Goal: Task Accomplishment & Management: Manage account settings

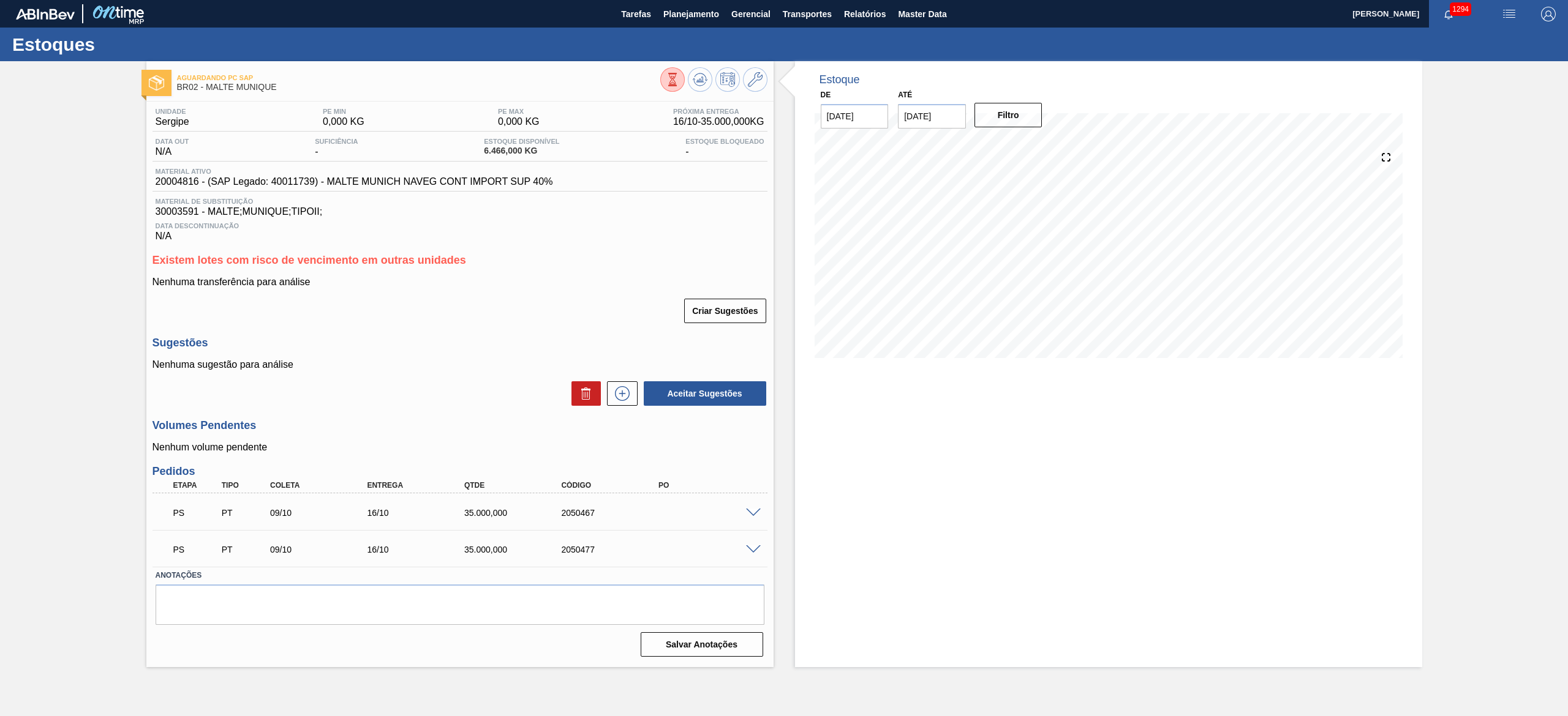
click at [746, 357] on span at bounding box center [753, 513] width 15 height 9
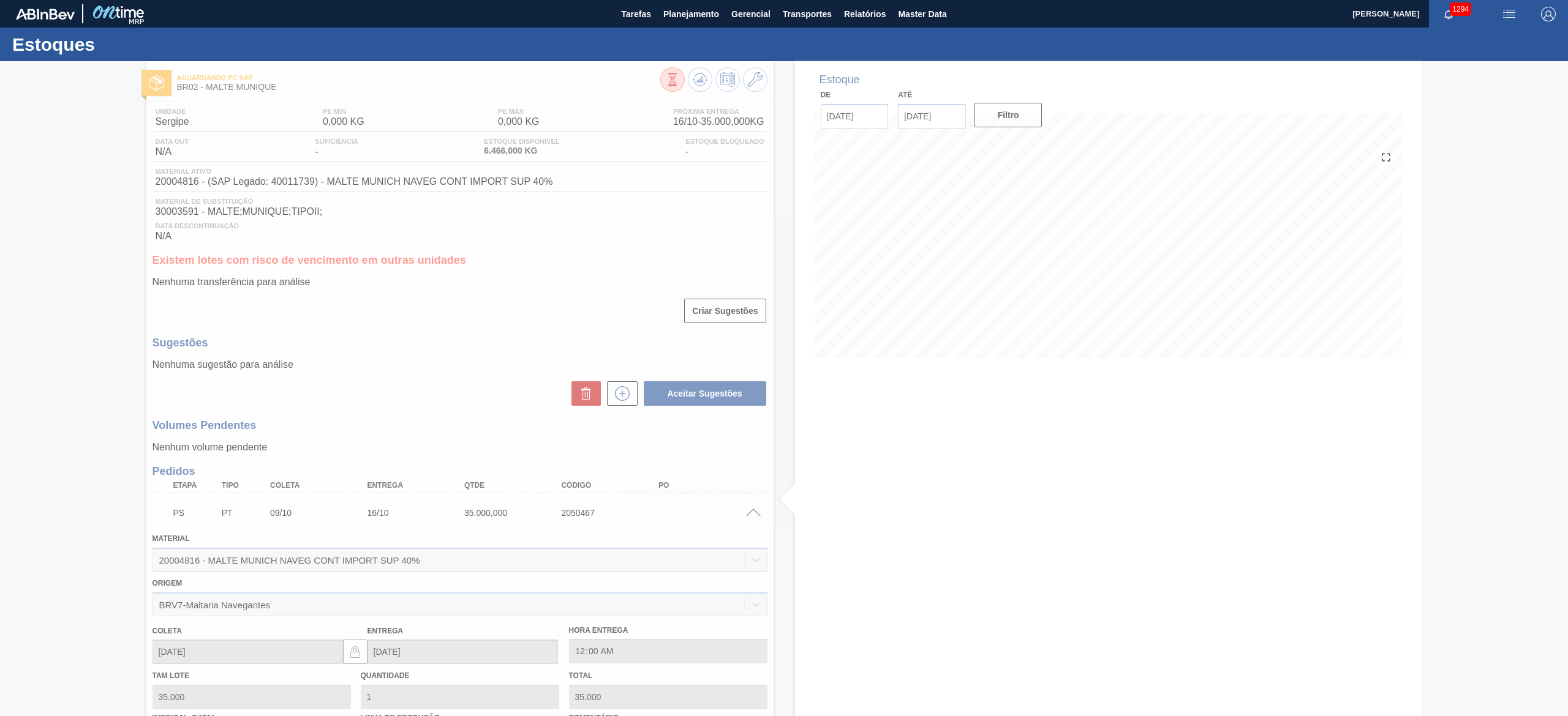
click at [57, 357] on div at bounding box center [784, 388] width 1568 height 655
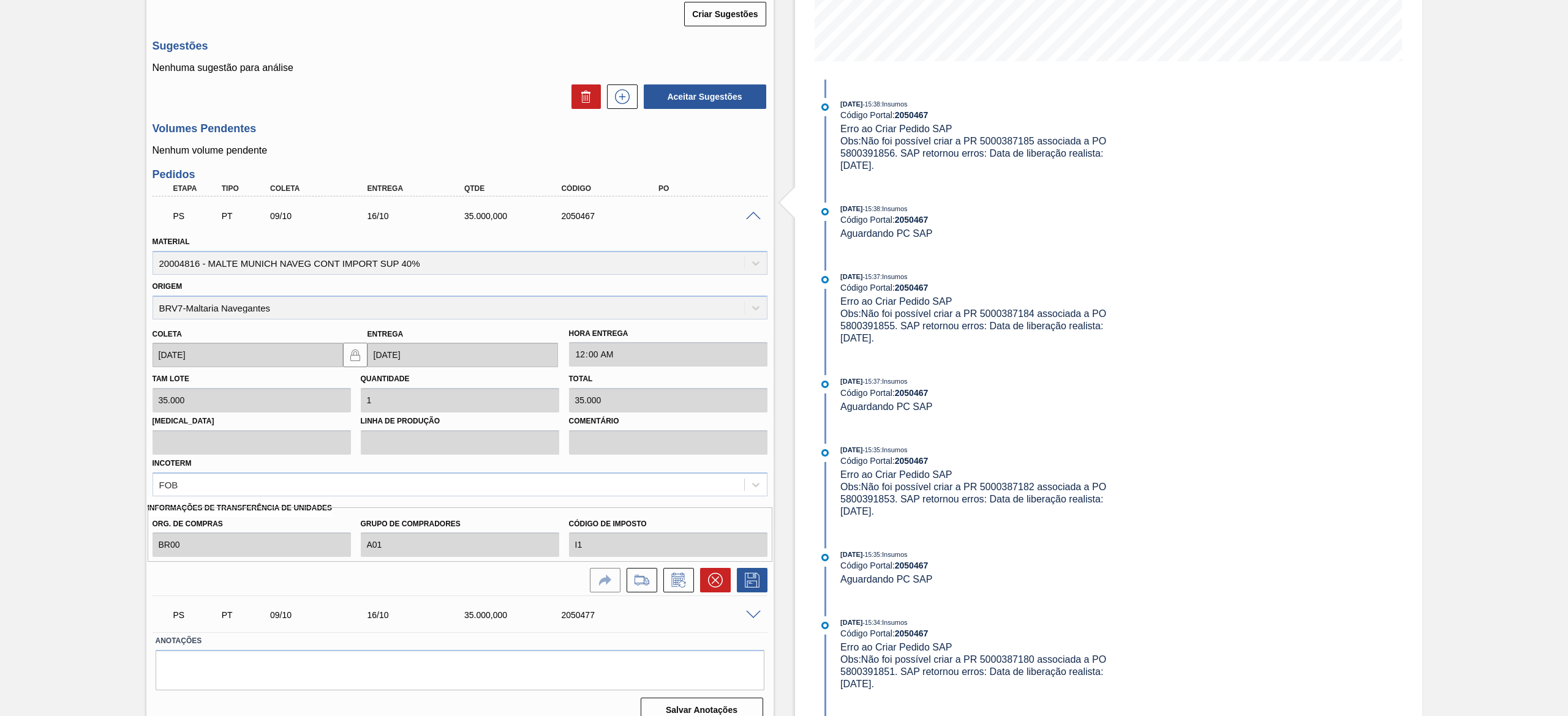
scroll to position [314, 0]
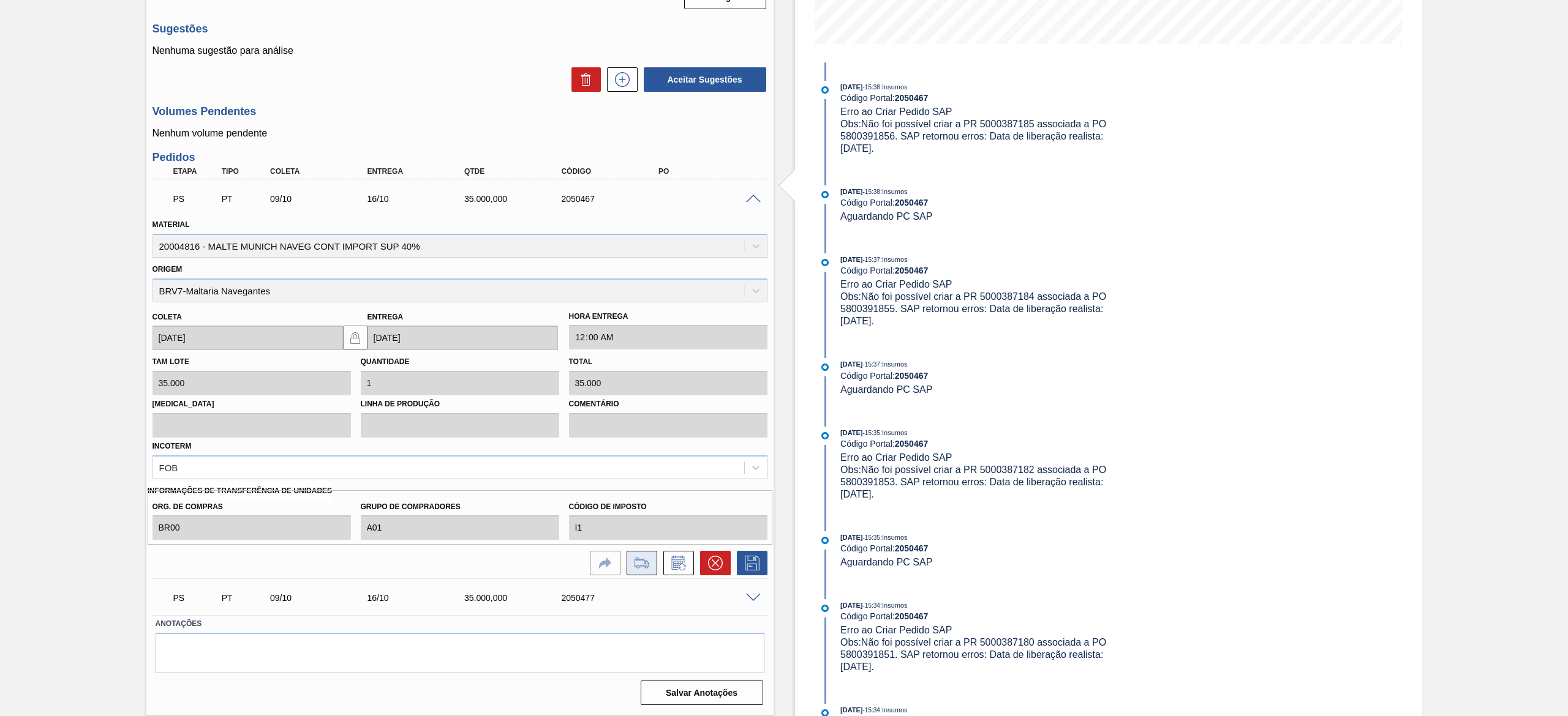
click at [638, 357] on icon at bounding box center [642, 563] width 20 height 15
checkbox input "true"
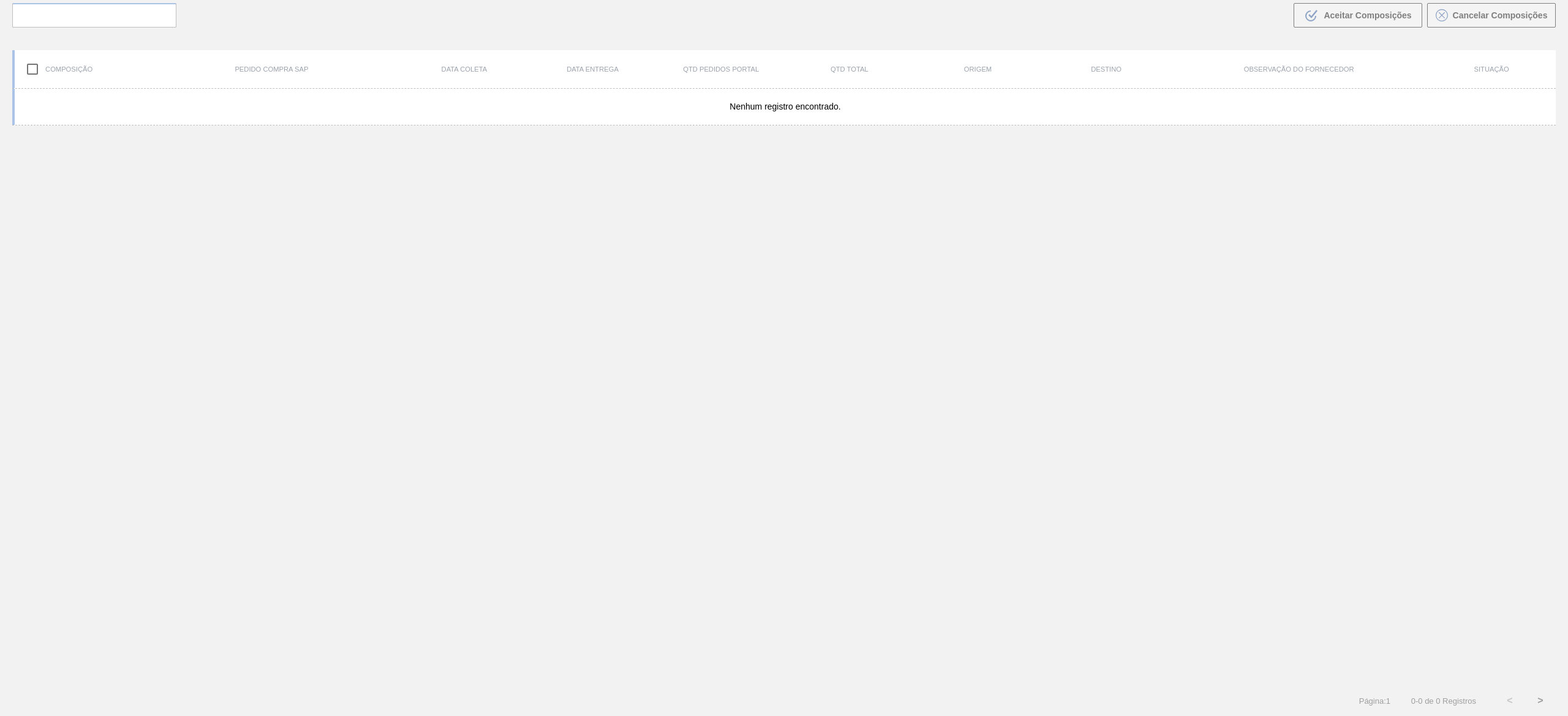
scroll to position [88, 0]
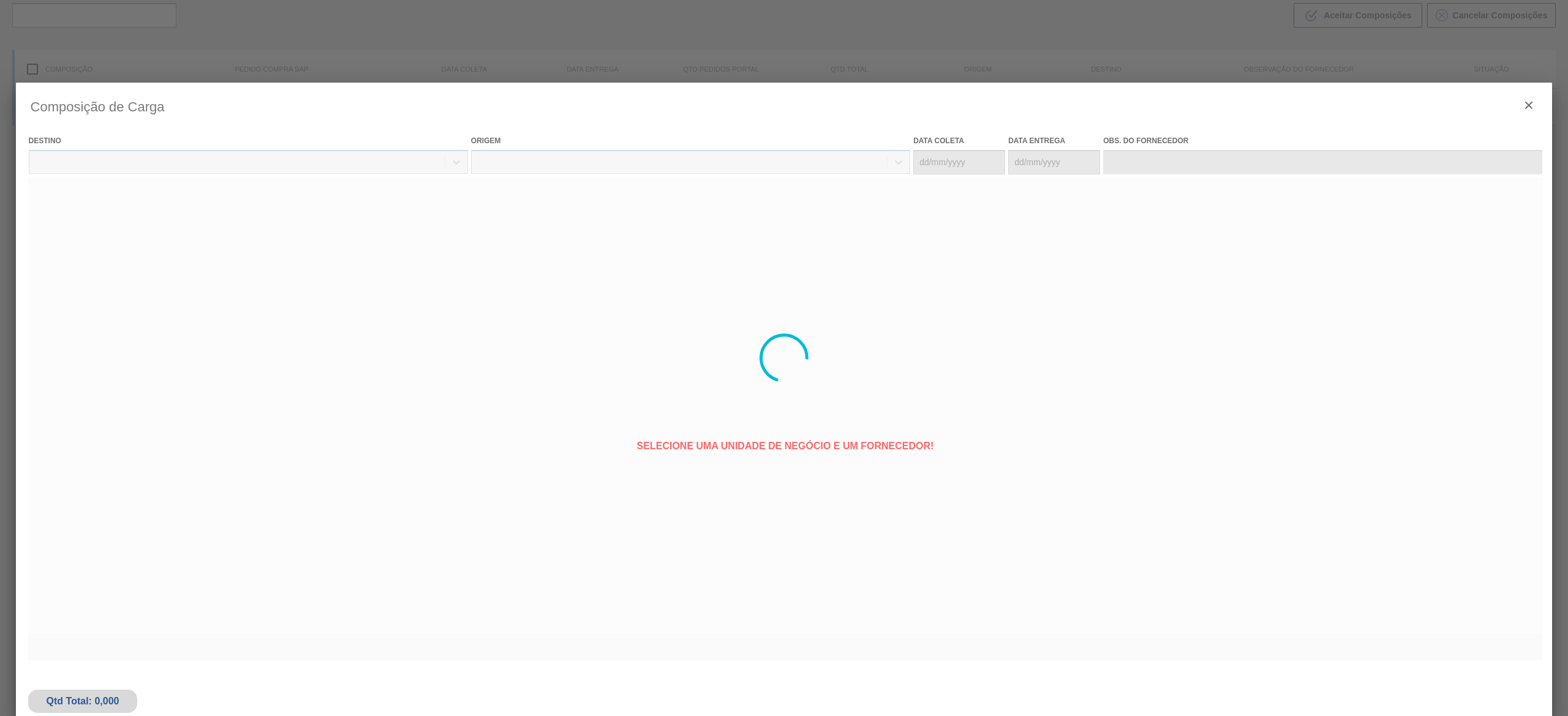
type coleta "[DATE]"
type Entrega "[DATE]"
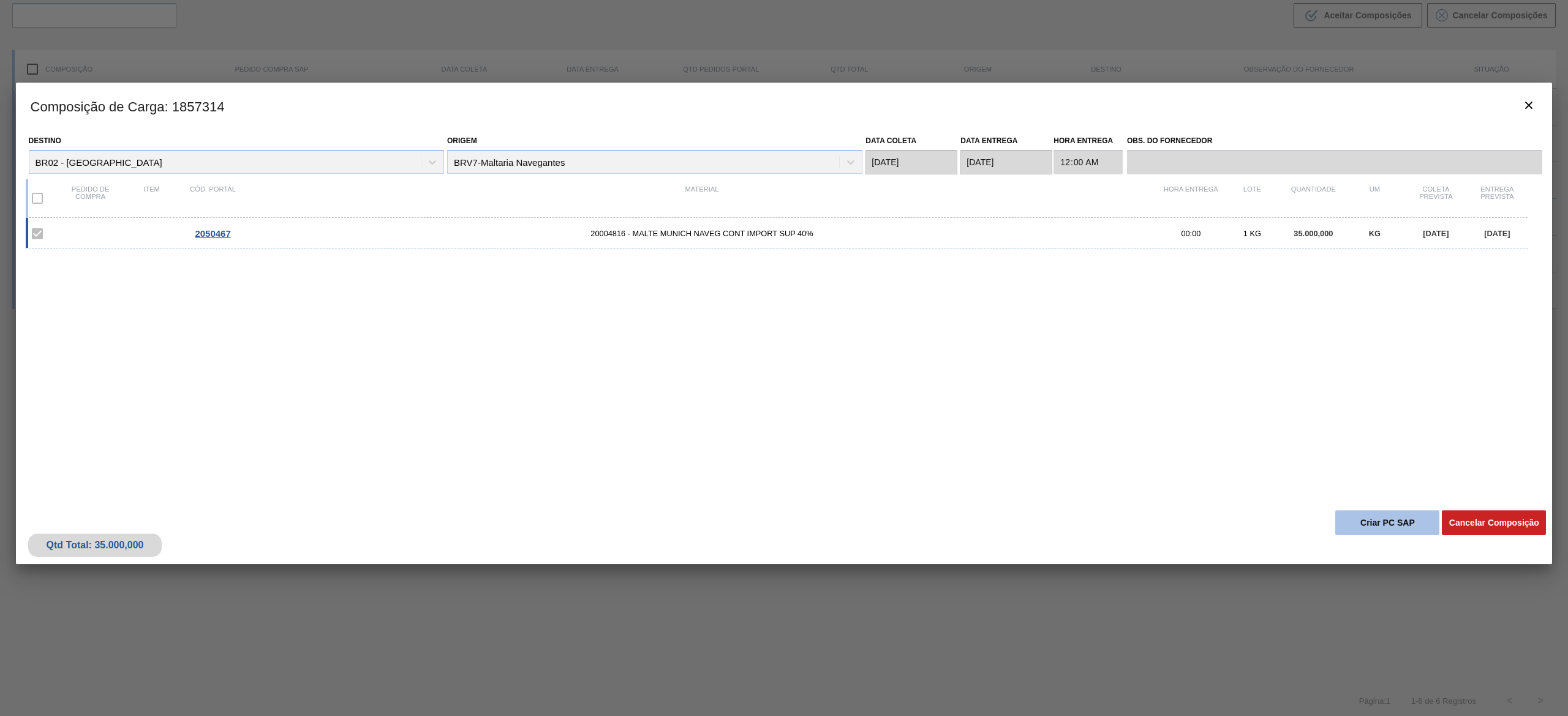
click at [783, 357] on button "Criar PC SAP" at bounding box center [1387, 522] width 105 height 25
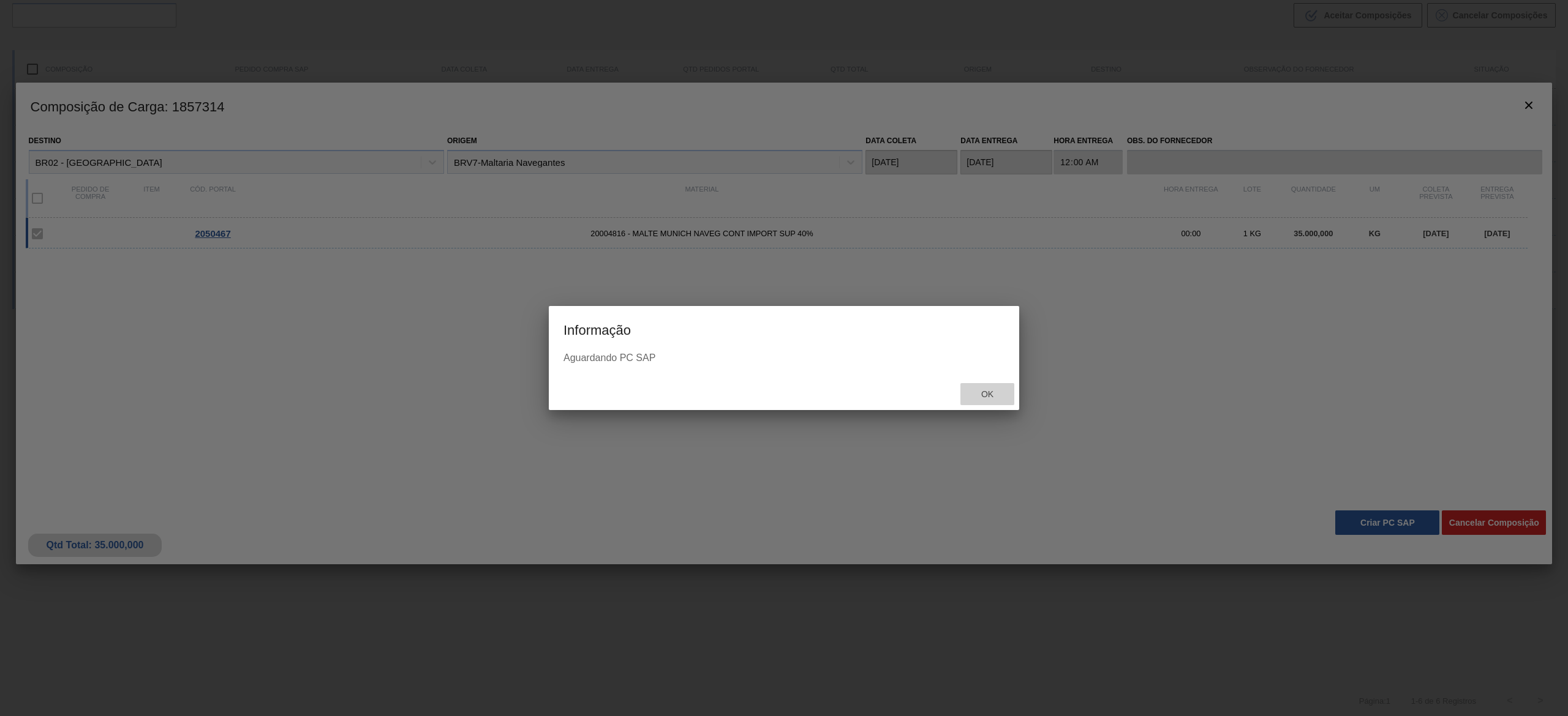
click at [783, 357] on div "Ok" at bounding box center [987, 395] width 54 height 22
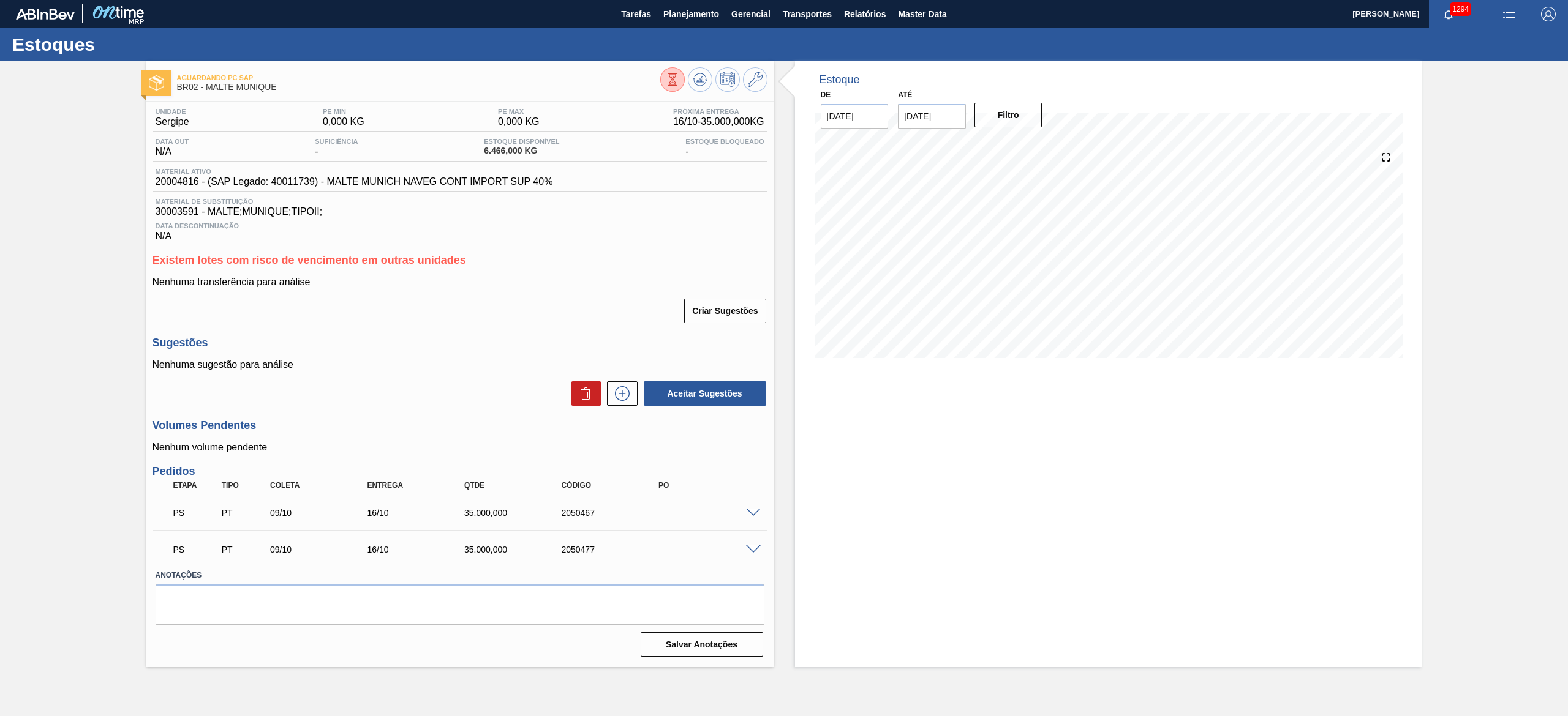
click at [751, 357] on span at bounding box center [753, 513] width 15 height 9
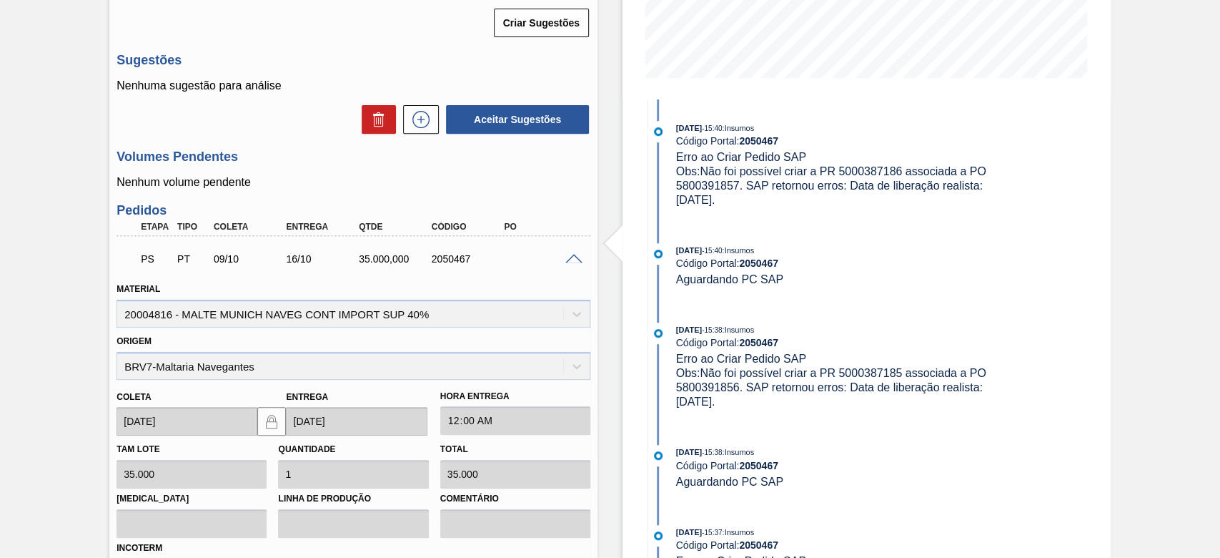
scroll to position [343, 0]
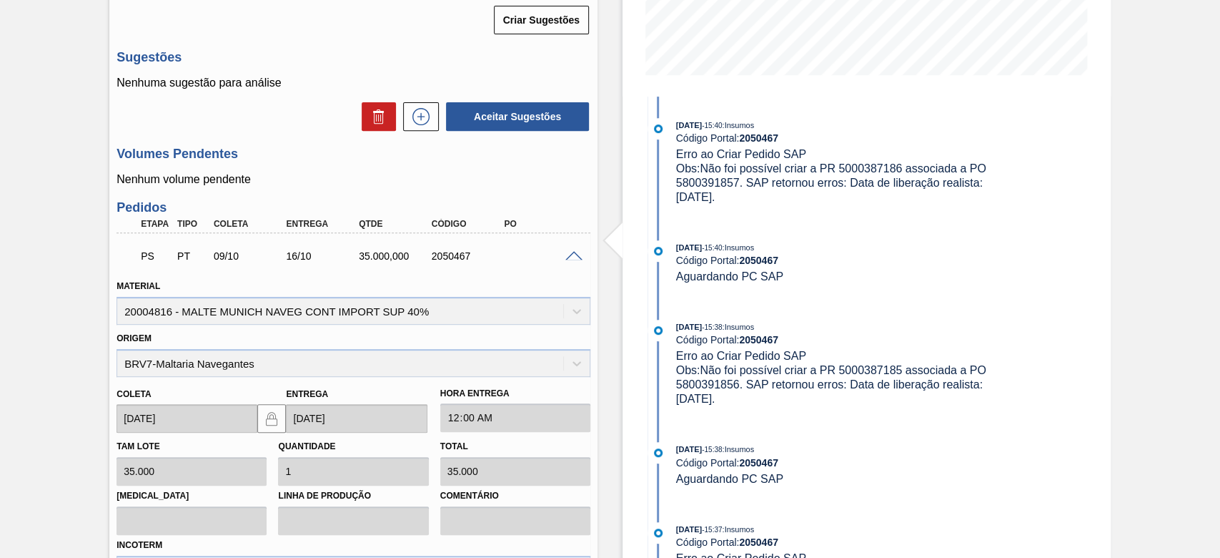
click at [869, 166] on span "Obs: Não foi possível criar a PR 5000387186 associada a PO 5800391857. SAP reto…" at bounding box center [832, 182] width 313 height 41
copy span "5000387186"
click at [697, 176] on span "Obs: Não foi possível criar a PR 5000387186 associada a PO 5800391857. SAP reto…" at bounding box center [832, 182] width 313 height 41
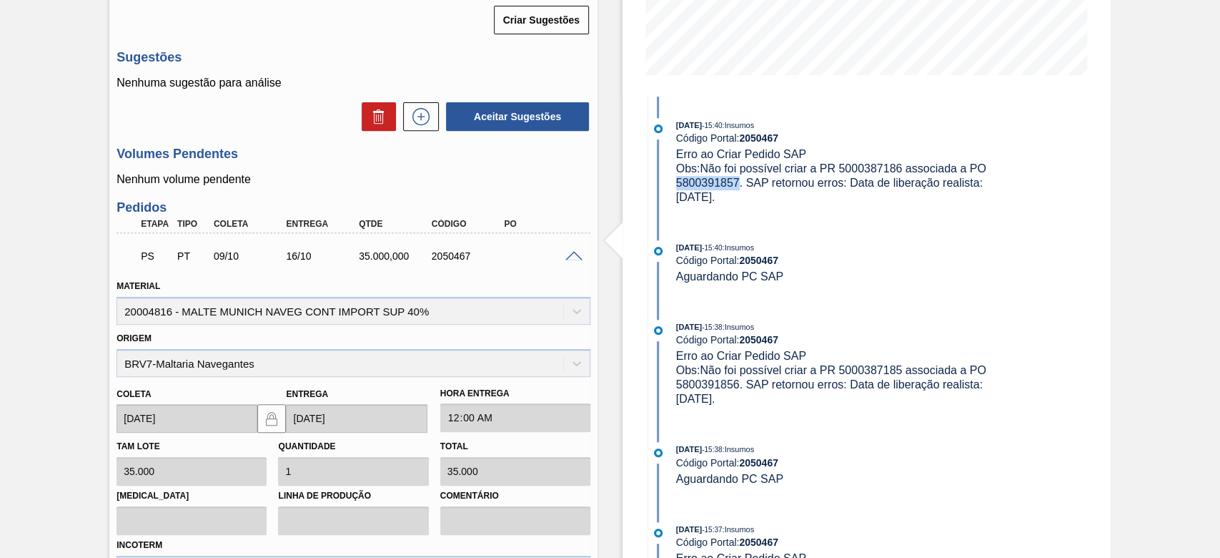
copy span "5800391857"
click at [871, 162] on div "Obs: Não foi possível criar a PR 5000387186 associada a PO 5800391857. SAP reto…" at bounding box center [846, 183] width 340 height 43
copy span "5000387186"
click at [572, 255] on span at bounding box center [573, 256] width 17 height 11
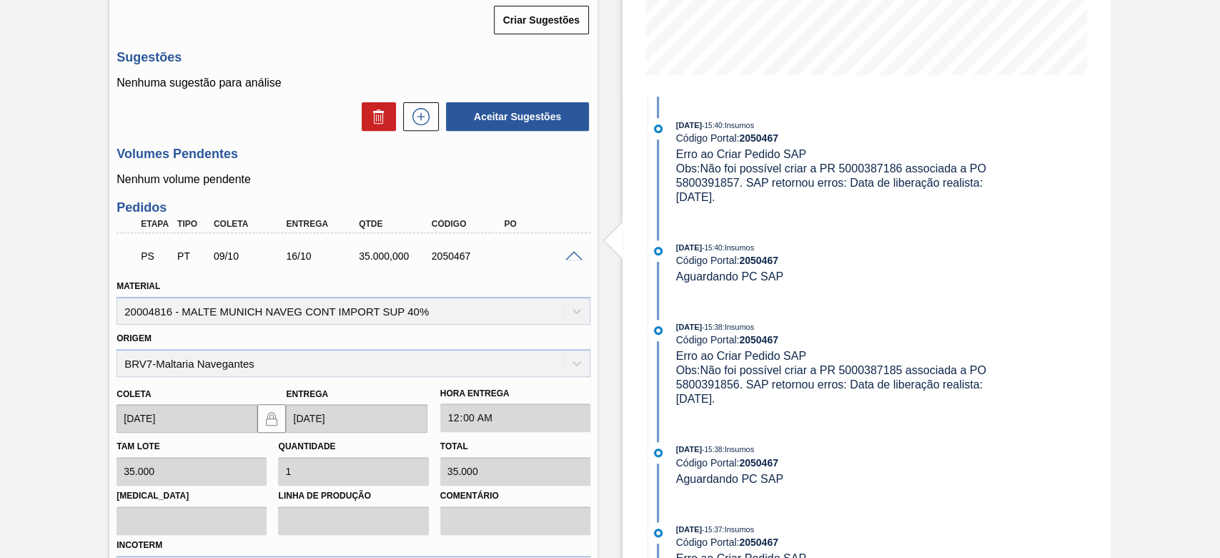
scroll to position [224, 0]
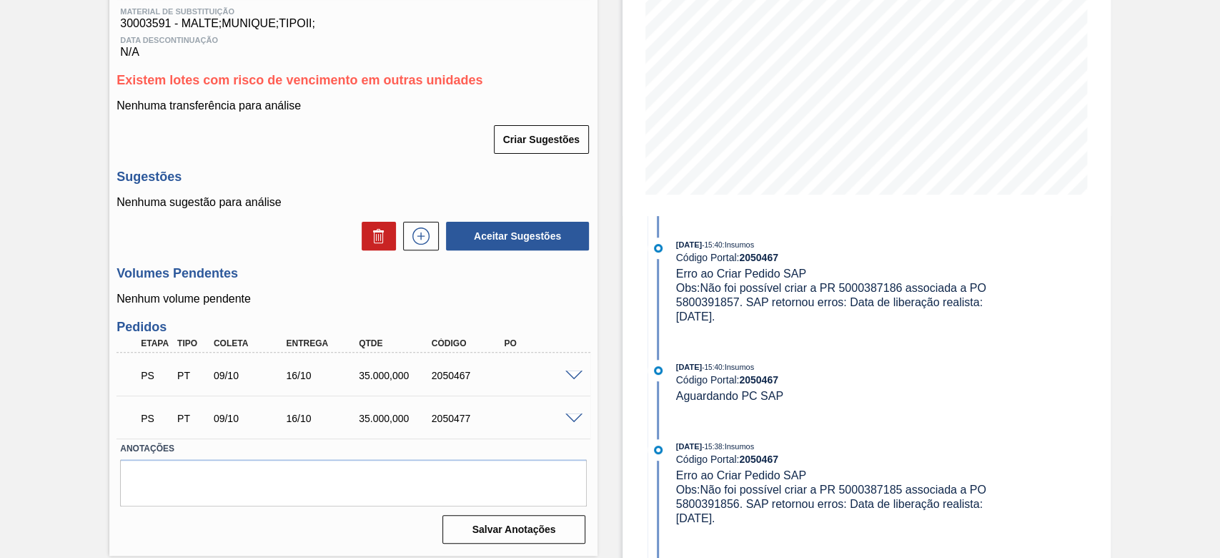
click at [40, 193] on div "Aguardando PC SAP BR02 - MALTE MUNIQUE Unidade Sergipe PE MIN 0,000 KG PE MAX 0…" at bounding box center [610, 203] width 1220 height 711
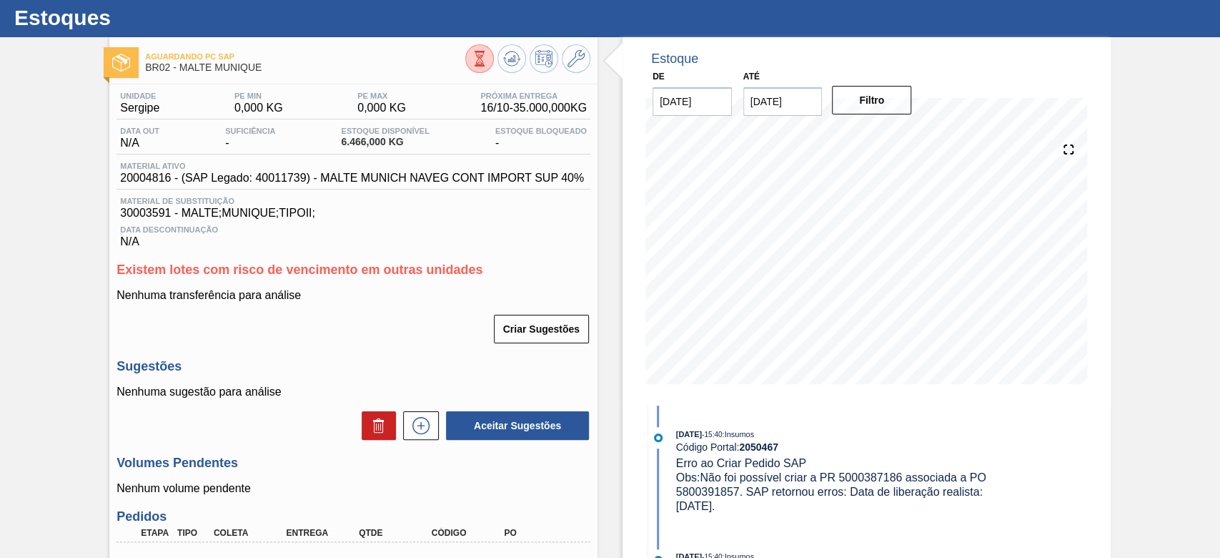
scroll to position [0, 0]
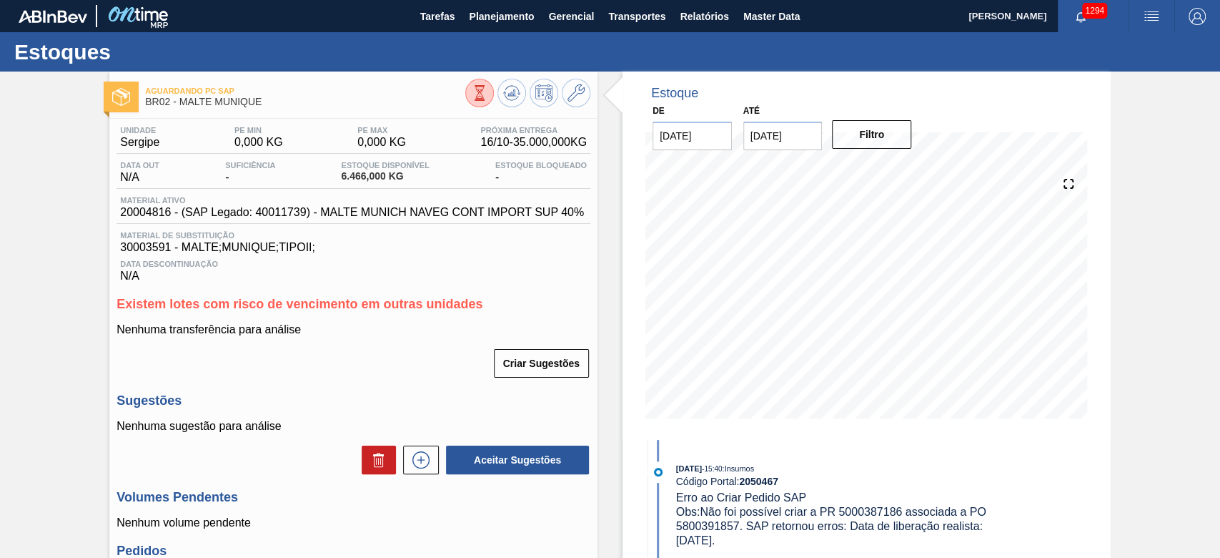
click at [59, 285] on div "Aguardando PC SAP BR02 - MALTE MUNIQUE Unidade Sergipe PE MIN 0,000 KG PE MAX 0…" at bounding box center [610, 426] width 1220 height 711
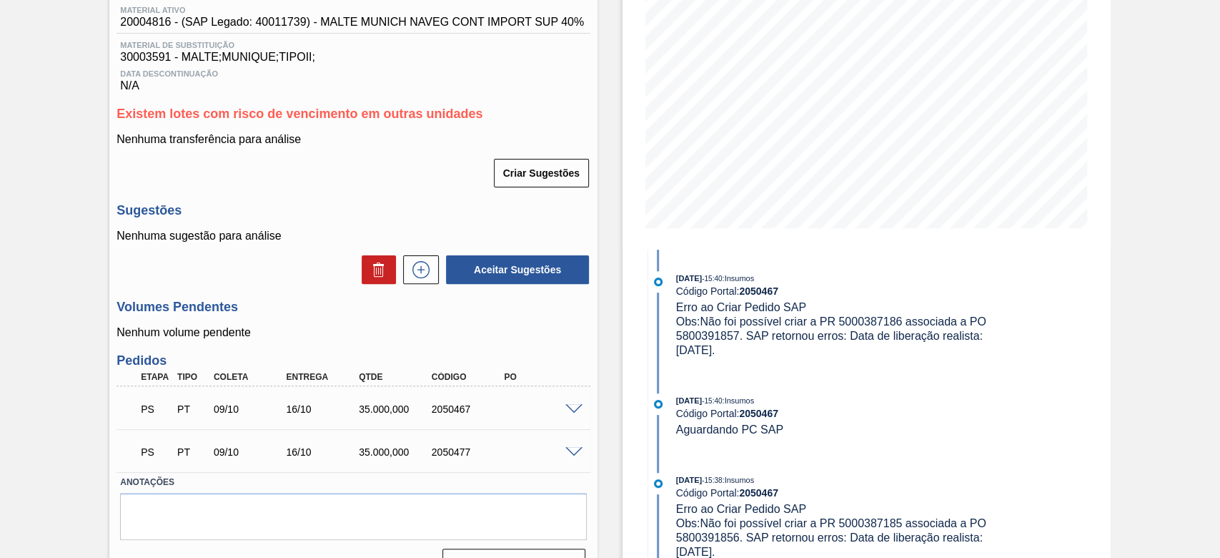
scroll to position [224, 0]
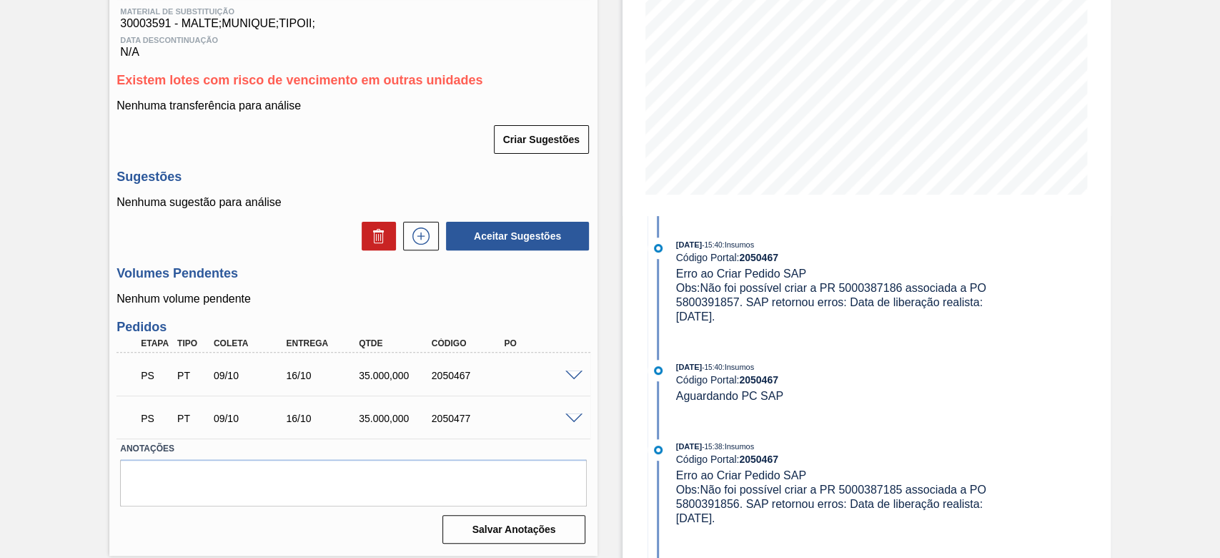
click at [569, 380] on span at bounding box center [573, 375] width 17 height 11
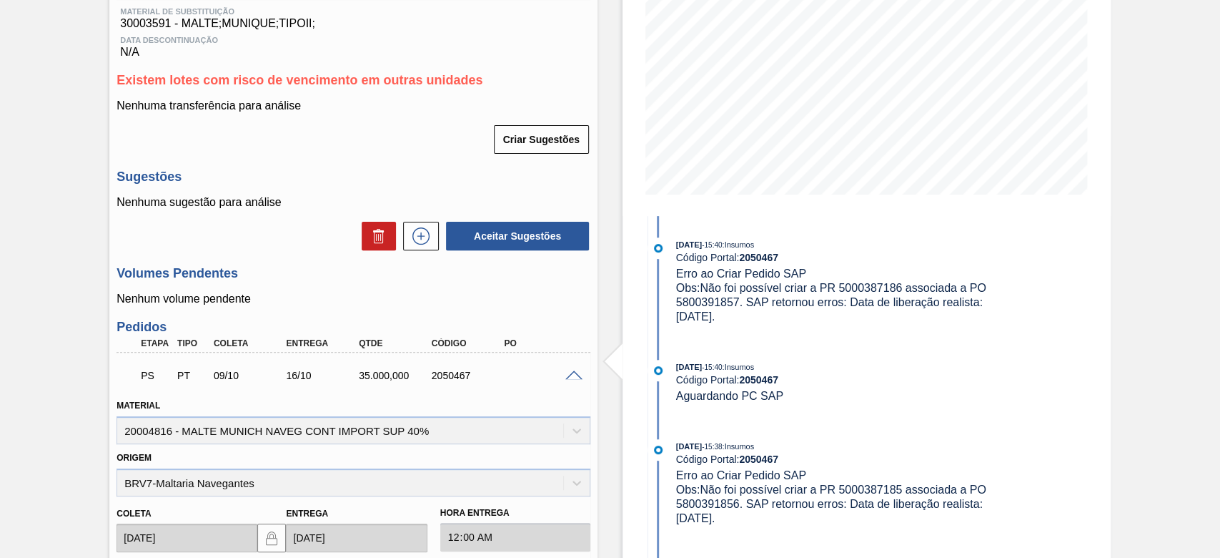
click at [86, 375] on div "Aguardando PC SAP BR02 - MALTE MUNIQUE Unidade Sergipe PE MIN 0,000 KG PE MAX 0…" at bounding box center [610, 415] width 1220 height 1134
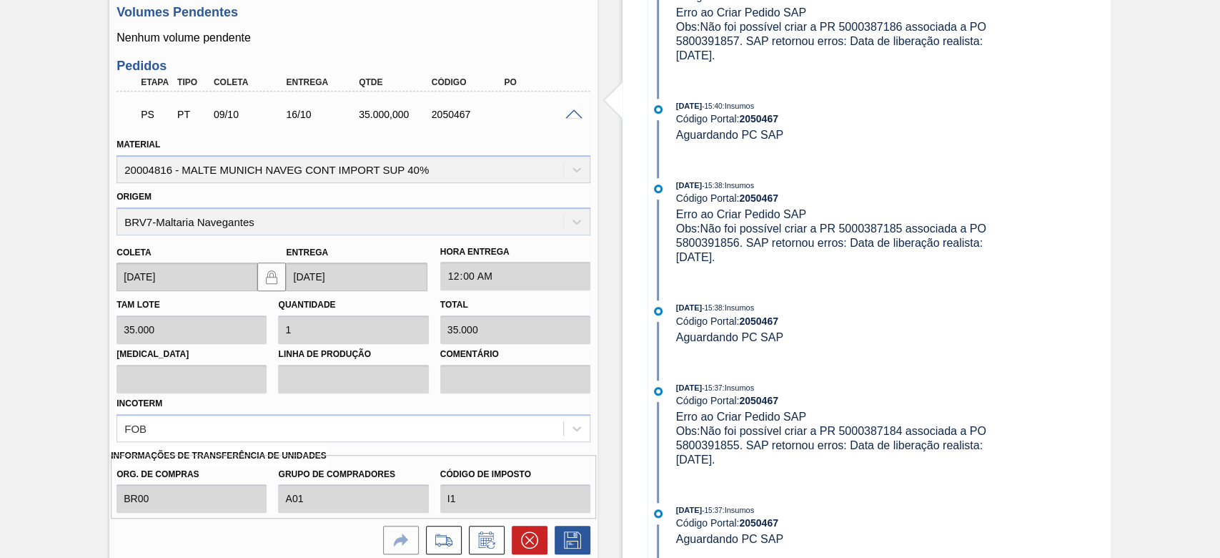
scroll to position [643, 0]
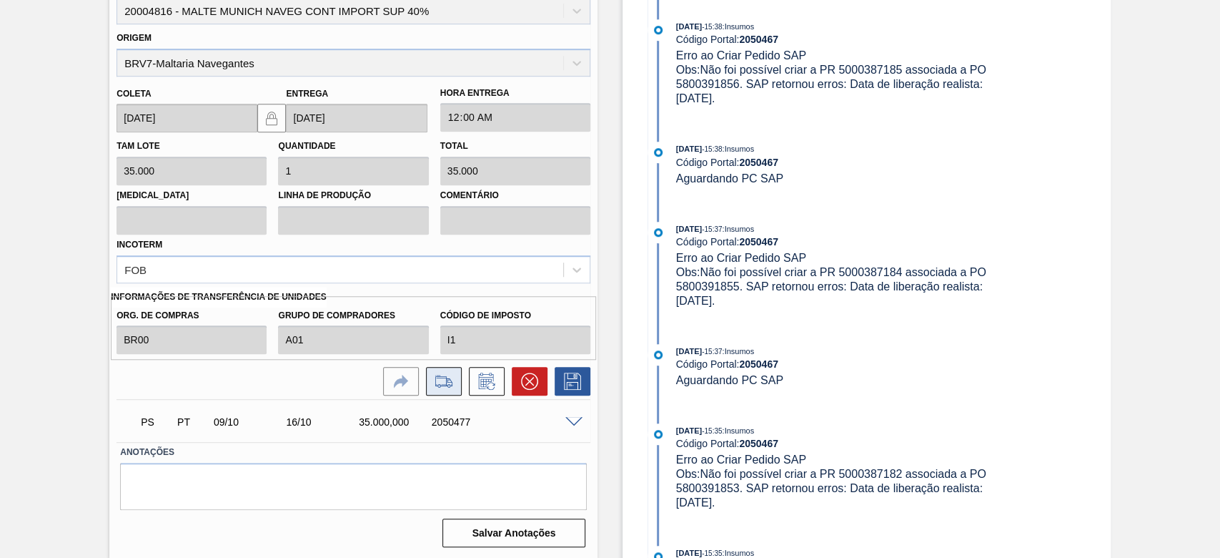
click at [449, 382] on icon at bounding box center [444, 380] width 23 height 17
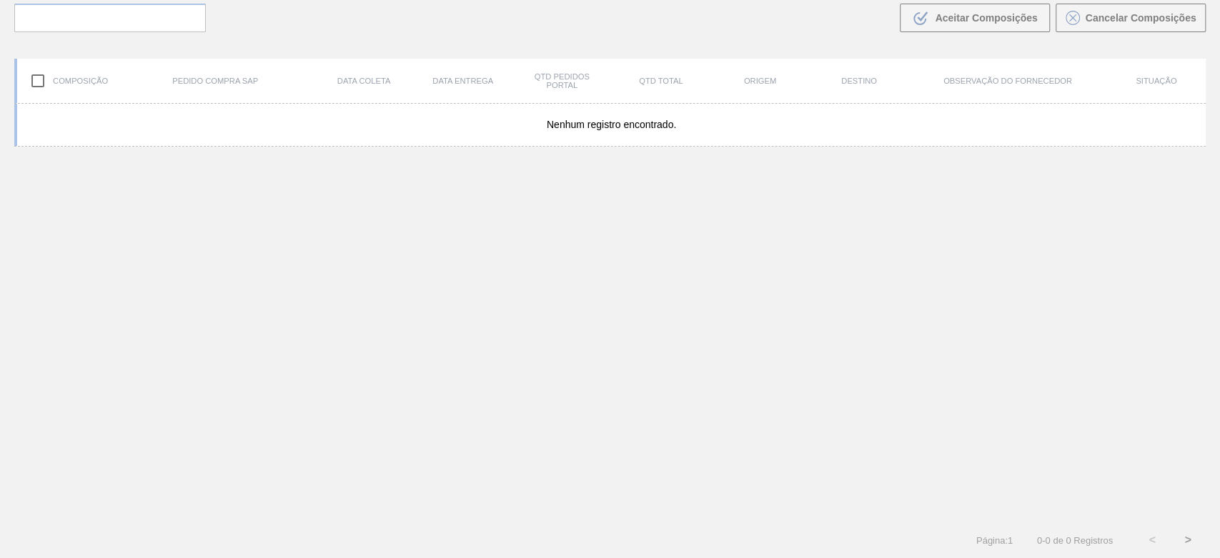
scroll to position [103, 0]
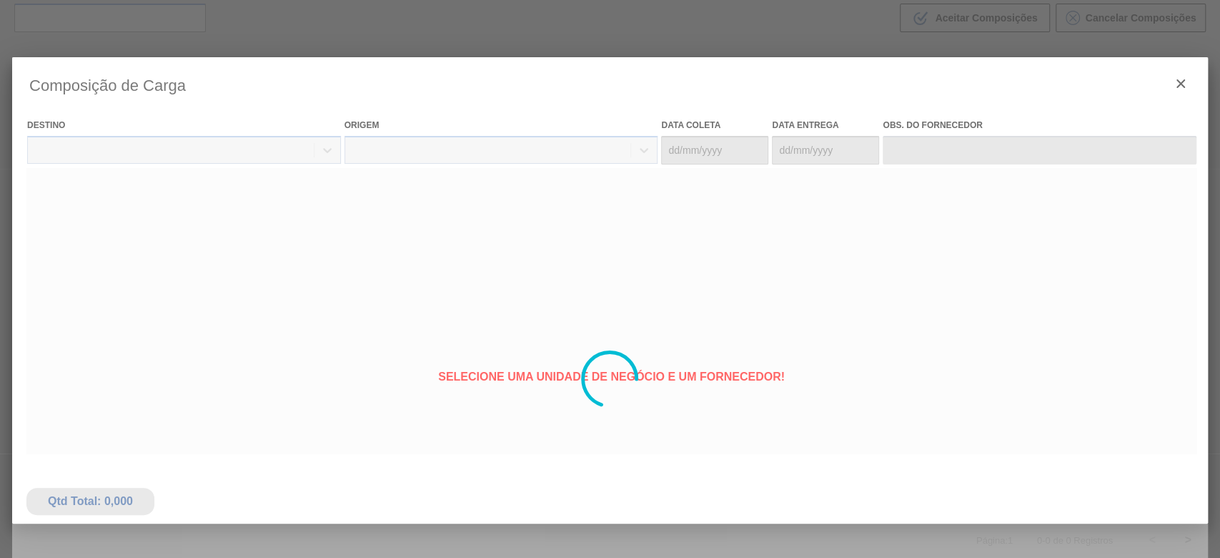
type coleta "[DATE]"
type Entrega "[DATE]"
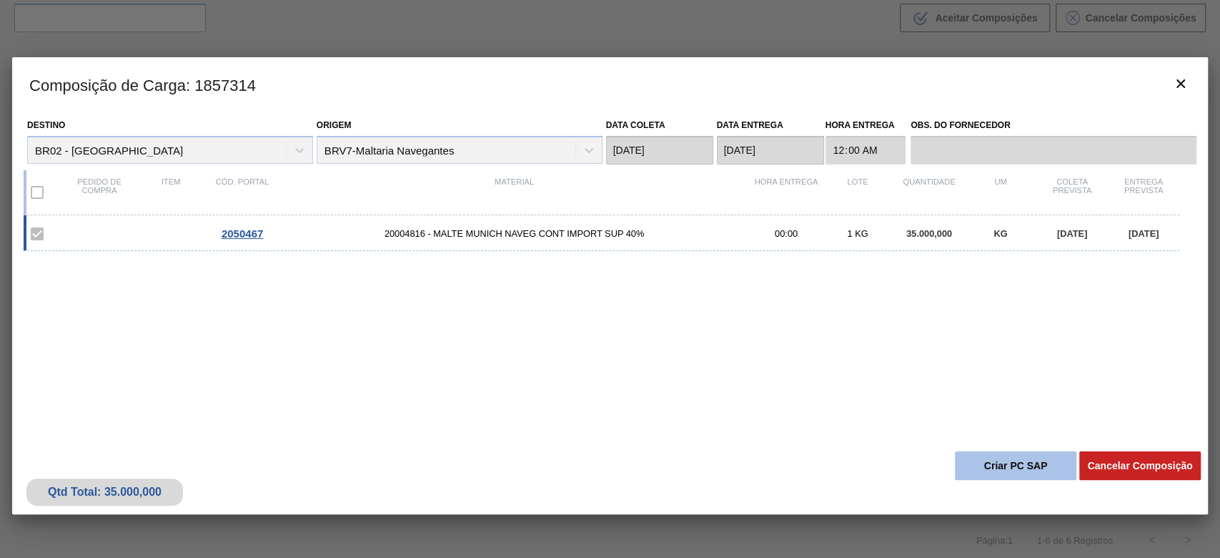
click at [914, 417] on button "Criar PC SAP" at bounding box center [1016, 465] width 122 height 29
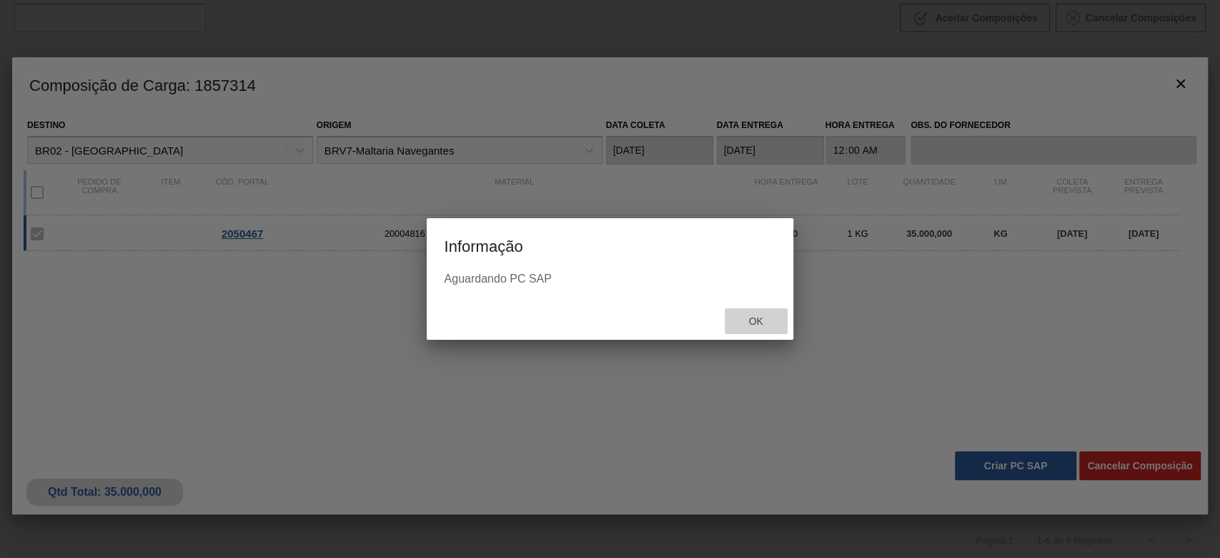
click at [761, 316] on span "Ok" at bounding box center [755, 320] width 37 height 11
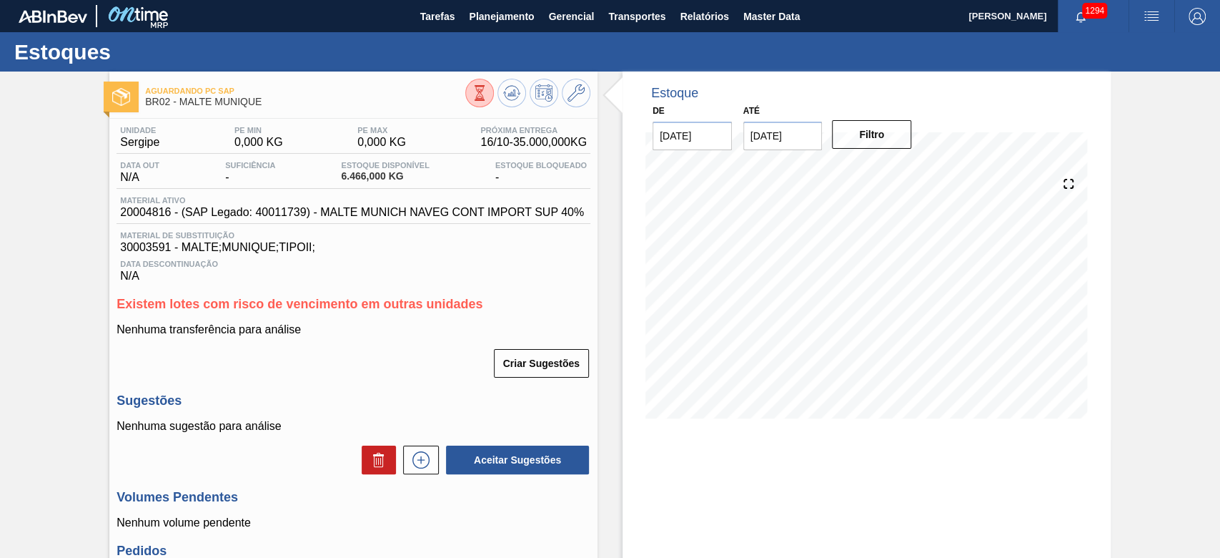
click at [39, 247] on div "Aguardando PC SAP BR02 - MALTE MUNIQUE Unidade Sergipe PE MIN 0,000 KG PE MAX 0…" at bounding box center [610, 425] width 1220 height 708
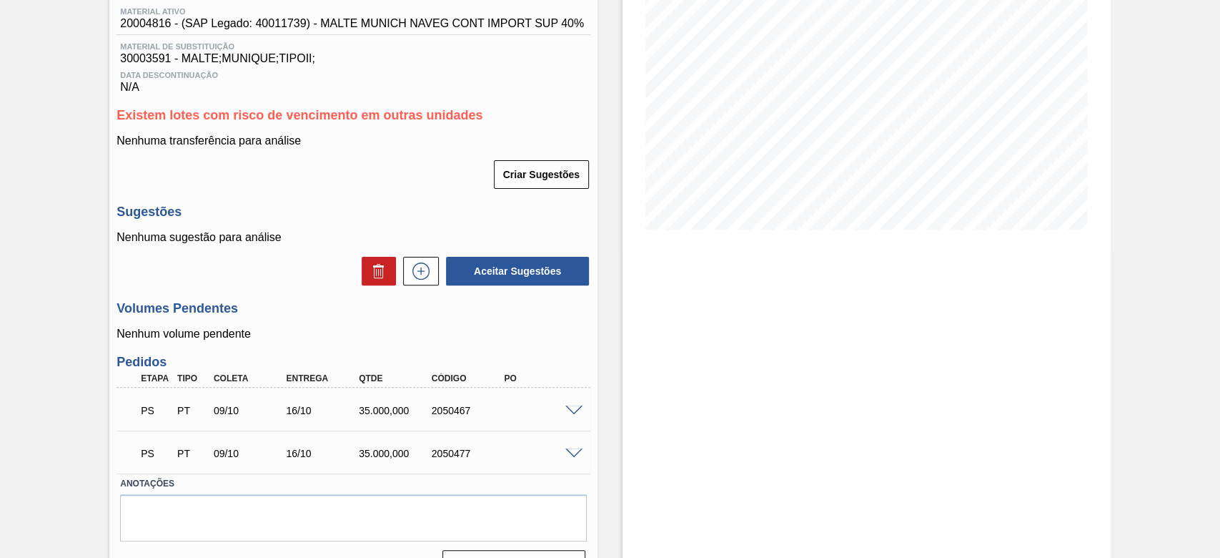
scroll to position [224, 0]
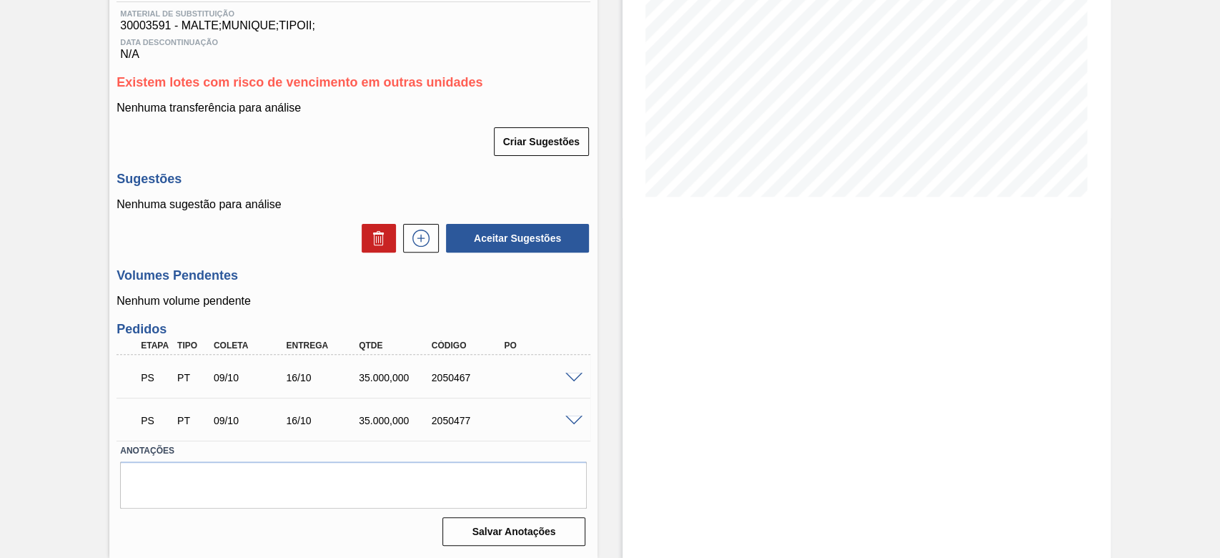
click at [576, 377] on span at bounding box center [573, 377] width 17 height 11
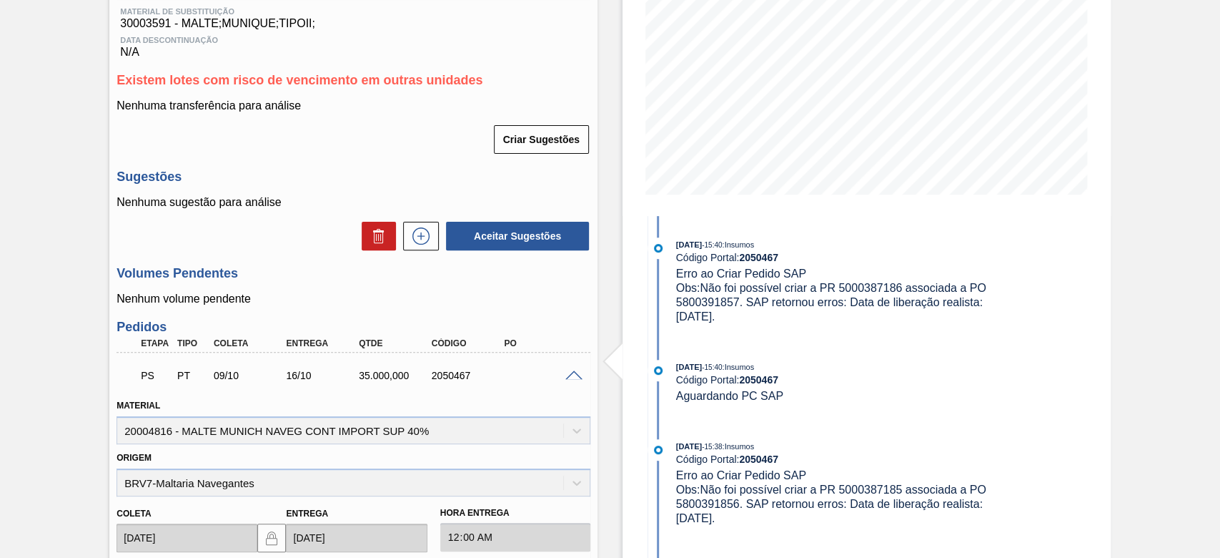
click at [573, 376] on span at bounding box center [573, 375] width 17 height 11
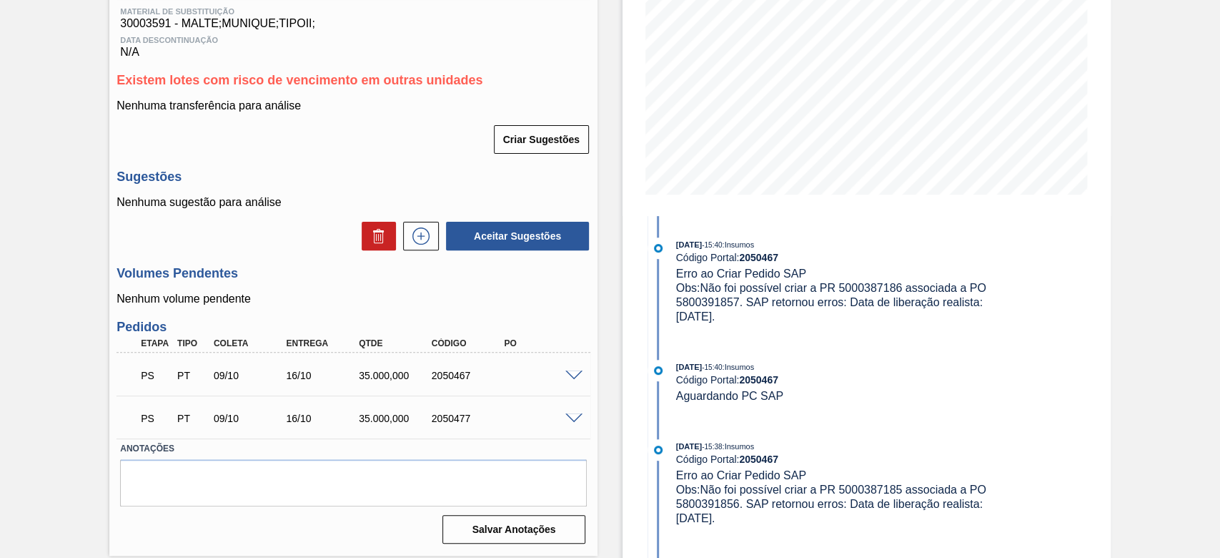
click at [20, 273] on div "Aguardando PC SAP BR02 - MALTE MUNIQUE Unidade Sergipe PE MIN 0,000 KG PE MAX 0…" at bounding box center [610, 203] width 1220 height 711
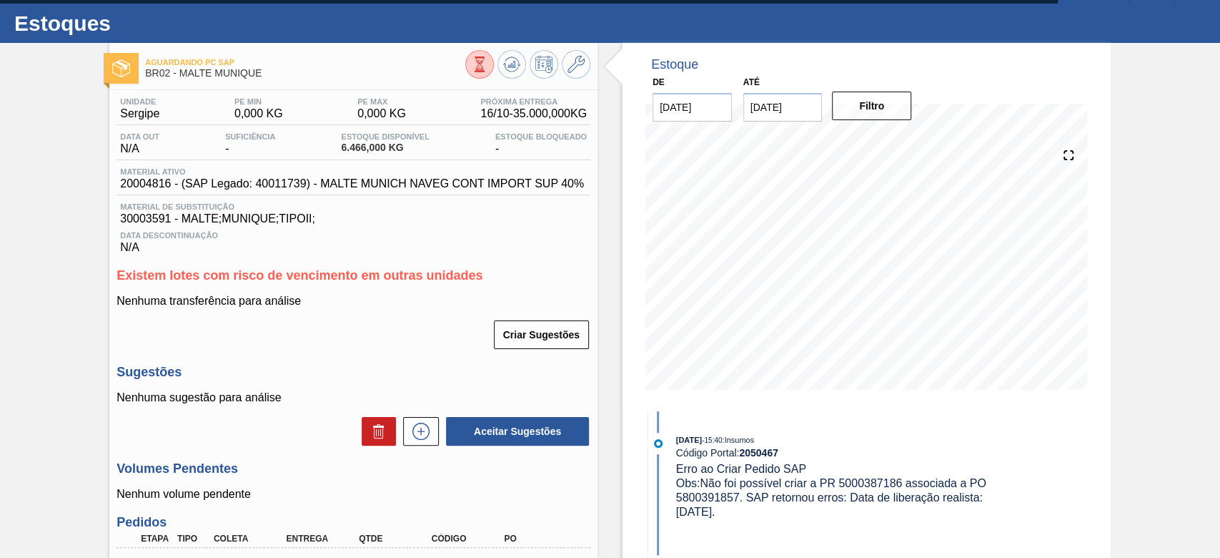
scroll to position [0, 0]
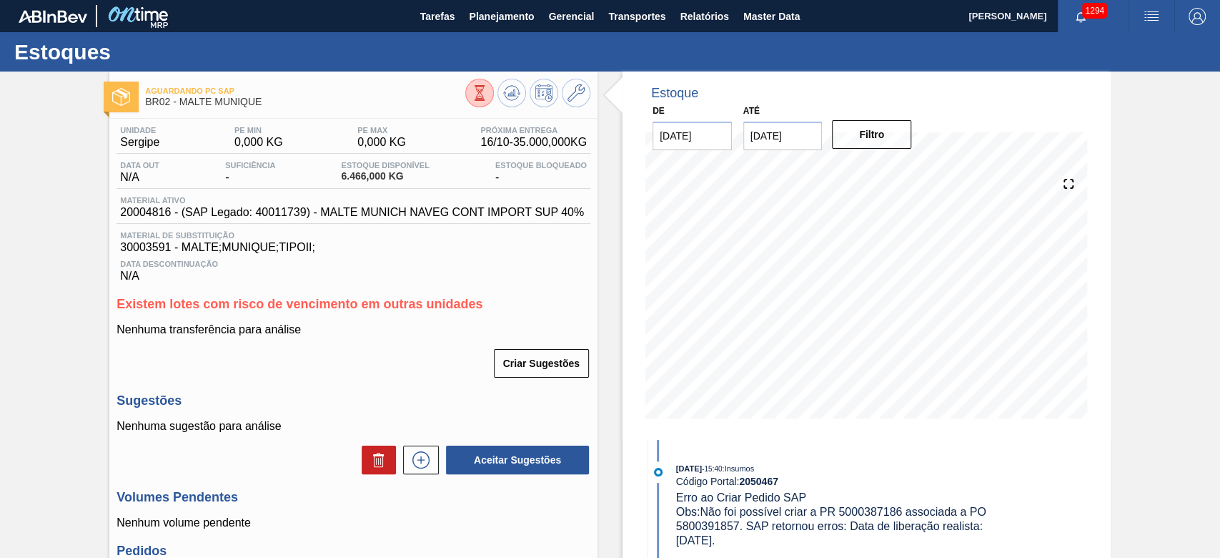
click at [71, 302] on div "Aguardando PC SAP BR02 - MALTE MUNIQUE Unidade Sergipe PE MIN 0,000 KG PE MAX 0…" at bounding box center [610, 426] width 1220 height 711
click at [502, 17] on span "Planejamento" at bounding box center [501, 16] width 65 height 17
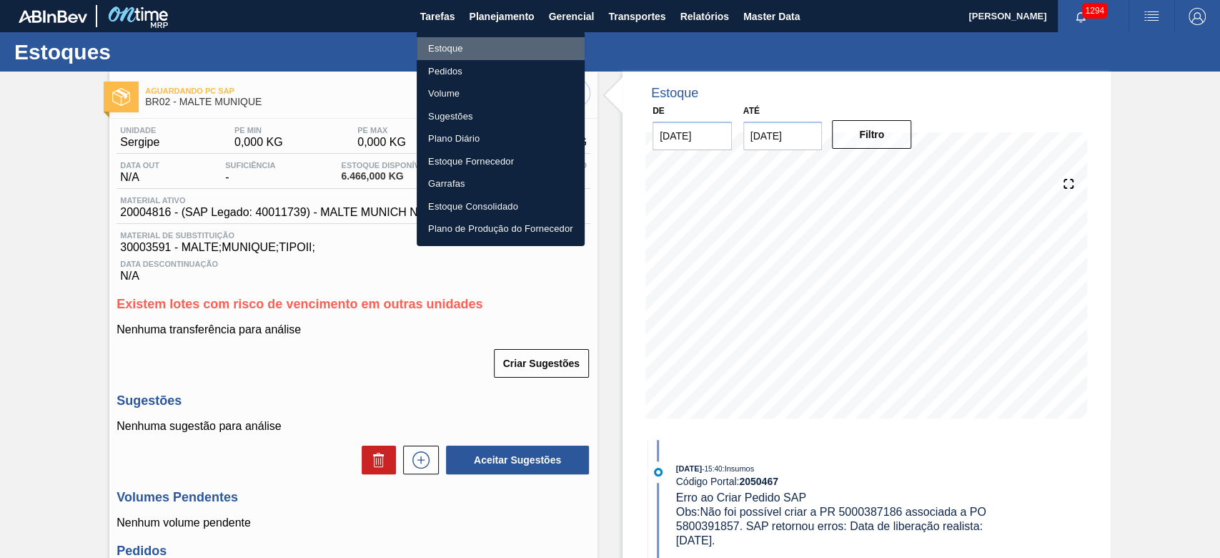
click at [455, 43] on li "Estoque" at bounding box center [501, 48] width 168 height 23
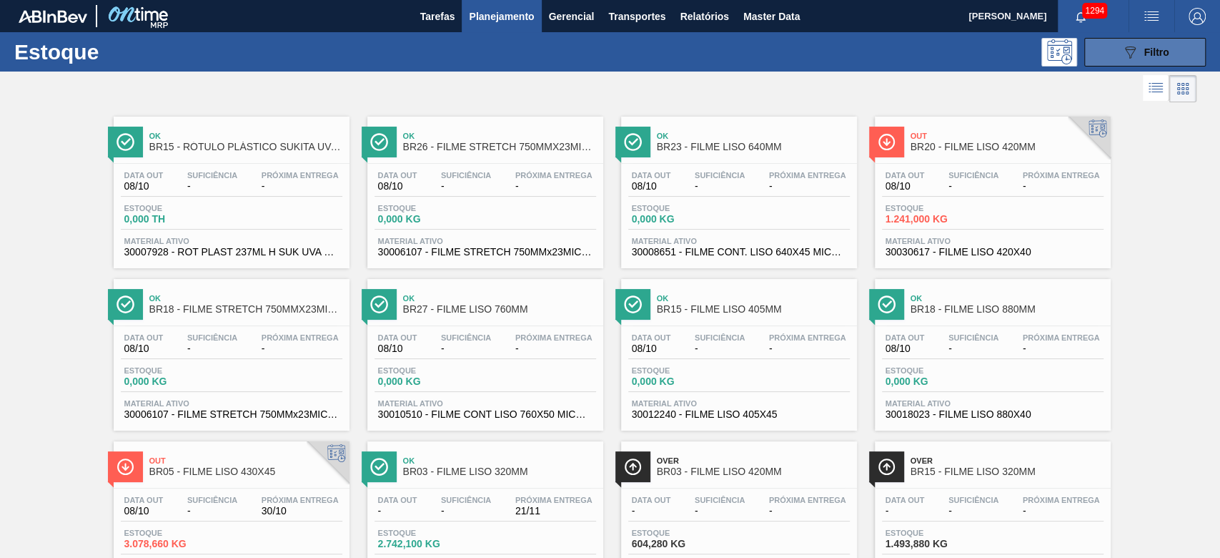
click at [914, 53] on icon "089F7B8B-B2A5-4AFE-B5C0-19BA573D28AC" at bounding box center [1130, 52] width 17 height 17
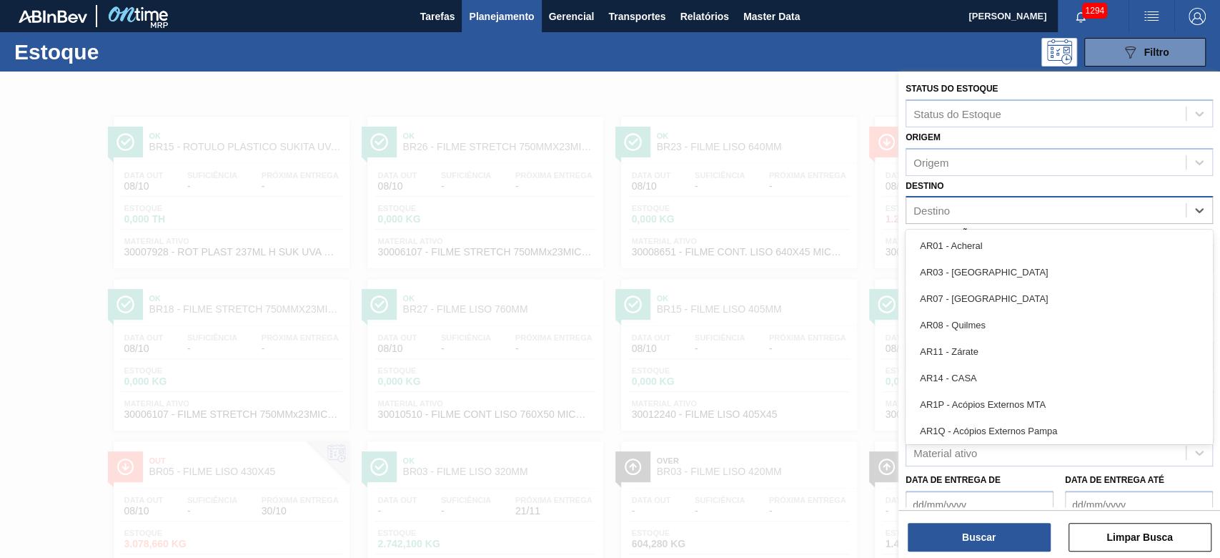
click at [914, 214] on div "Destino" at bounding box center [932, 210] width 36 height 12
type input "03"
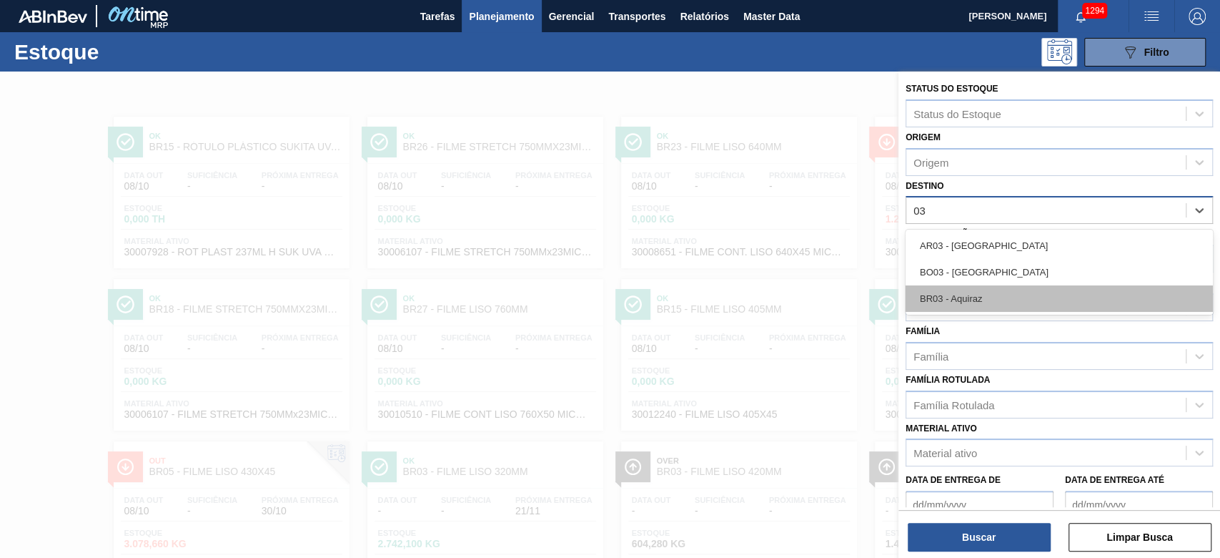
click at [914, 298] on div "BR03 - Aquiraz" at bounding box center [1059, 298] width 307 height 26
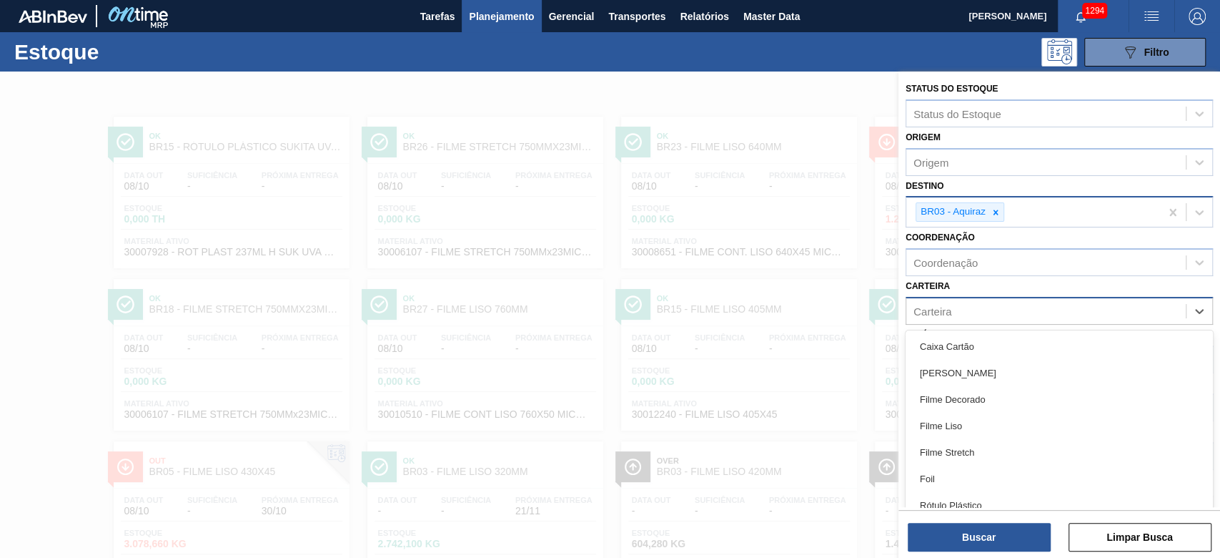
click at [914, 317] on div "Carteira" at bounding box center [1046, 310] width 280 height 21
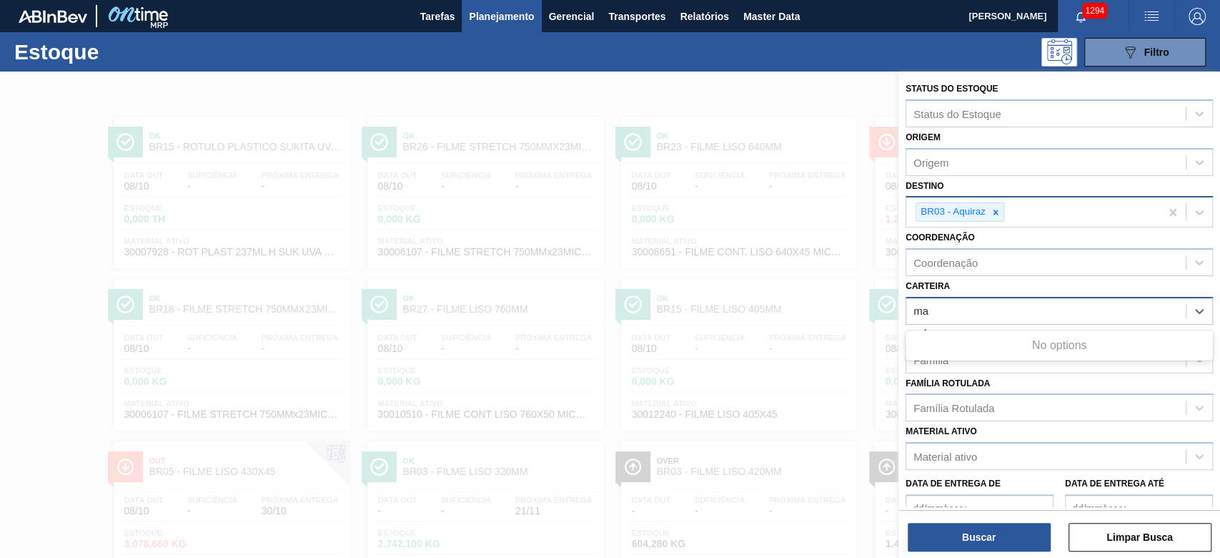
type input "m"
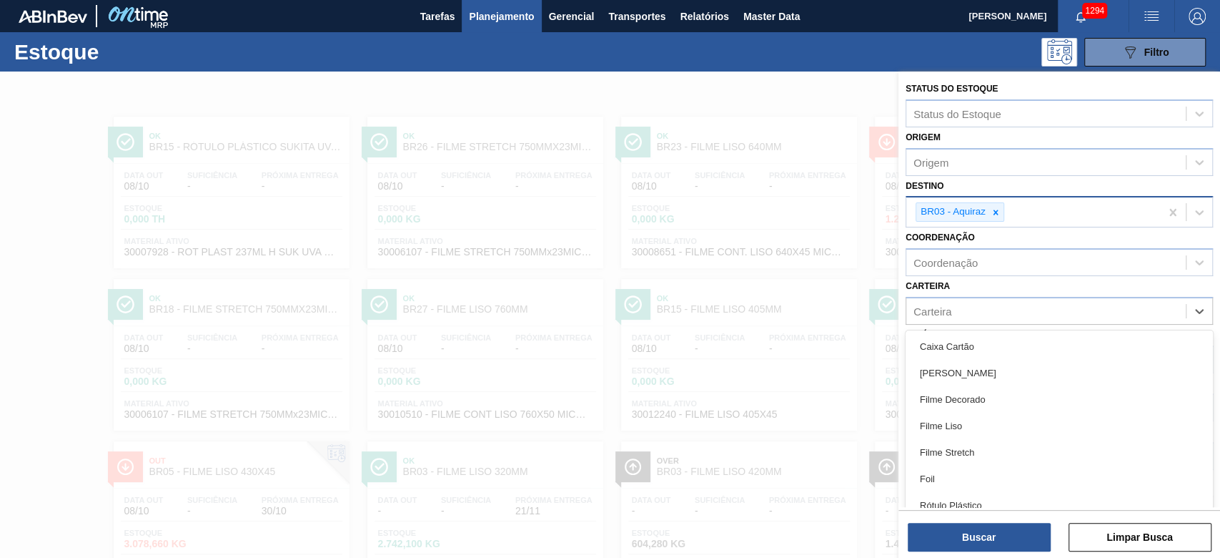
click at [914, 19] on img "button" at bounding box center [1197, 16] width 17 height 17
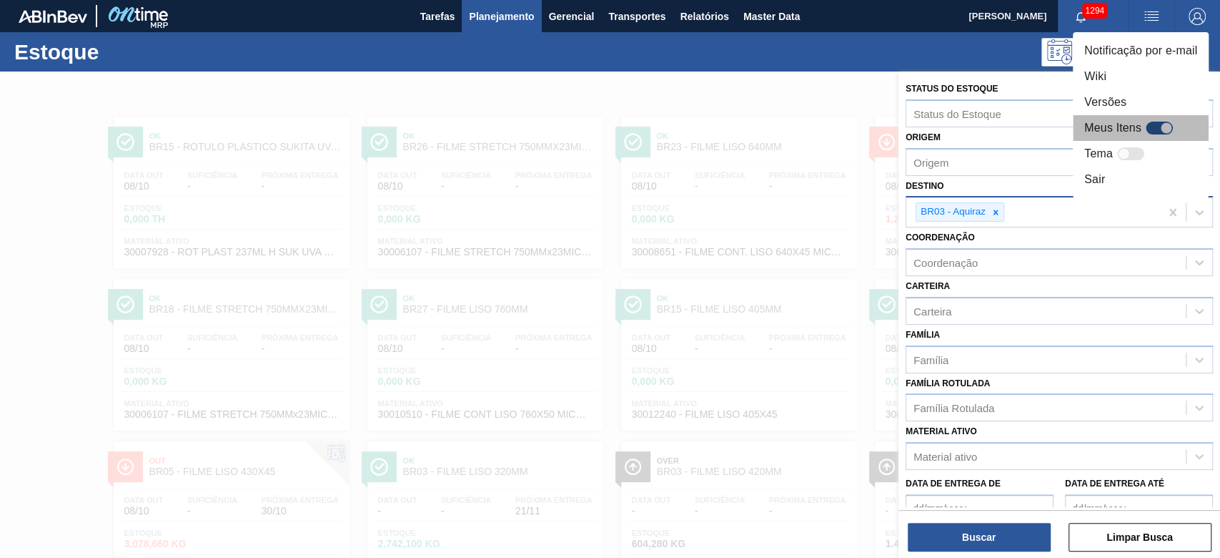
click at [914, 127] on div at bounding box center [1159, 128] width 27 height 13
checkbox input "true"
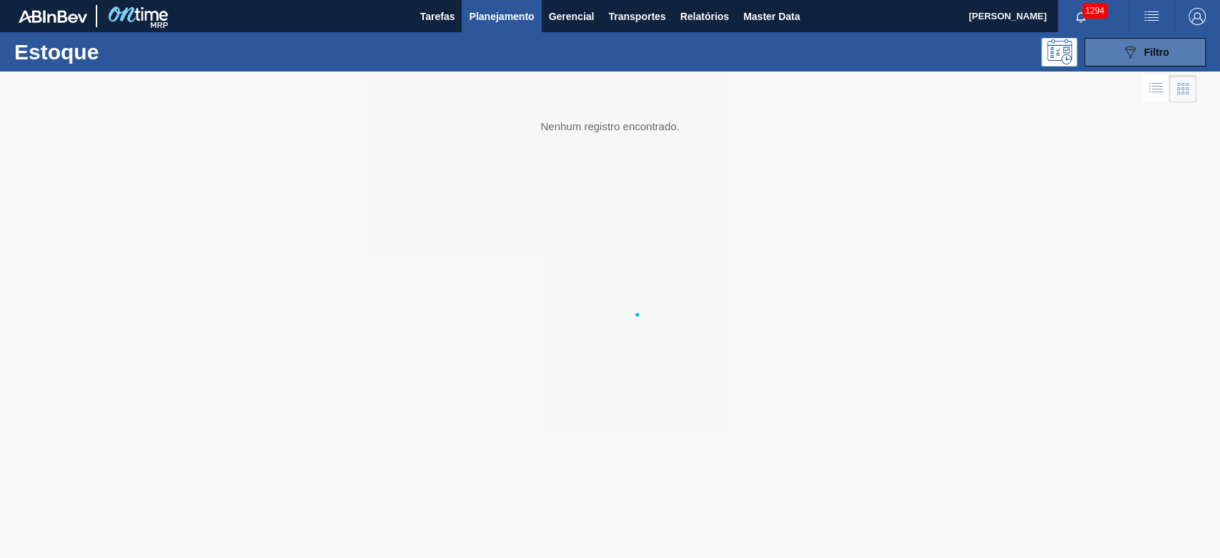
click at [1140, 59] on div "089F7B8B-B2A5-4AFE-B5C0-19BA573D28AC Filtro" at bounding box center [1146, 52] width 48 height 17
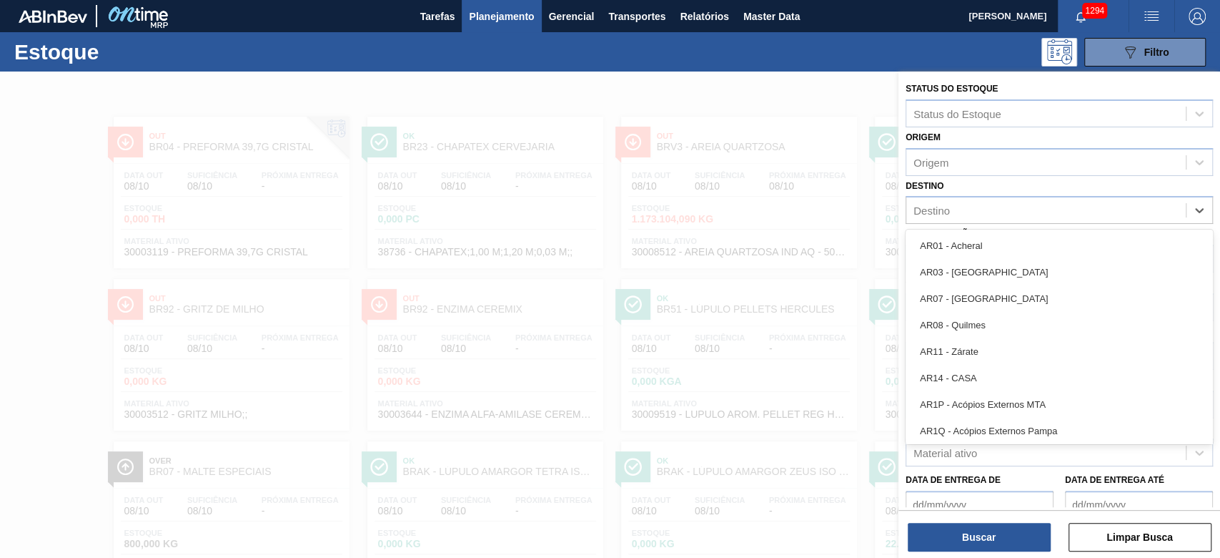
click at [939, 211] on div "Destino" at bounding box center [932, 210] width 36 height 12
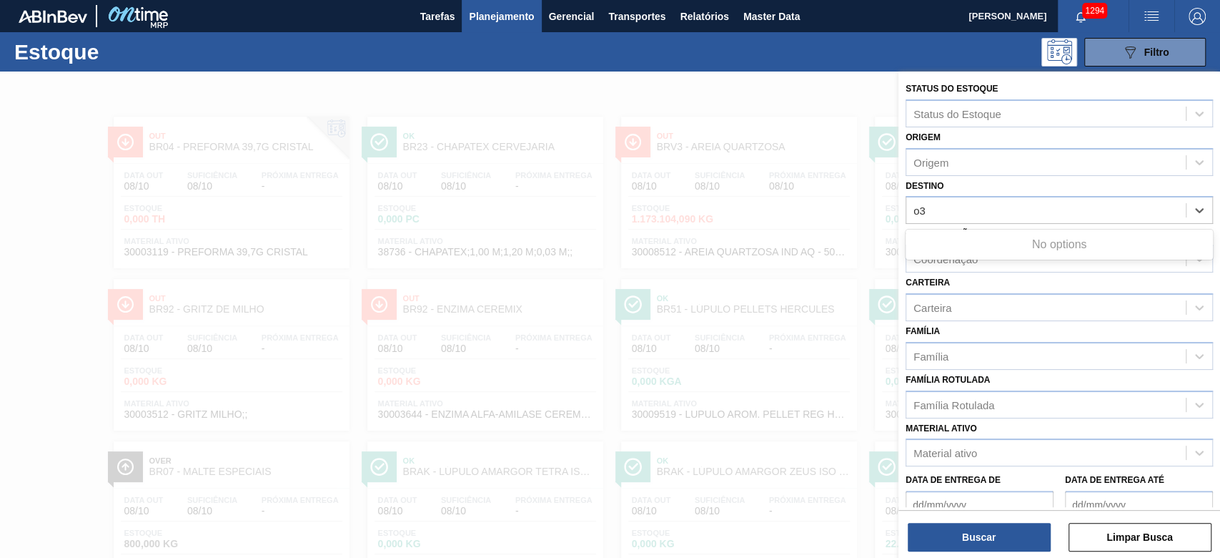
type input "o"
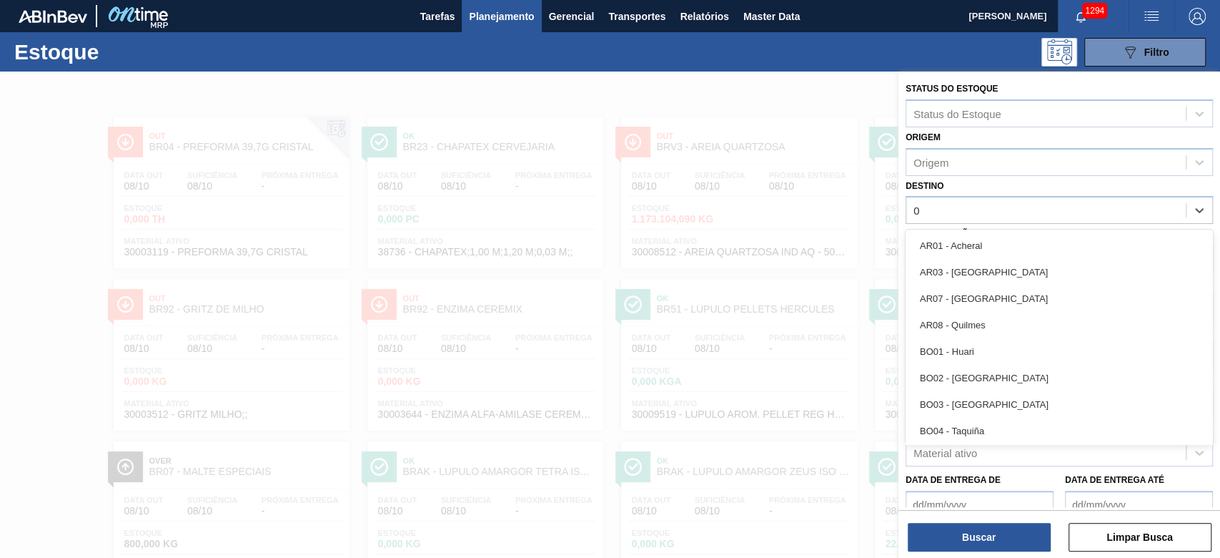
type input "03"
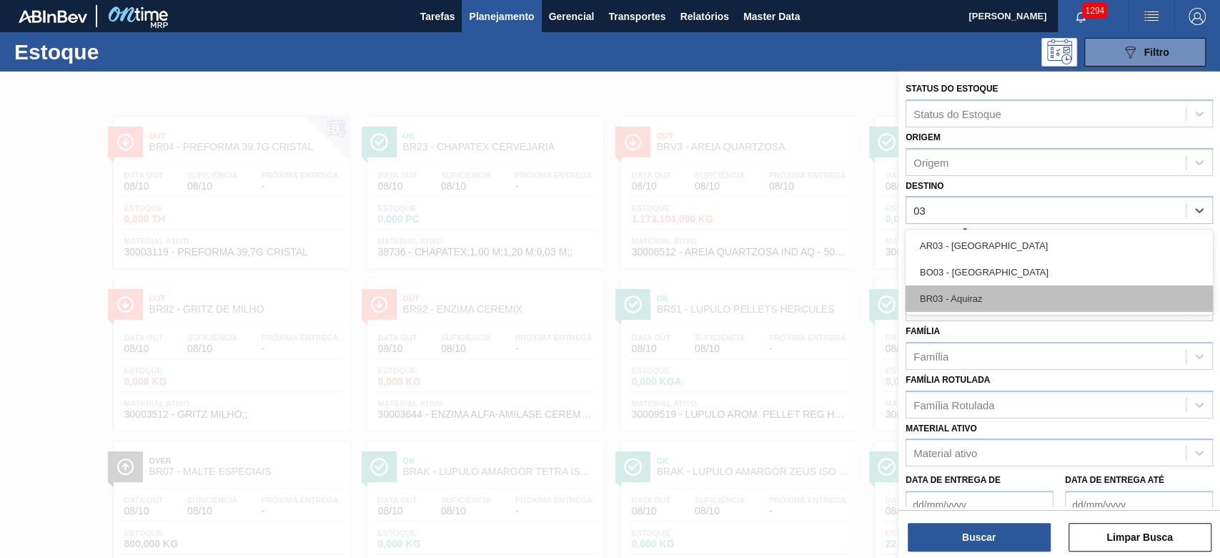
click at [951, 295] on div "BR03 - Aquiraz" at bounding box center [1059, 298] width 307 height 26
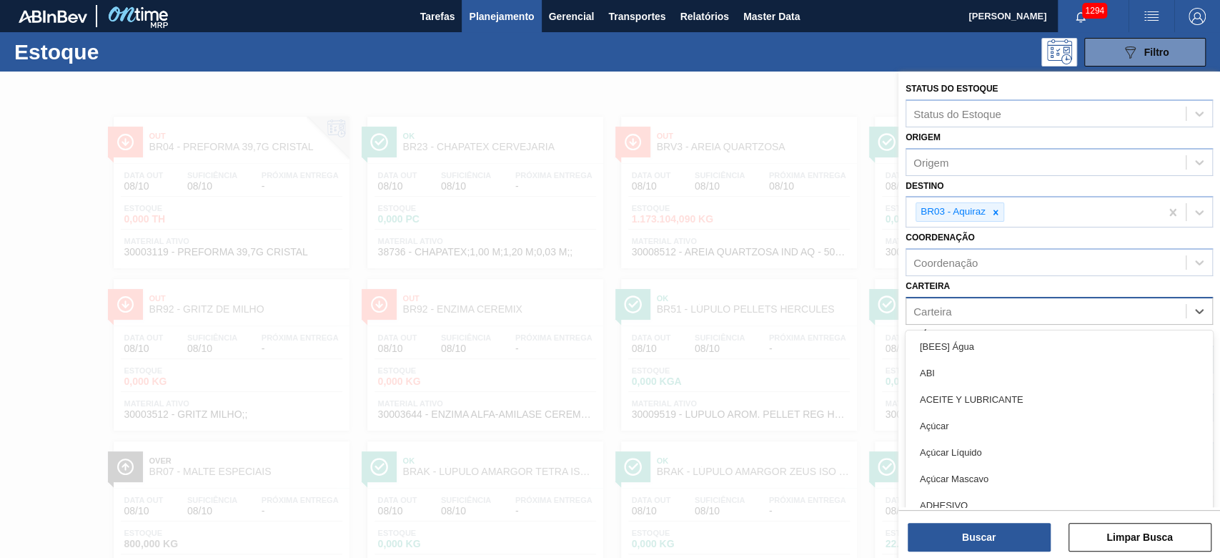
click at [936, 311] on div "Carteira" at bounding box center [933, 311] width 38 height 12
type input "malte"
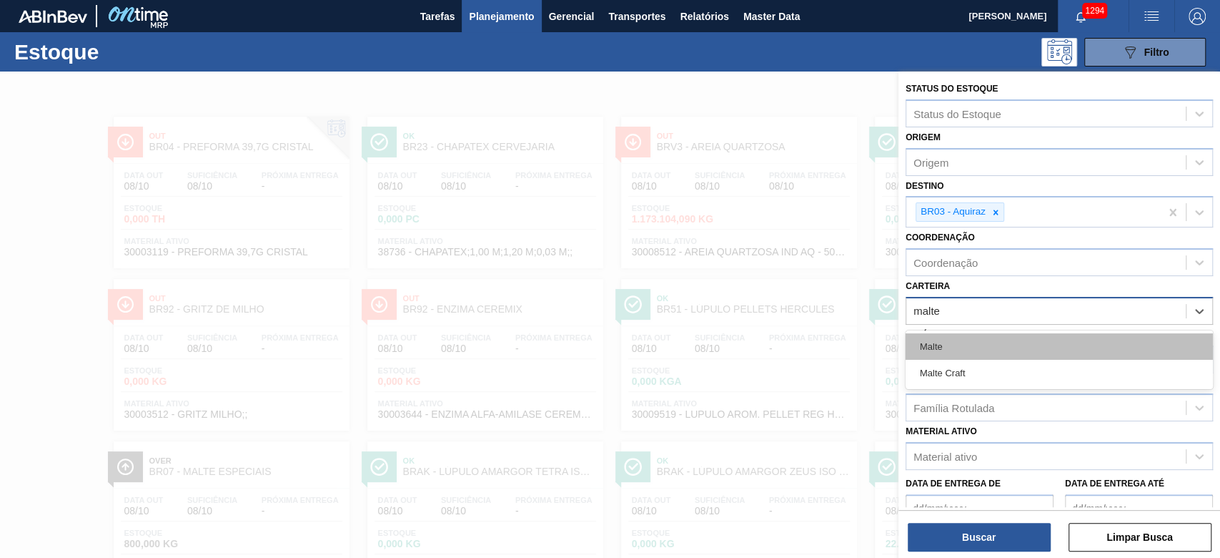
click at [935, 342] on div "Malte" at bounding box center [1059, 346] width 307 height 26
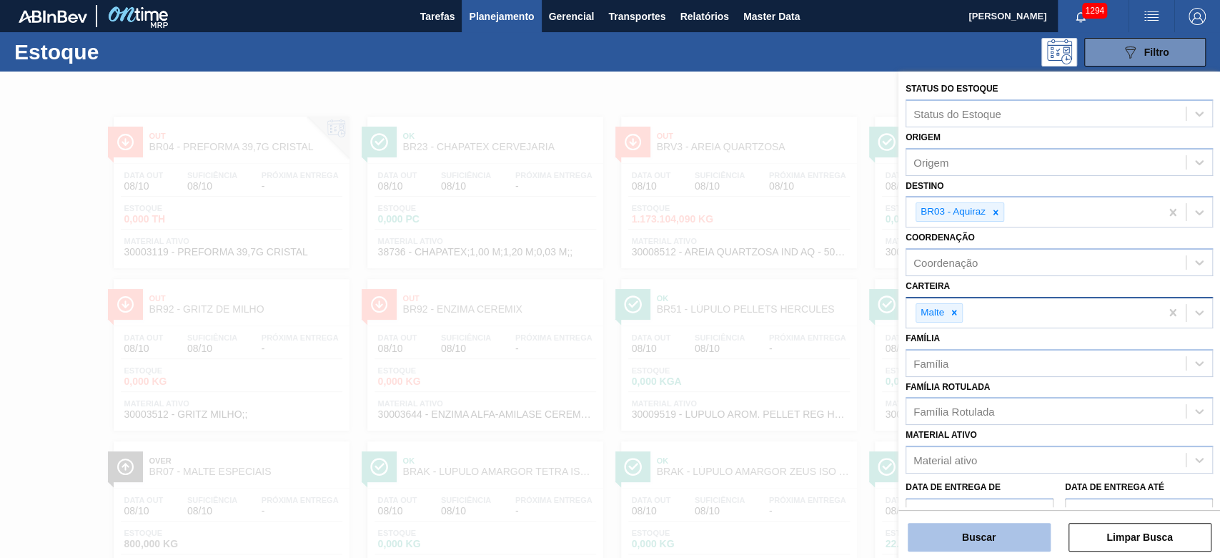
click at [955, 533] on button "Buscar" at bounding box center [979, 537] width 143 height 29
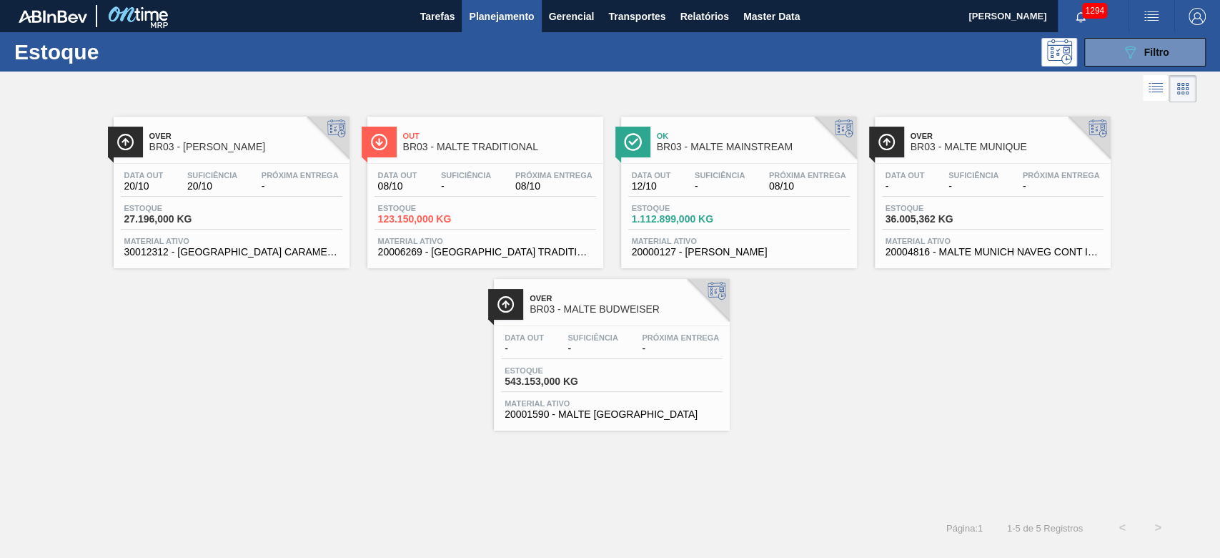
click at [691, 203] on div "Data out 12/10 Suficiência - Próxima Entrega 08/10 Estoque 1.112.899,000 KG Mat…" at bounding box center [739, 212] width 236 height 97
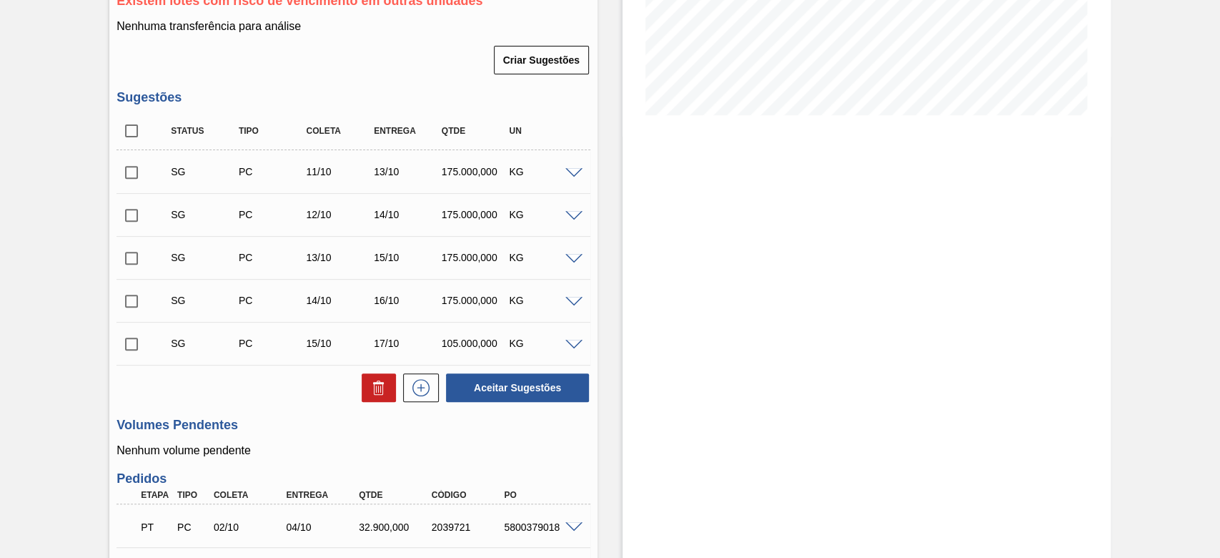
scroll to position [305, 0]
click at [573, 174] on span at bounding box center [573, 172] width 17 height 11
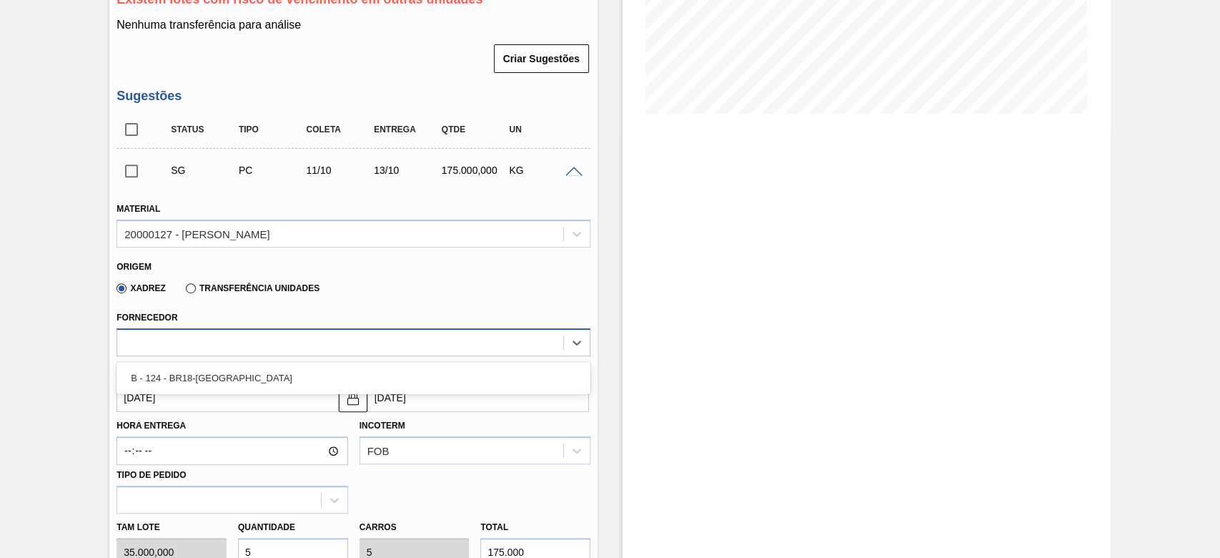
click at [152, 346] on div at bounding box center [340, 342] width 446 height 21
click at [573, 172] on span at bounding box center [573, 172] width 17 height 11
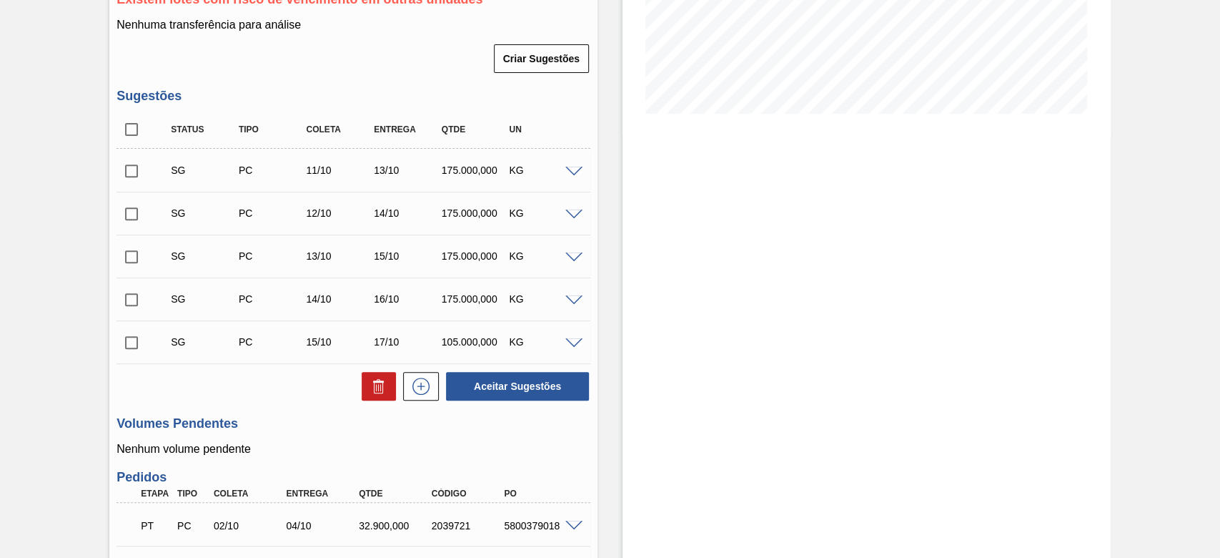
click at [59, 89] on div "Pedido em Trânsito BR03 - MALTE MAINSTREAM Unidade Aquiraz PE MIN 915.000,000 K…" at bounding box center [610, 408] width 1220 height 1282
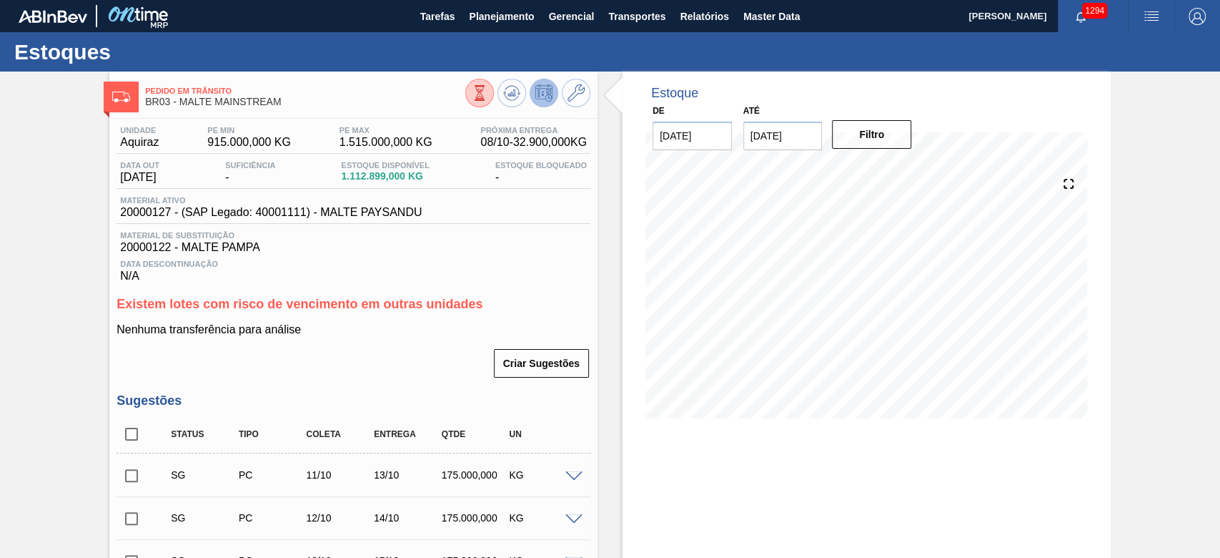
scroll to position [0, 0]
click at [493, 17] on span "Planejamento" at bounding box center [501, 16] width 65 height 17
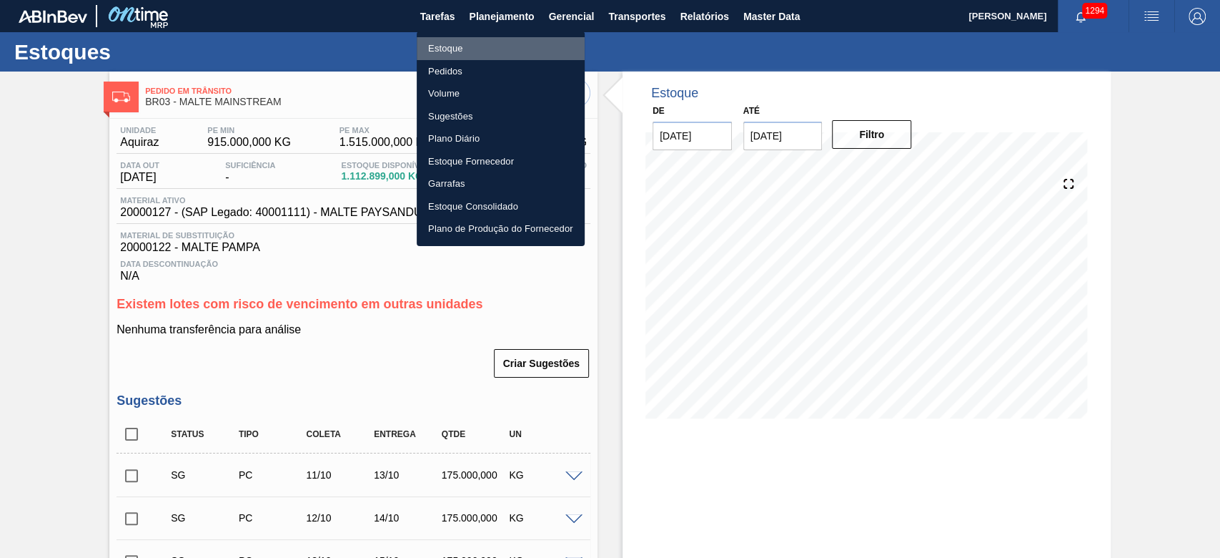
click at [450, 48] on li "Estoque" at bounding box center [501, 48] width 168 height 23
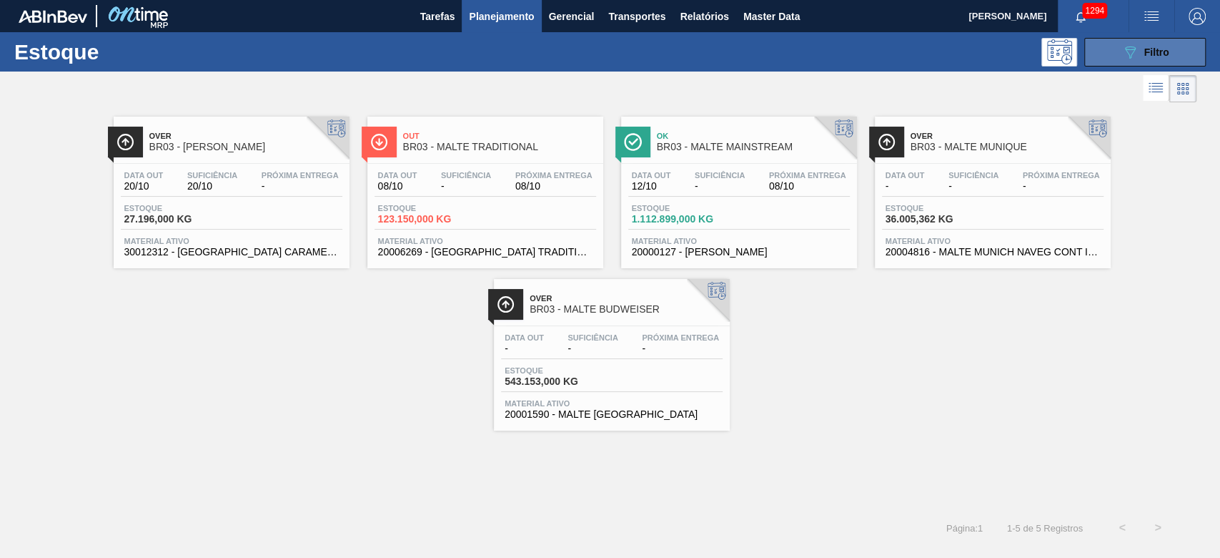
click at [1138, 55] on div "089F7B8B-B2A5-4AFE-B5C0-19BA573D28AC Filtro" at bounding box center [1146, 52] width 48 height 17
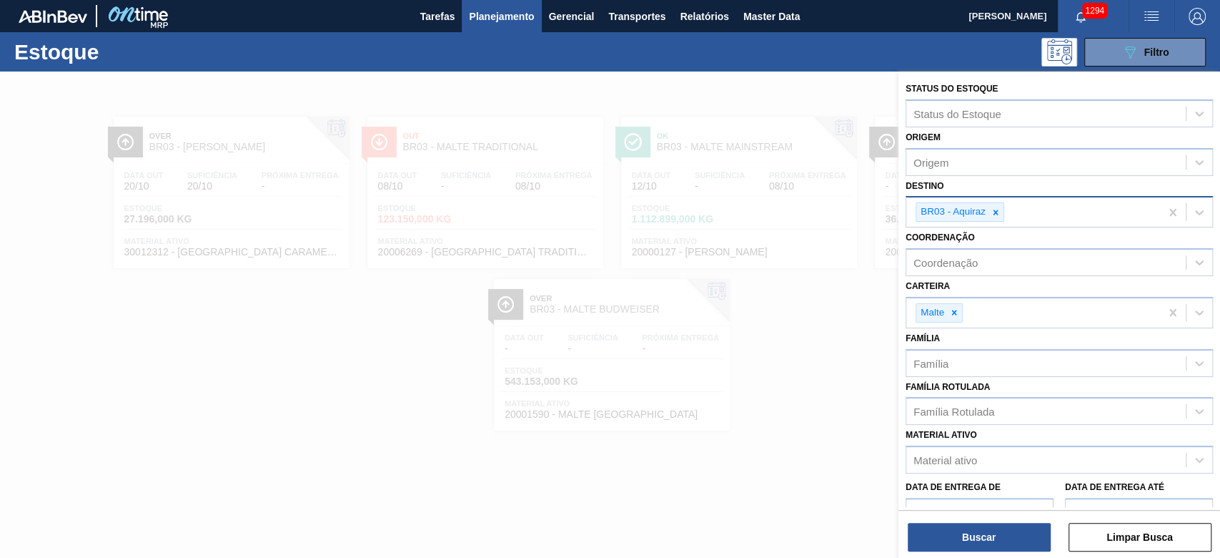
drag, startPoint x: 996, startPoint y: 212, endPoint x: 988, endPoint y: 212, distance: 7.9
click at [996, 212] on icon at bounding box center [996, 211] width 5 height 5
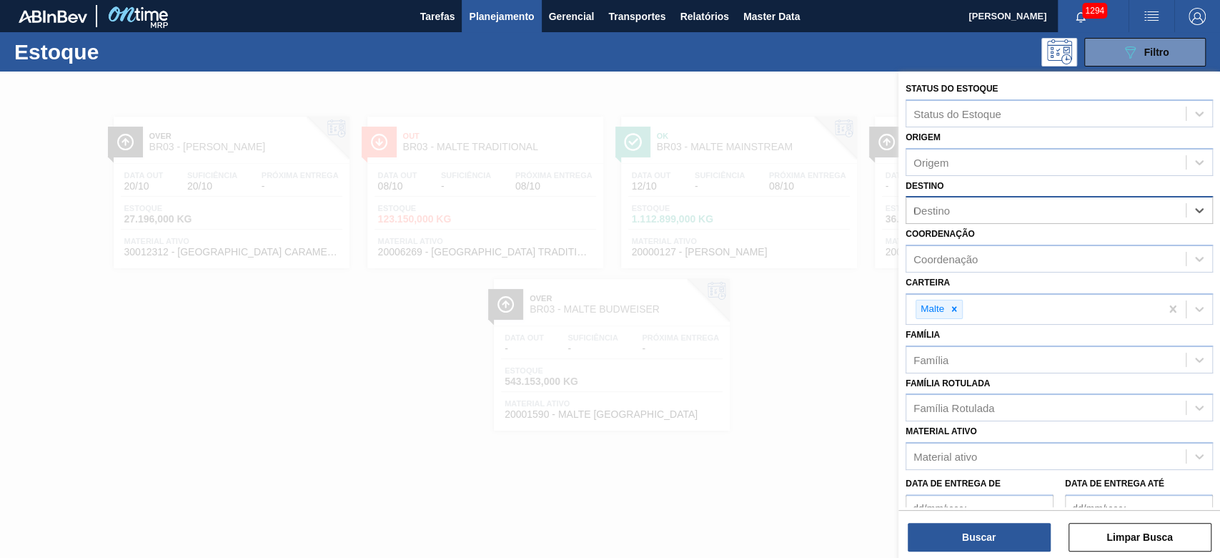
type input "02"
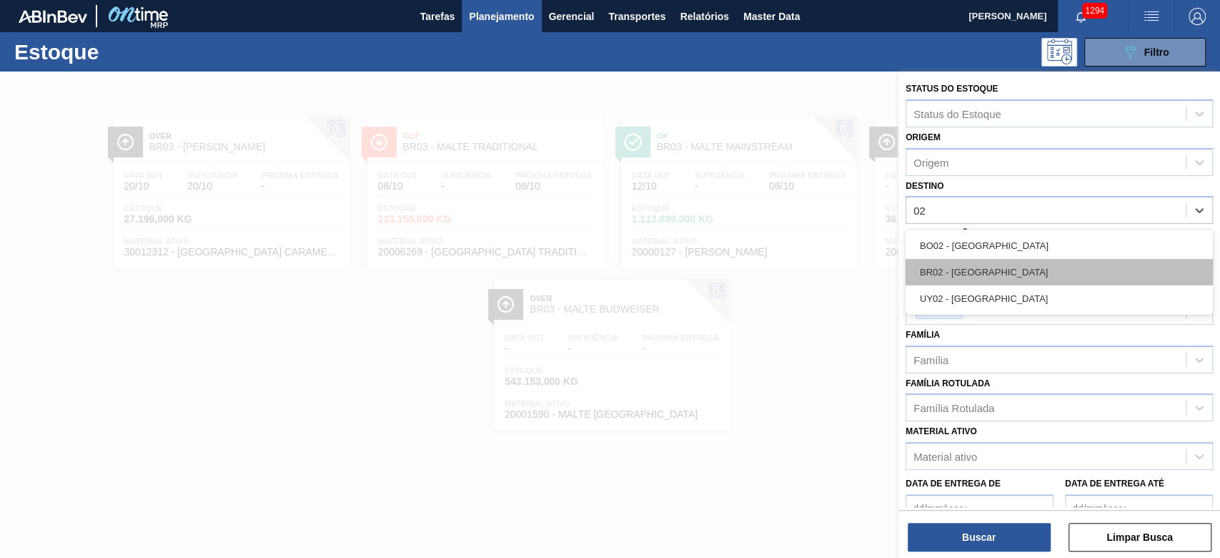
click at [962, 274] on div "BR02 - [GEOGRAPHIC_DATA]" at bounding box center [1059, 272] width 307 height 26
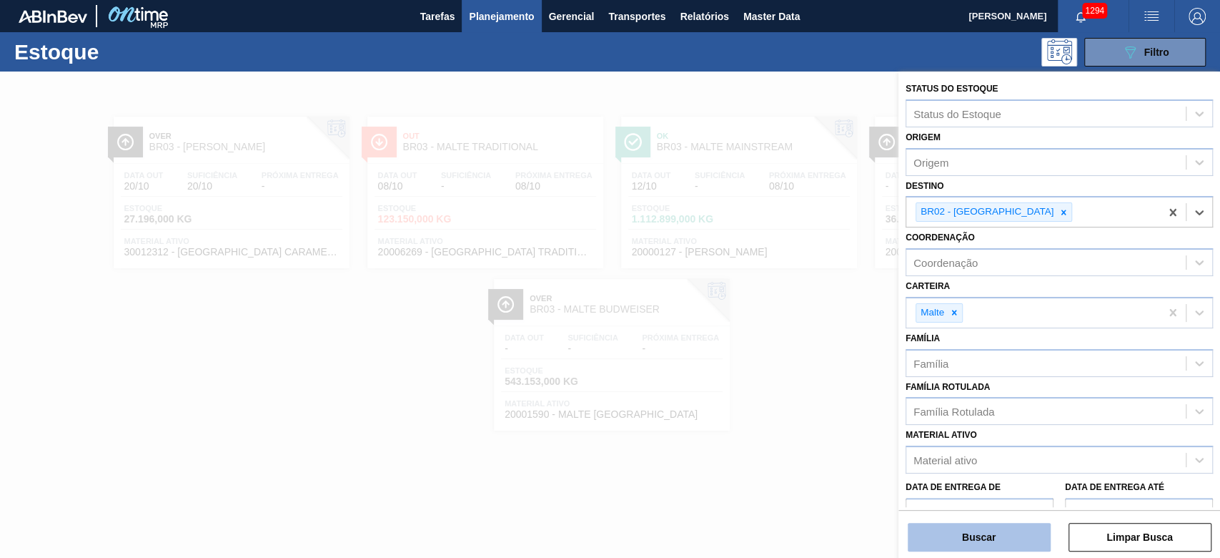
click at [957, 540] on button "Buscar" at bounding box center [979, 537] width 143 height 29
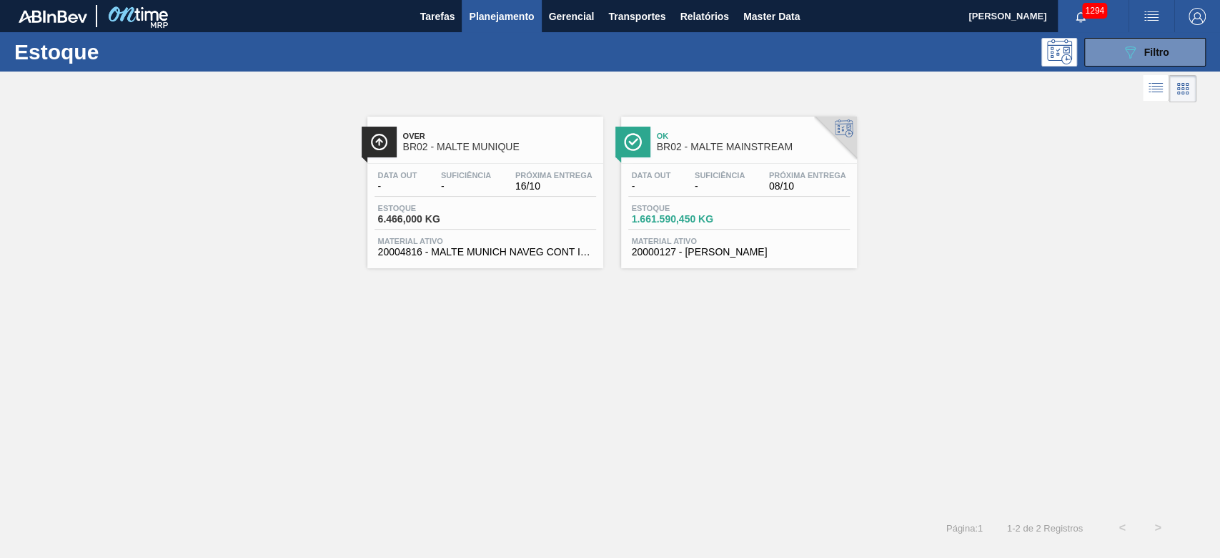
click at [425, 220] on span "6.466,000 KG" at bounding box center [428, 219] width 100 height 11
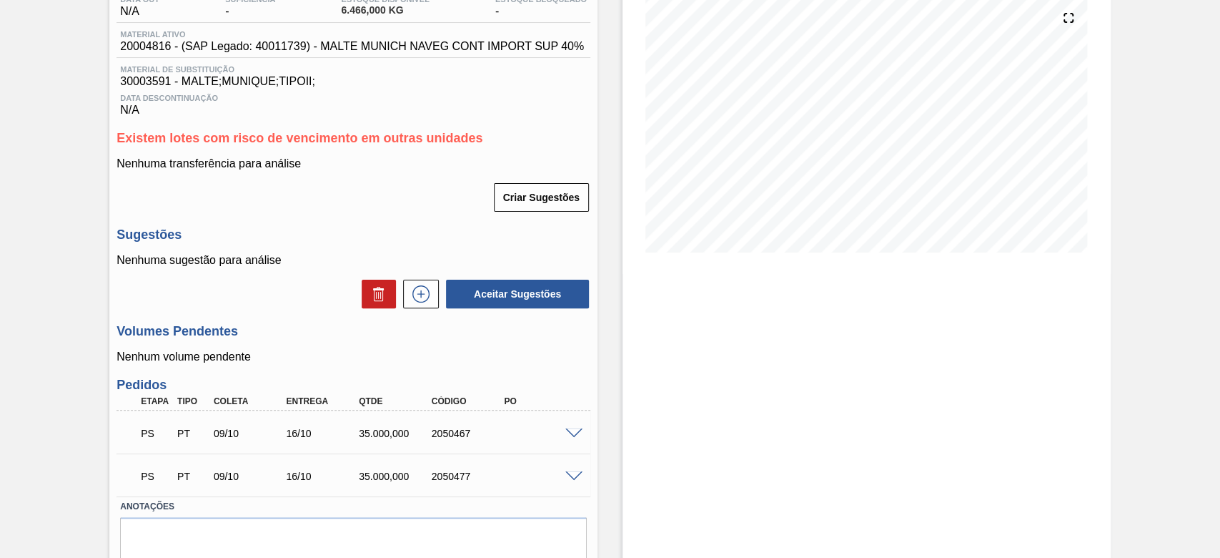
scroll to position [224, 0]
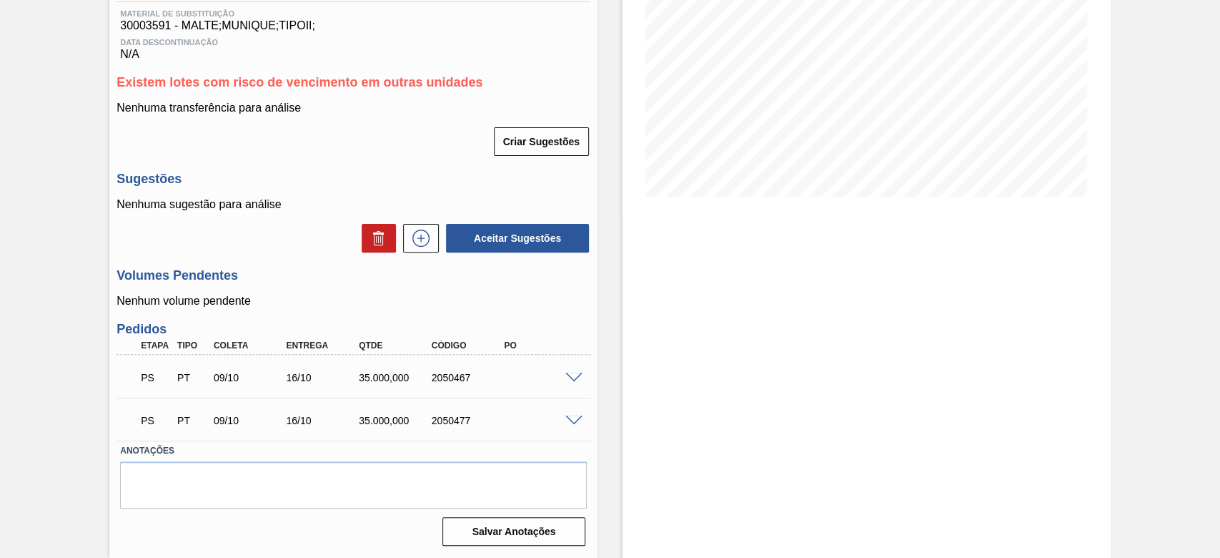
click at [570, 378] on span at bounding box center [573, 377] width 17 height 11
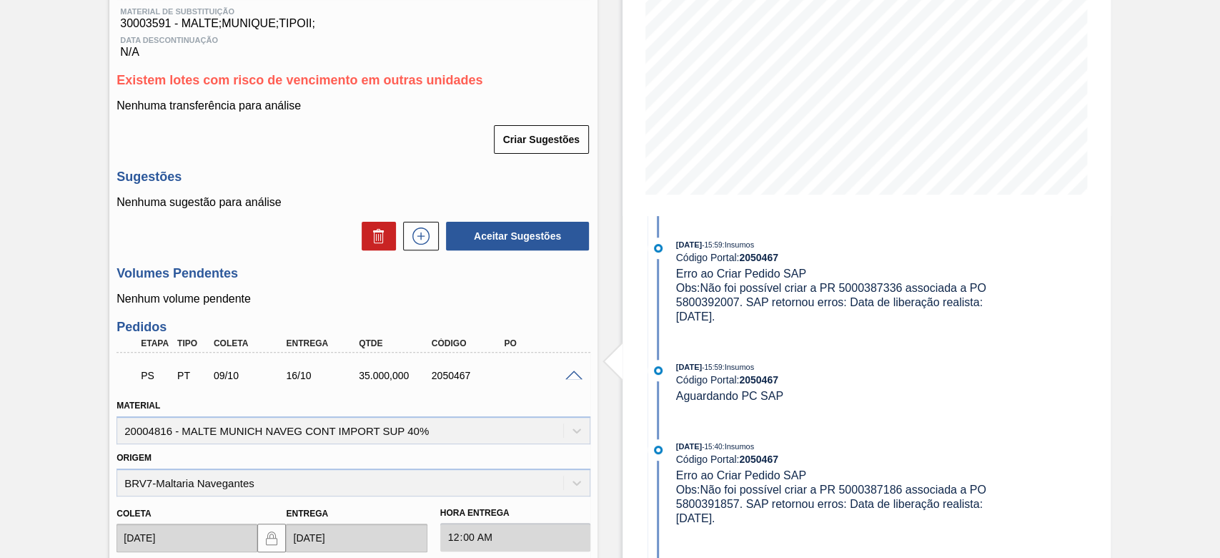
click at [573, 375] on span at bounding box center [573, 375] width 17 height 11
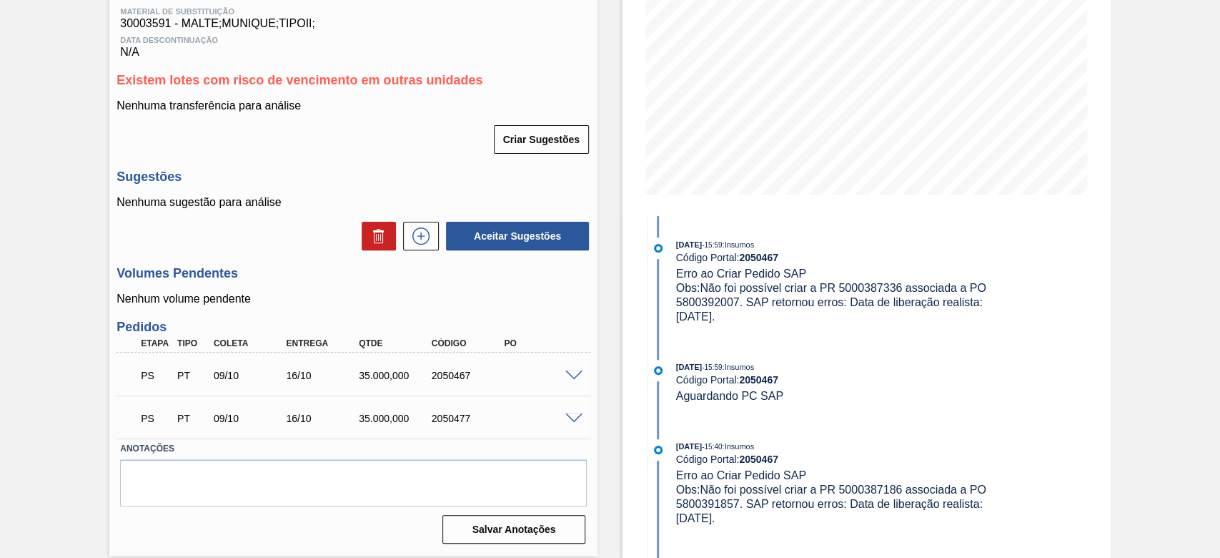
scroll to position [0, 0]
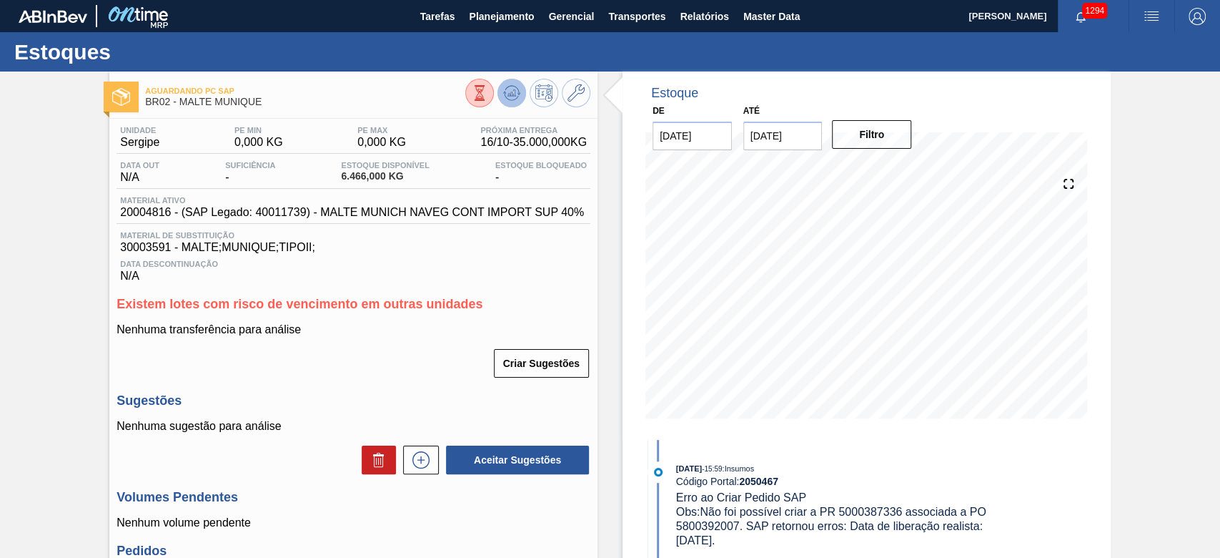
click at [509, 94] on icon at bounding box center [511, 92] width 17 height 17
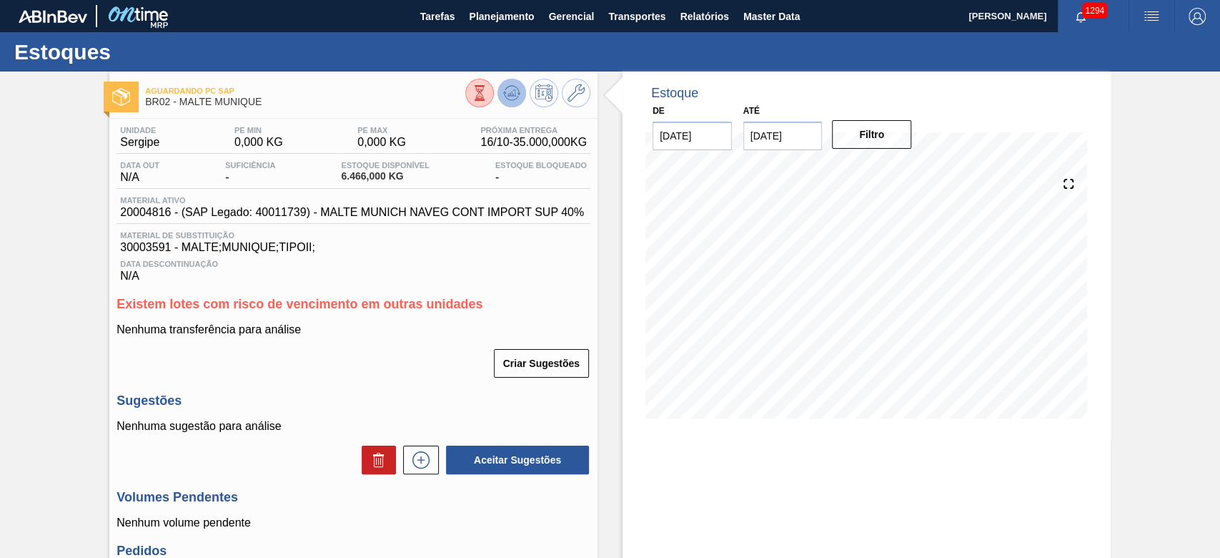
click at [505, 92] on icon at bounding box center [511, 92] width 17 height 17
drag, startPoint x: 87, startPoint y: 303, endPoint x: 278, endPoint y: 98, distance: 280.7
click at [90, 304] on div "Aguardando PC SAP BR02 - MALTE MUNIQUE Unidade Sergipe PE MIN 0,000 KG PE MAX 0…" at bounding box center [610, 425] width 1220 height 708
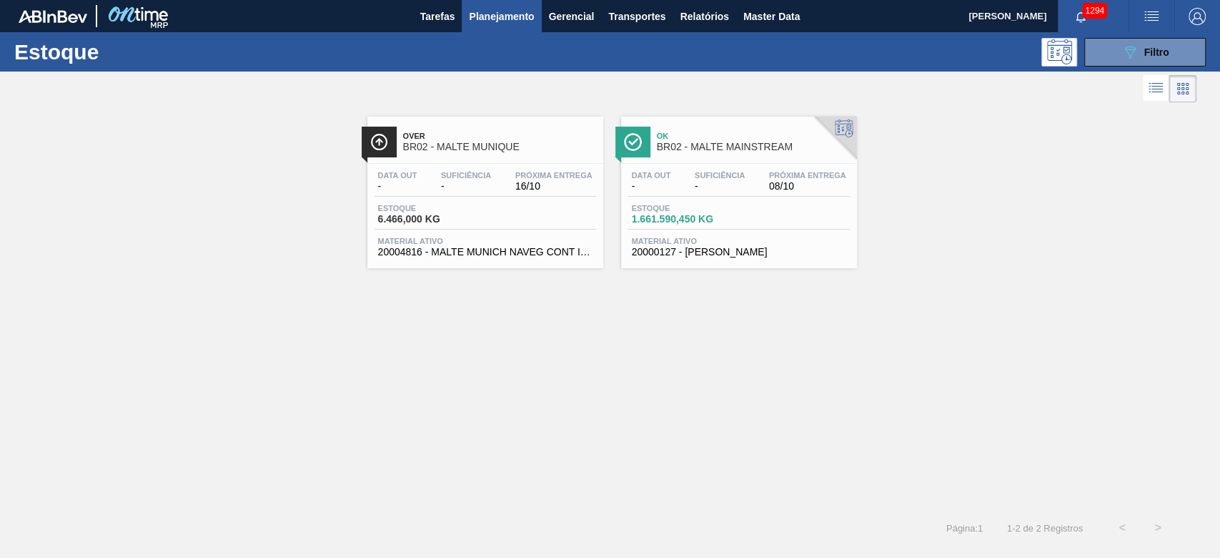
click at [493, 17] on span "Planejamento" at bounding box center [501, 16] width 65 height 17
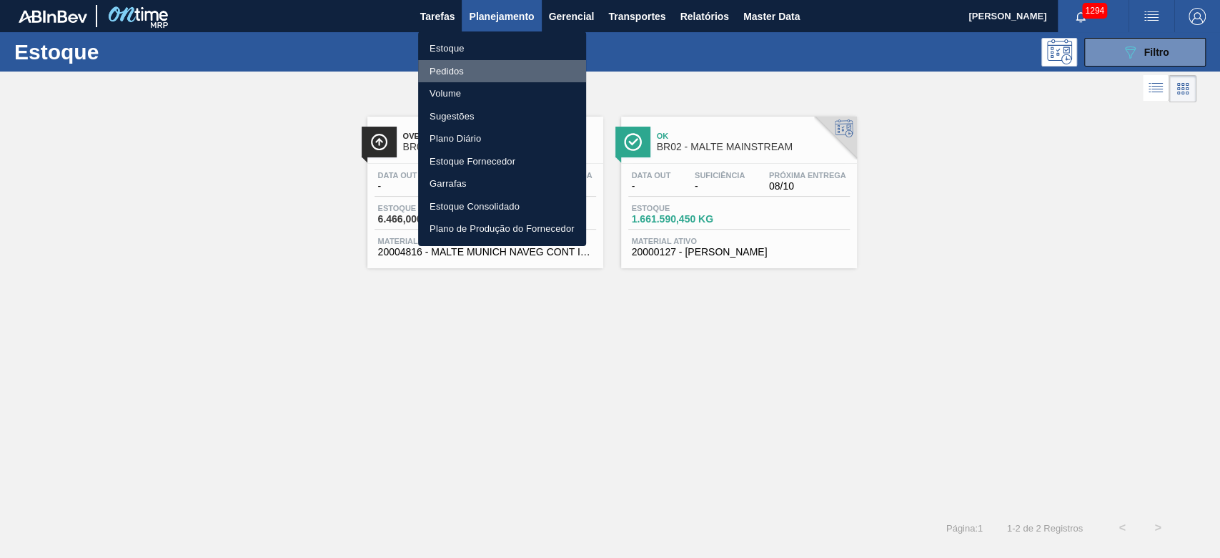
click at [450, 71] on li "Pedidos" at bounding box center [502, 71] width 168 height 23
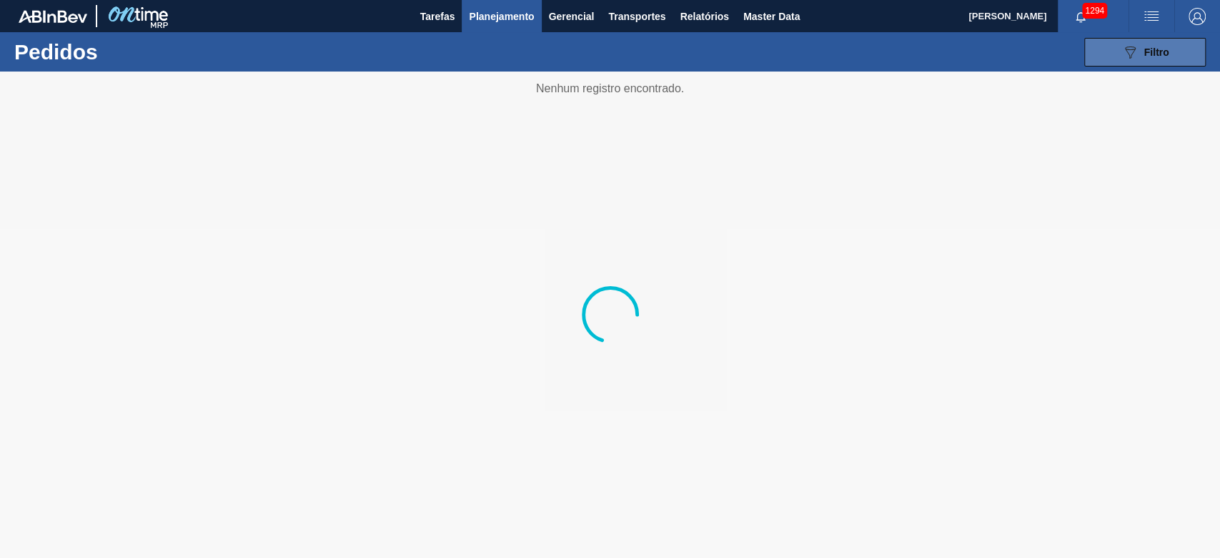
click at [1137, 51] on icon "089F7B8B-B2A5-4AFE-B5C0-19BA573D28AC" at bounding box center [1130, 52] width 17 height 17
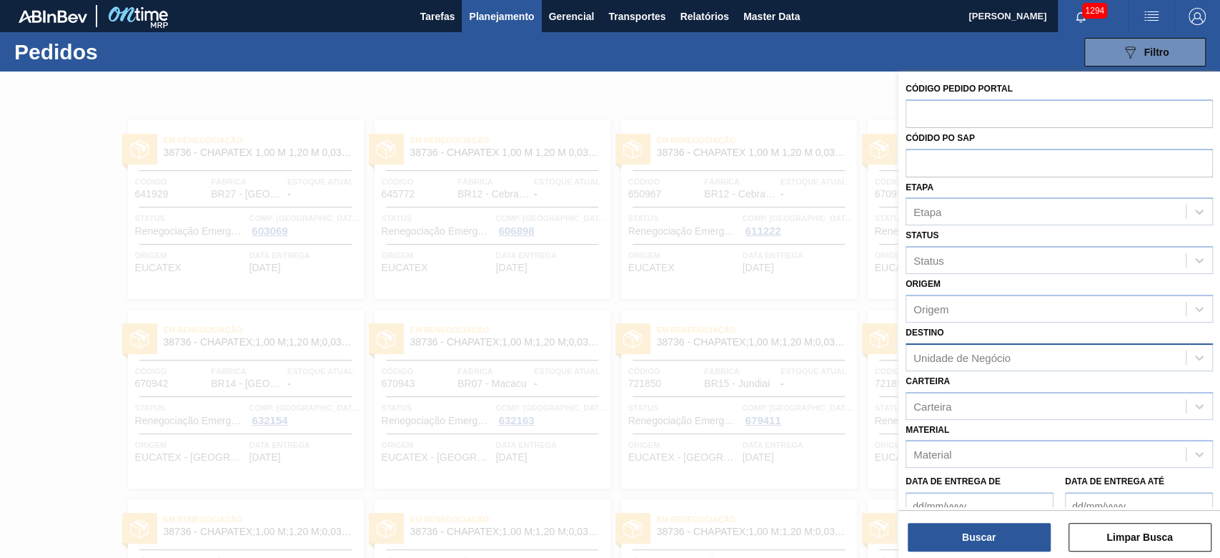
click at [929, 353] on div "Unidade de Negócio" at bounding box center [962, 357] width 97 height 12
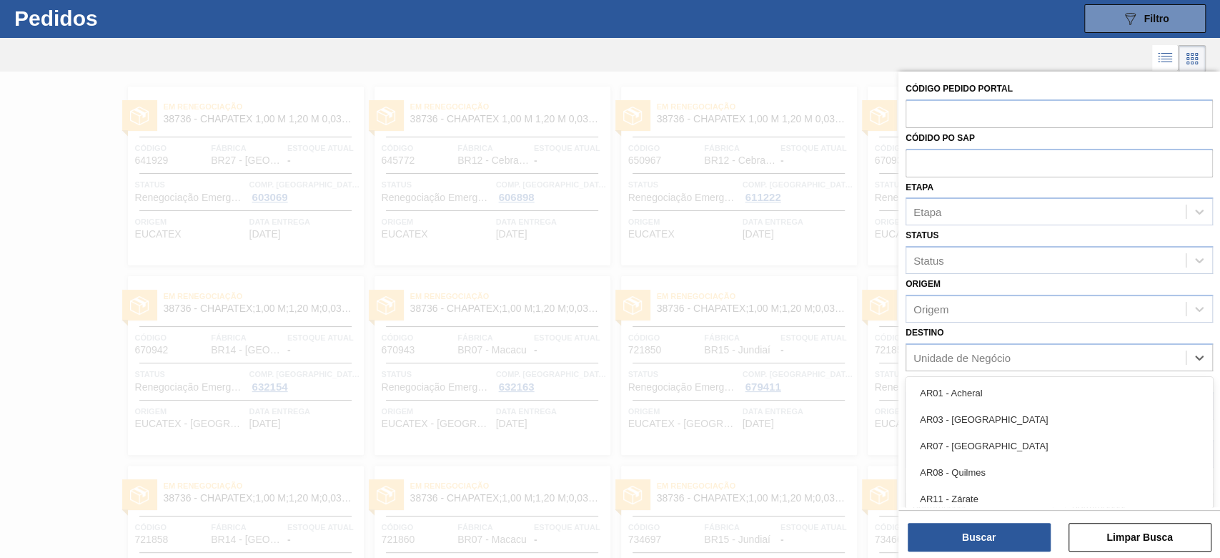
scroll to position [38, 0]
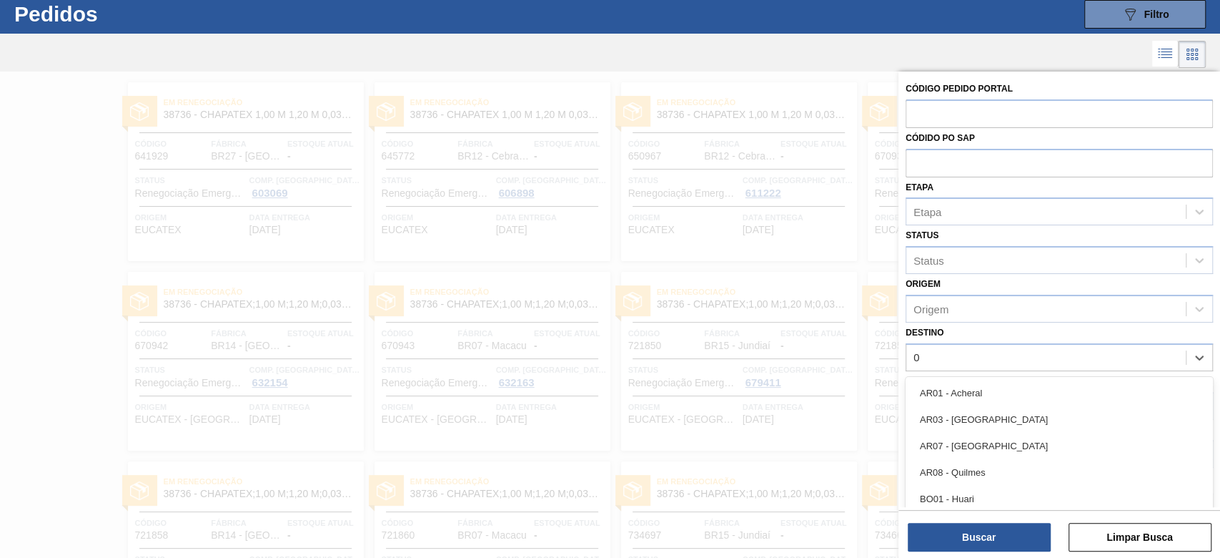
type input "05"
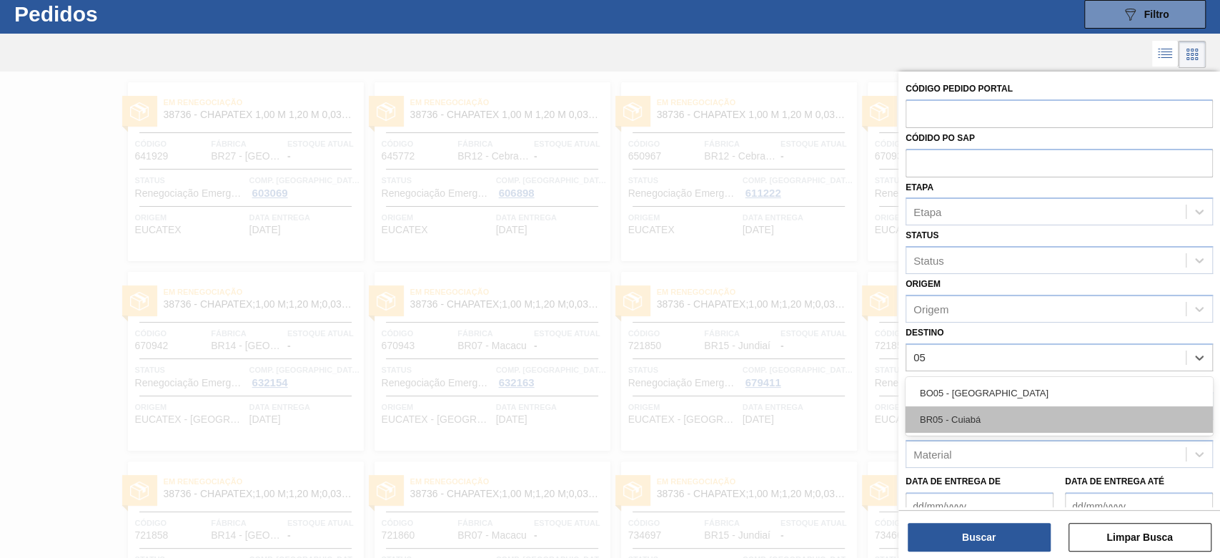
click at [940, 416] on div "BR05 - Cuiabá" at bounding box center [1059, 419] width 307 height 26
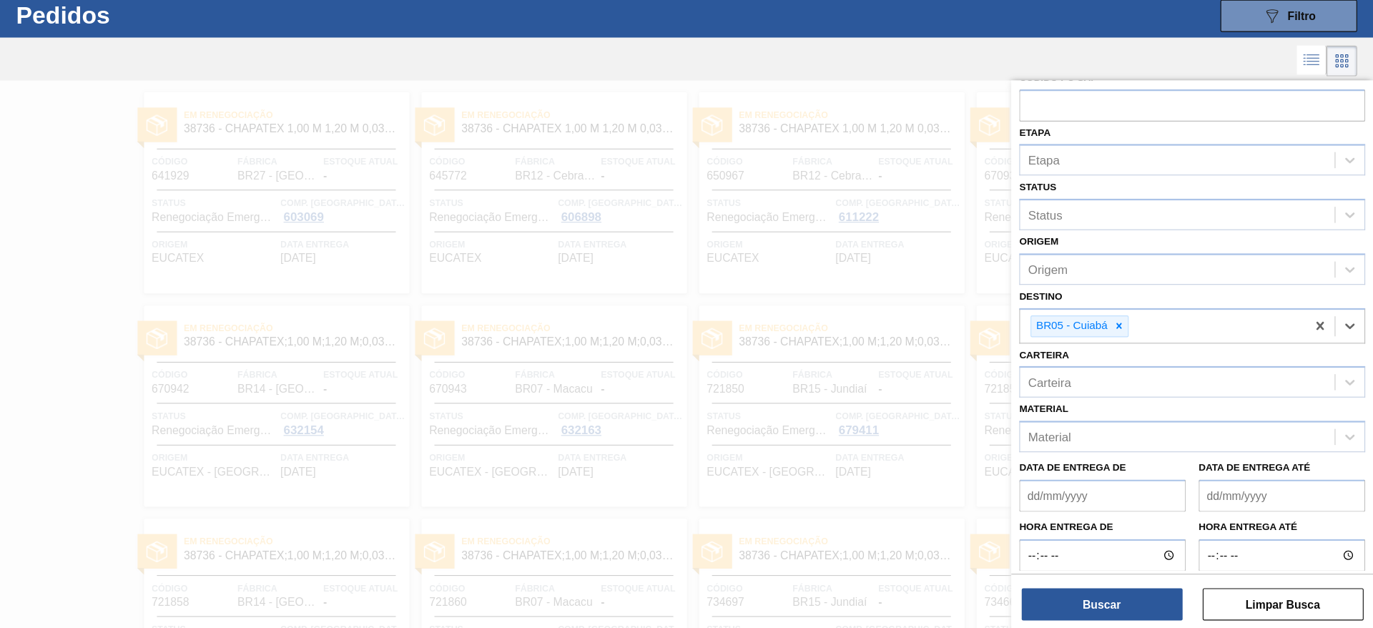
scroll to position [95, 0]
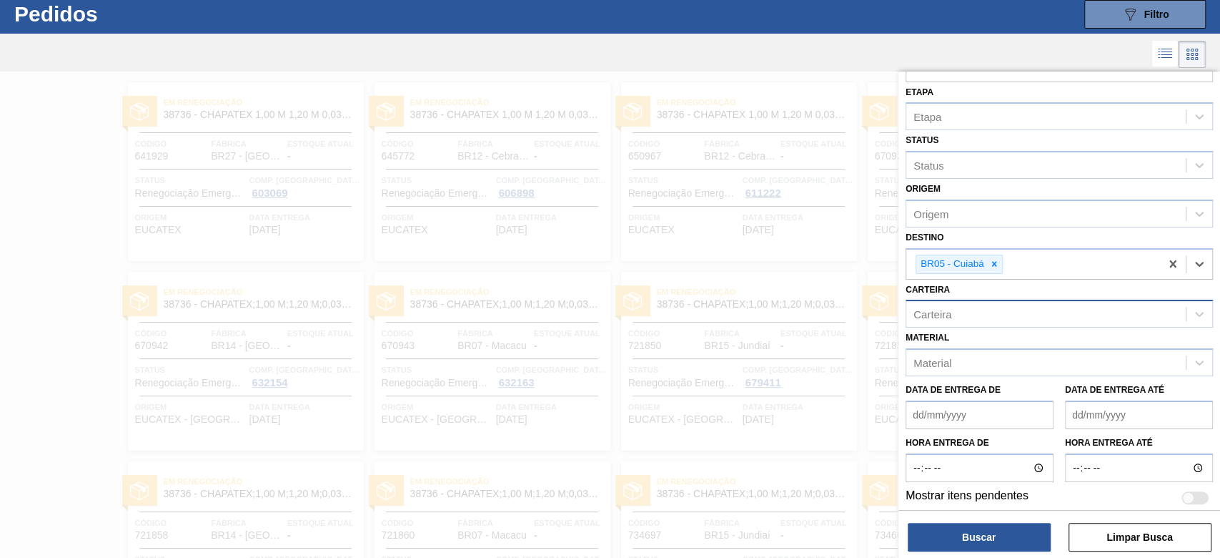
click at [934, 317] on div "Carteira" at bounding box center [933, 314] width 38 height 12
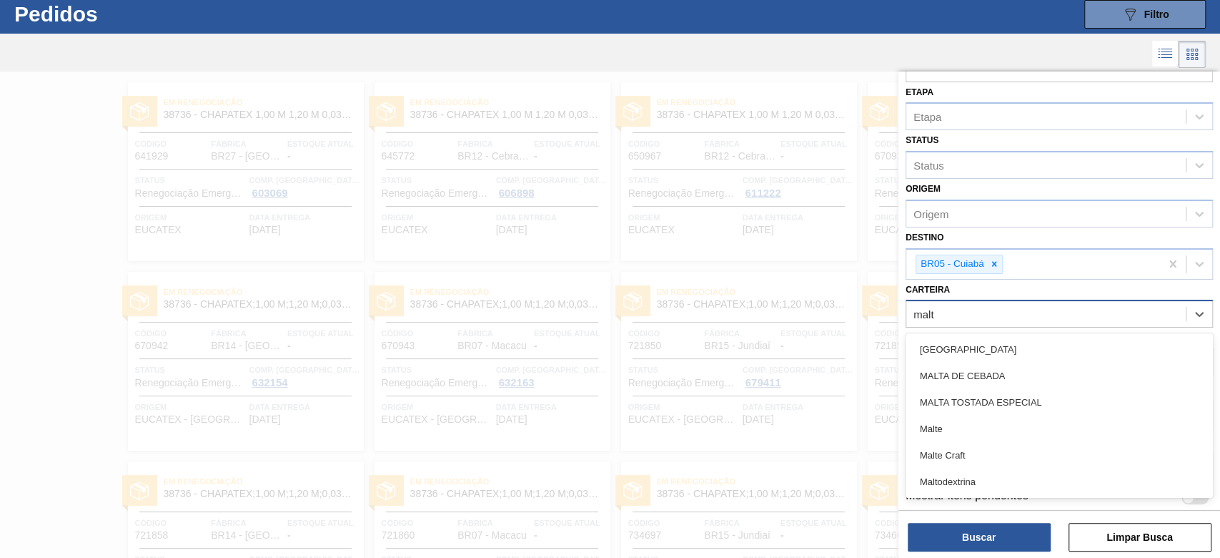
type input "malte"
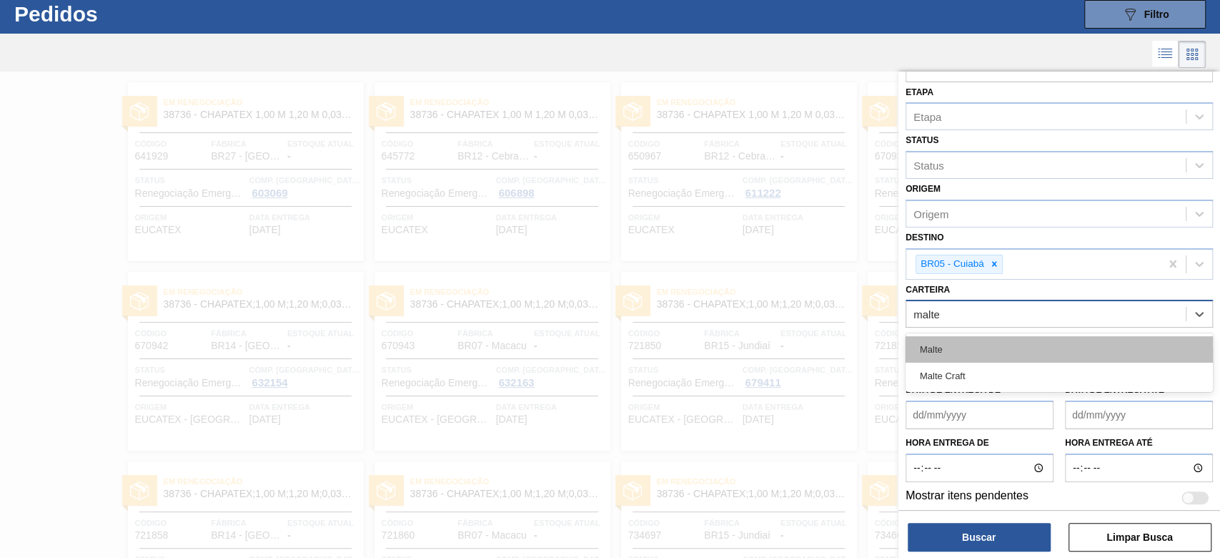
click at [952, 344] on div "Malte" at bounding box center [1059, 349] width 307 height 26
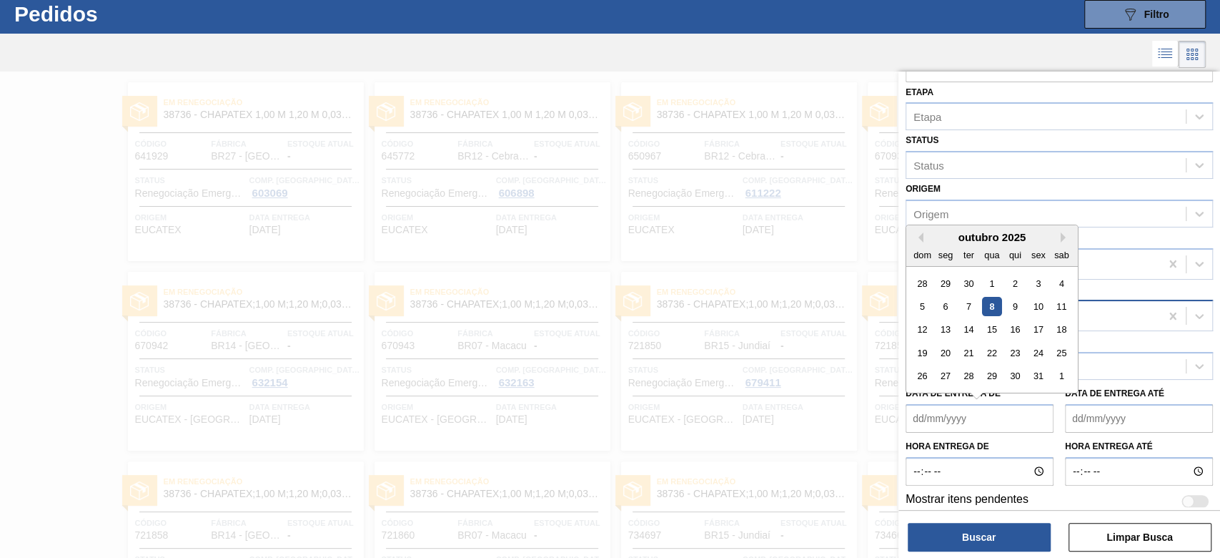
click at [915, 412] on de "Data de Entrega de" at bounding box center [980, 418] width 148 height 29
click at [944, 329] on div "13" at bounding box center [946, 329] width 19 height 19
type de "13/10/2025"
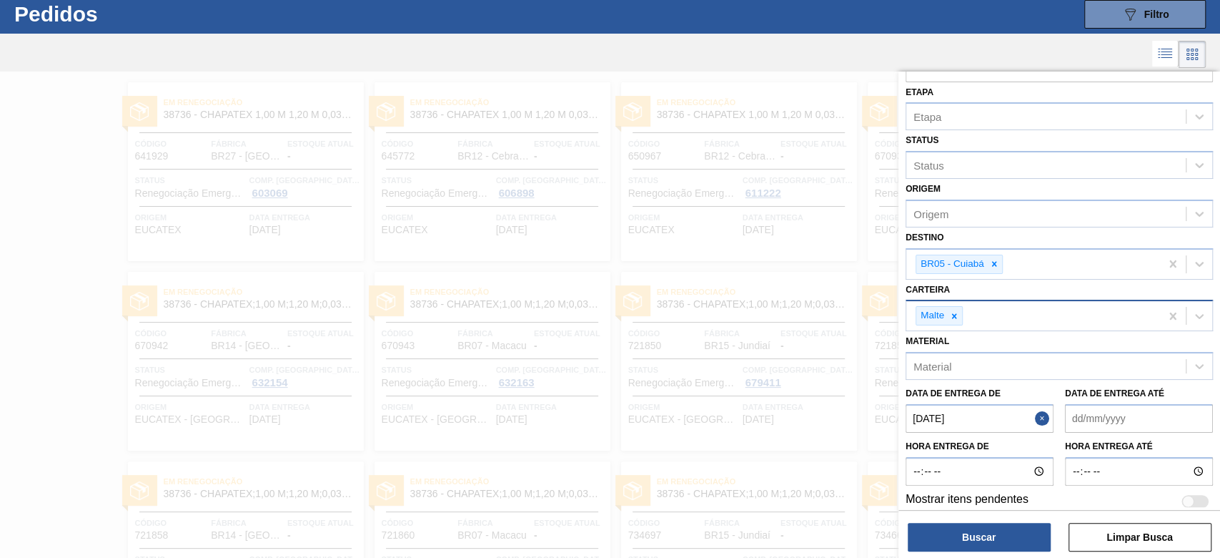
click at [1070, 419] on até "Data de Entrega até" at bounding box center [1139, 418] width 148 height 29
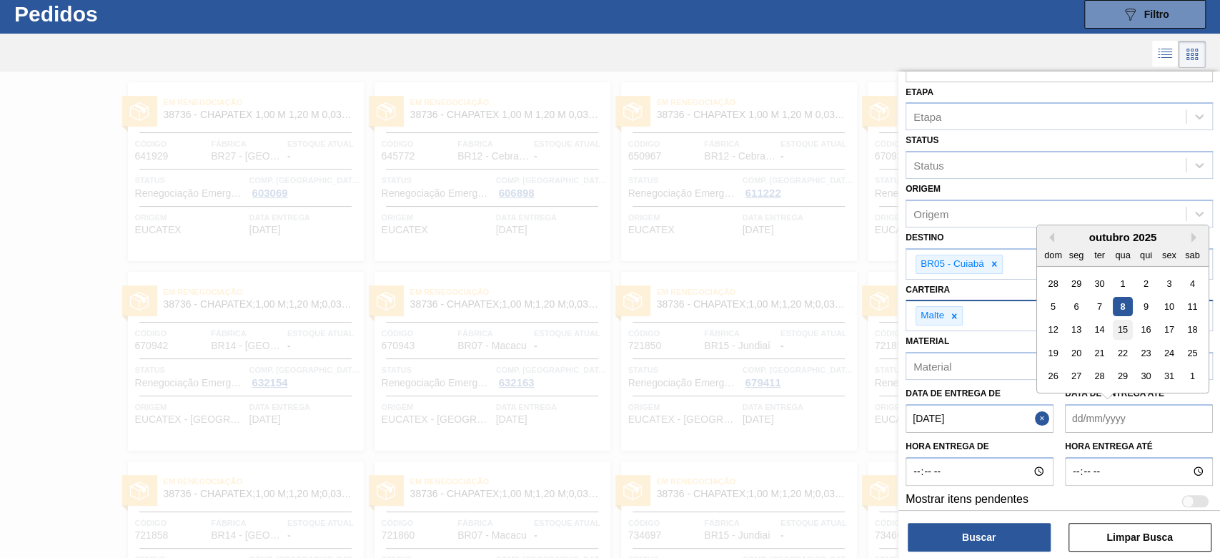
click at [1122, 327] on div "15" at bounding box center [1122, 329] width 19 height 19
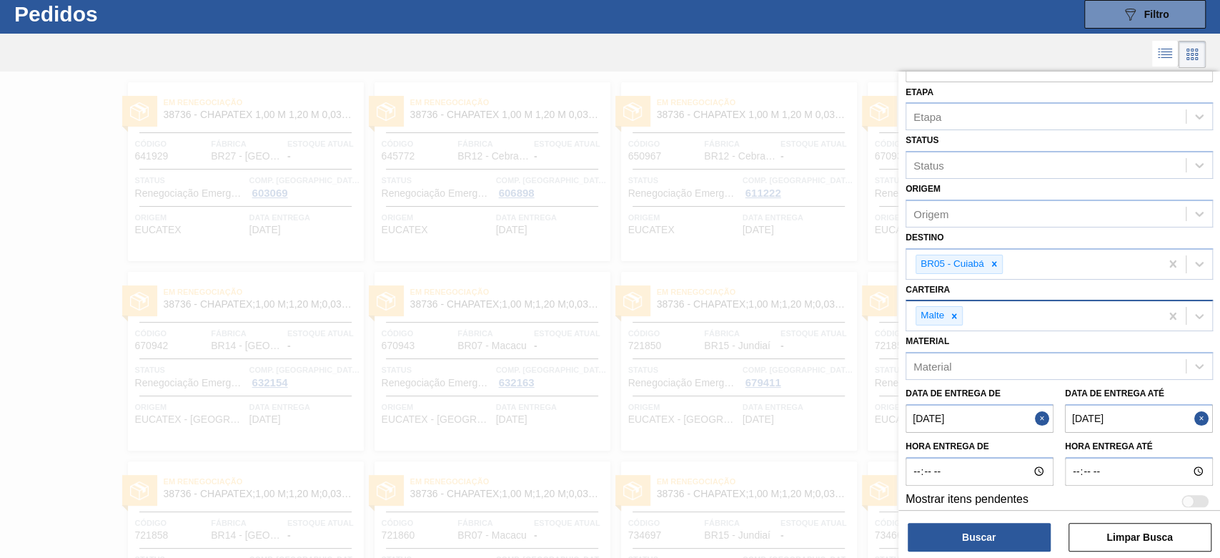
type até "15/10/2025"
click at [984, 540] on button "Buscar" at bounding box center [979, 537] width 143 height 29
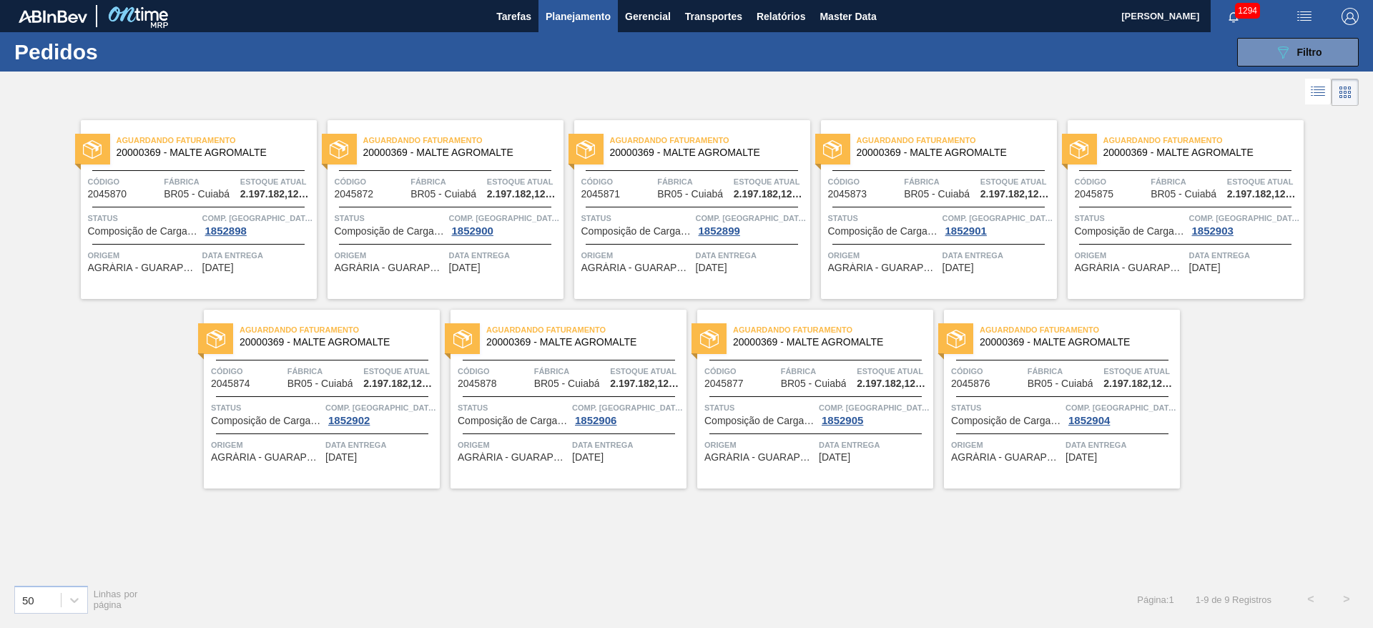
scroll to position [0, 0]
click at [1220, 92] on icon at bounding box center [1317, 91] width 17 height 17
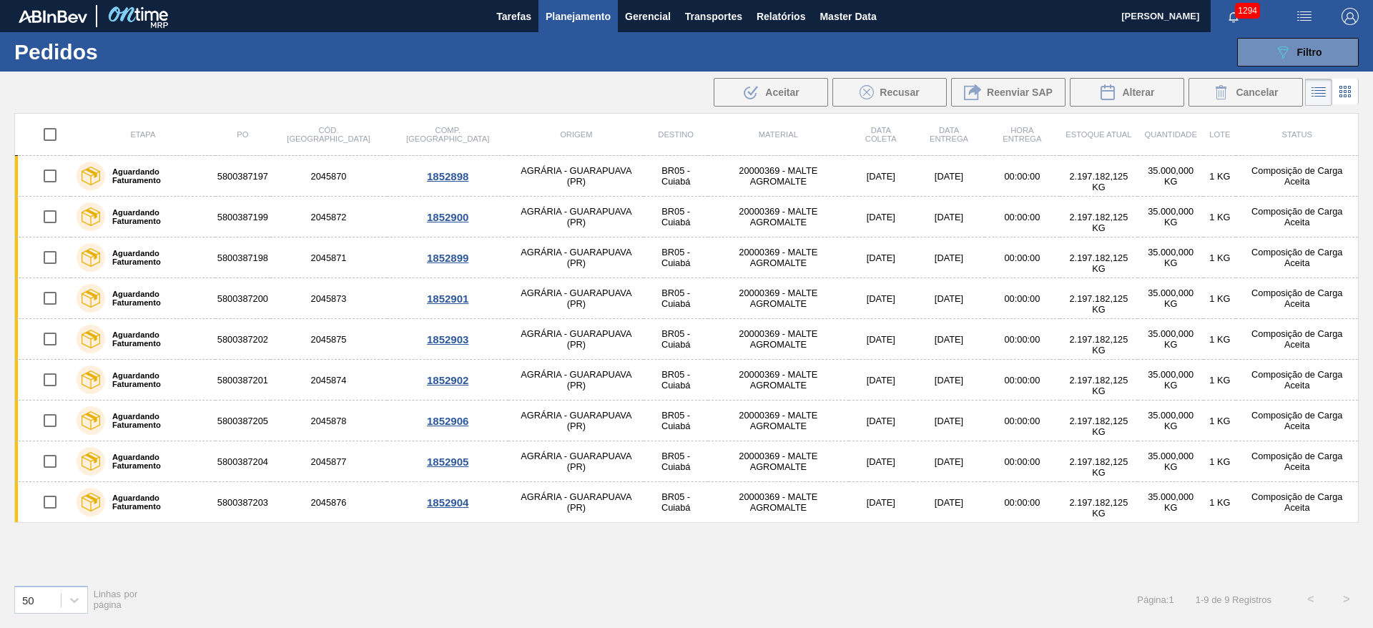
click at [50, 135] on input "checkbox" at bounding box center [50, 134] width 30 height 30
checkbox input "true"
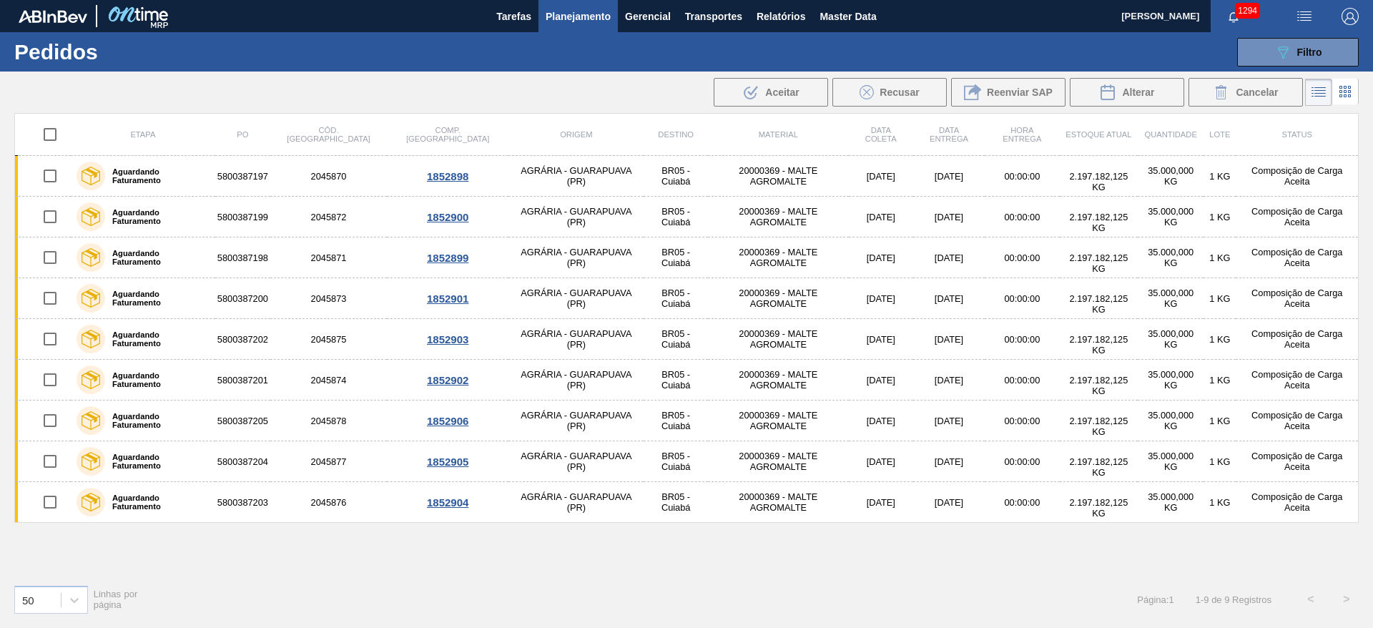
checkbox input "true"
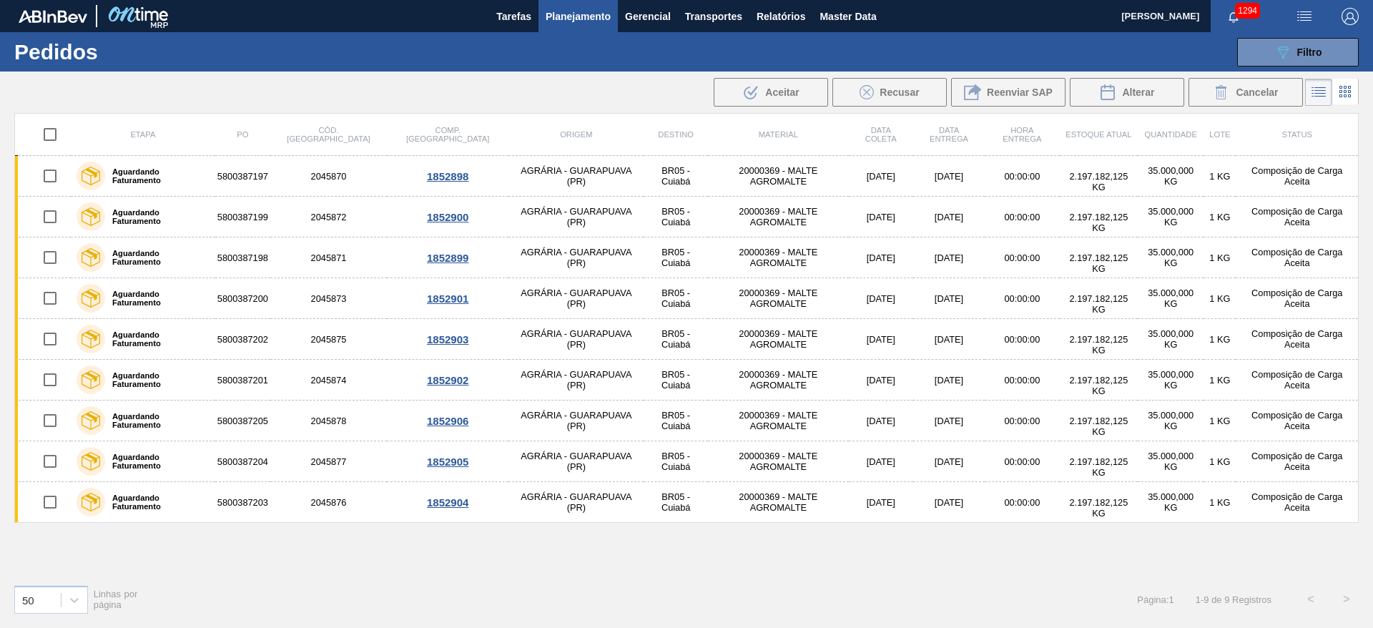
checkbox input "true"
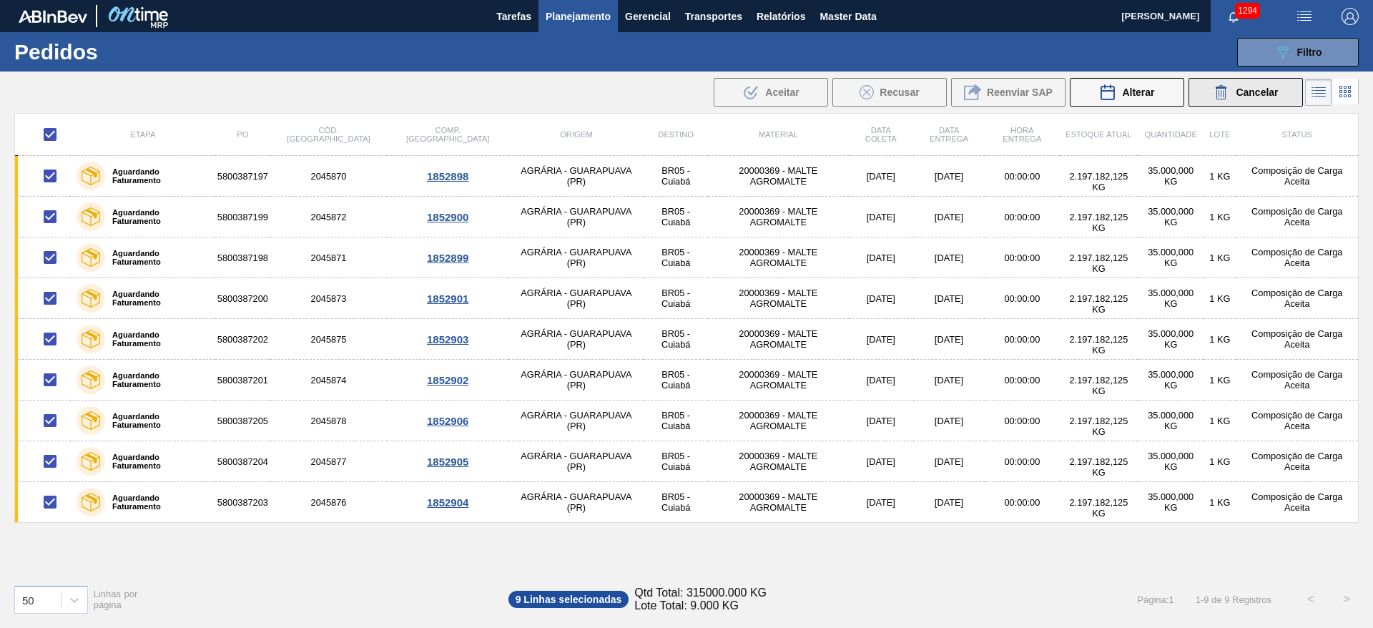
click at [1220, 93] on icon at bounding box center [1220, 92] width 17 height 17
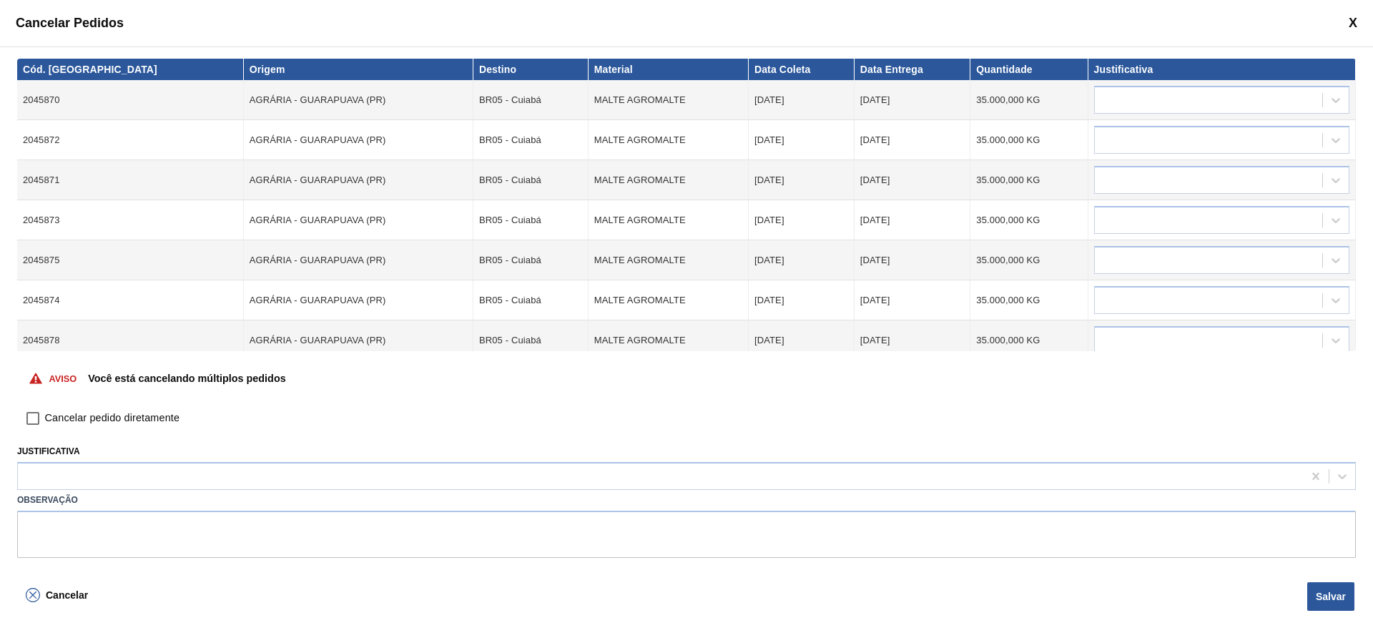
click at [34, 418] on input "Cancelar pedido diretamente" at bounding box center [33, 418] width 24 height 24
checkbox input "true"
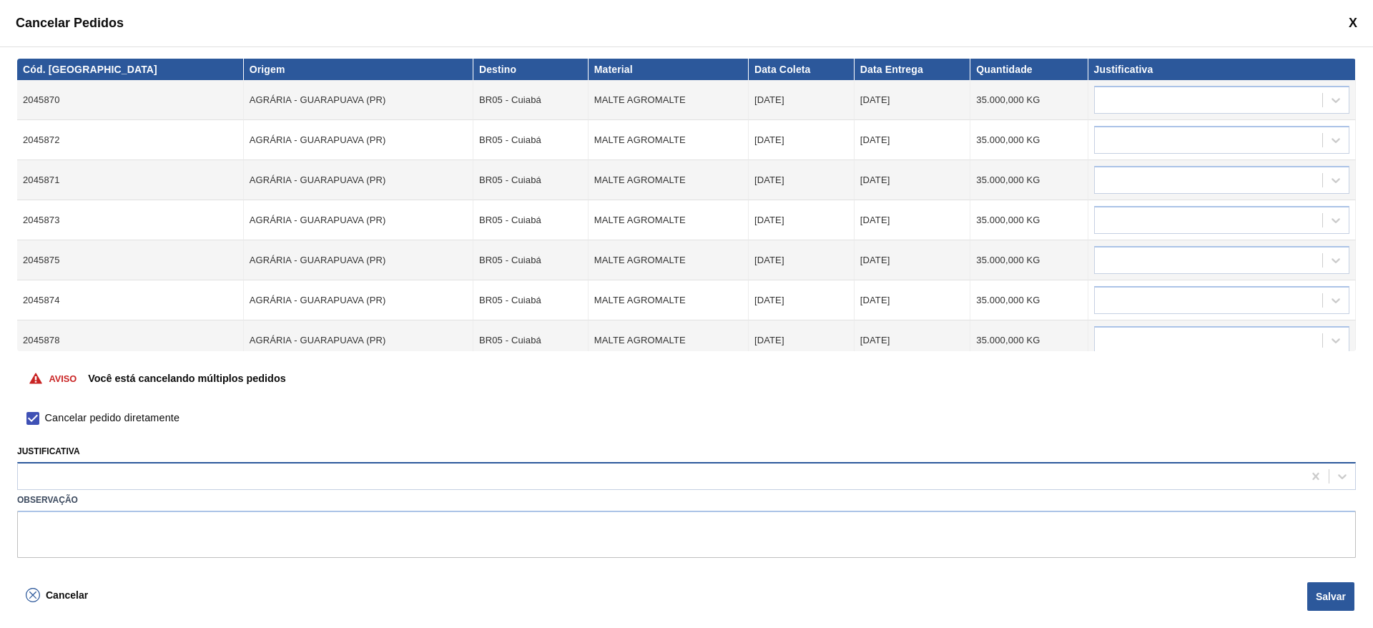
click at [36, 483] on div at bounding box center [660, 476] width 1285 height 21
type input "outr"
click at [46, 448] on div "Outro" at bounding box center [686, 440] width 1338 height 26
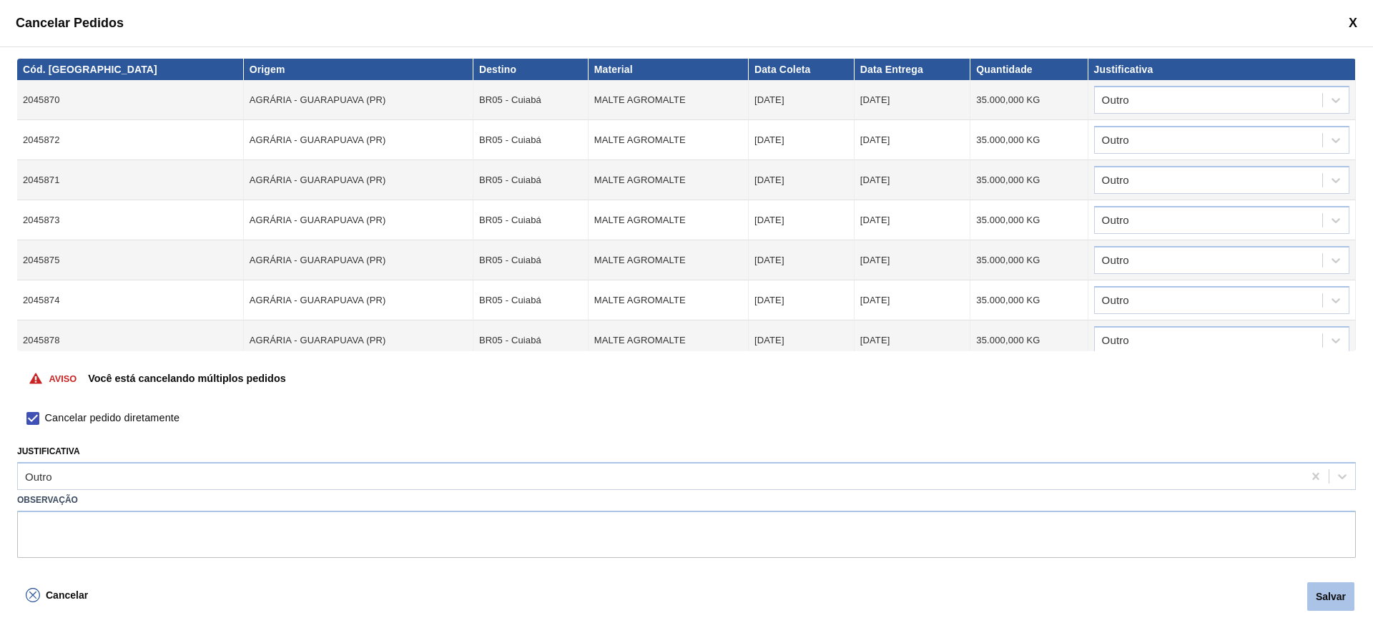
click at [1220, 557] on button "Salvar" at bounding box center [1330, 596] width 47 height 29
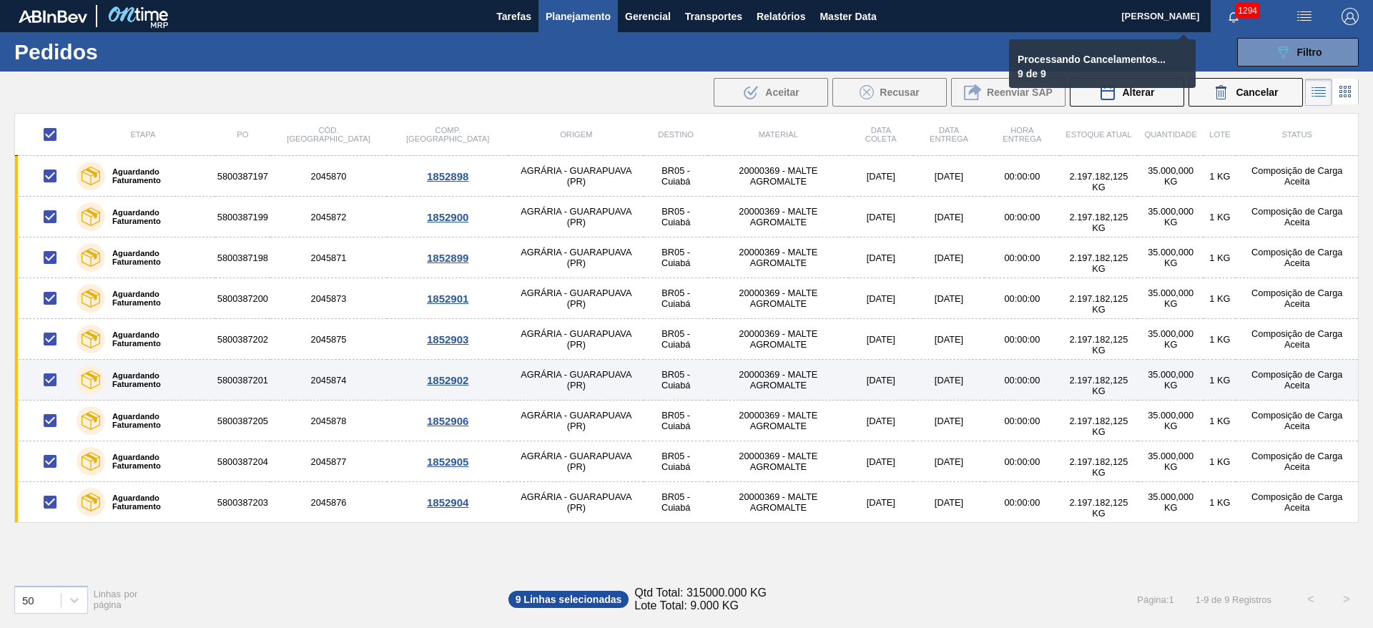
checkbox input "false"
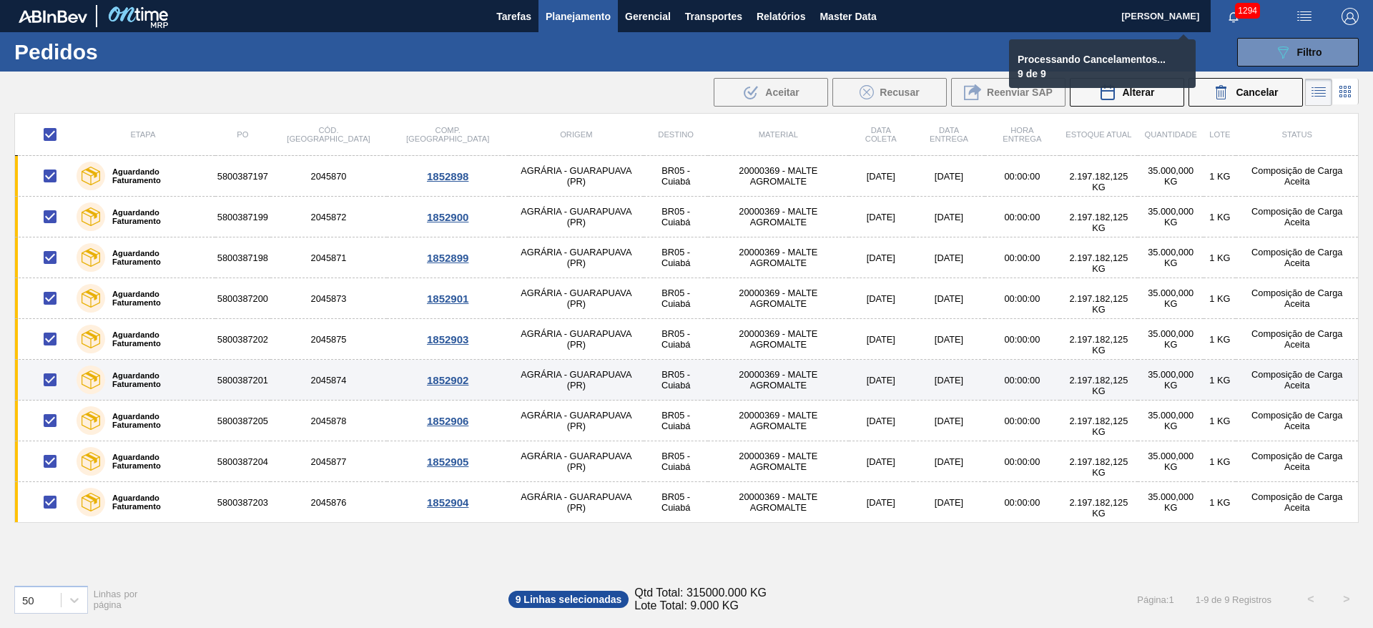
checkbox input "false"
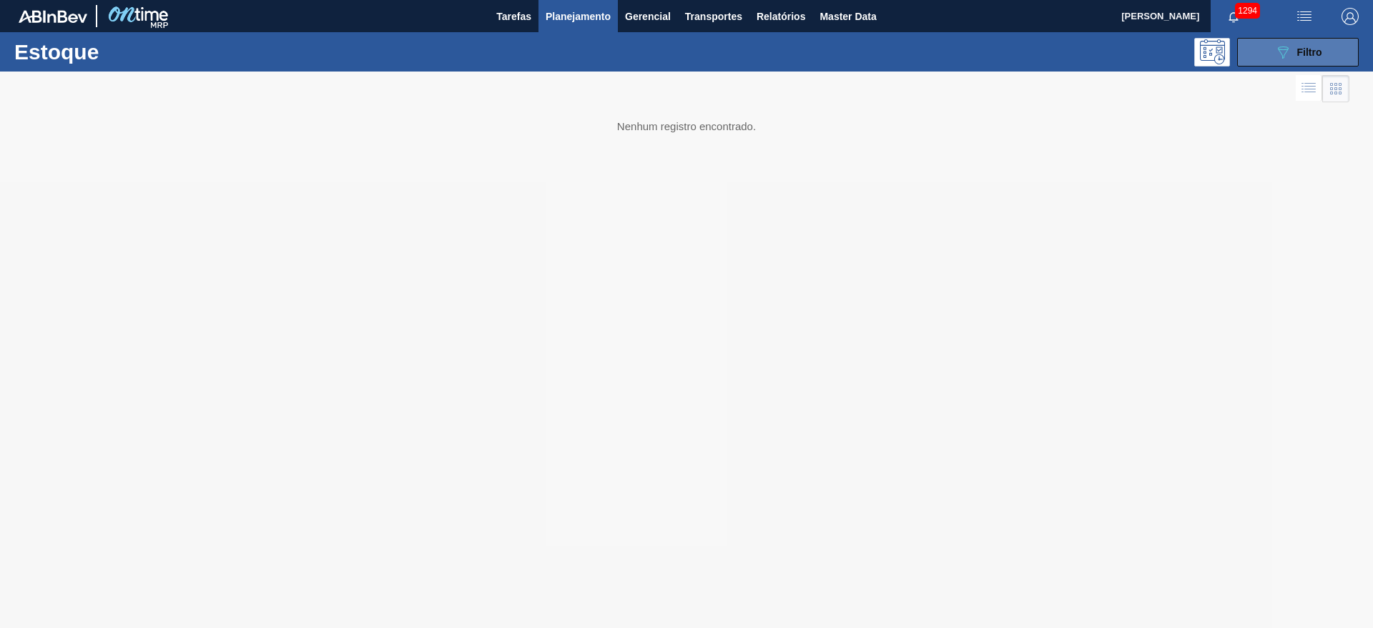
click at [1274, 54] on icon "089F7B8B-B2A5-4AFE-B5C0-19BA573D28AC" at bounding box center [1282, 52] width 17 height 17
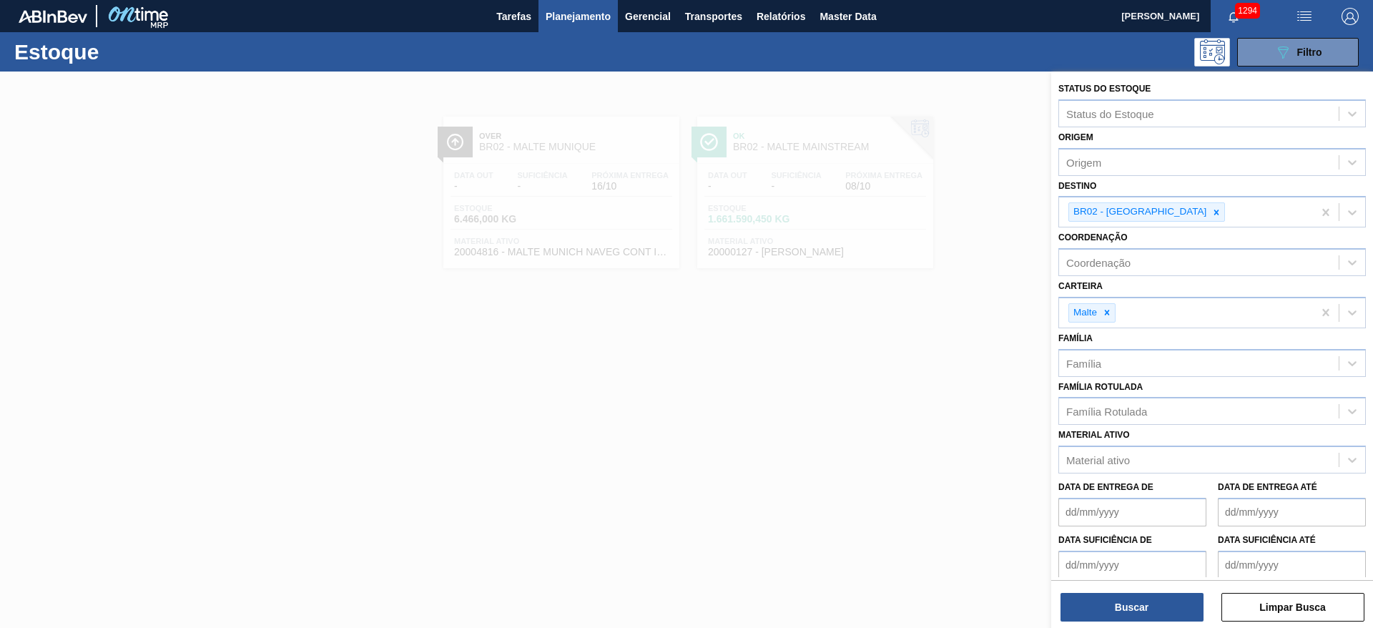
click at [1214, 211] on icon at bounding box center [1216, 211] width 5 height 5
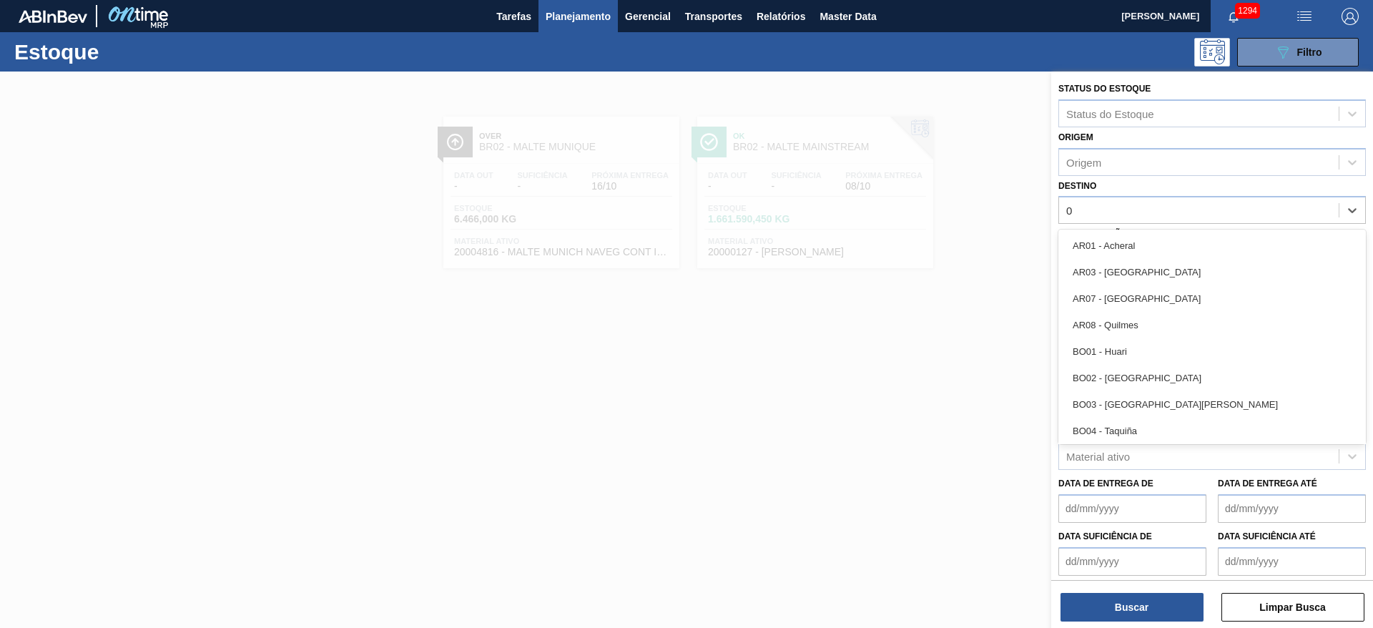
type input "03"
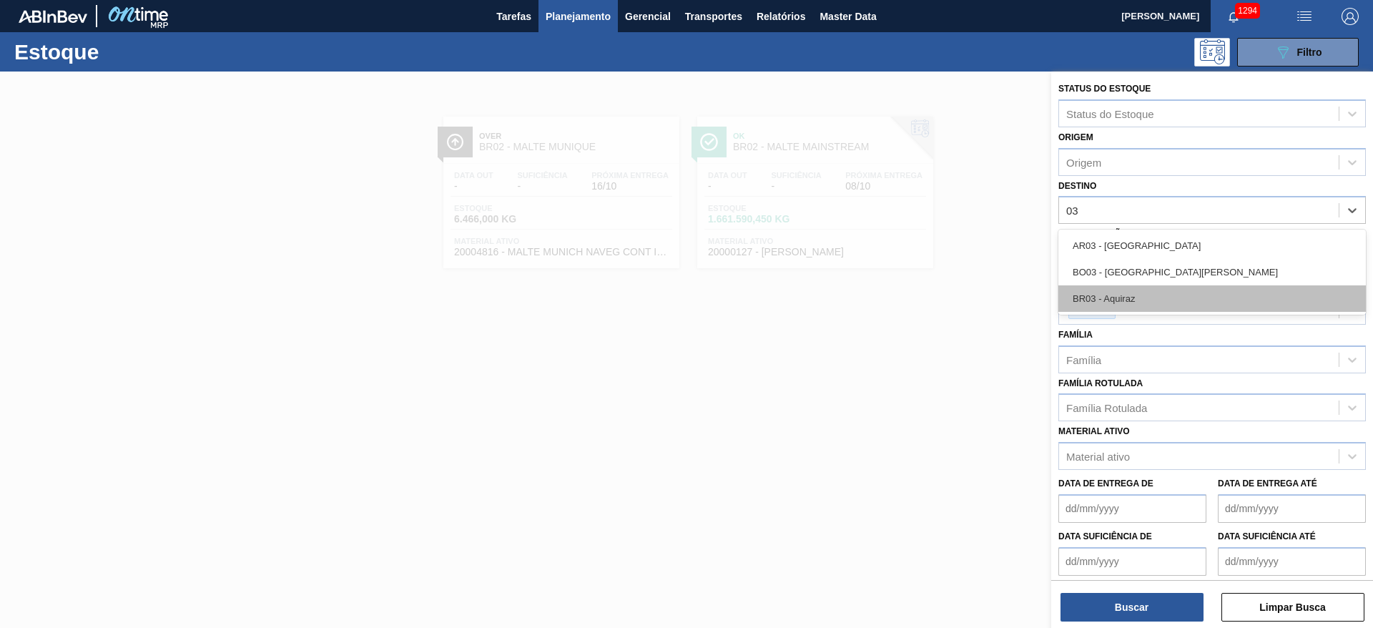
click at [1103, 297] on div "BR03 - Aquiraz" at bounding box center [1211, 298] width 307 height 26
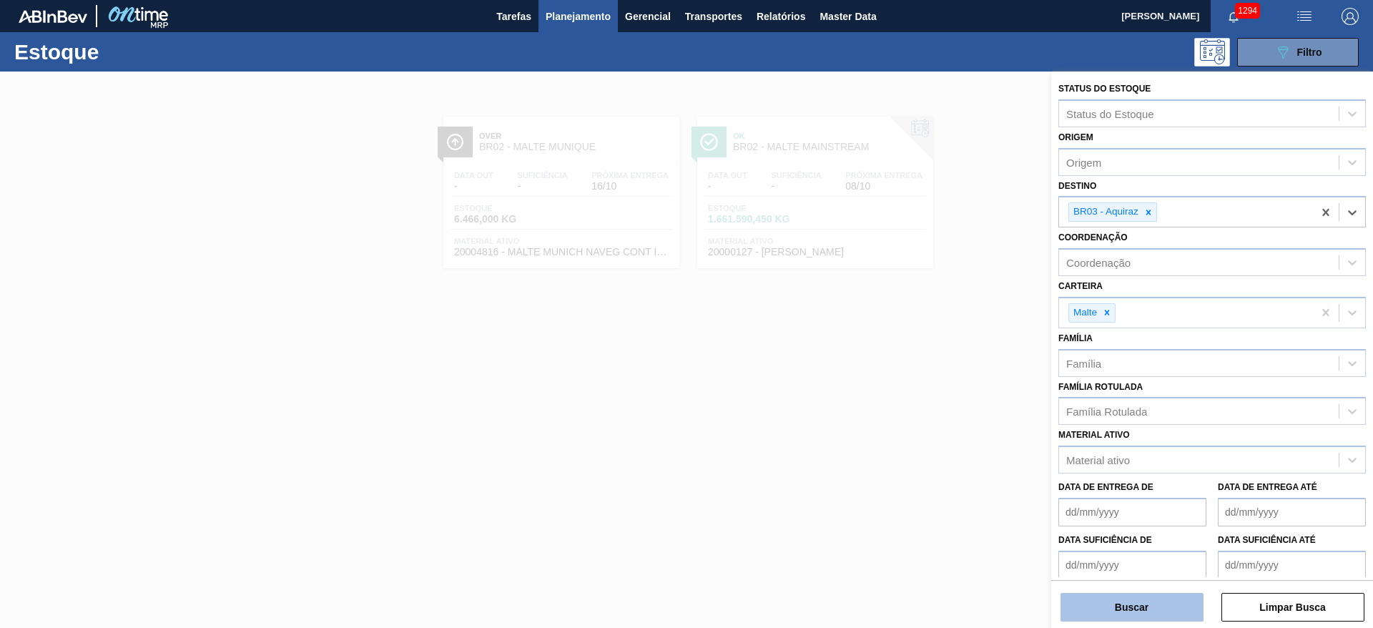
click at [1122, 606] on button "Buscar" at bounding box center [1131, 607] width 143 height 29
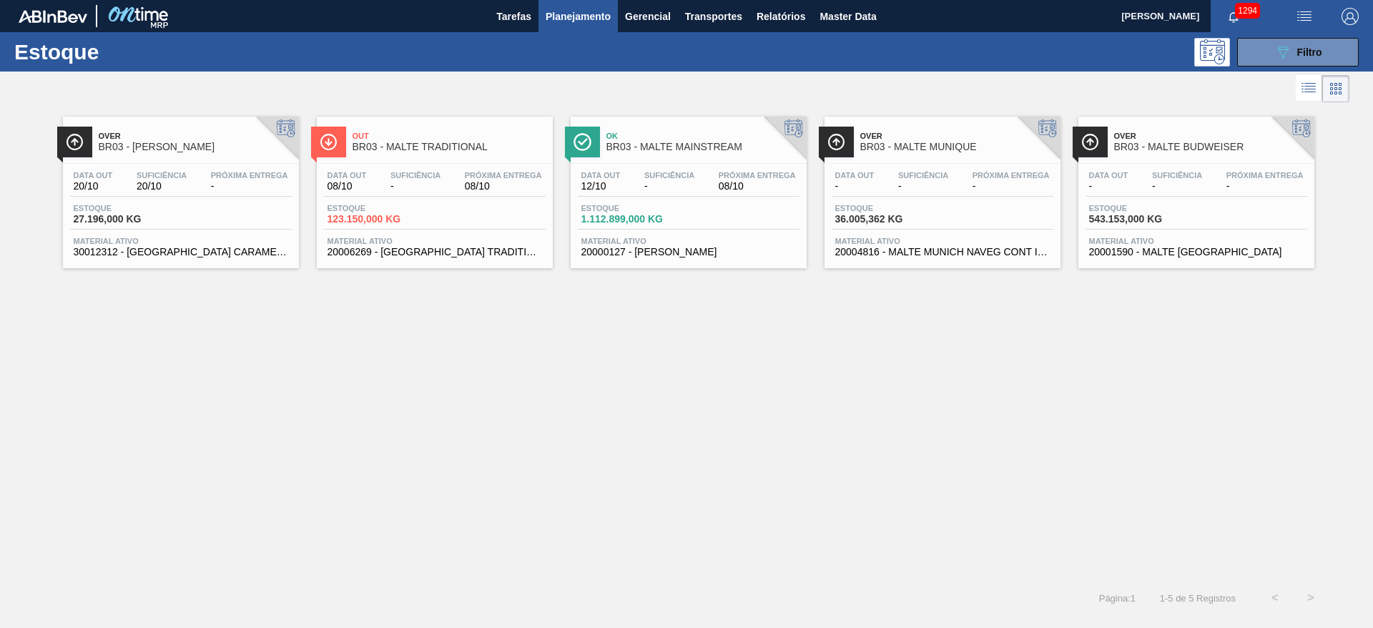
click at [646, 185] on span "-" at bounding box center [669, 186] width 50 height 11
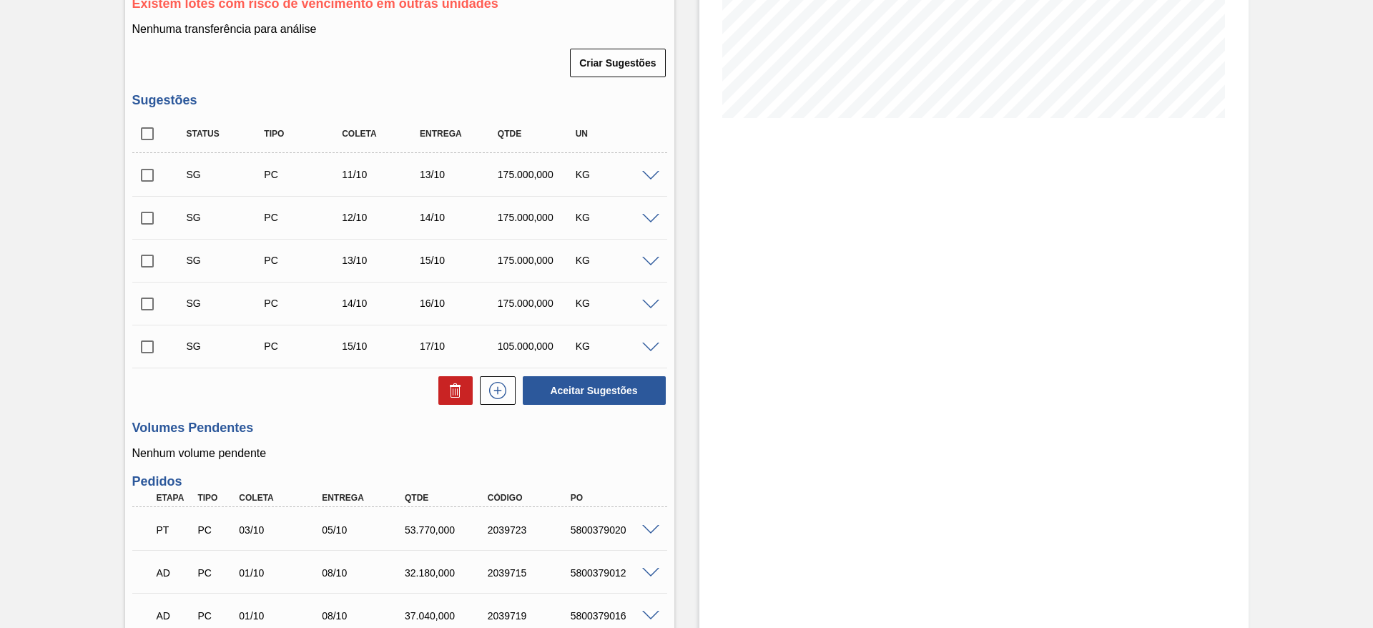
scroll to position [82, 0]
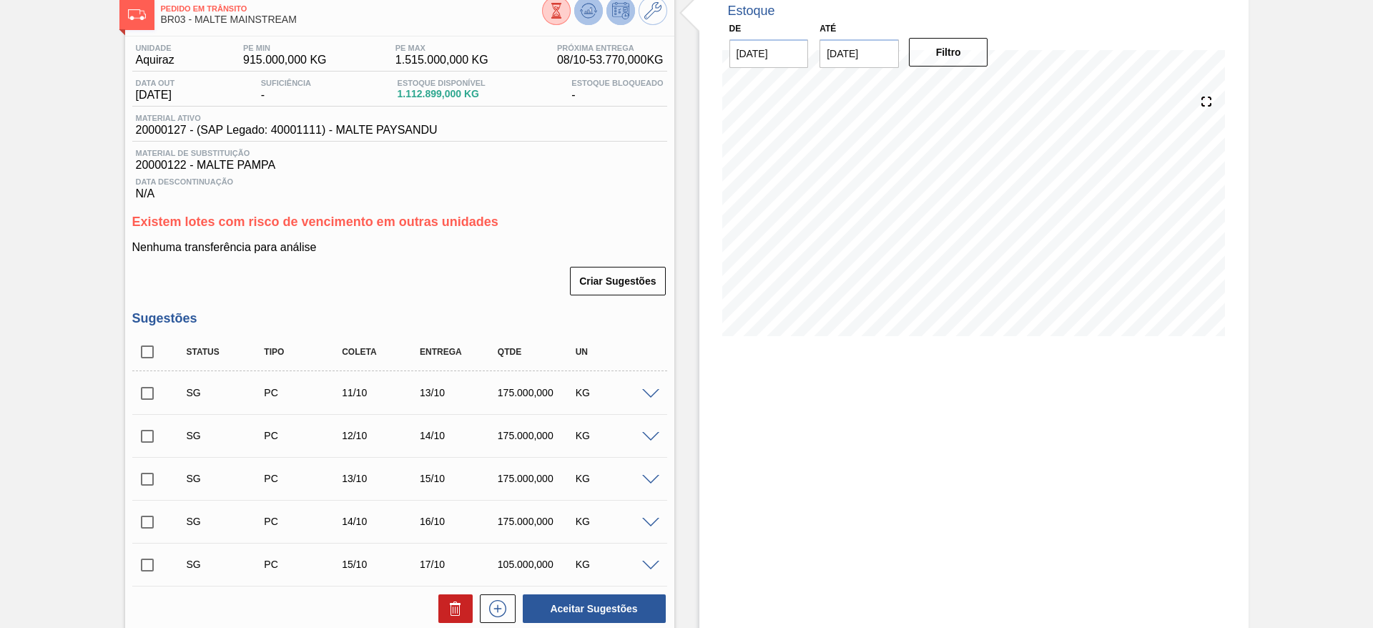
click at [585, 18] on icon at bounding box center [588, 10] width 17 height 17
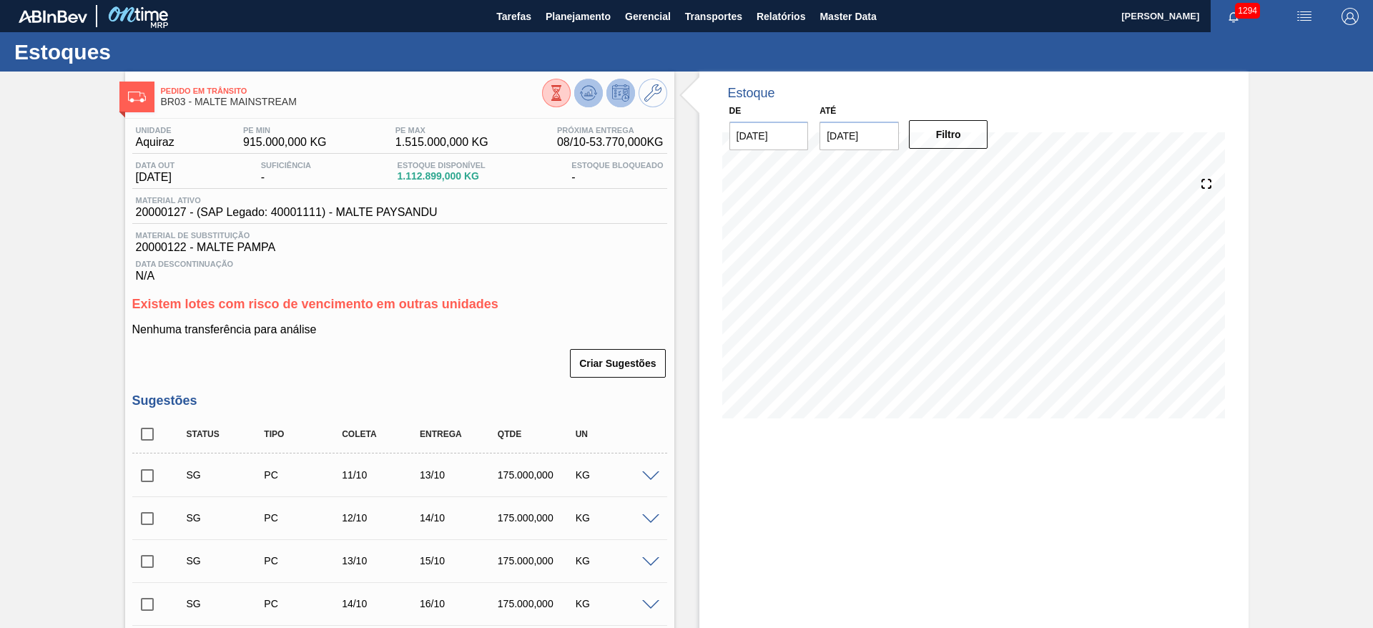
click at [590, 90] on icon at bounding box center [587, 92] width 9 height 6
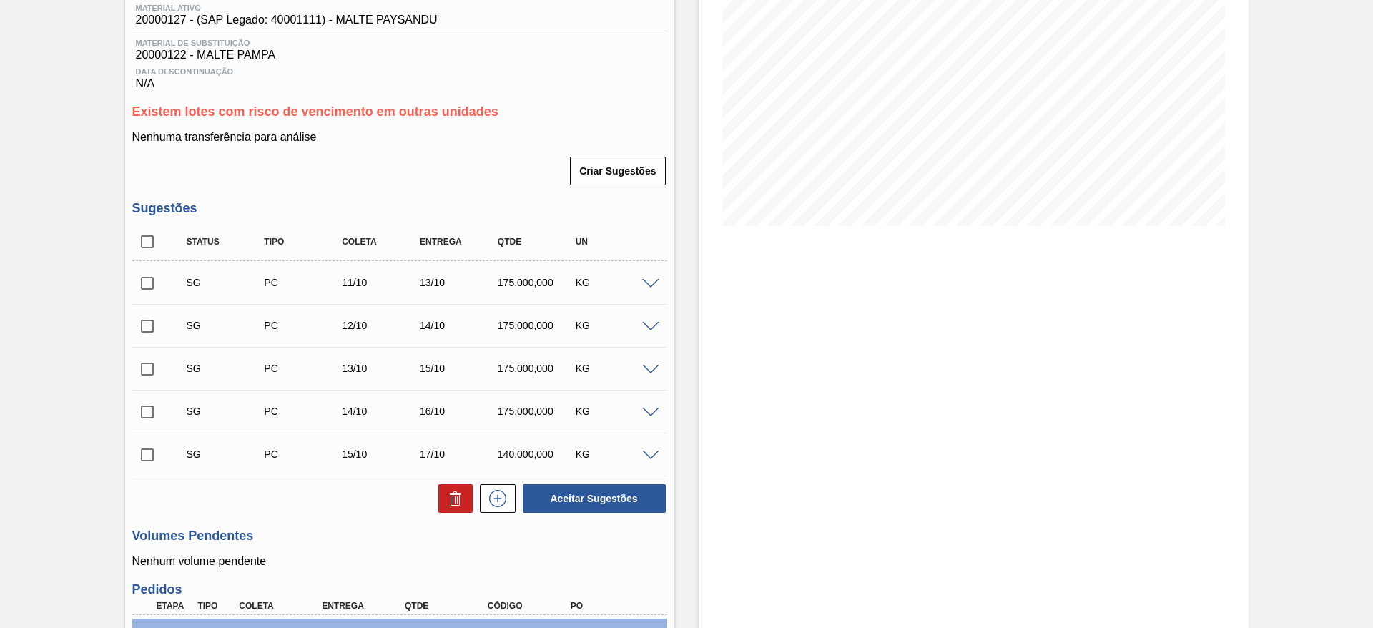
scroll to position [322, 0]
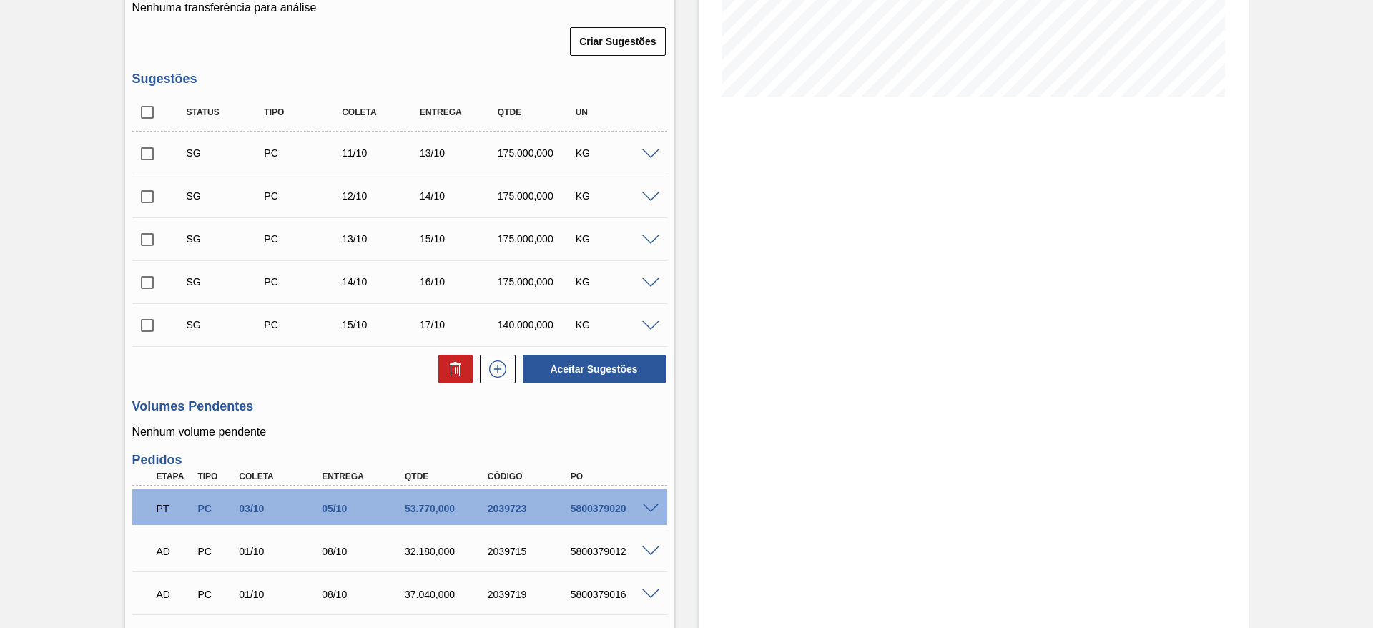
click at [653, 151] on span at bounding box center [650, 154] width 17 height 11
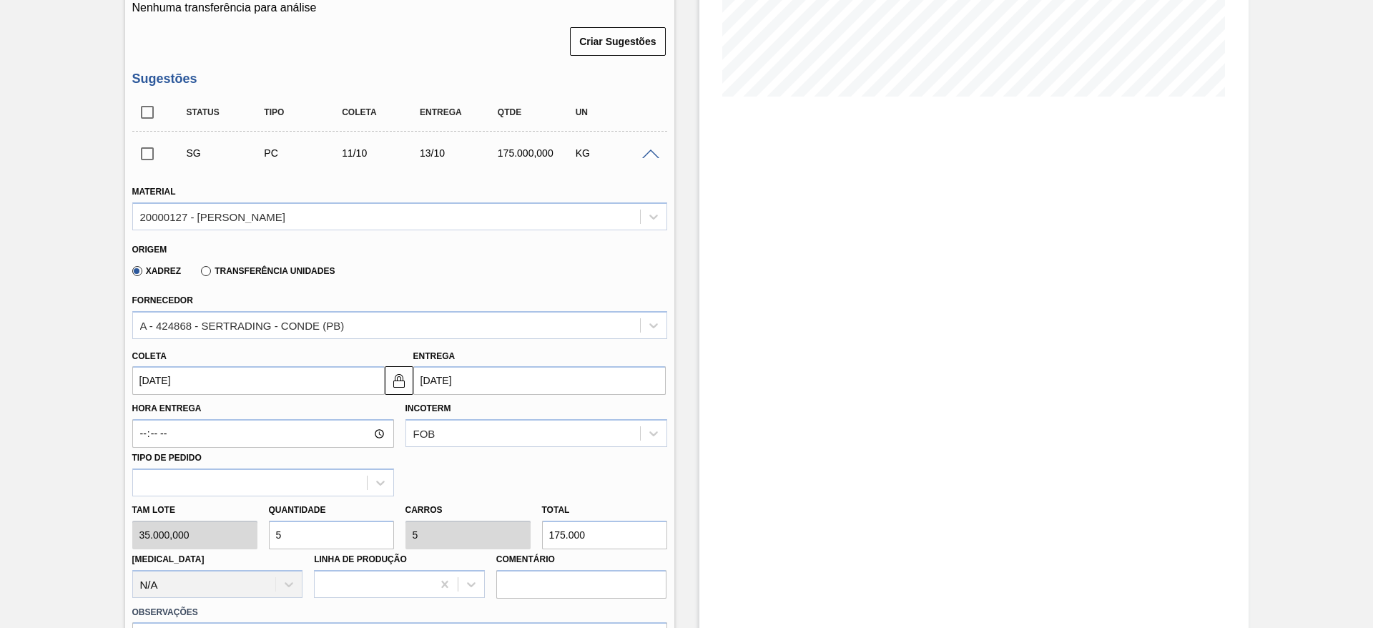
click at [646, 159] on div "SG PC 11/10 13/10 175.000,000 KG" at bounding box center [399, 153] width 535 height 36
click at [652, 151] on span at bounding box center [650, 154] width 17 height 11
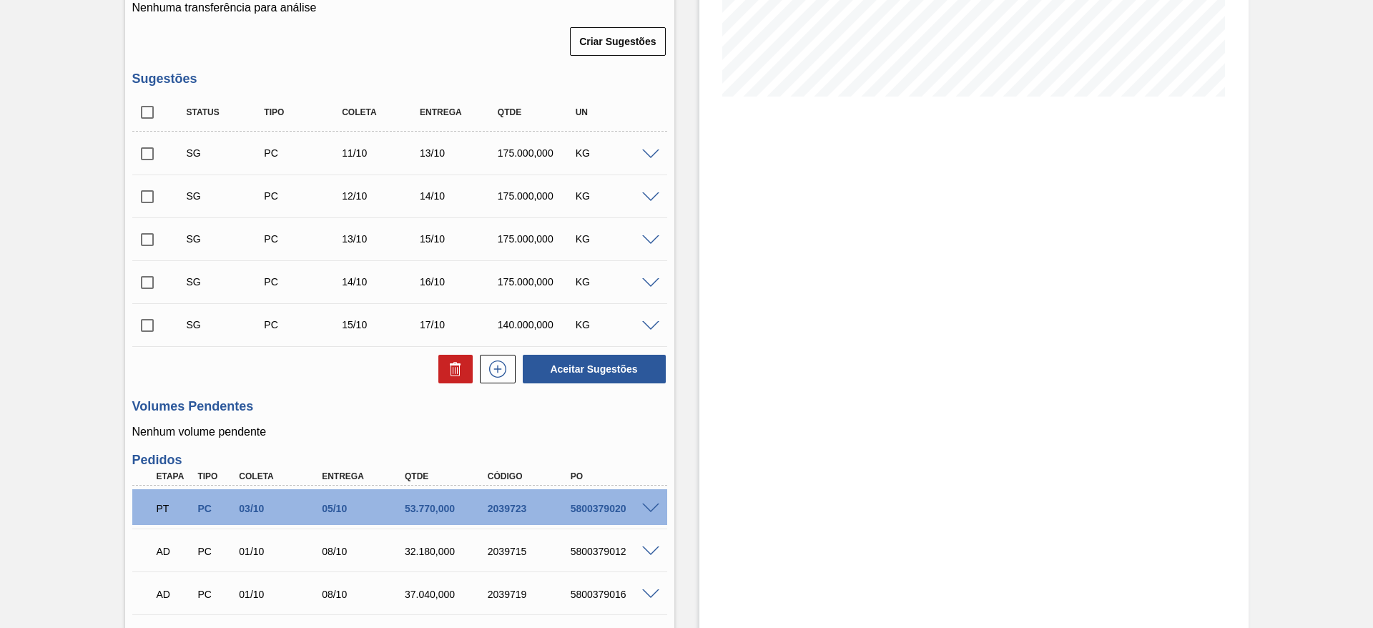
click at [648, 237] on span at bounding box center [650, 240] width 17 height 11
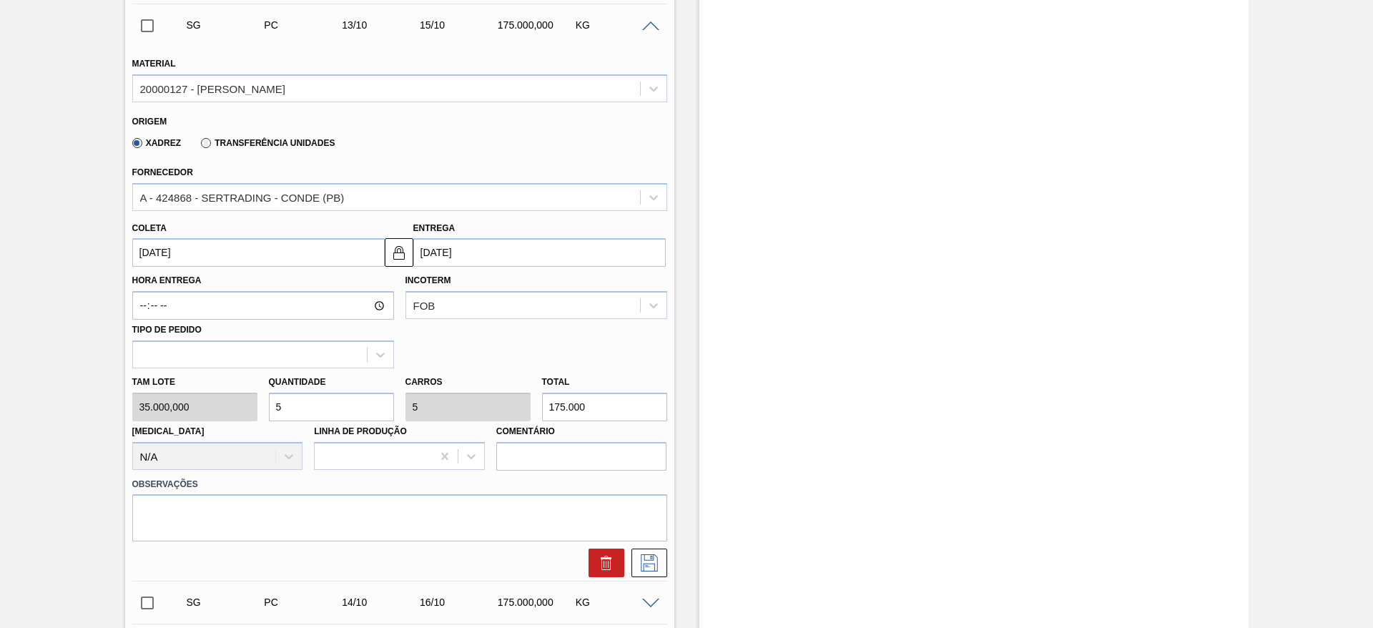
scroll to position [536, 0]
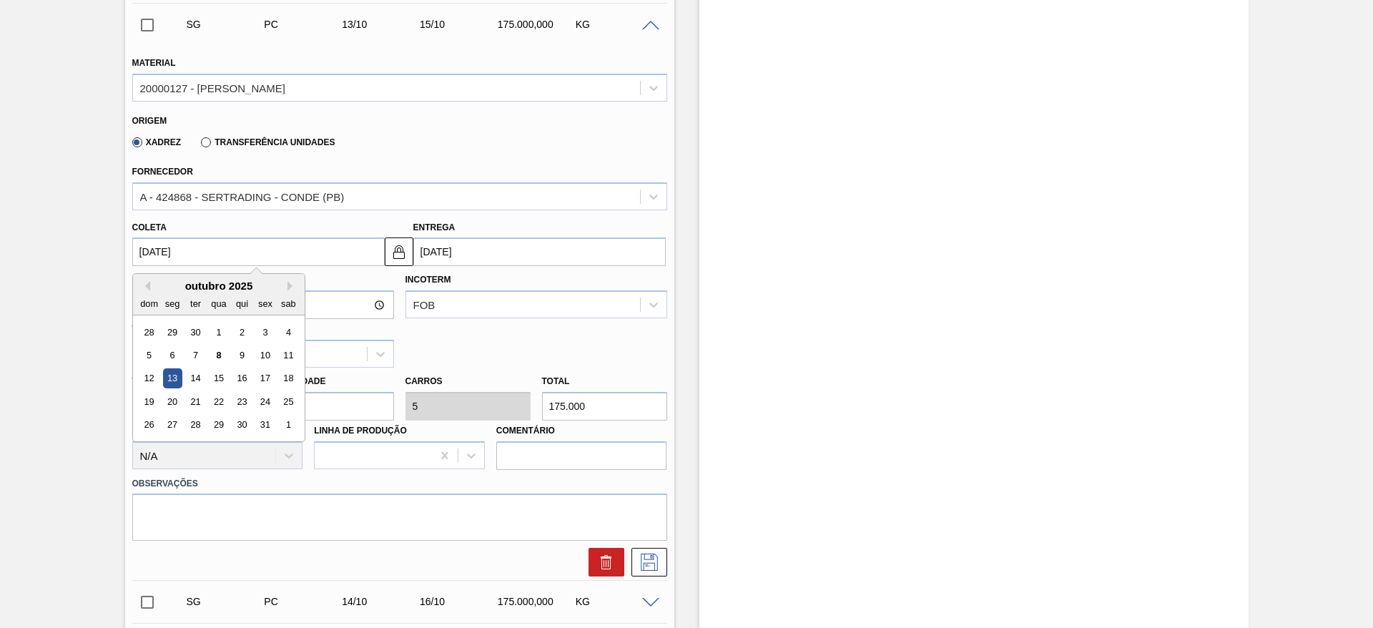
click at [138, 241] on input "13/10/2025" at bounding box center [258, 251] width 252 height 29
click at [245, 351] on div "9" at bounding box center [241, 354] width 19 height 19
type input "[DATE]"
type input "11/10/2025"
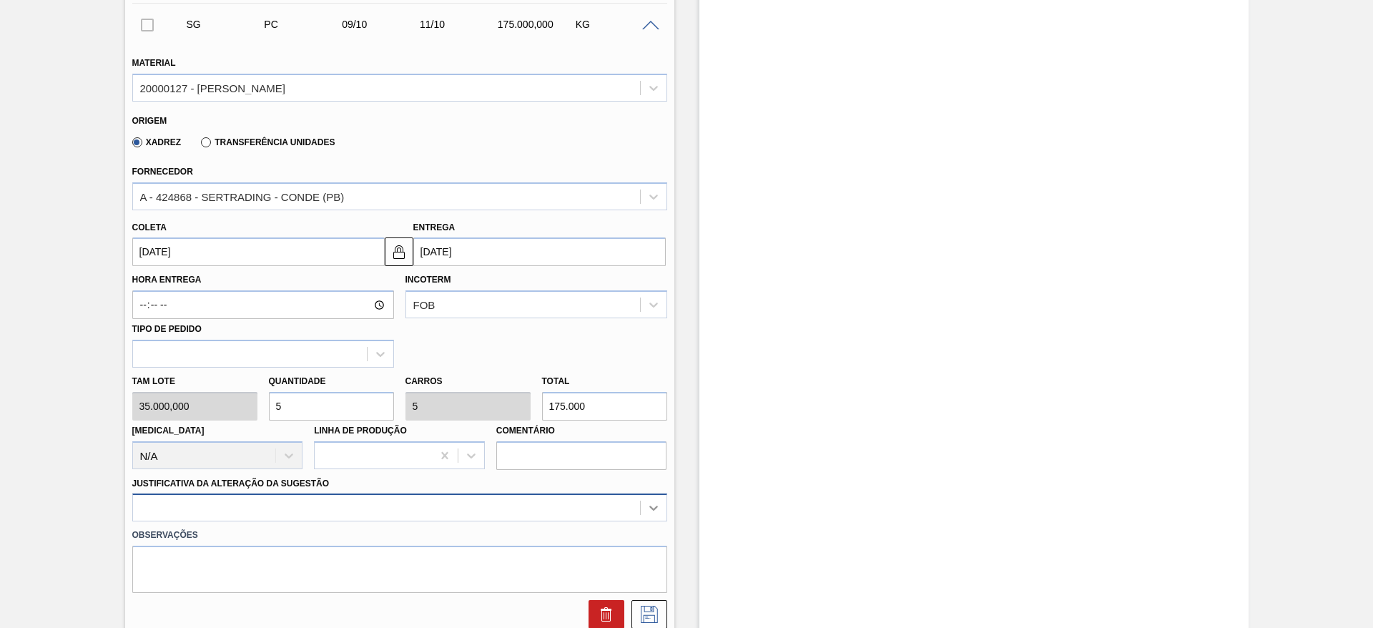
click at [653, 500] on div at bounding box center [399, 507] width 535 height 28
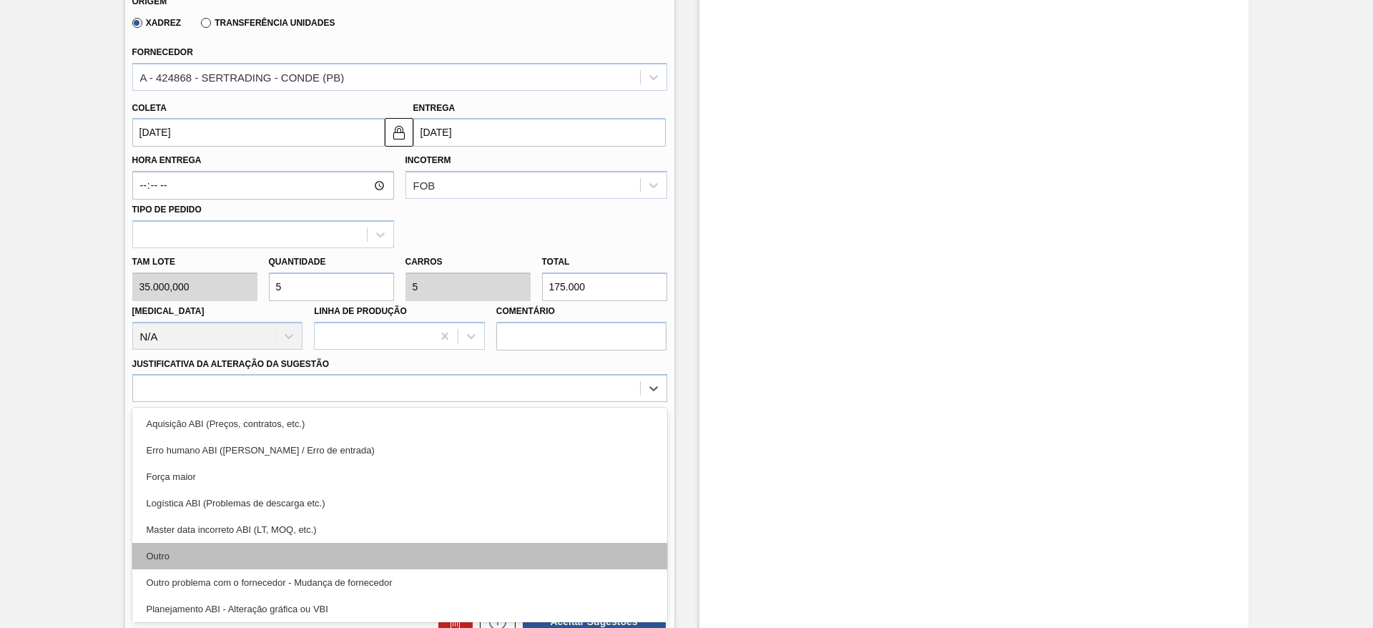
click at [247, 556] on div "Outro" at bounding box center [399, 556] width 535 height 26
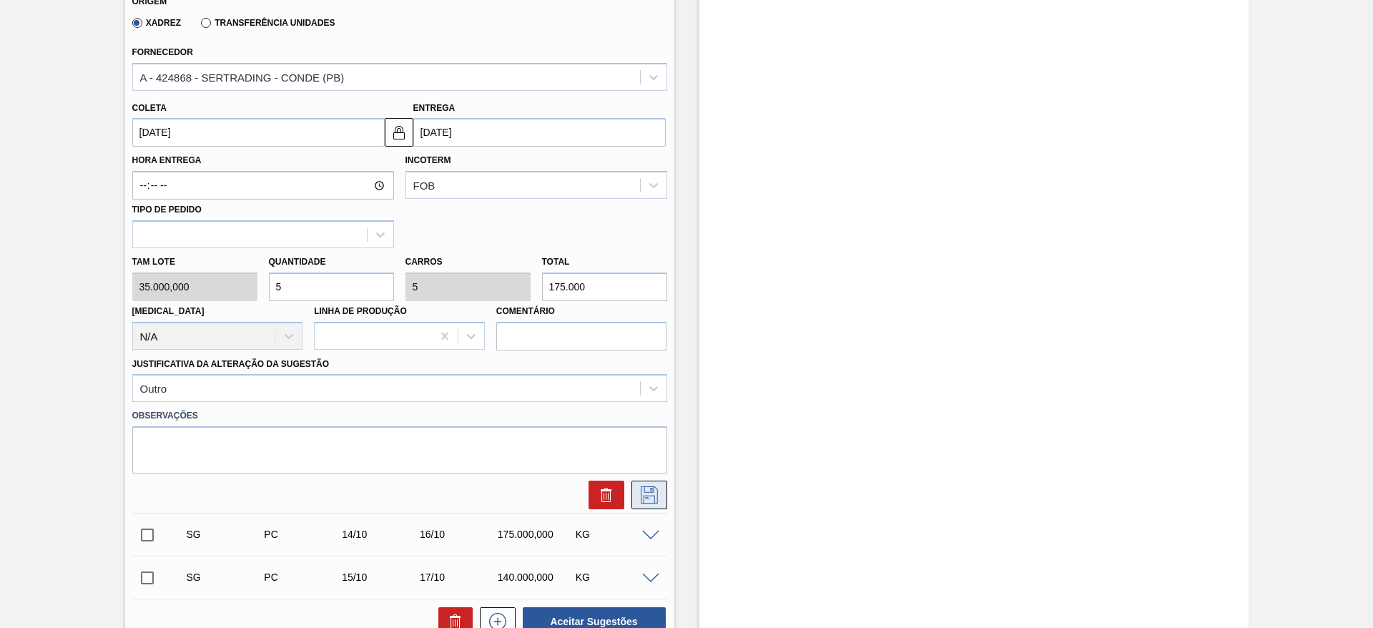
click at [658, 495] on icon at bounding box center [649, 494] width 23 height 17
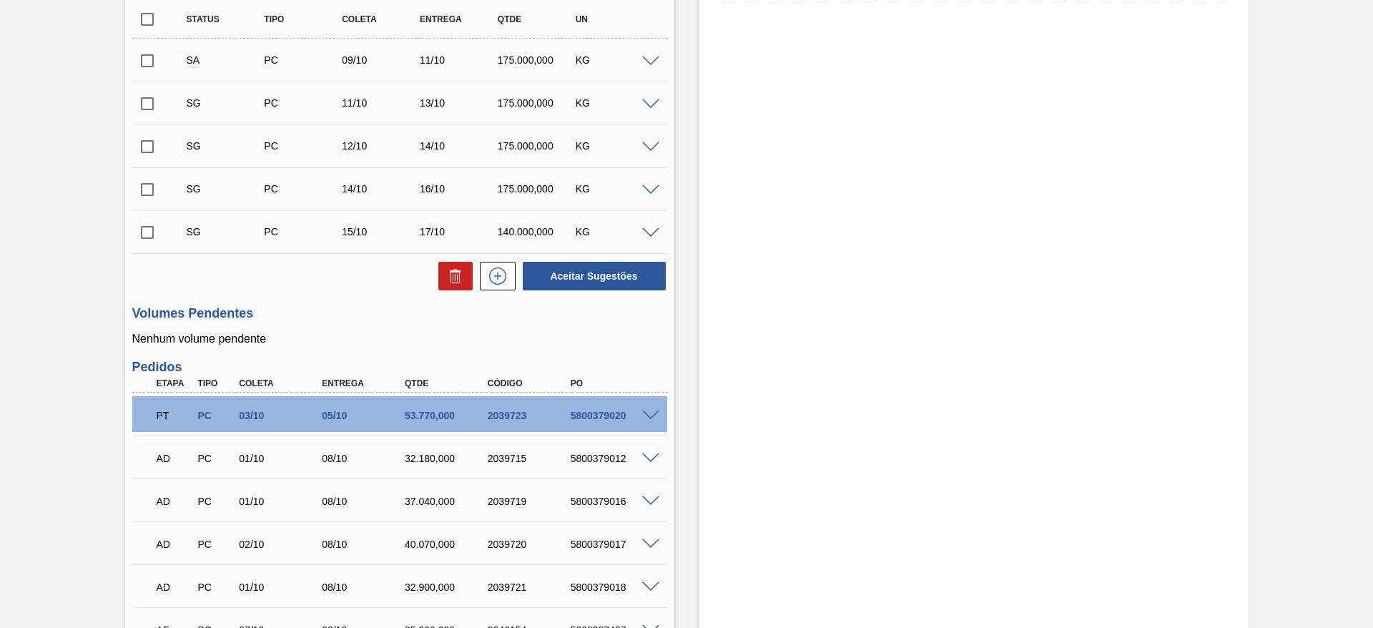
scroll to position [248, 0]
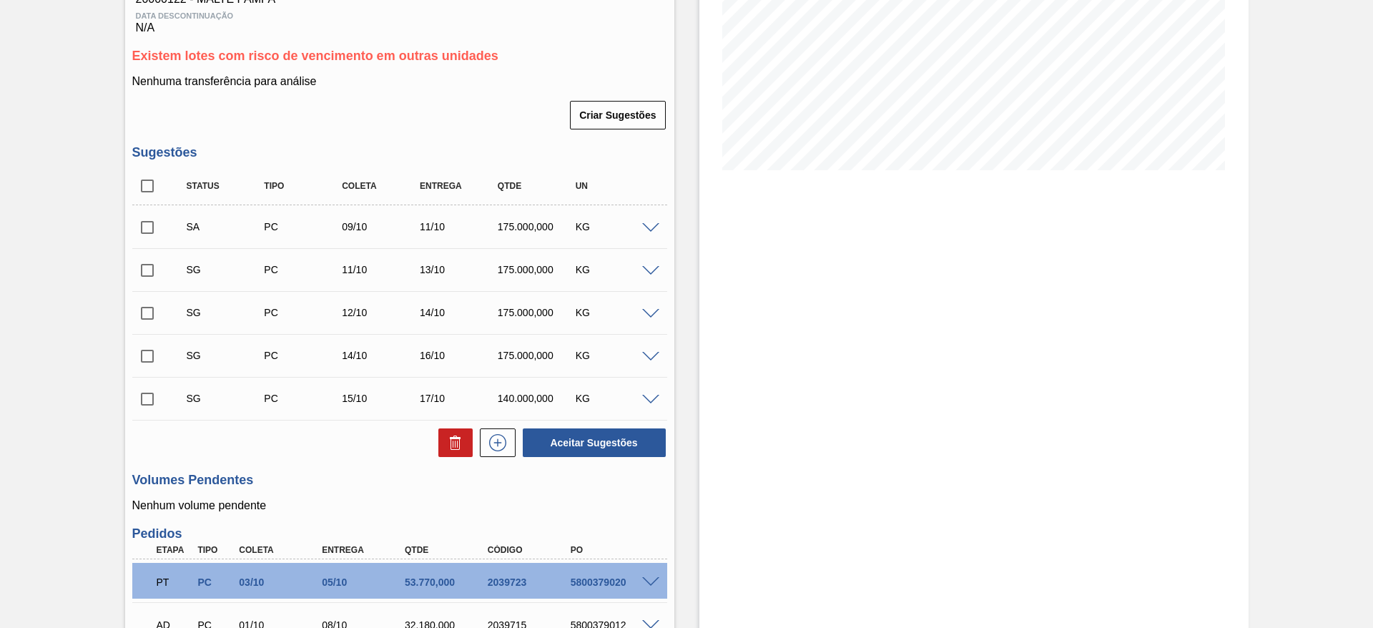
drag, startPoint x: 149, startPoint y: 227, endPoint x: 142, endPoint y: 242, distance: 17.3
click at [149, 226] on input "checkbox" at bounding box center [147, 227] width 30 height 30
checkbox input "true"
click at [143, 265] on input "checkbox" at bounding box center [147, 270] width 30 height 30
checkbox input "true"
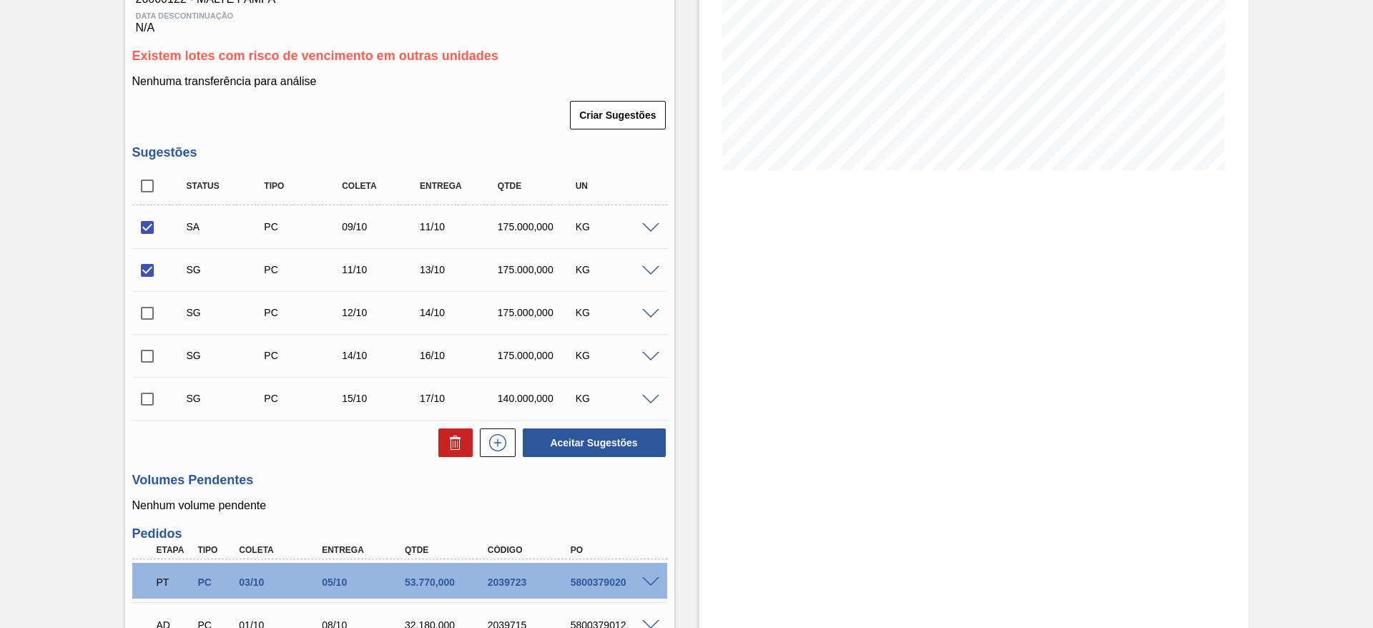
click at [144, 317] on input "checkbox" at bounding box center [147, 313] width 30 height 30
checkbox input "true"
click at [575, 443] on button "Aceitar Sugestões" at bounding box center [594, 442] width 143 height 29
checkbox input "false"
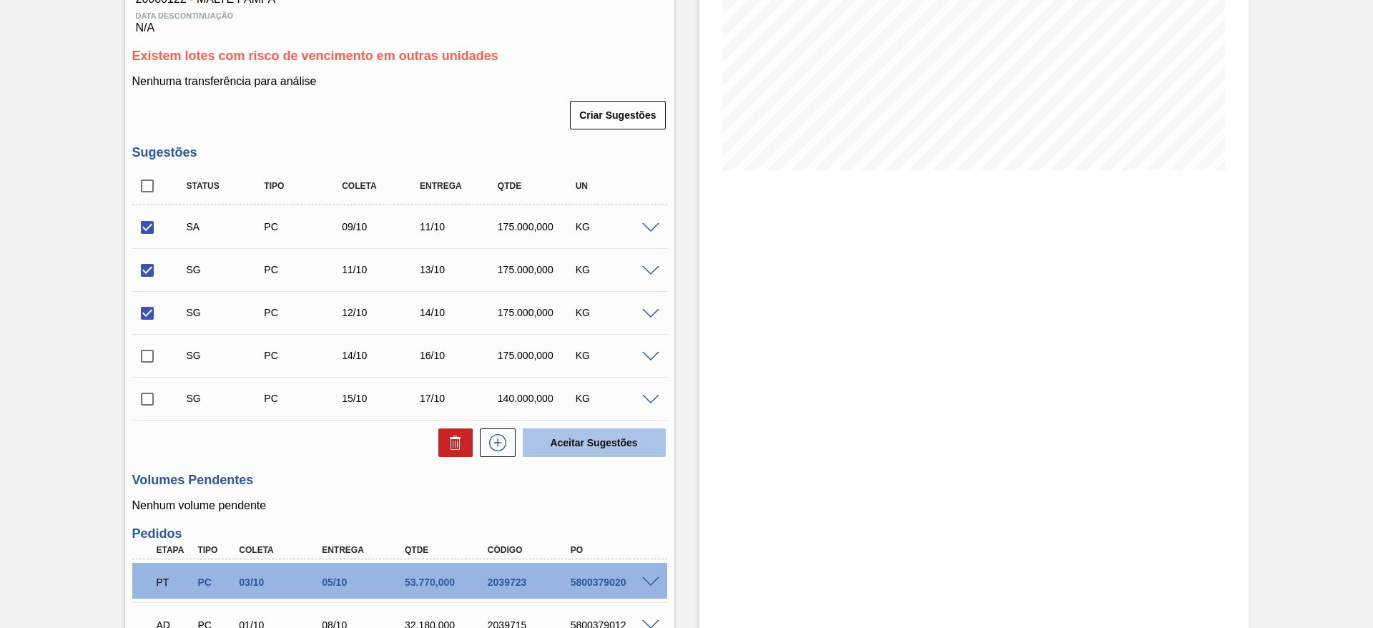
checkbox input "false"
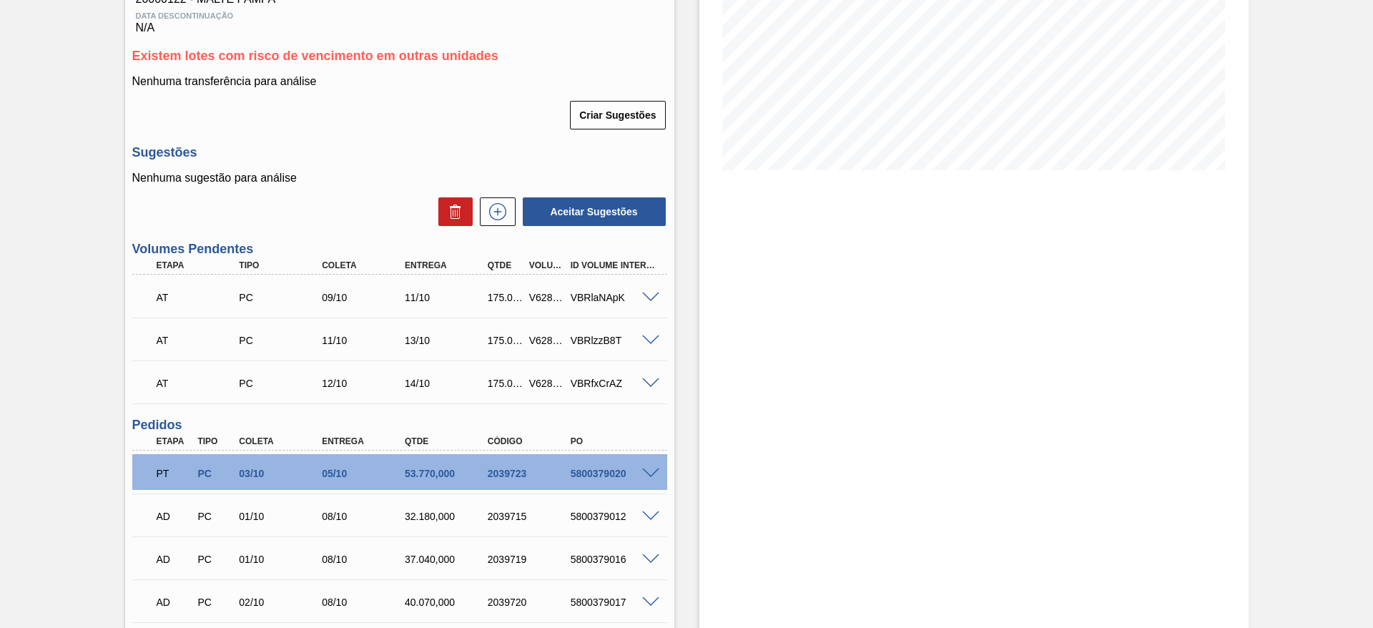
click at [535, 296] on div "V628920" at bounding box center [546, 297] width 43 height 11
click at [530, 292] on div "V628920" at bounding box center [546, 297] width 43 height 11
click at [546, 342] on div "V628918" at bounding box center [546, 340] width 43 height 11
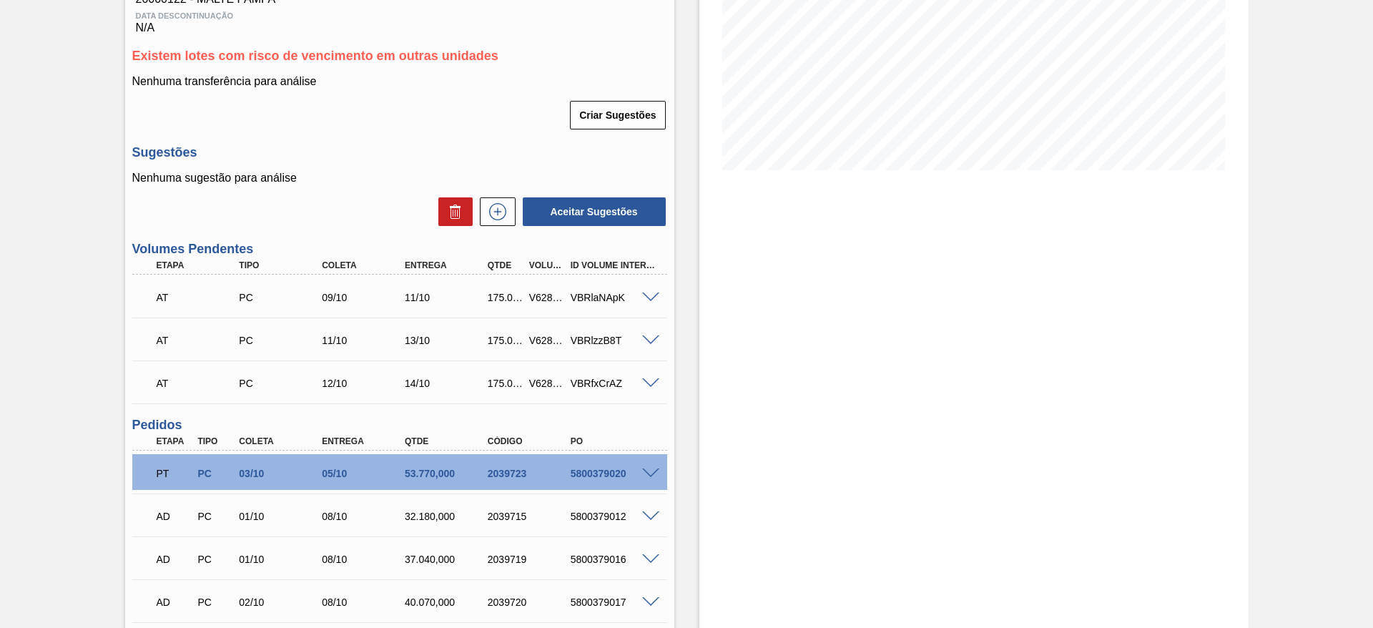
click at [544, 342] on div "V628918" at bounding box center [546, 340] width 43 height 11
click at [546, 342] on div "V628918" at bounding box center [546, 340] width 43 height 11
copy div "V628918"
click at [544, 380] on div "V628919" at bounding box center [546, 382] width 43 height 11
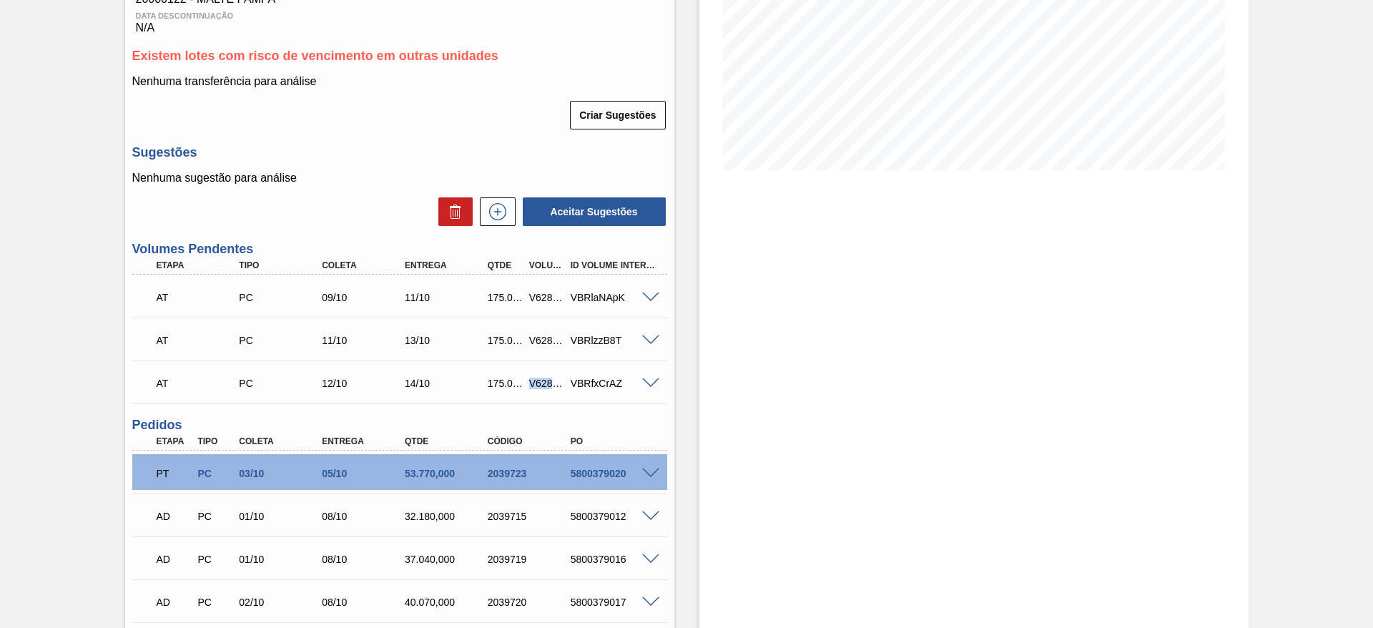
click at [544, 380] on div "V628919" at bounding box center [546, 382] width 43 height 11
copy div "V628919"
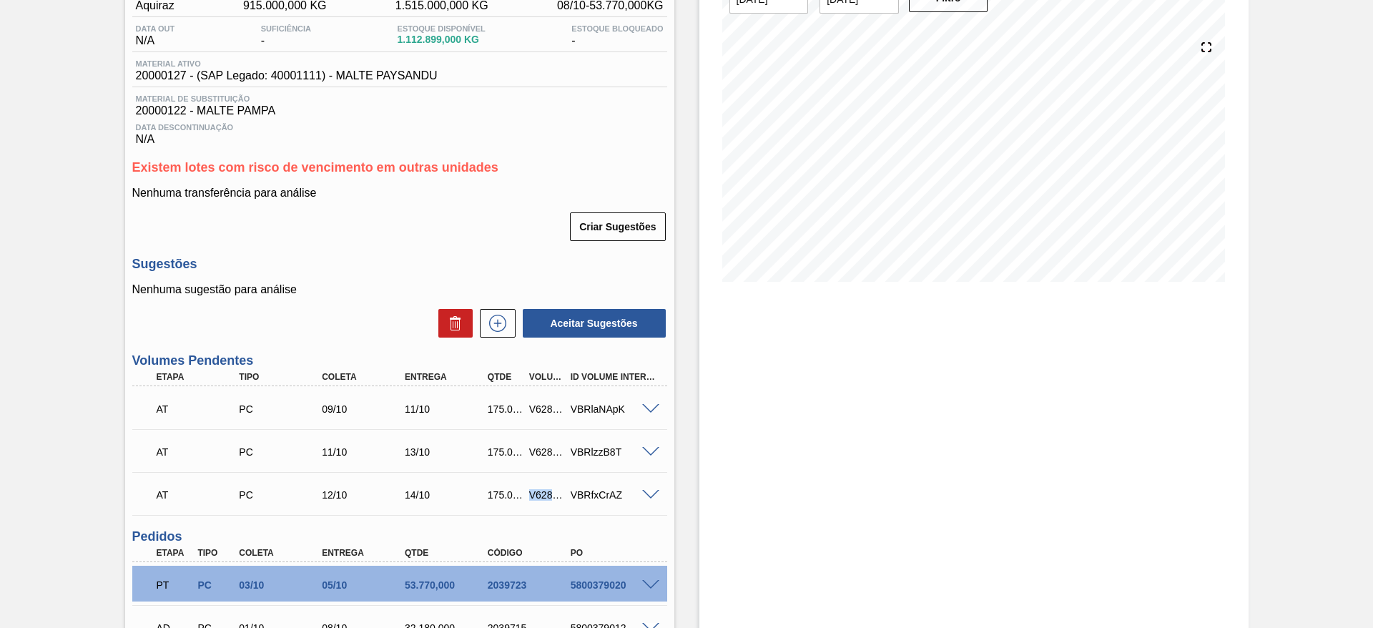
scroll to position [0, 0]
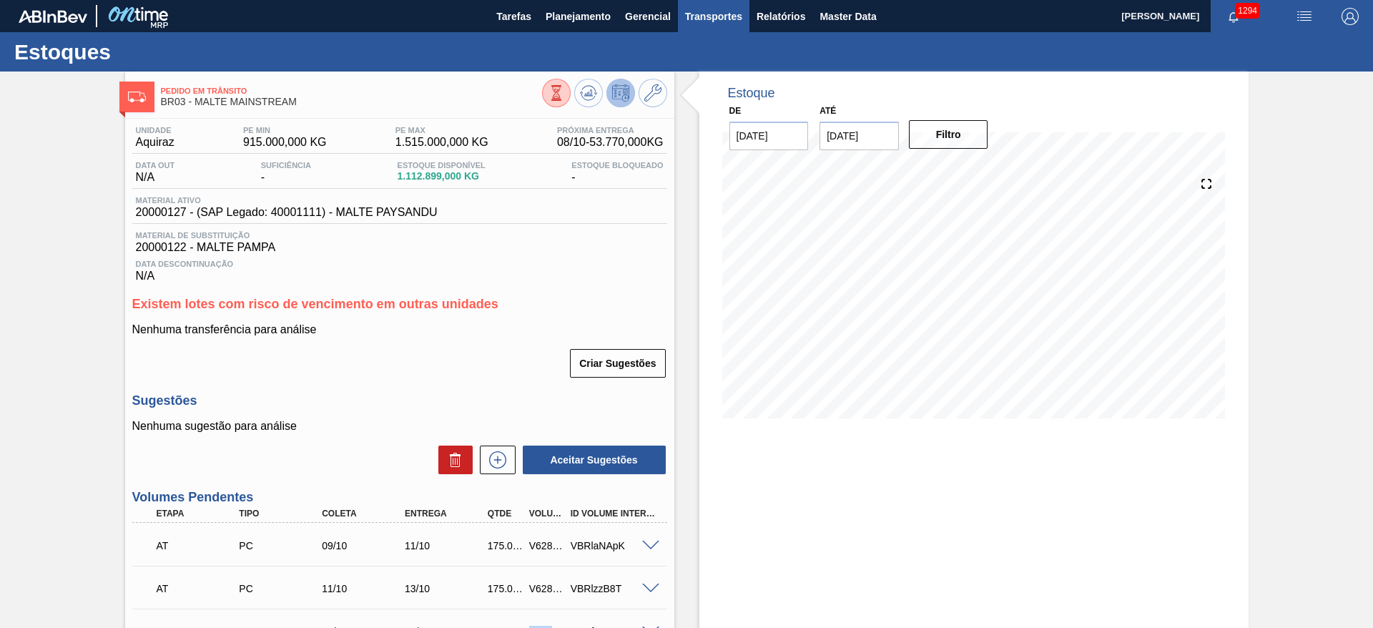
click at [702, 16] on span "Transportes" at bounding box center [713, 16] width 57 height 17
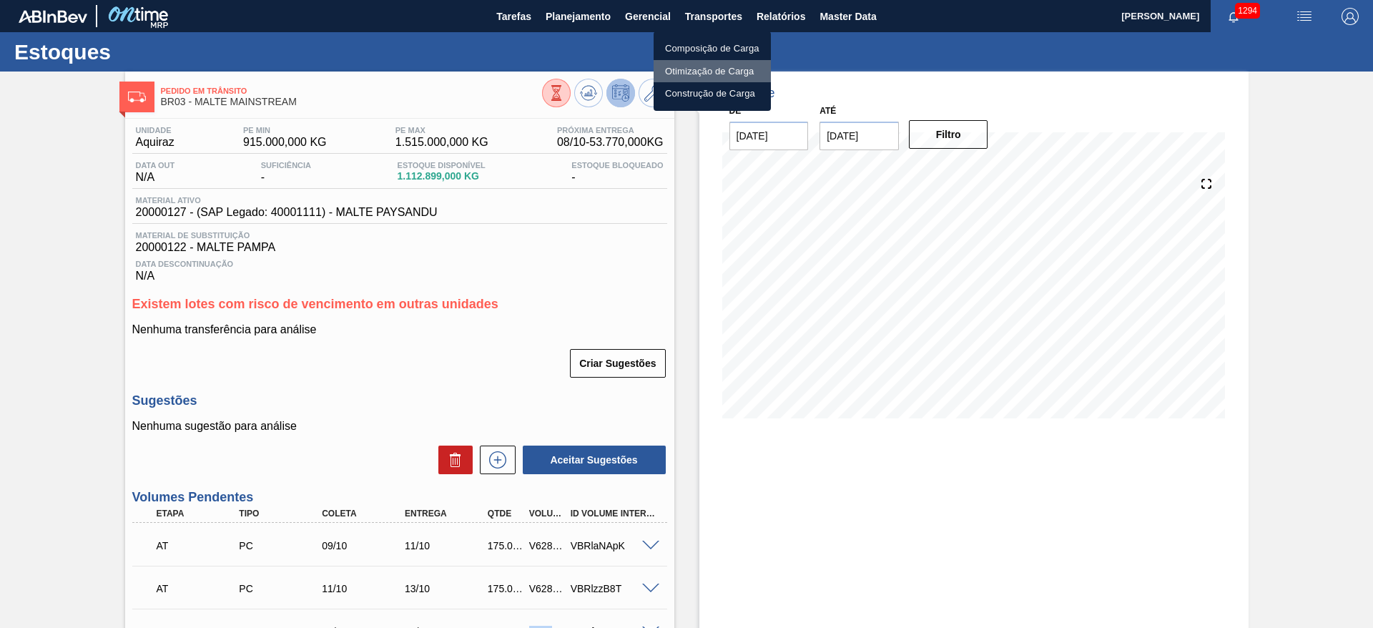
click at [682, 72] on li "Otimização de Carga" at bounding box center [711, 71] width 117 height 23
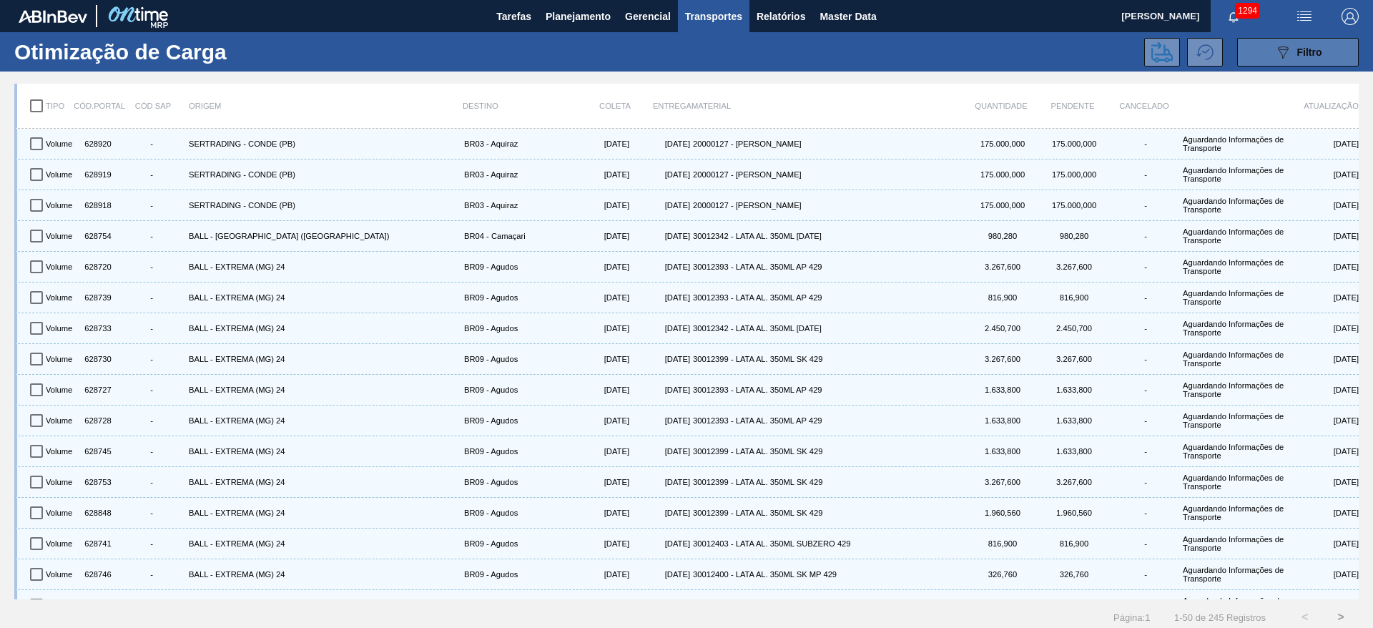
drag, startPoint x: 1275, startPoint y: 64, endPoint x: 1267, endPoint y: 52, distance: 13.5
click at [1275, 63] on button "089F7B8B-B2A5-4AFE-B5C0-19BA573D28AC Filtro" at bounding box center [1298, 52] width 122 height 29
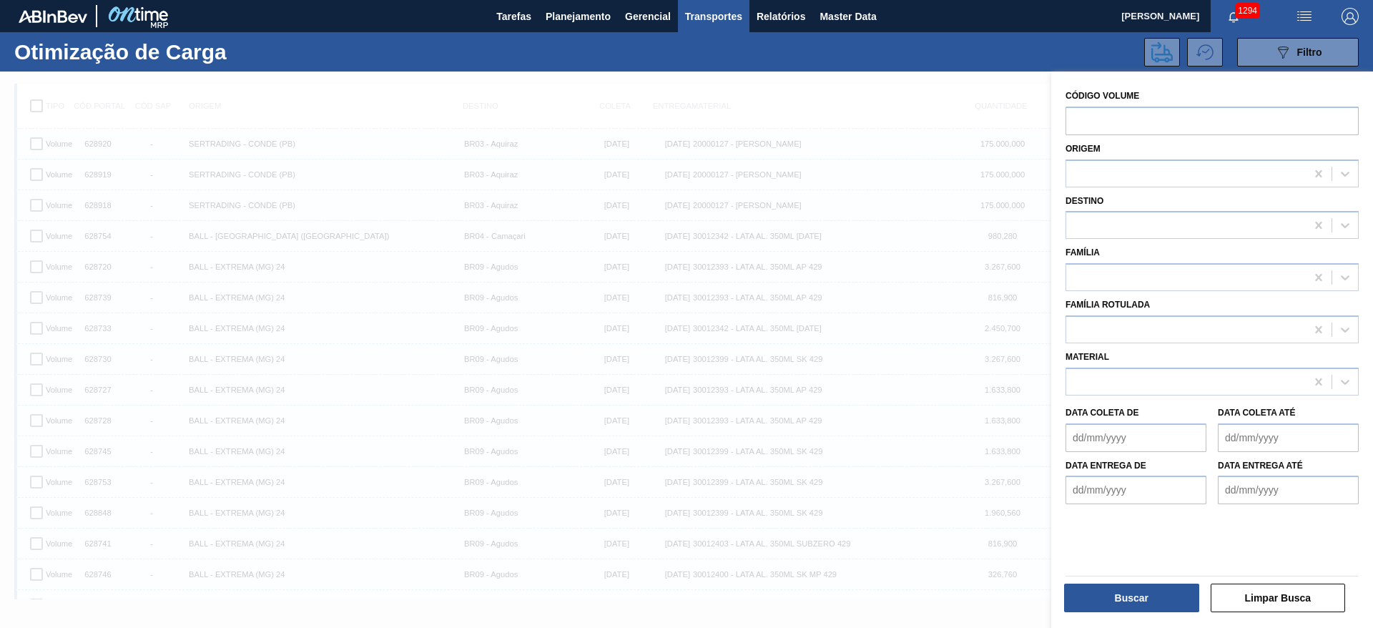
click at [330, 76] on div at bounding box center [686, 385] width 1373 height 628
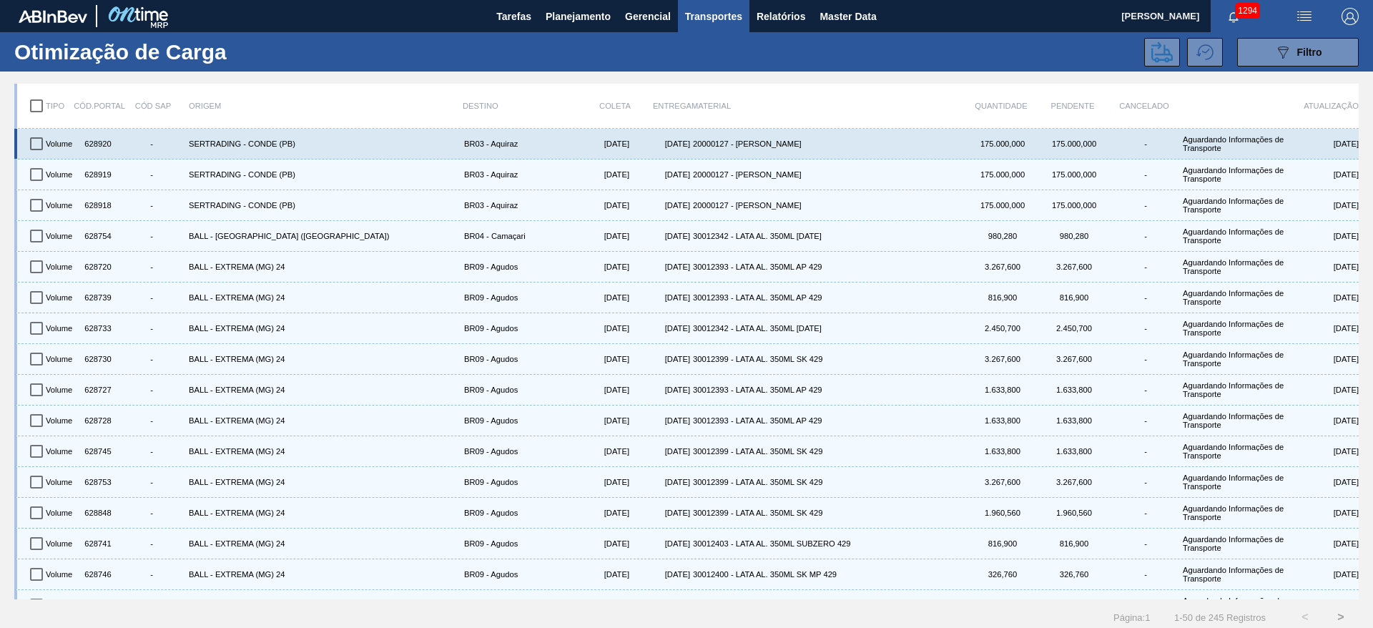
click at [29, 147] on input "checkbox" at bounding box center [36, 144] width 30 height 30
checkbox input "true"
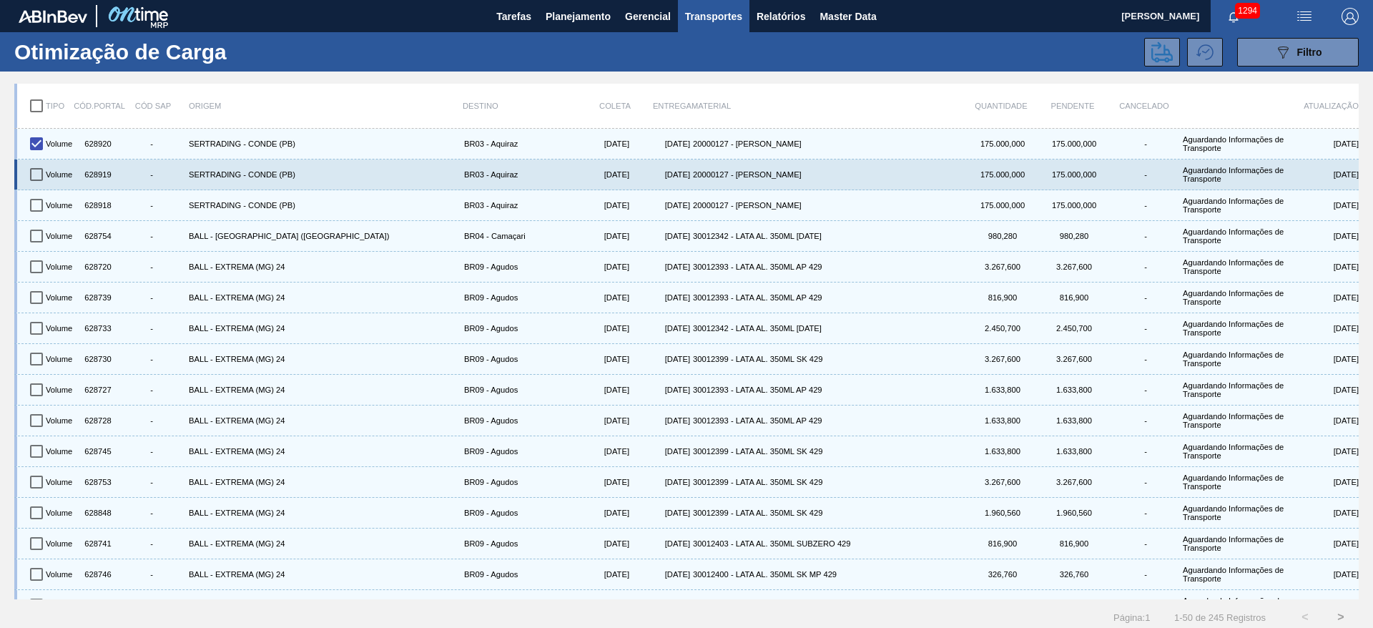
click at [39, 174] on input "checkbox" at bounding box center [36, 174] width 30 height 30
checkbox input "true"
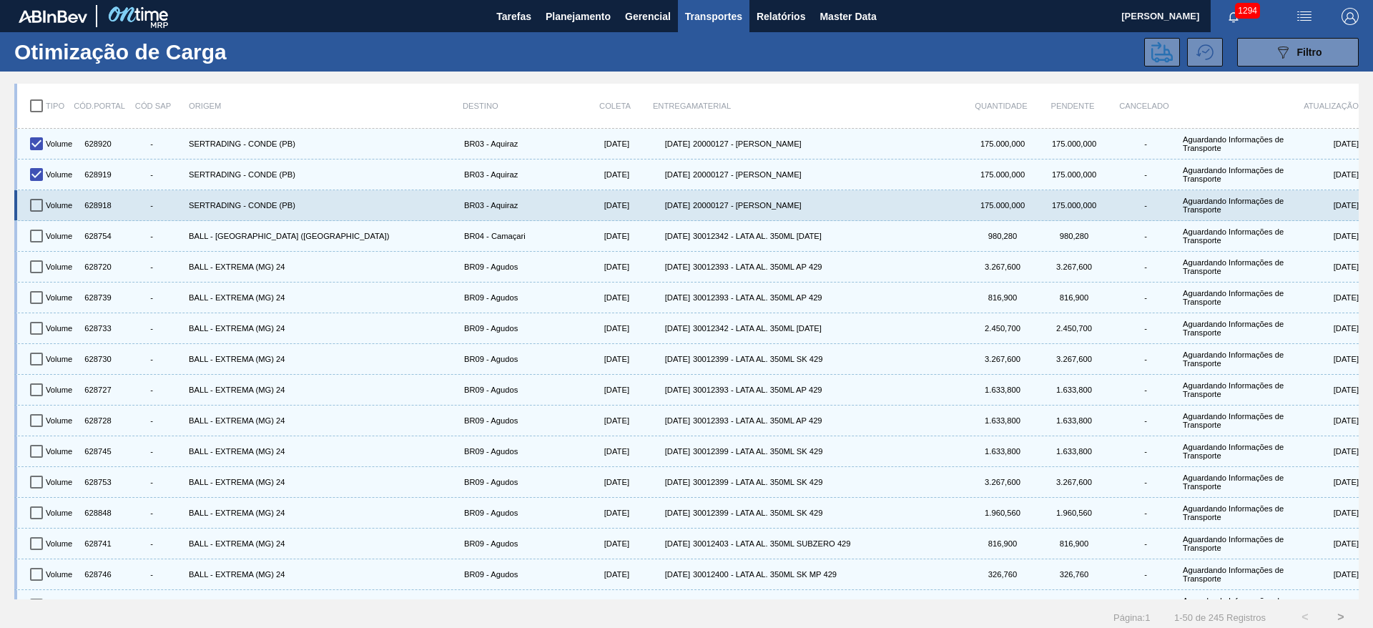
click at [40, 198] on input "checkbox" at bounding box center [36, 205] width 30 height 30
checkbox input "true"
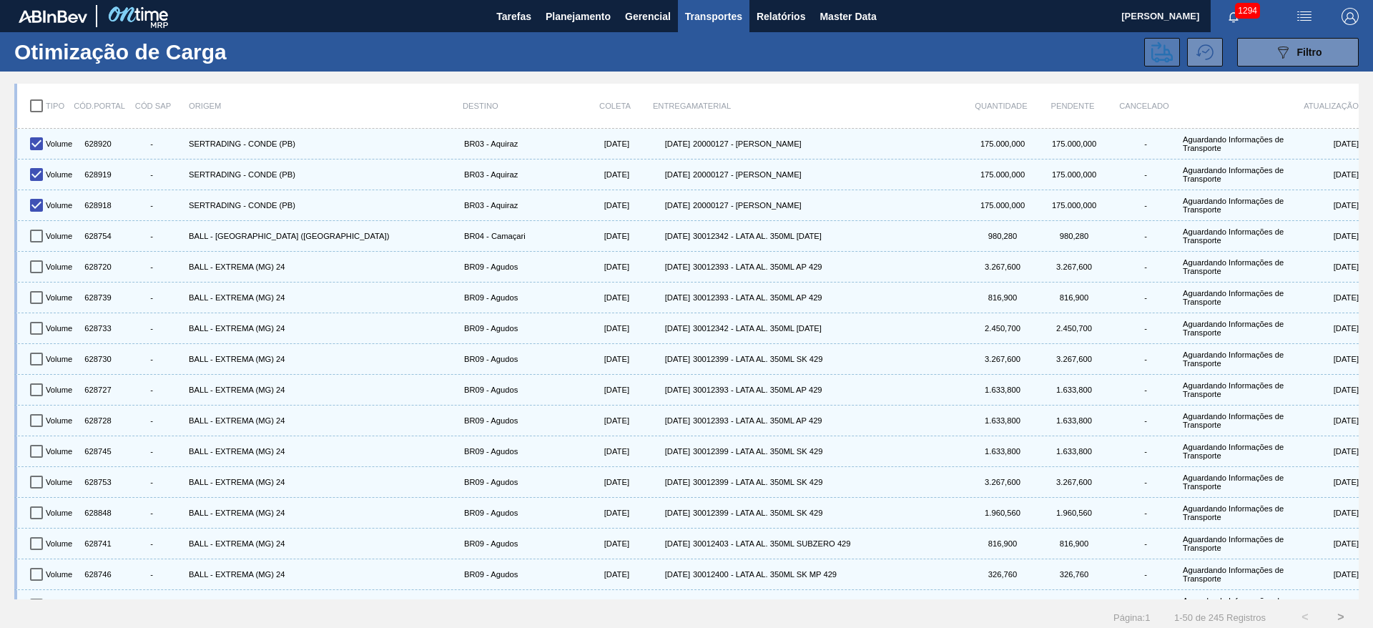
click at [1155, 51] on icon at bounding box center [1161, 51] width 21 height 21
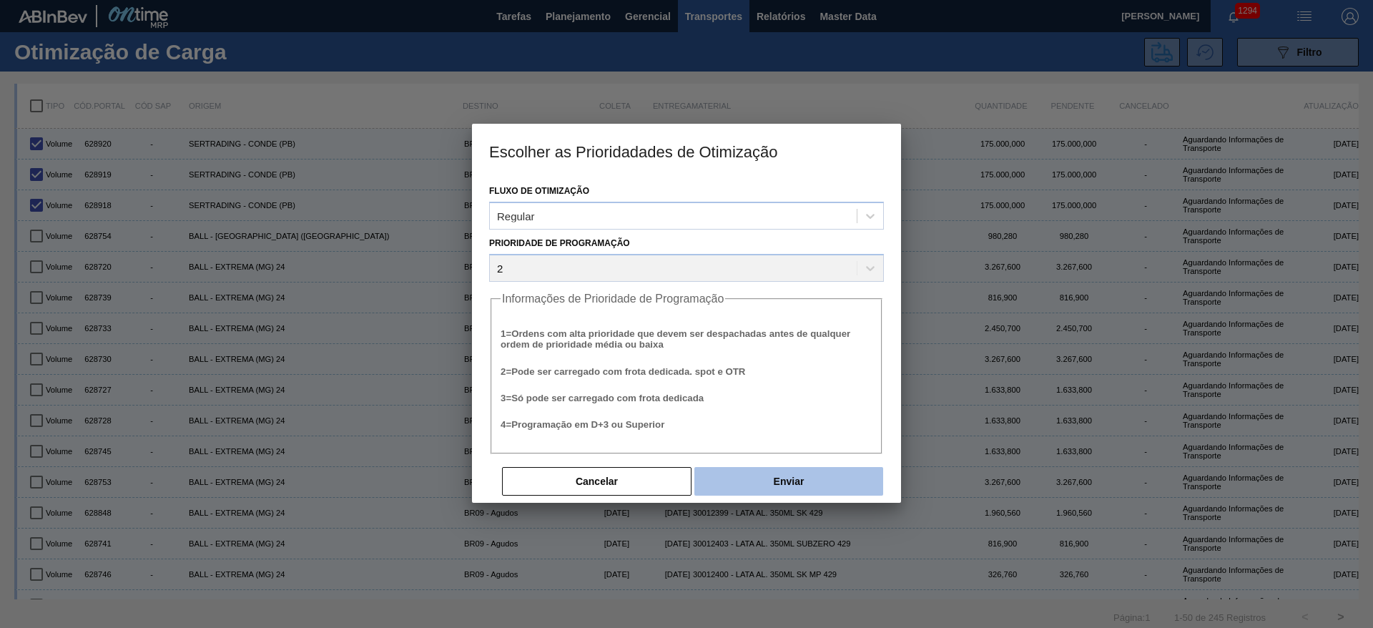
click at [849, 479] on button "Enviar" at bounding box center [788, 481] width 189 height 29
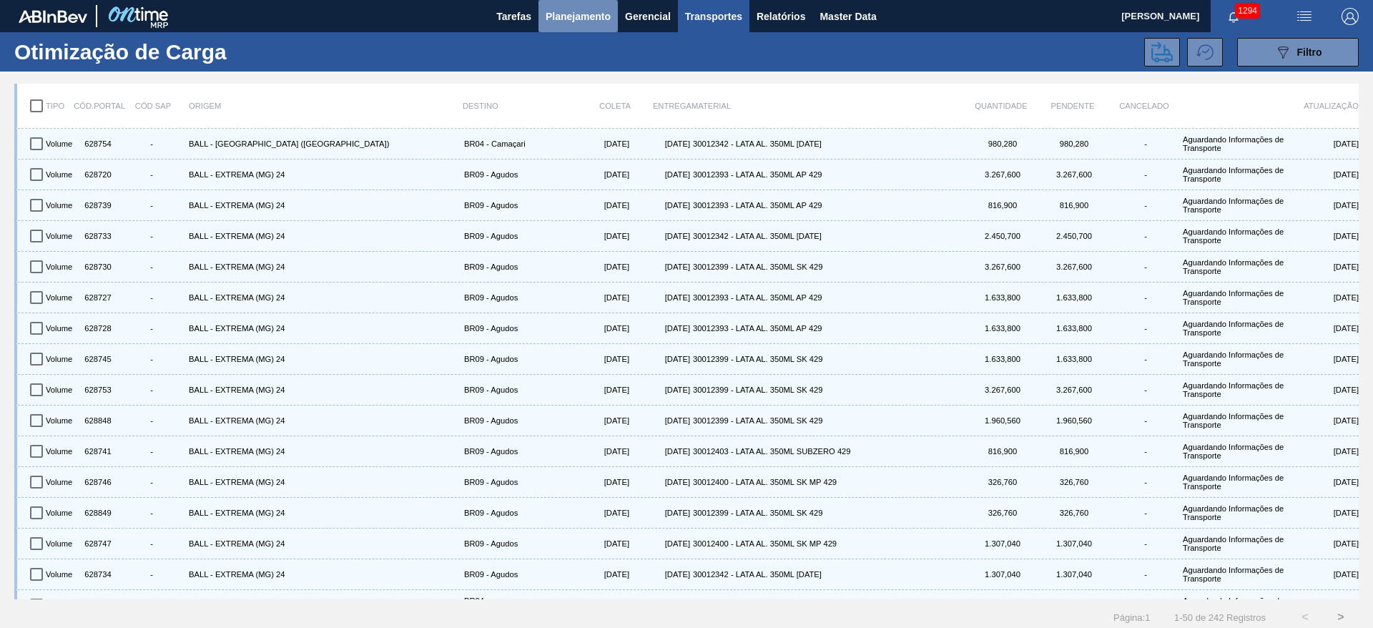
click at [548, 19] on span "Planejamento" at bounding box center [577, 16] width 65 height 17
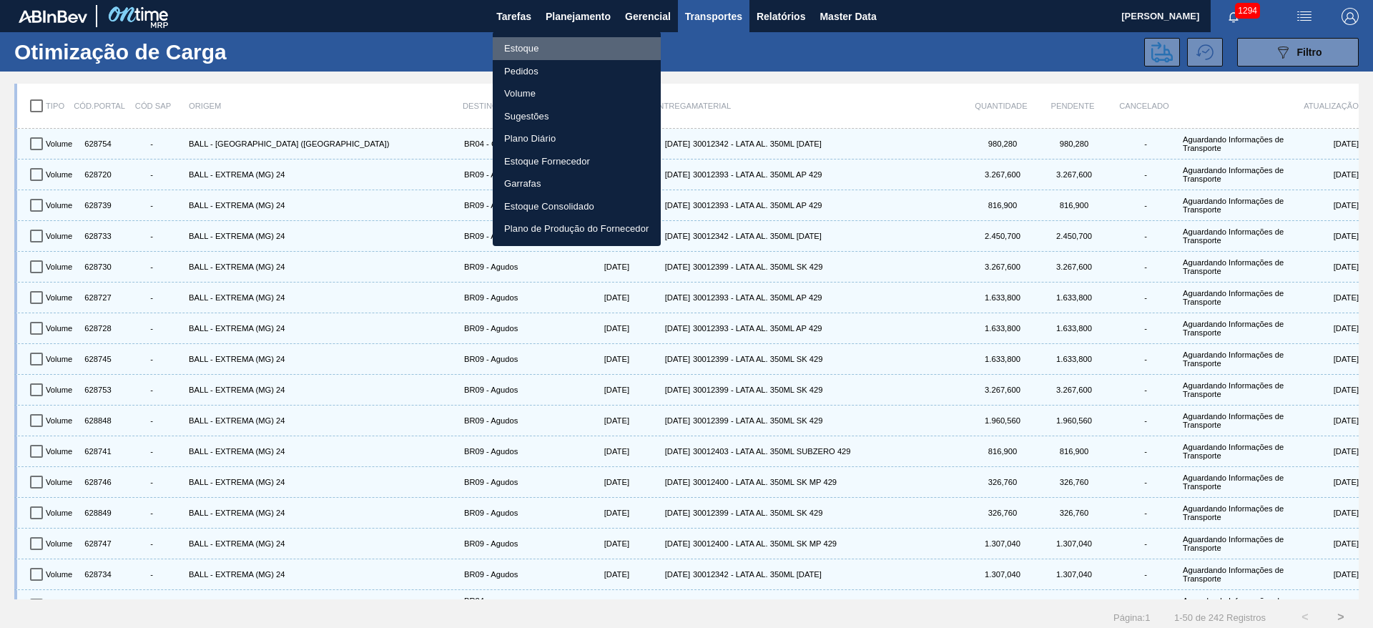
click at [513, 51] on li "Estoque" at bounding box center [577, 48] width 168 height 23
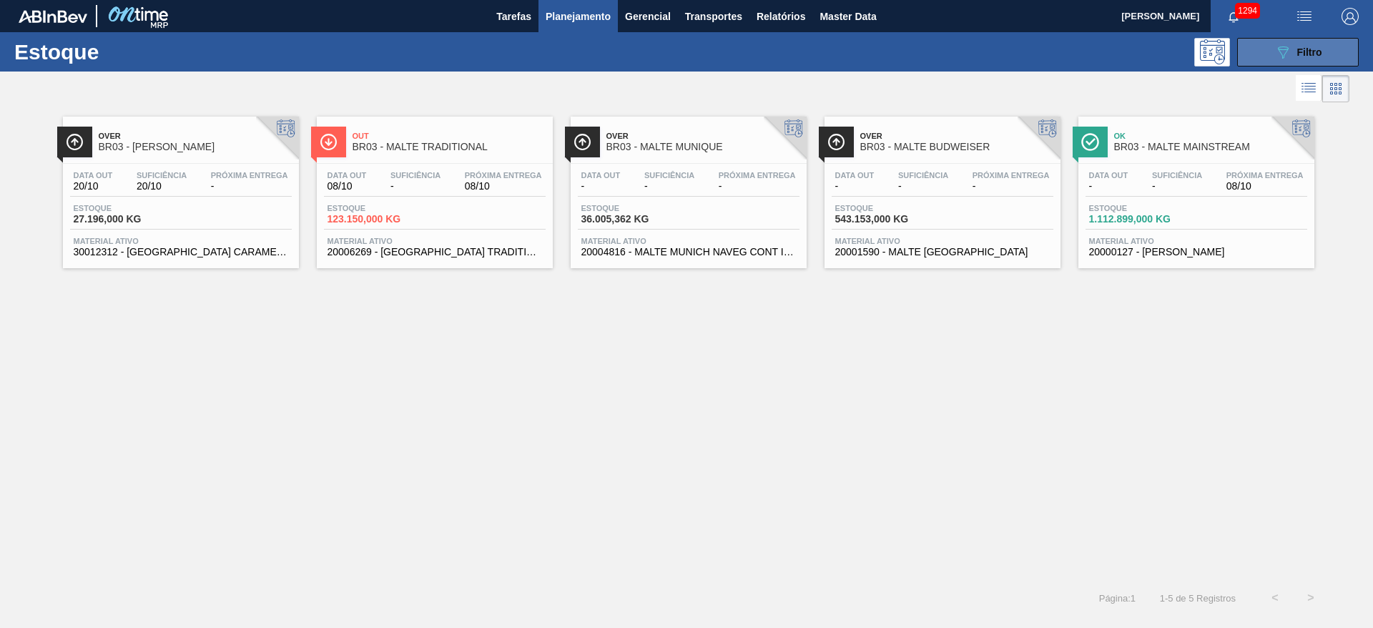
click at [1291, 57] on div "089F7B8B-B2A5-4AFE-B5C0-19BA573D28AC Filtro" at bounding box center [1298, 52] width 48 height 17
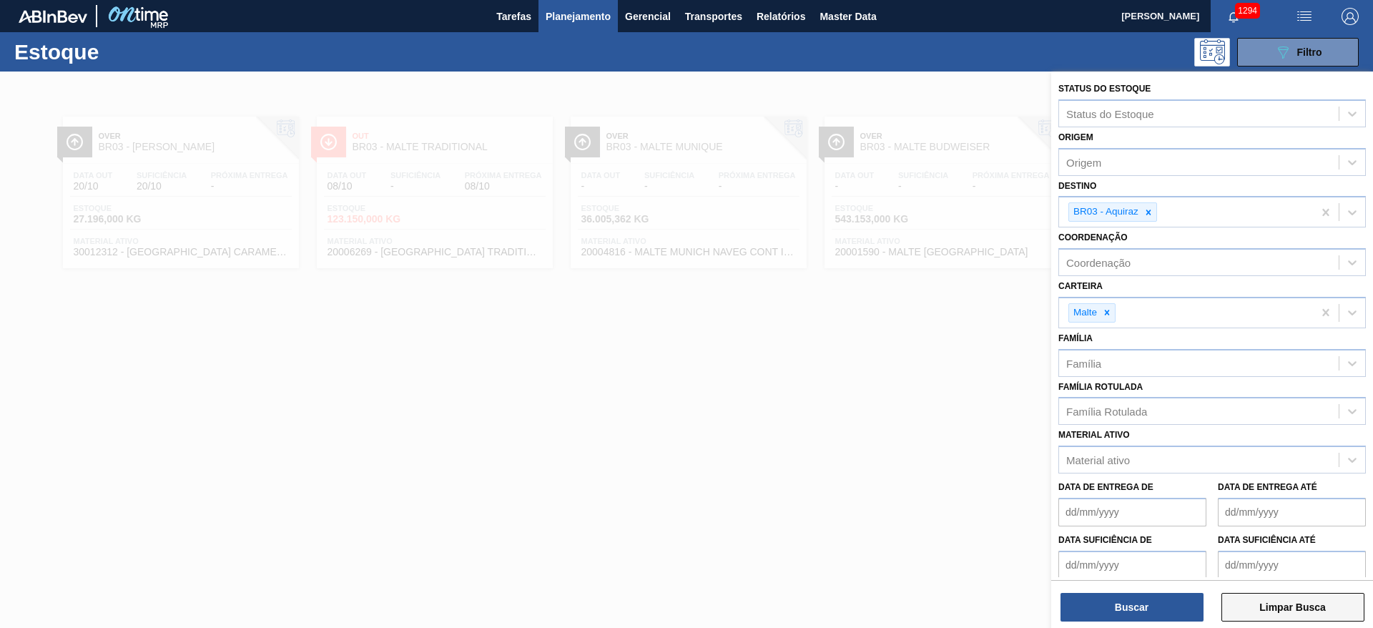
click at [1268, 603] on button "Limpar Busca" at bounding box center [1292, 607] width 143 height 29
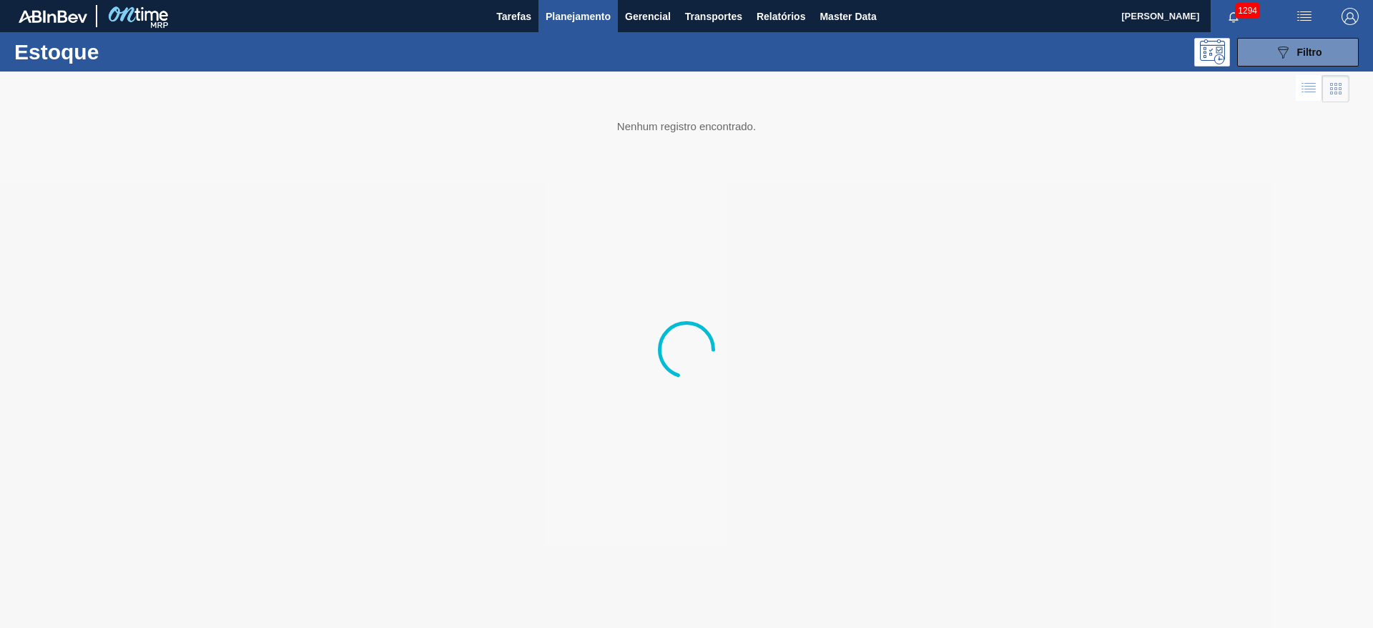
click at [587, 20] on span "Planejamento" at bounding box center [577, 16] width 65 height 17
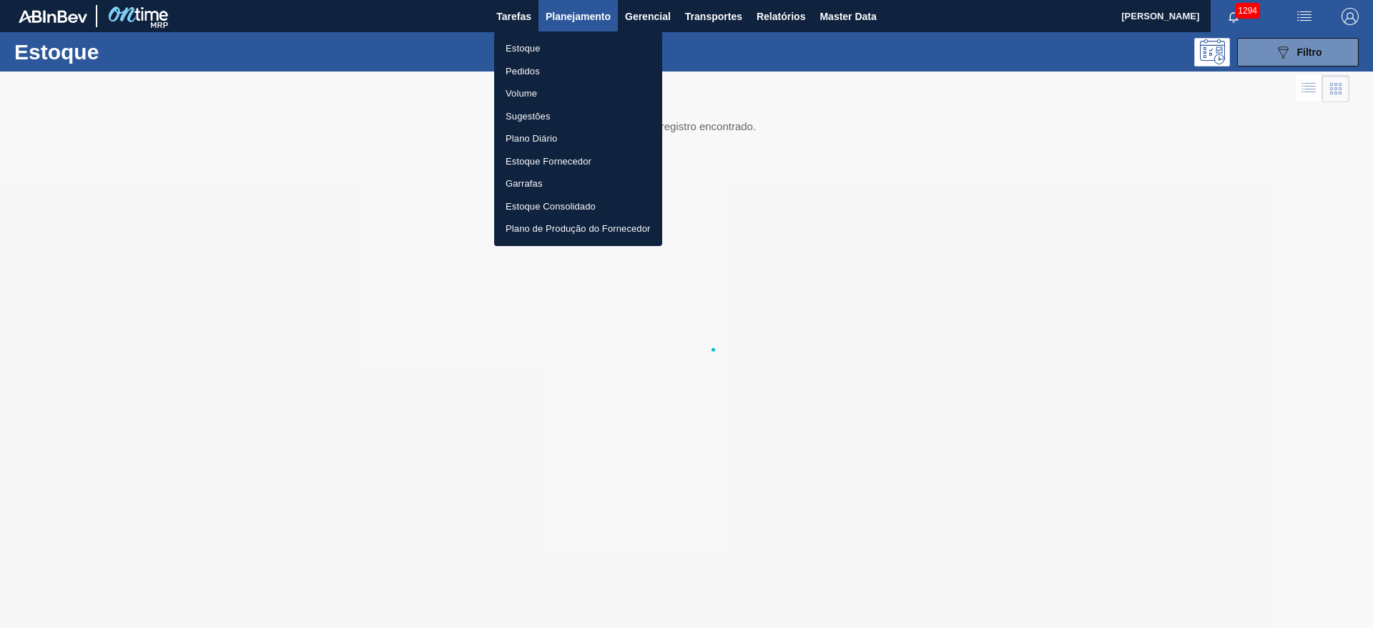
click at [517, 49] on li "Estoque" at bounding box center [578, 48] width 168 height 23
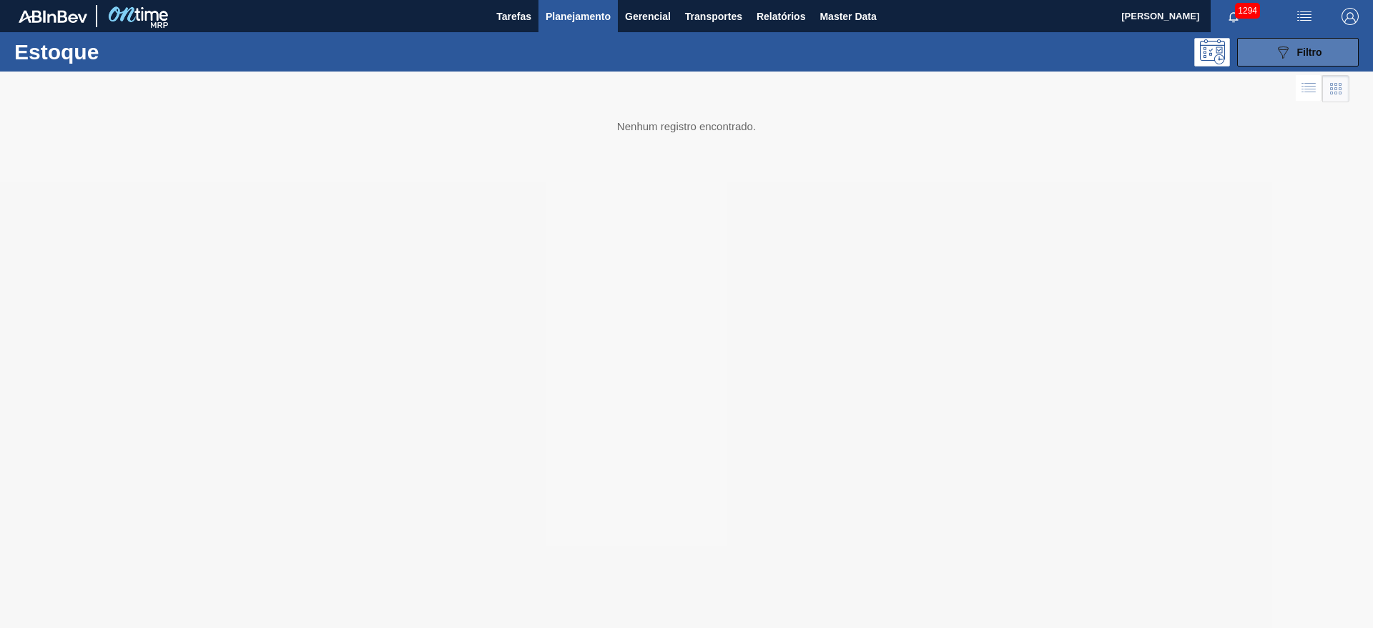
click at [1272, 52] on button "089F7B8B-B2A5-4AFE-B5C0-19BA573D28AC Filtro" at bounding box center [1298, 52] width 122 height 29
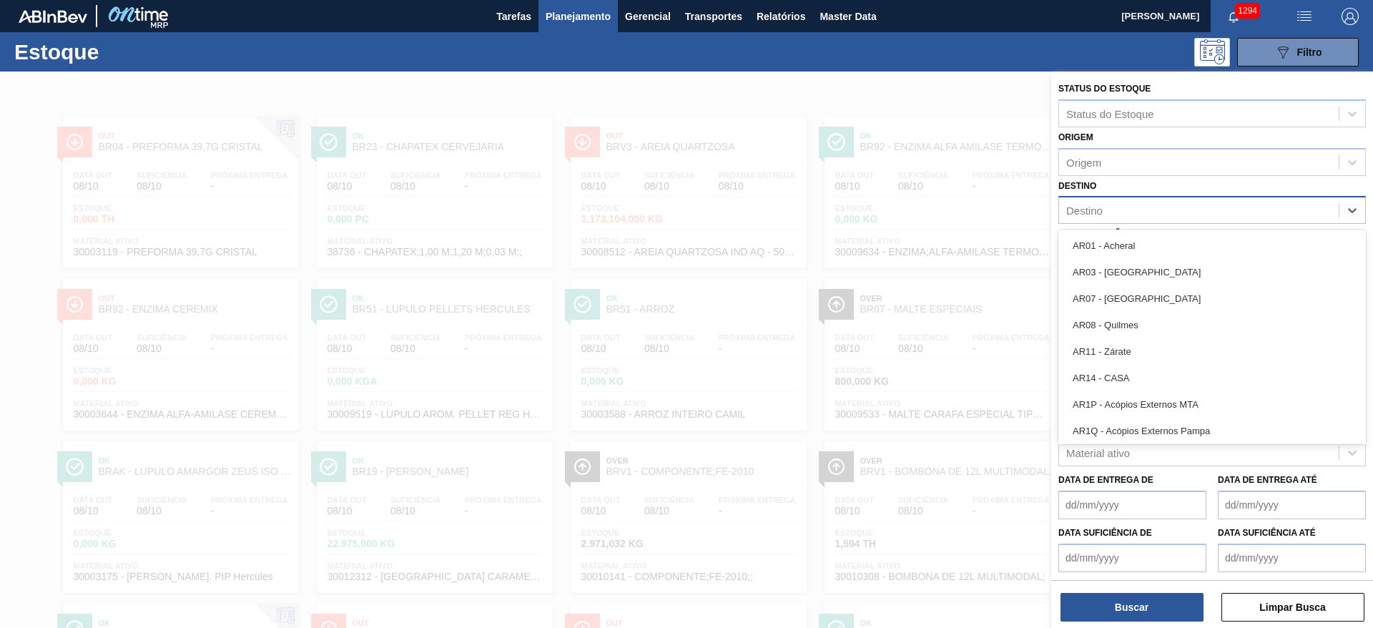
click at [1095, 207] on div "Destino" at bounding box center [1084, 210] width 36 height 12
type input "11"
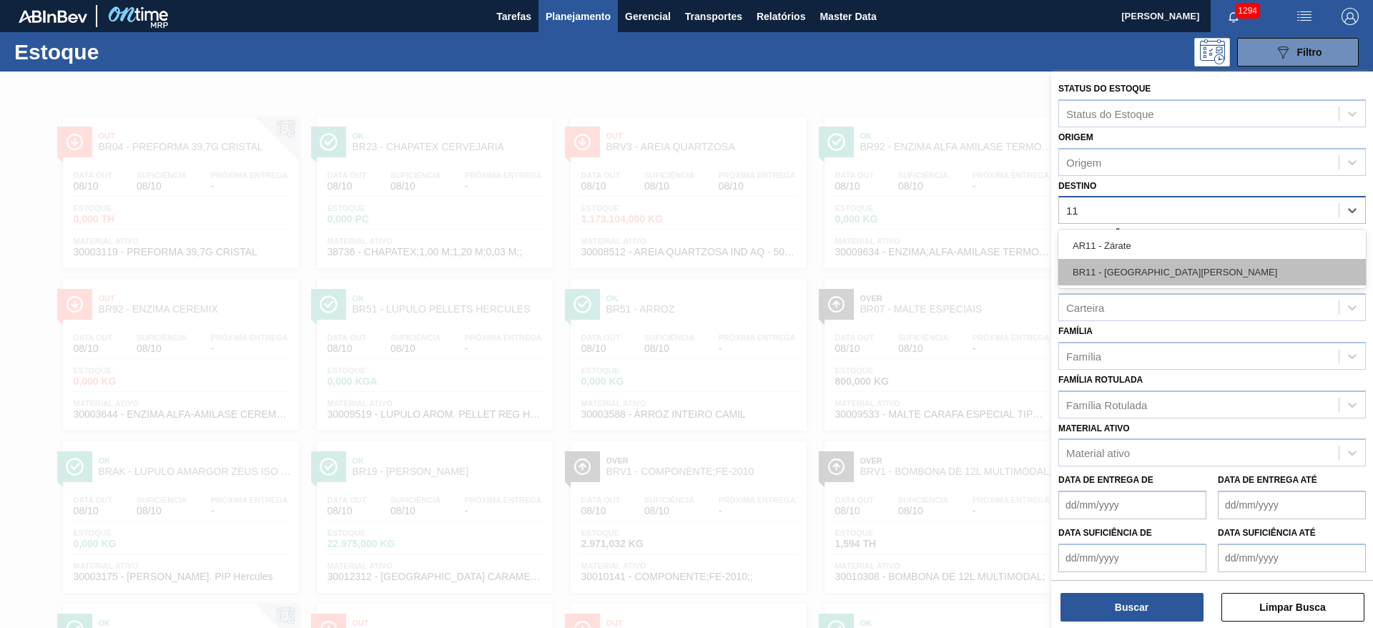
click at [1084, 270] on div "BR11 - [GEOGRAPHIC_DATA]" at bounding box center [1211, 272] width 307 height 26
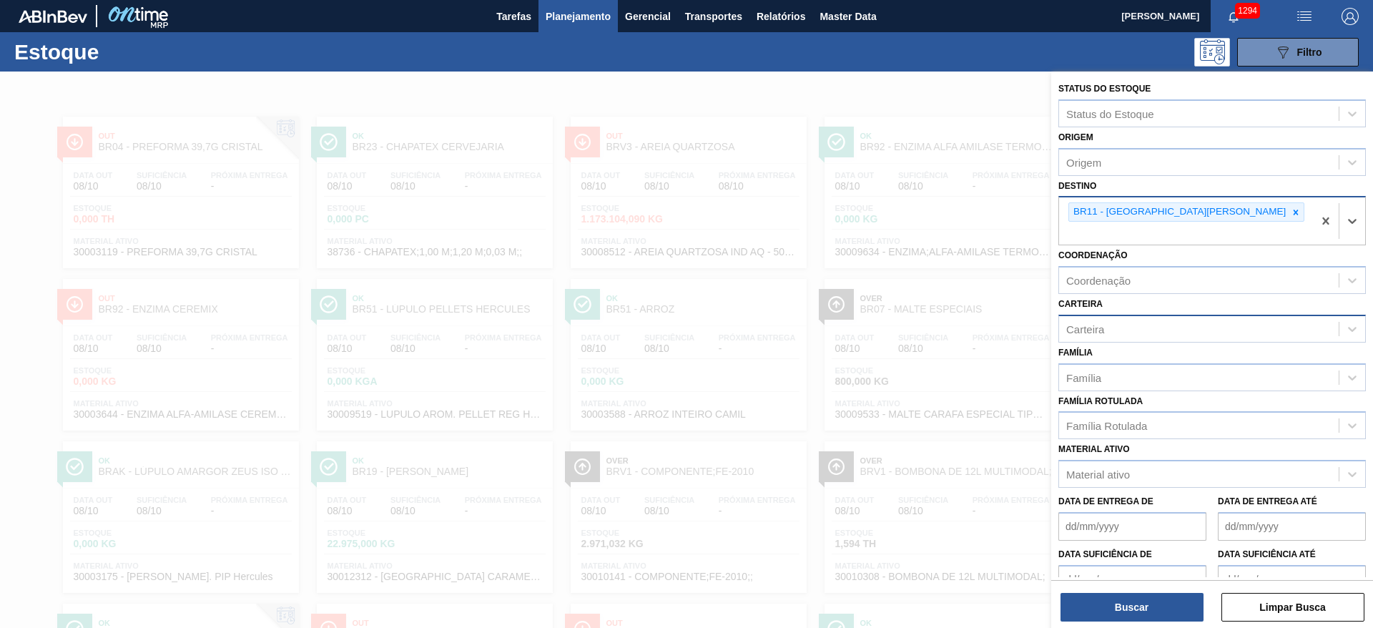
click at [1077, 322] on div "Carteira" at bounding box center [1085, 328] width 38 height 12
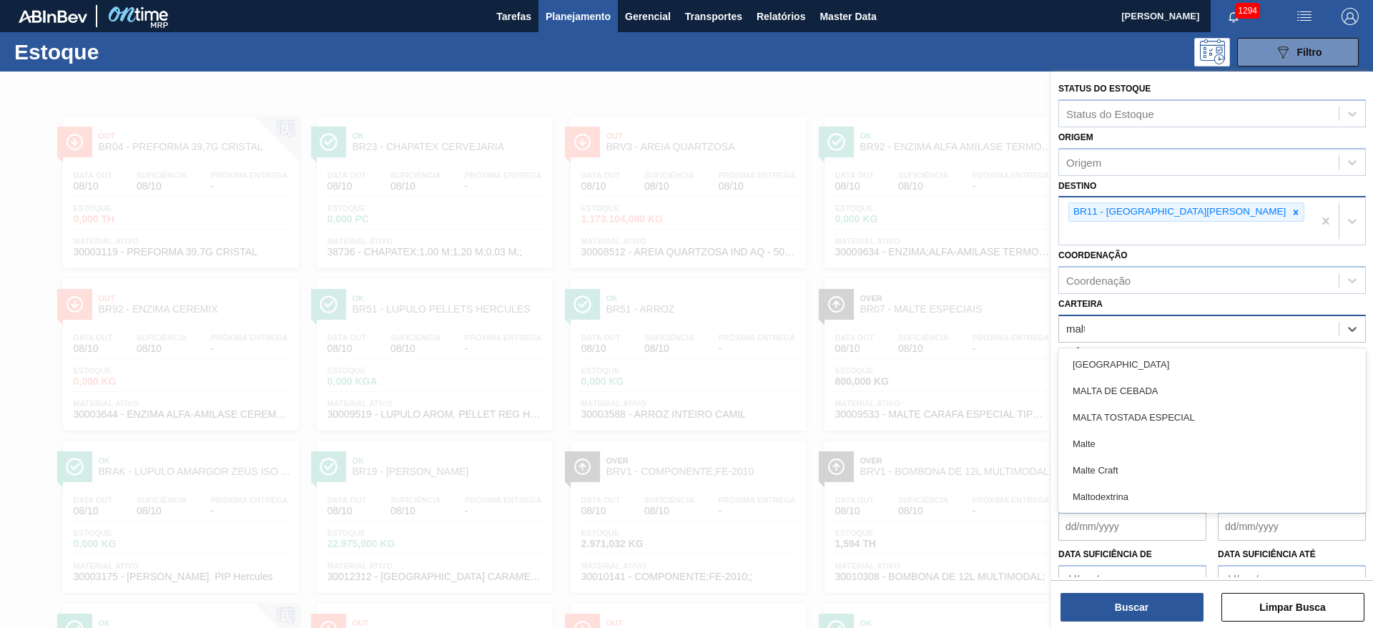
type input "malte"
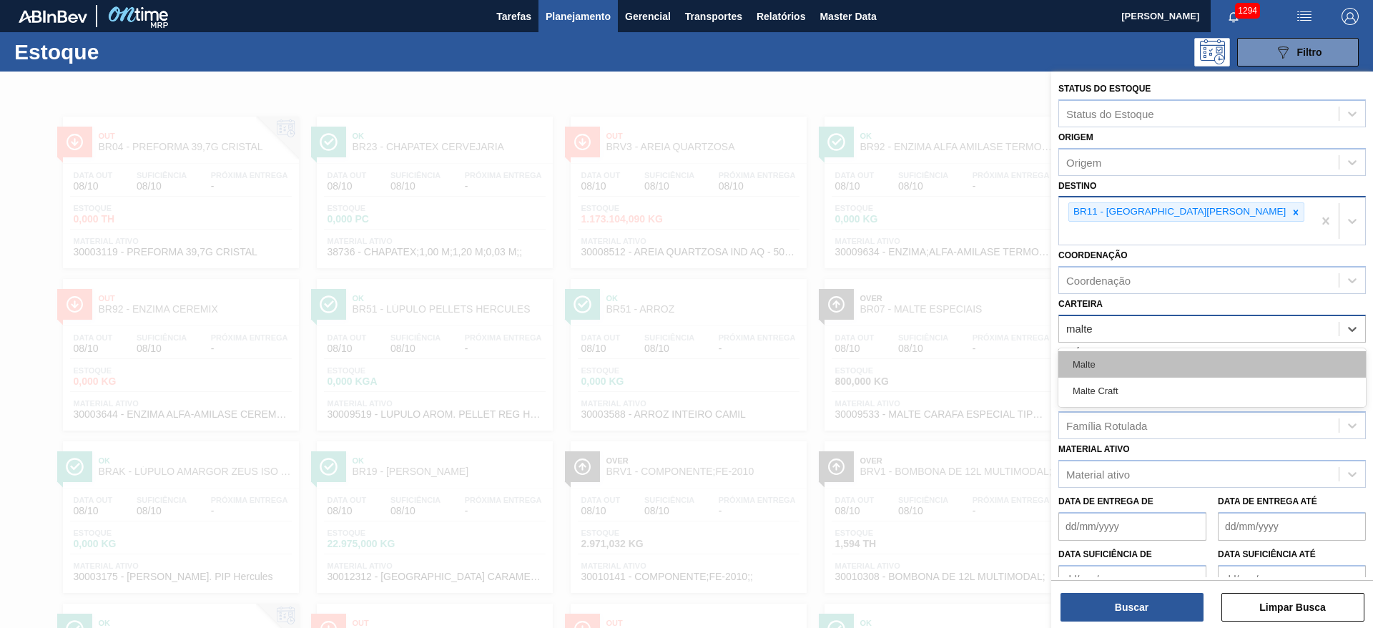
click at [1098, 351] on div "Malte" at bounding box center [1211, 364] width 307 height 26
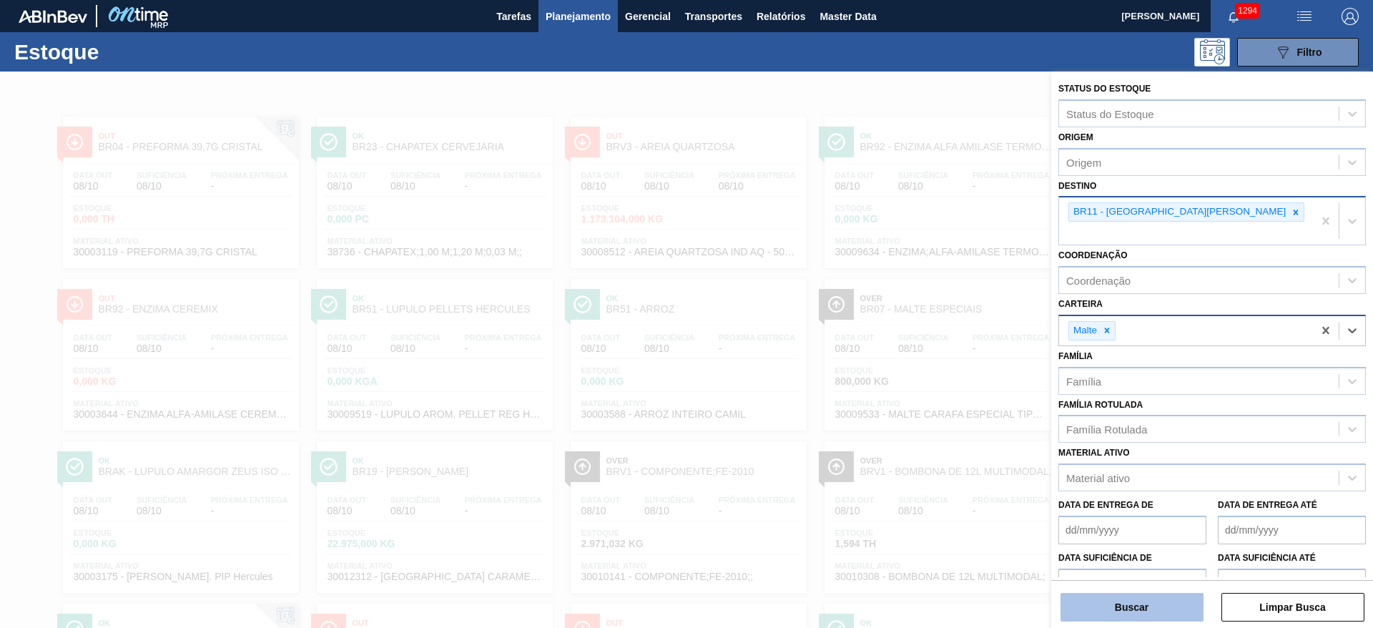
click at [1125, 598] on button "Buscar" at bounding box center [1131, 607] width 143 height 29
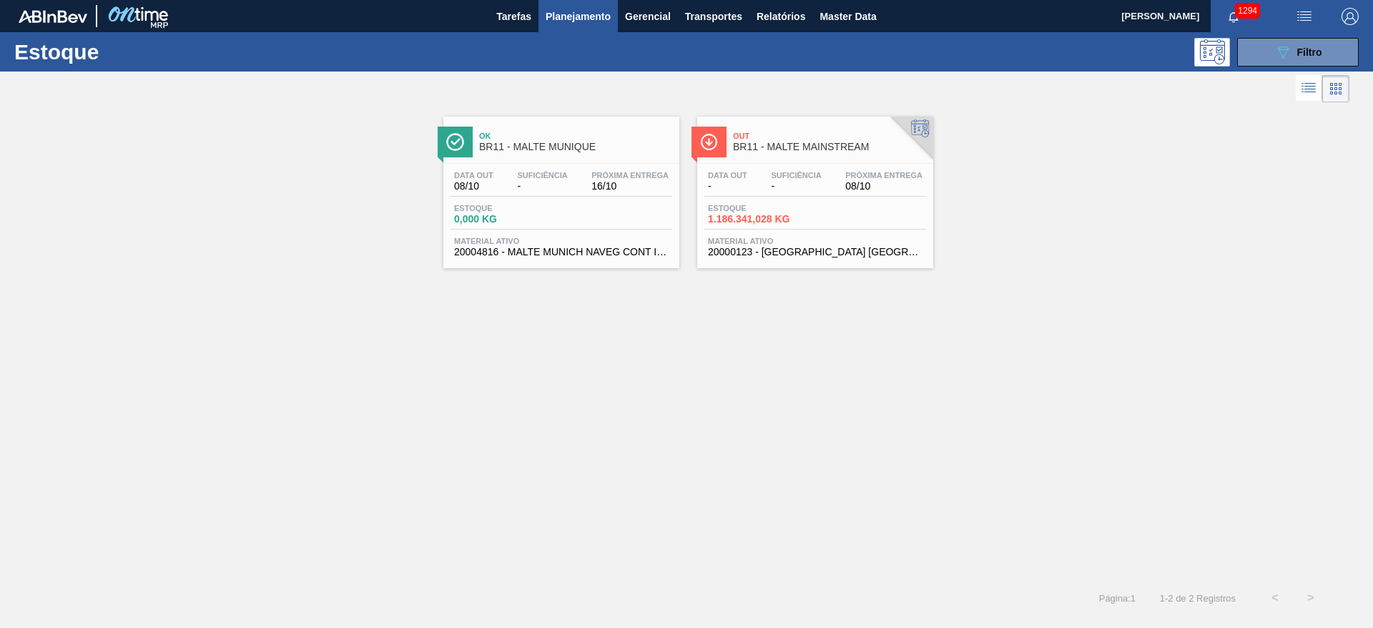
drag, startPoint x: 766, startPoint y: 187, endPoint x: 758, endPoint y: 192, distance: 8.7
click at [766, 187] on div "Data out - Suficiência - Próxima Entrega 08/10" at bounding box center [815, 184] width 222 height 26
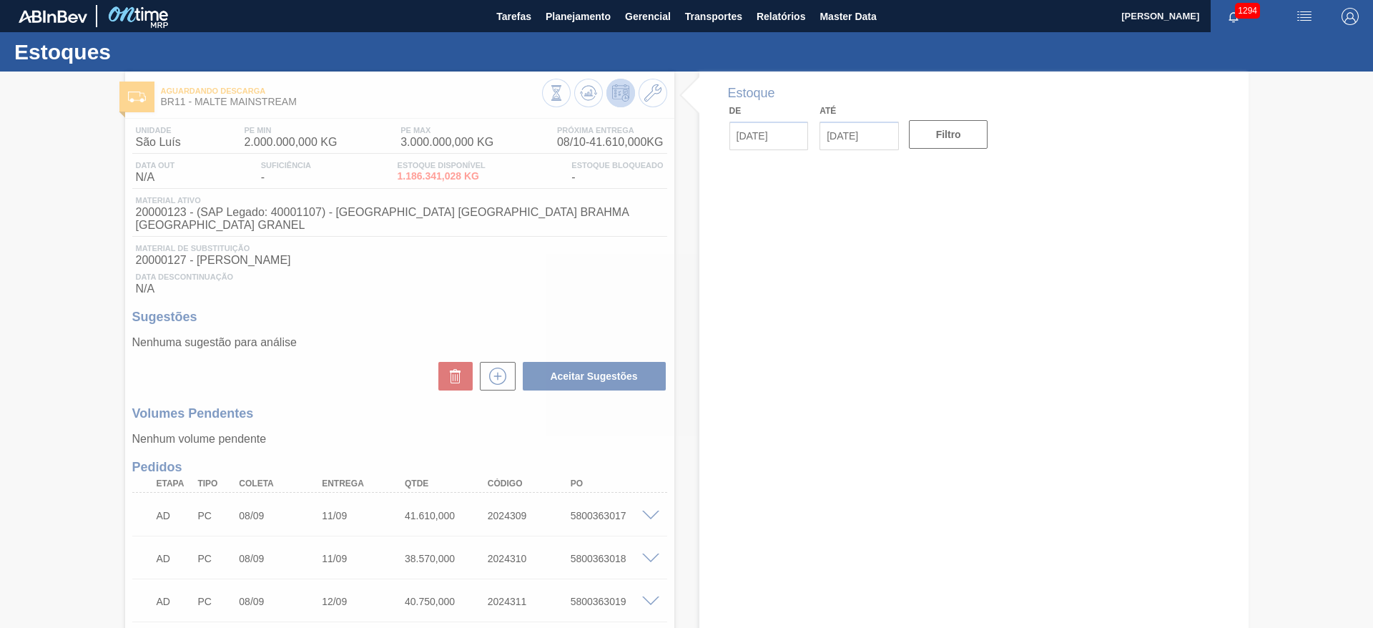
type input "[DATE]"
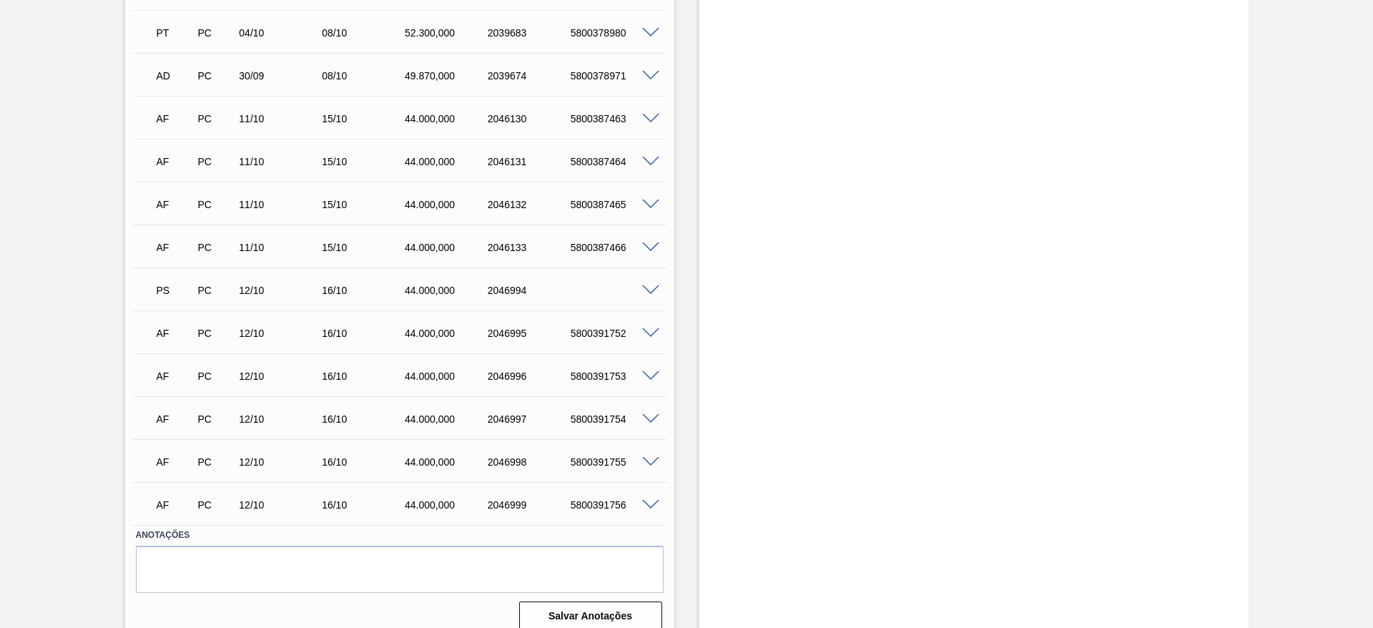
scroll to position [1857, 0]
click at [651, 284] on span at bounding box center [650, 289] width 17 height 11
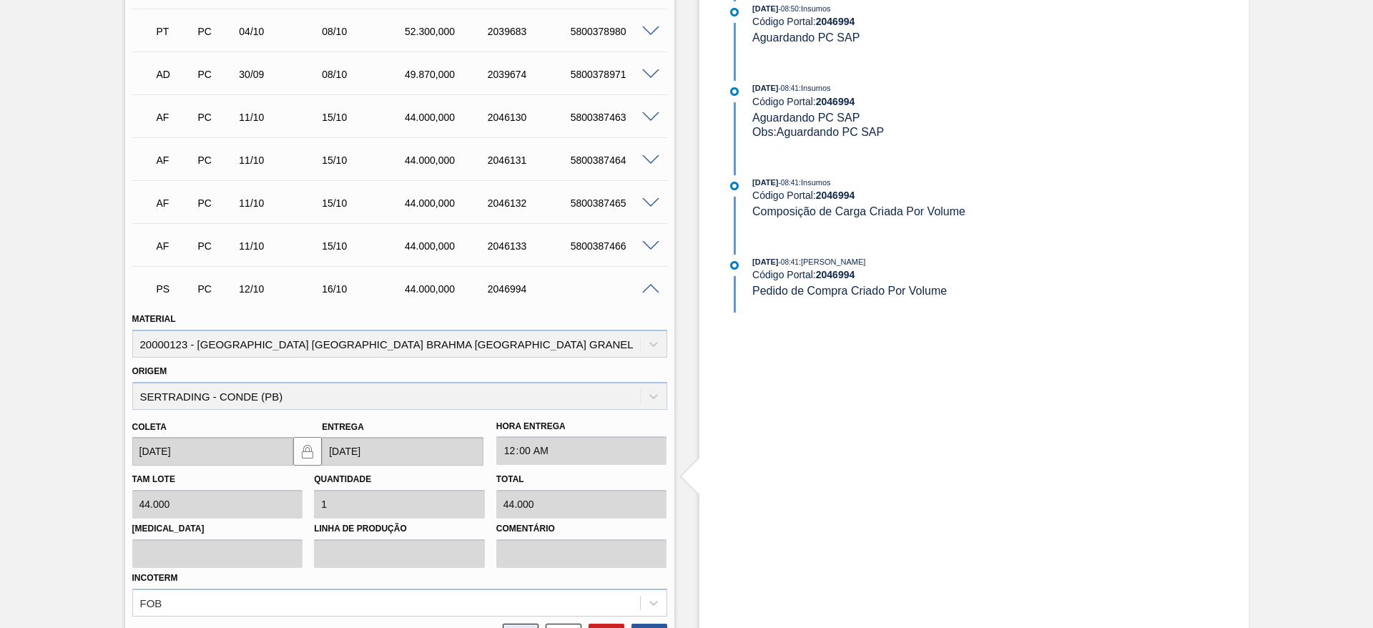
click at [514, 627] on icon at bounding box center [520, 637] width 23 height 17
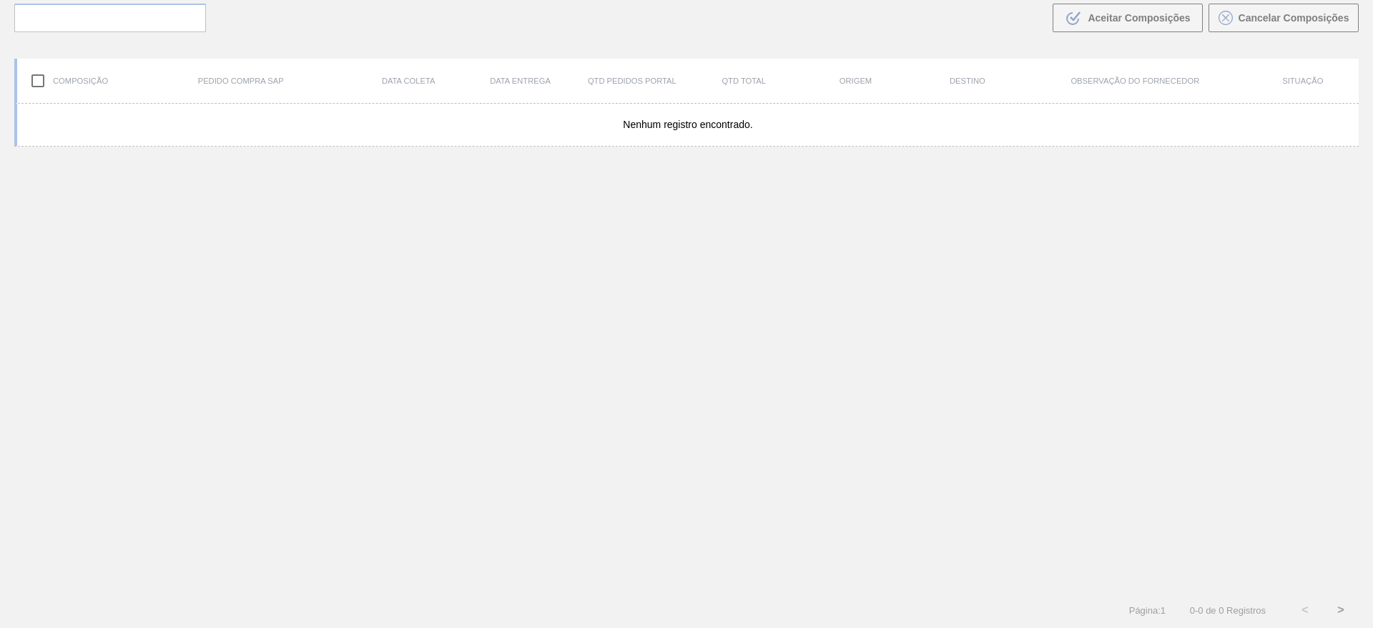
scroll to position [103, 0]
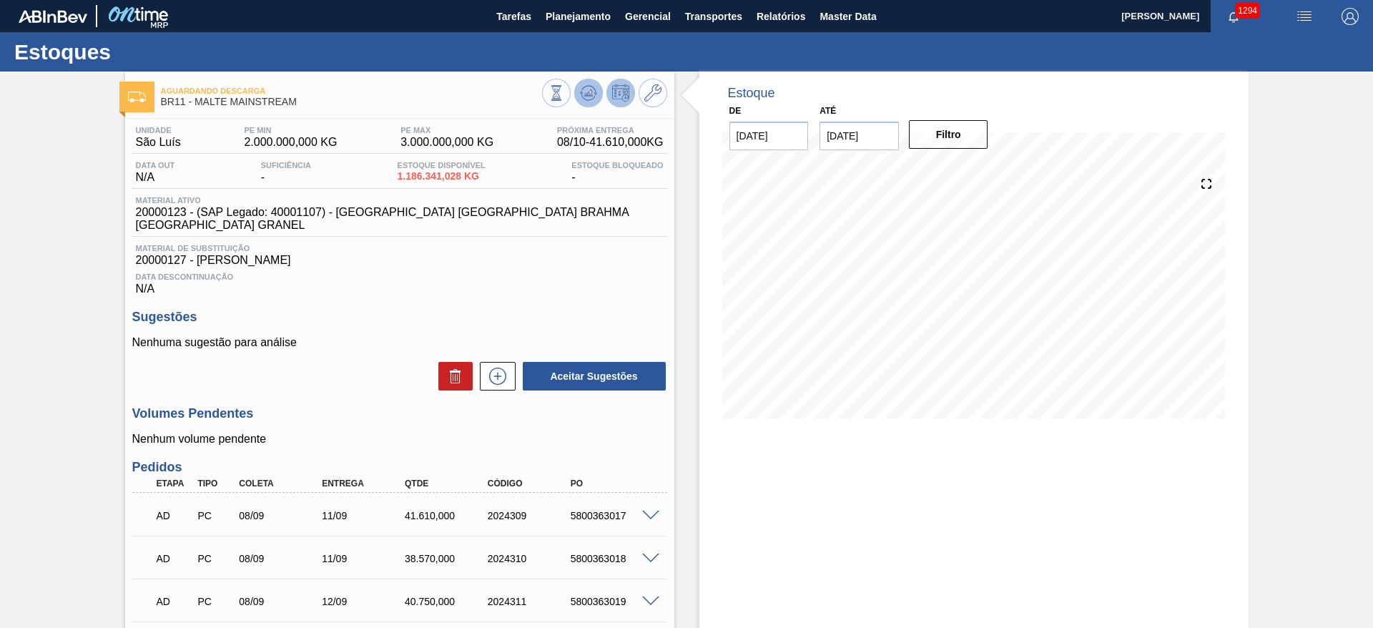
click at [583, 90] on icon at bounding box center [588, 92] width 17 height 17
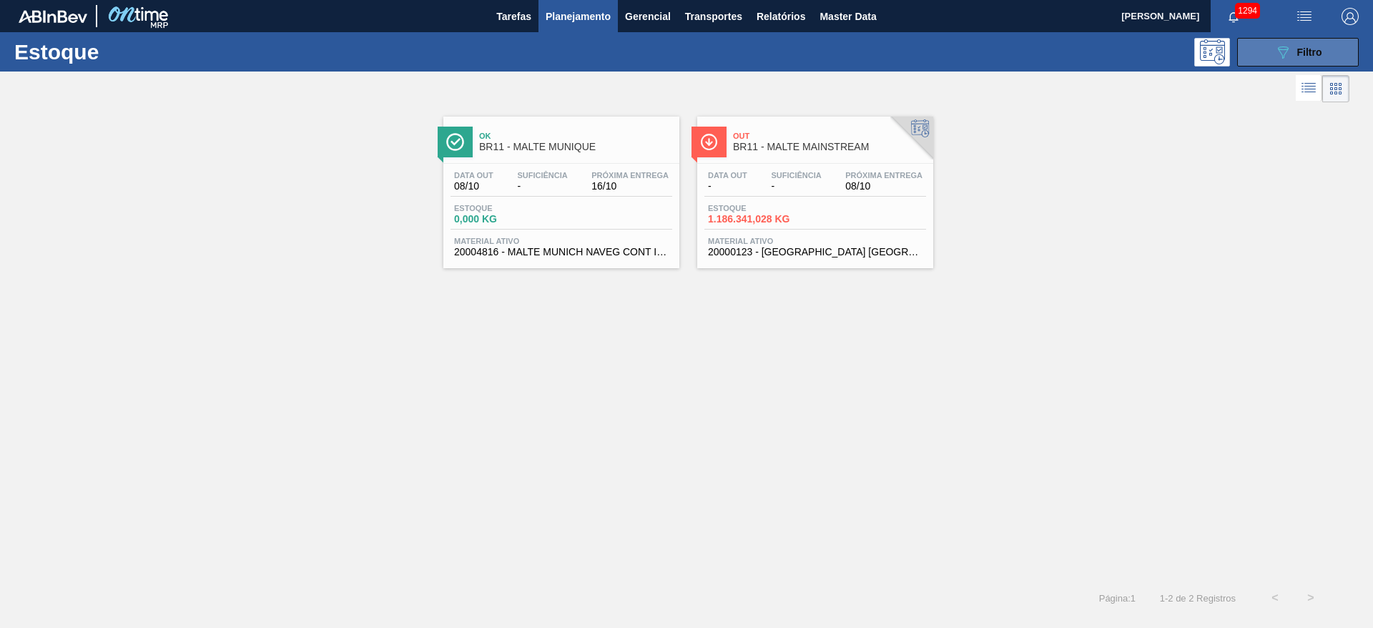
click at [1283, 50] on icon "089F7B8B-B2A5-4AFE-B5C0-19BA573D28AC" at bounding box center [1282, 52] width 17 height 17
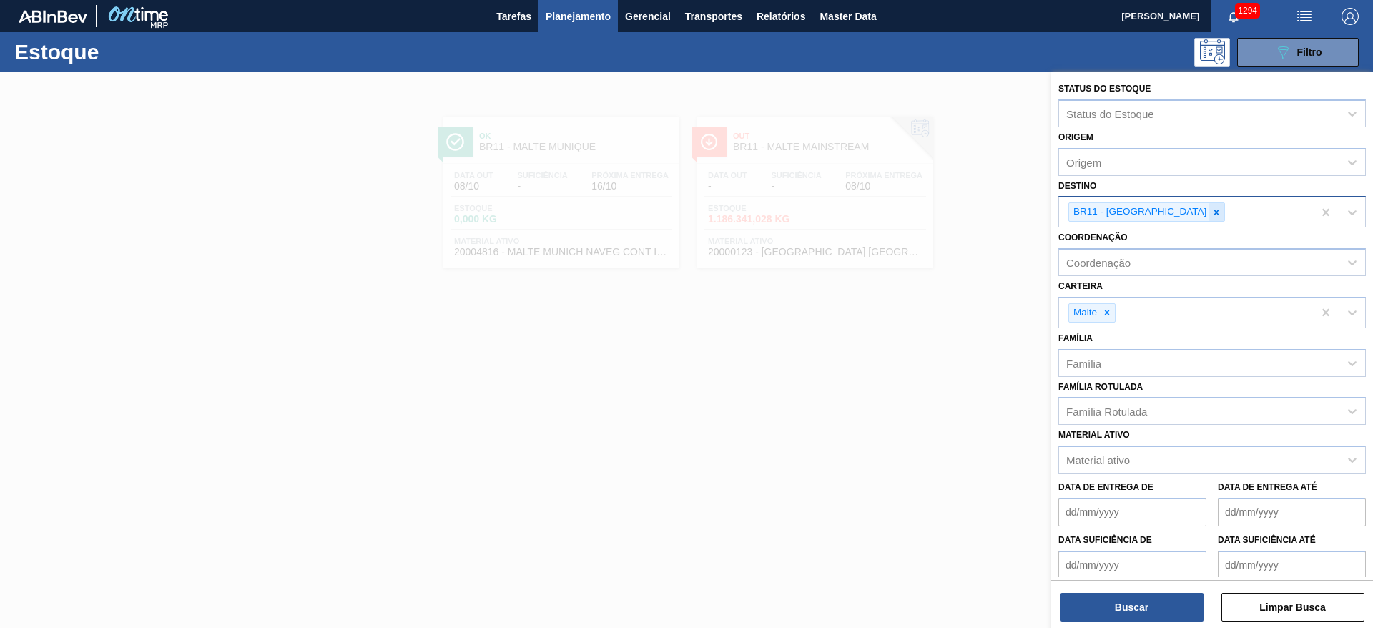
click at [1211, 209] on icon at bounding box center [1216, 212] width 10 height 10
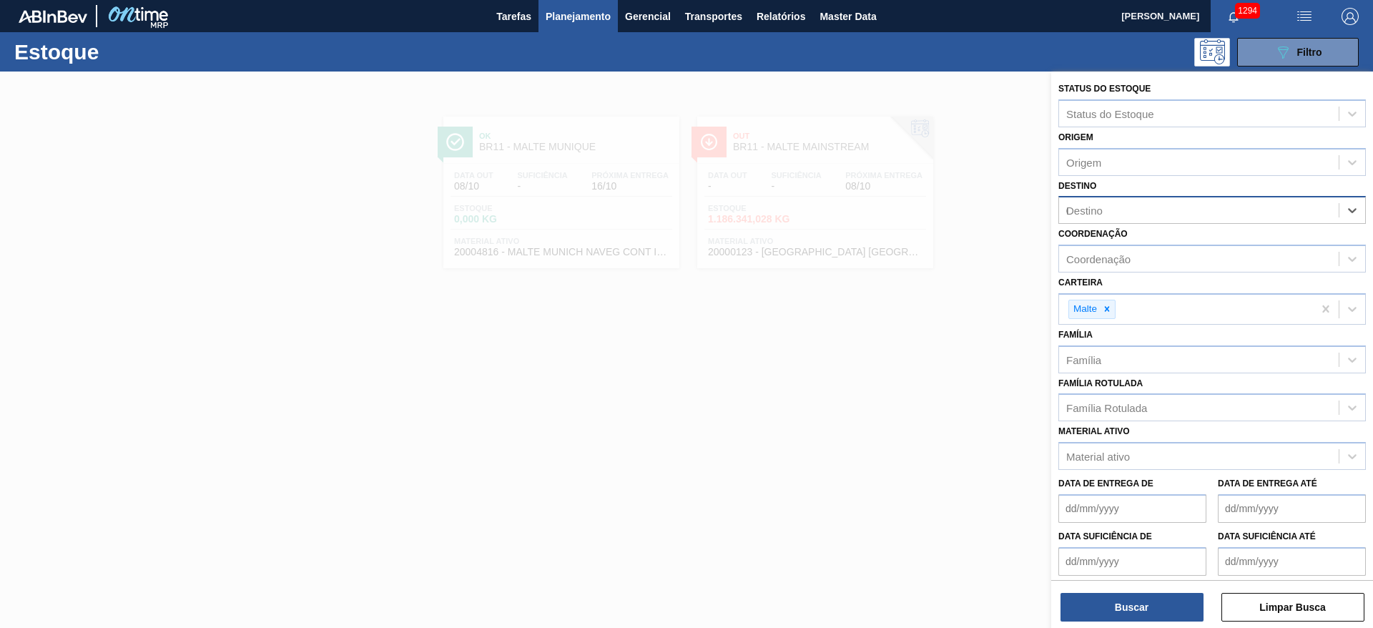
type input "02"
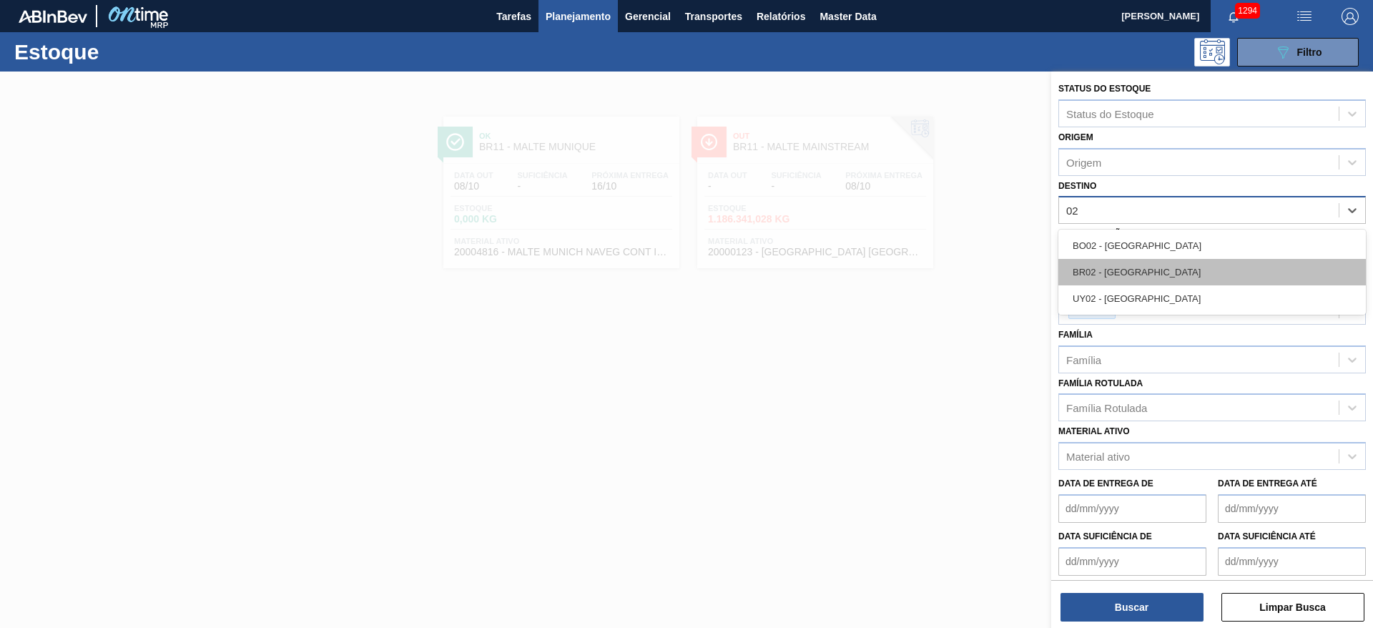
click at [1109, 269] on div "BR02 - [GEOGRAPHIC_DATA]" at bounding box center [1211, 272] width 307 height 26
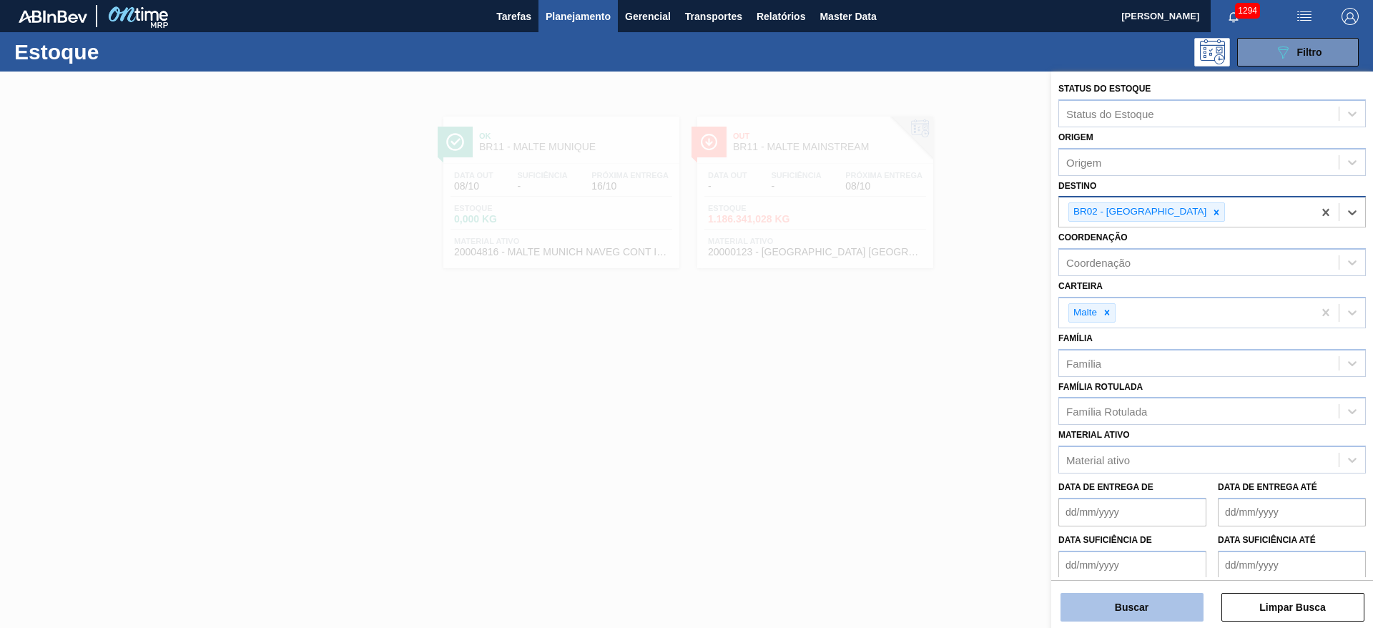
click at [1137, 599] on button "Buscar" at bounding box center [1131, 607] width 143 height 29
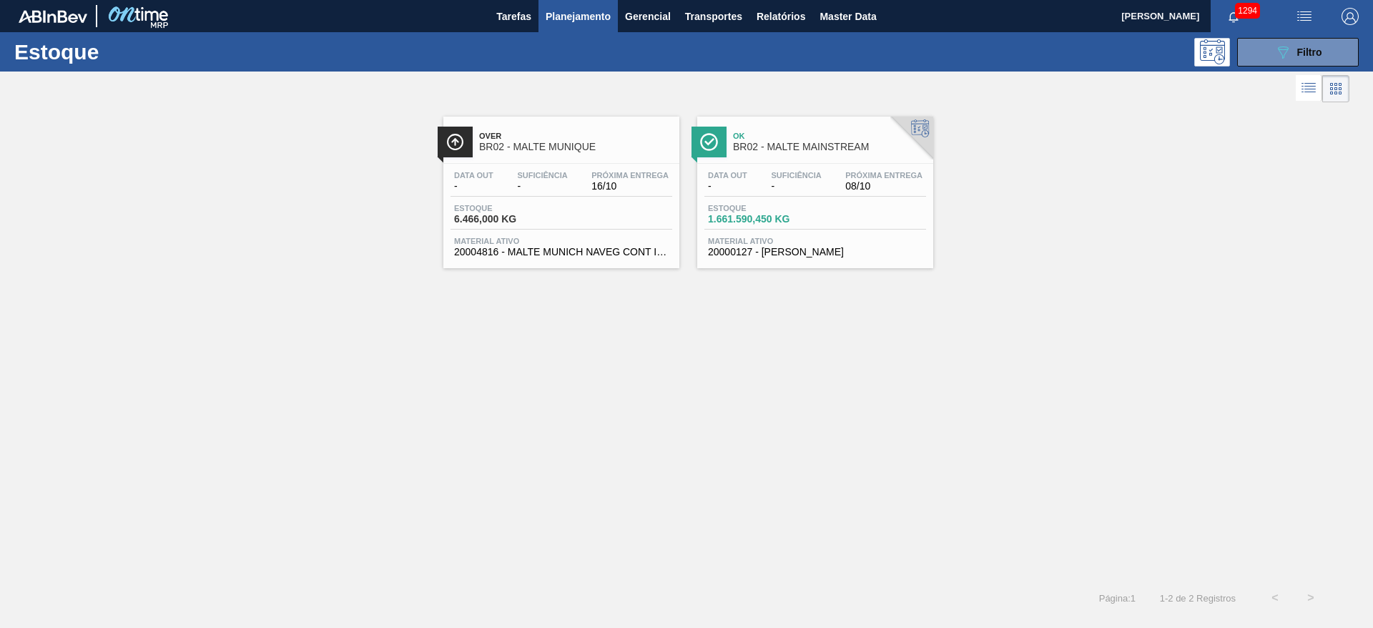
click at [516, 204] on span "Estoque" at bounding box center [504, 208] width 100 height 9
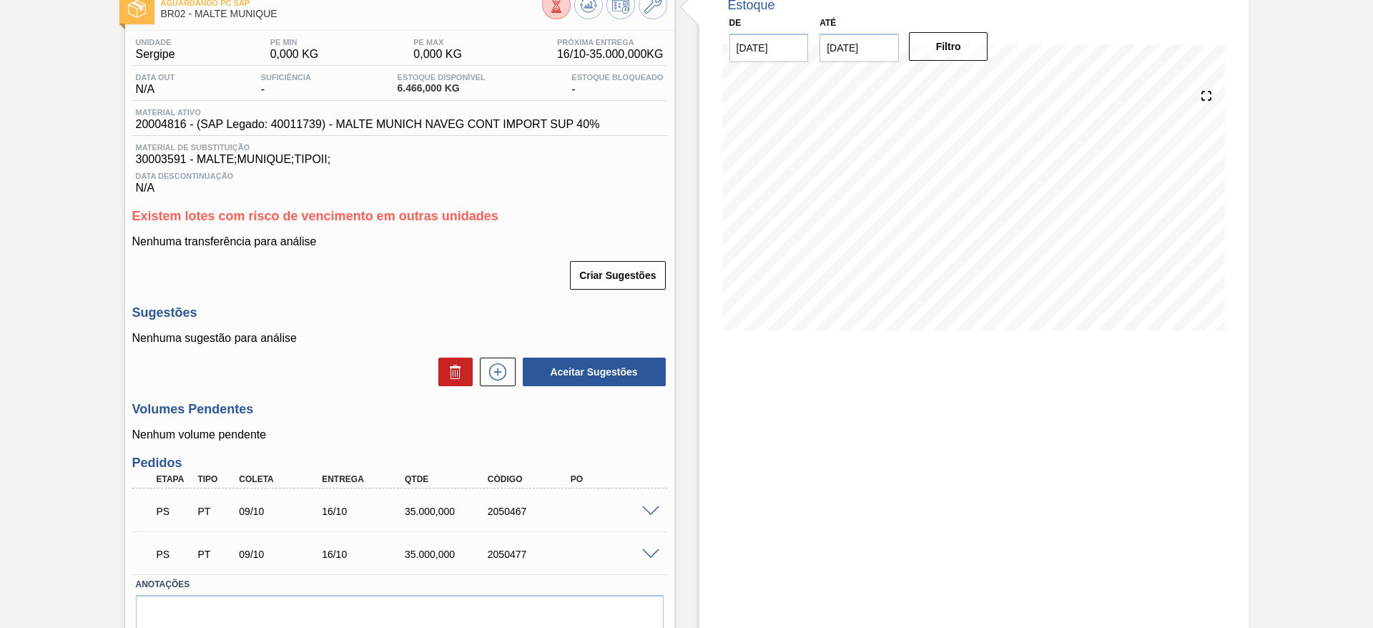
scroll to position [152, 0]
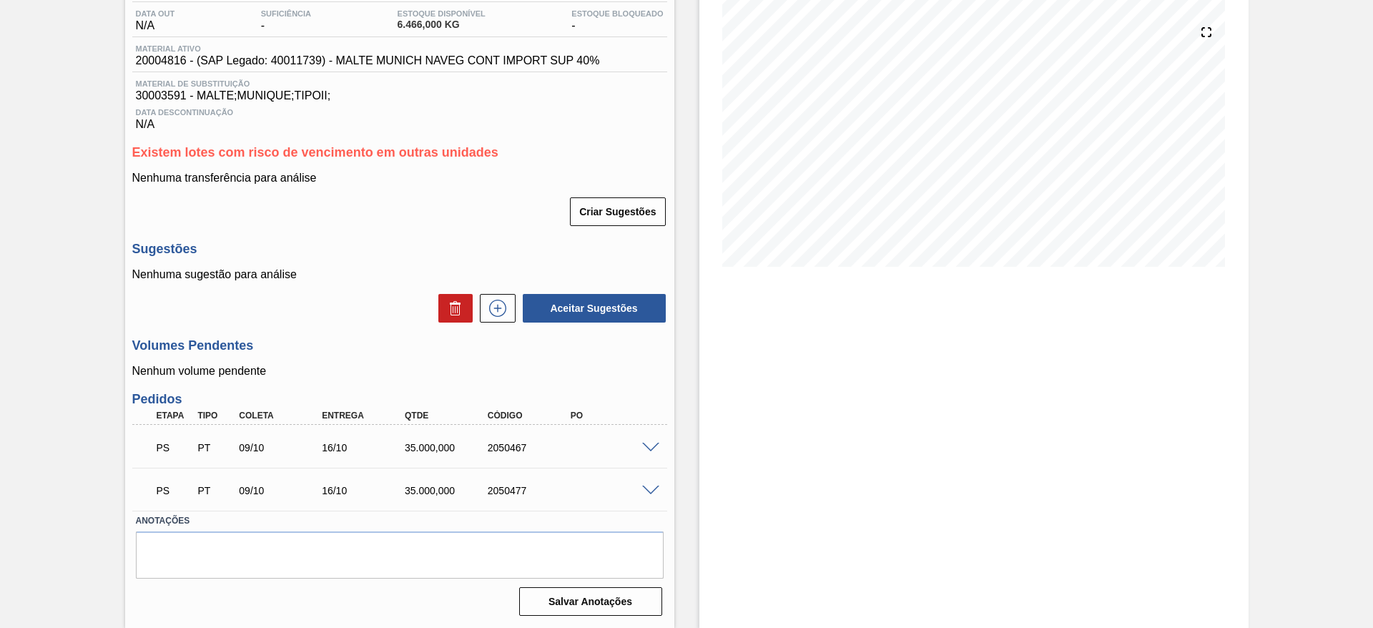
click at [650, 445] on span at bounding box center [650, 448] width 17 height 11
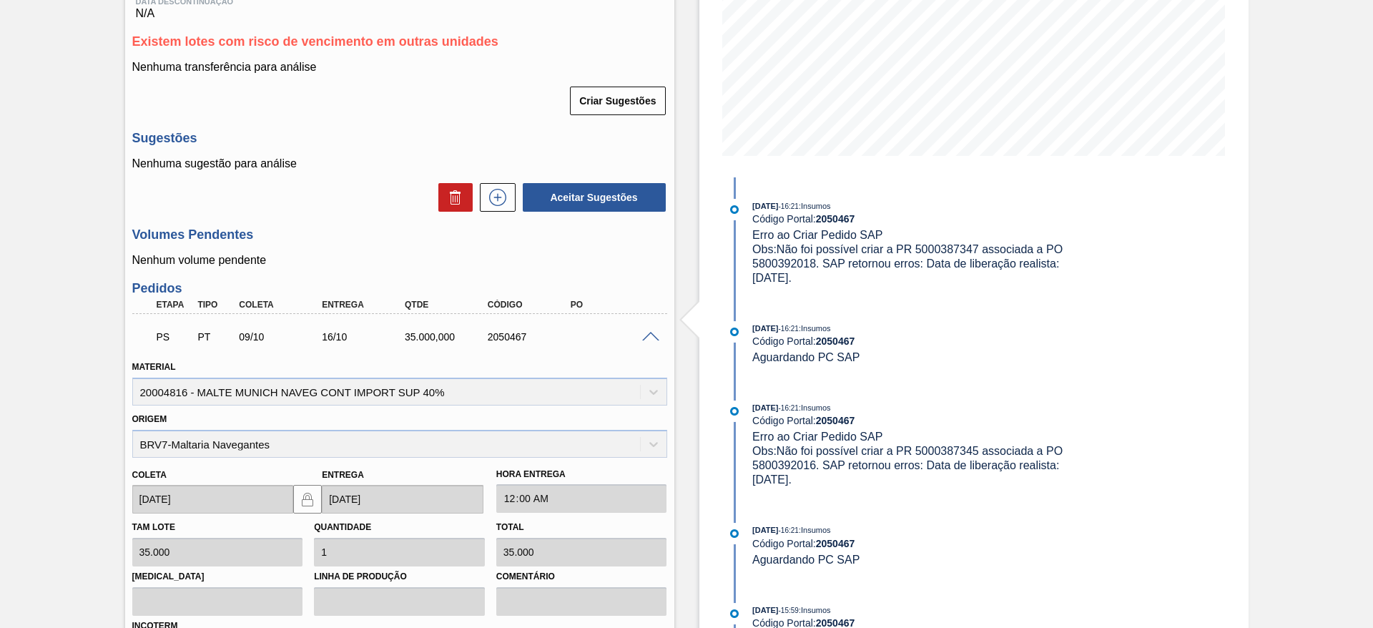
scroll to position [366, 0]
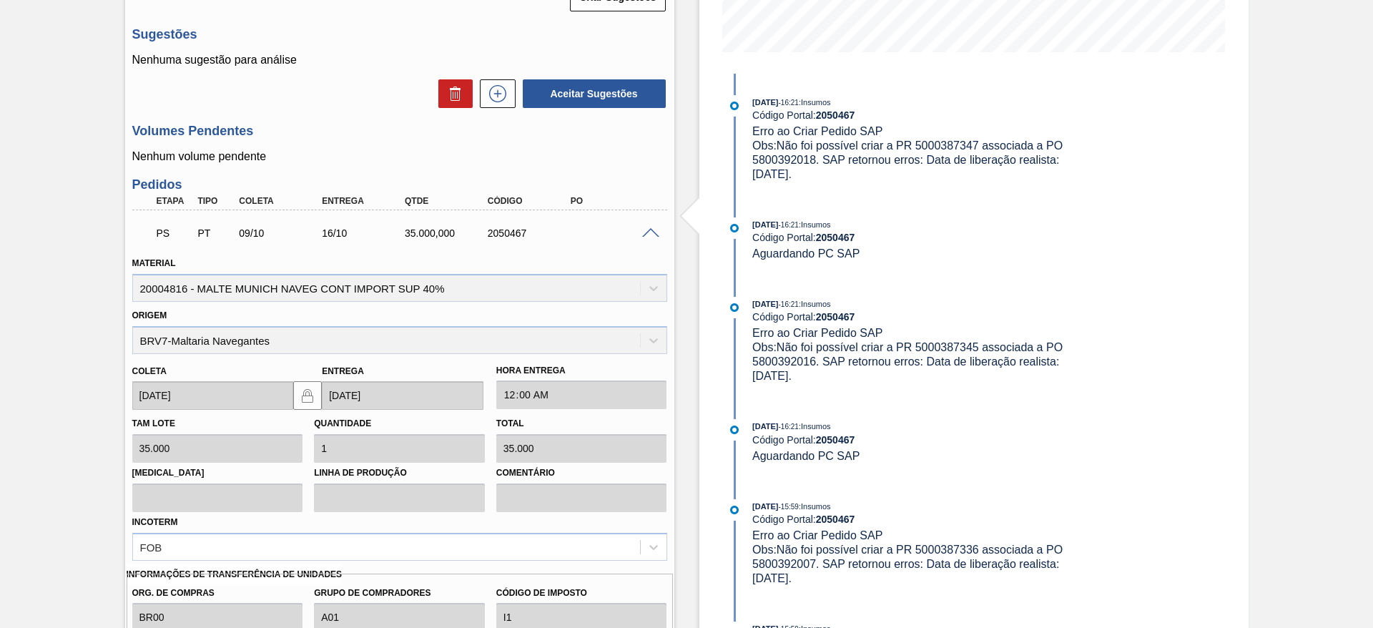
click at [651, 232] on span at bounding box center [650, 233] width 17 height 11
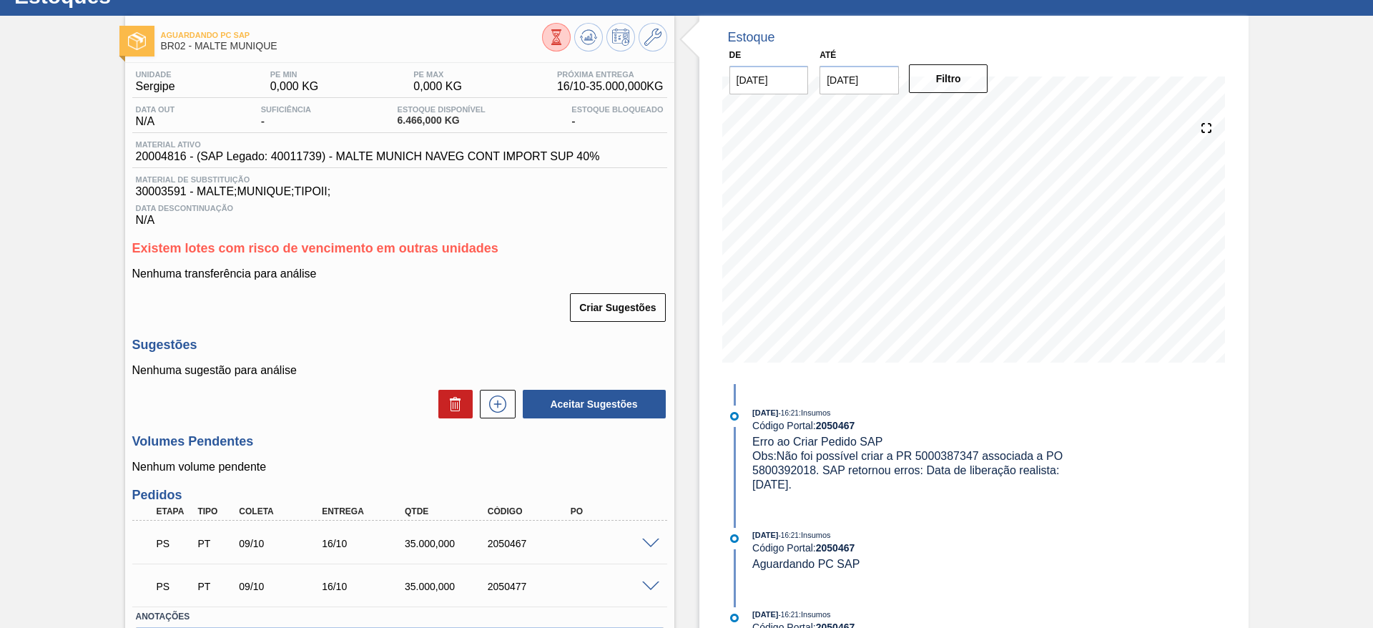
scroll to position [0, 0]
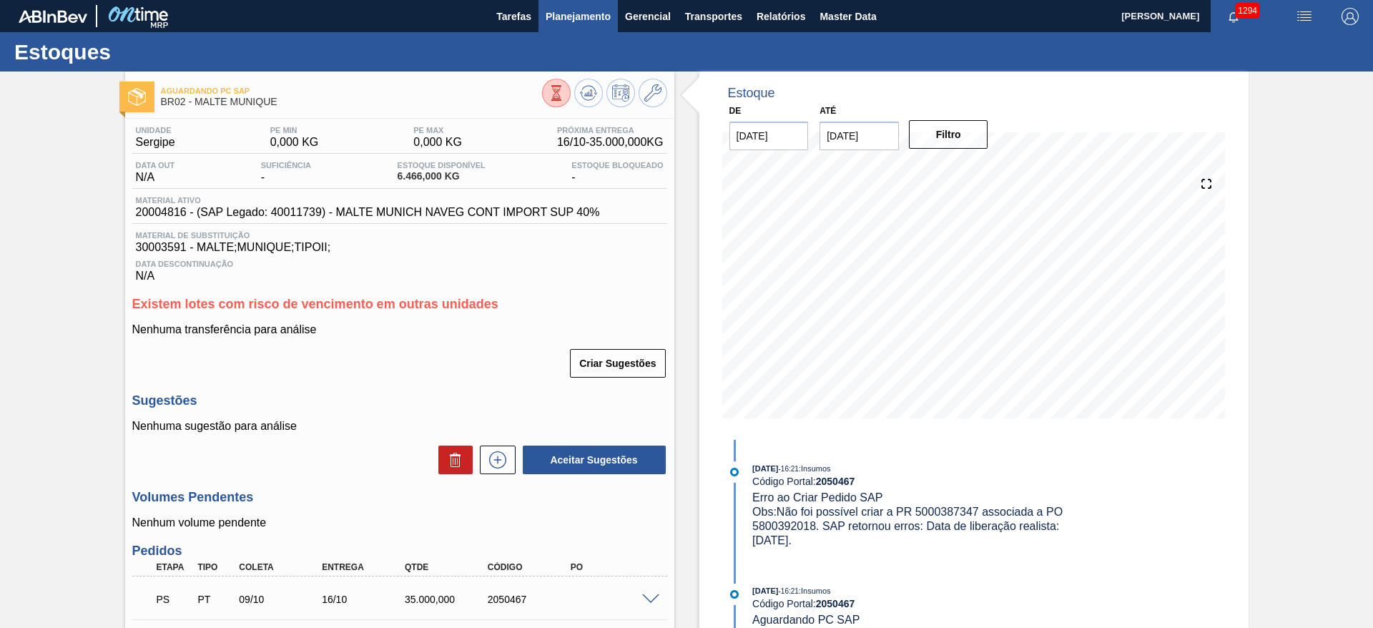
click at [582, 18] on span "Planejamento" at bounding box center [577, 16] width 65 height 17
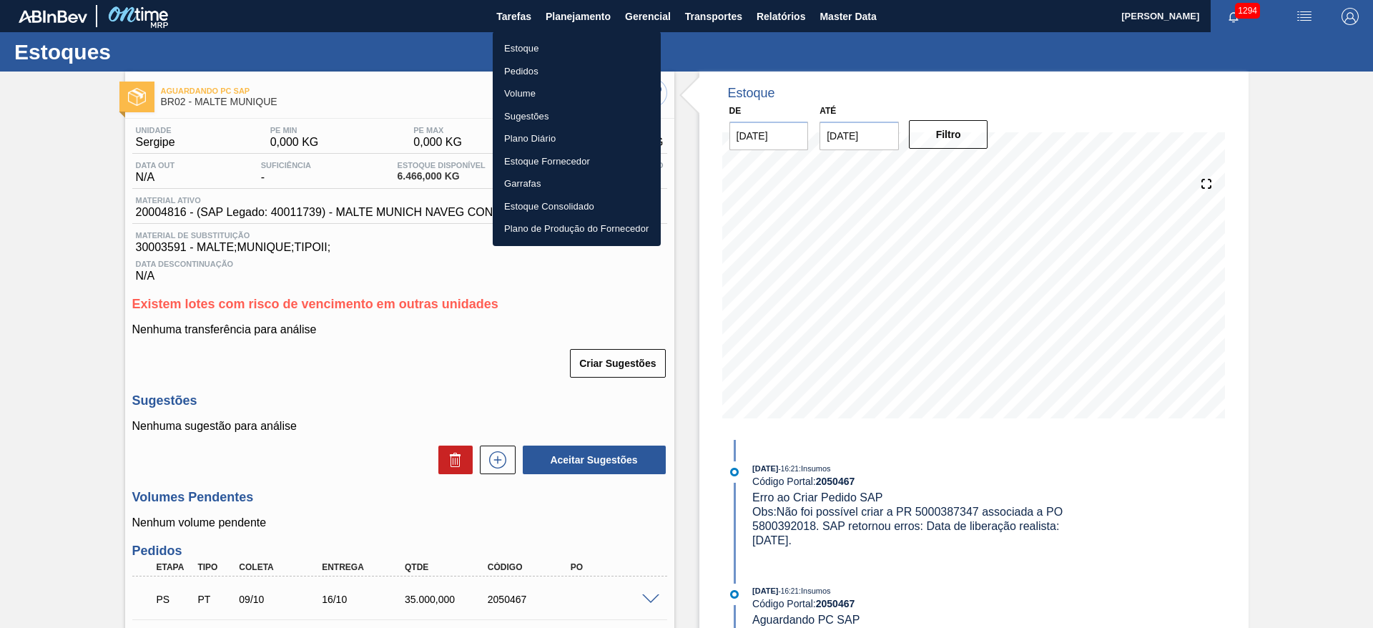
click at [524, 51] on li "Estoque" at bounding box center [577, 48] width 168 height 23
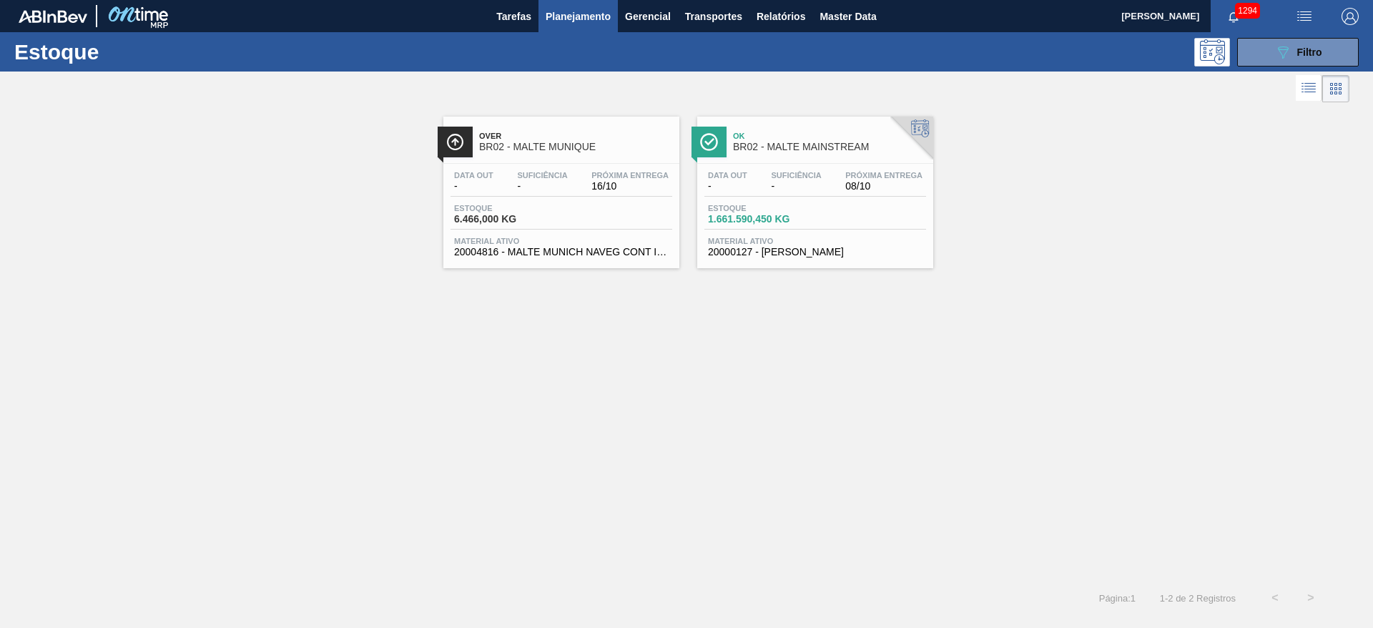
click at [513, 188] on div "Suficiência -" at bounding box center [541, 181] width 57 height 21
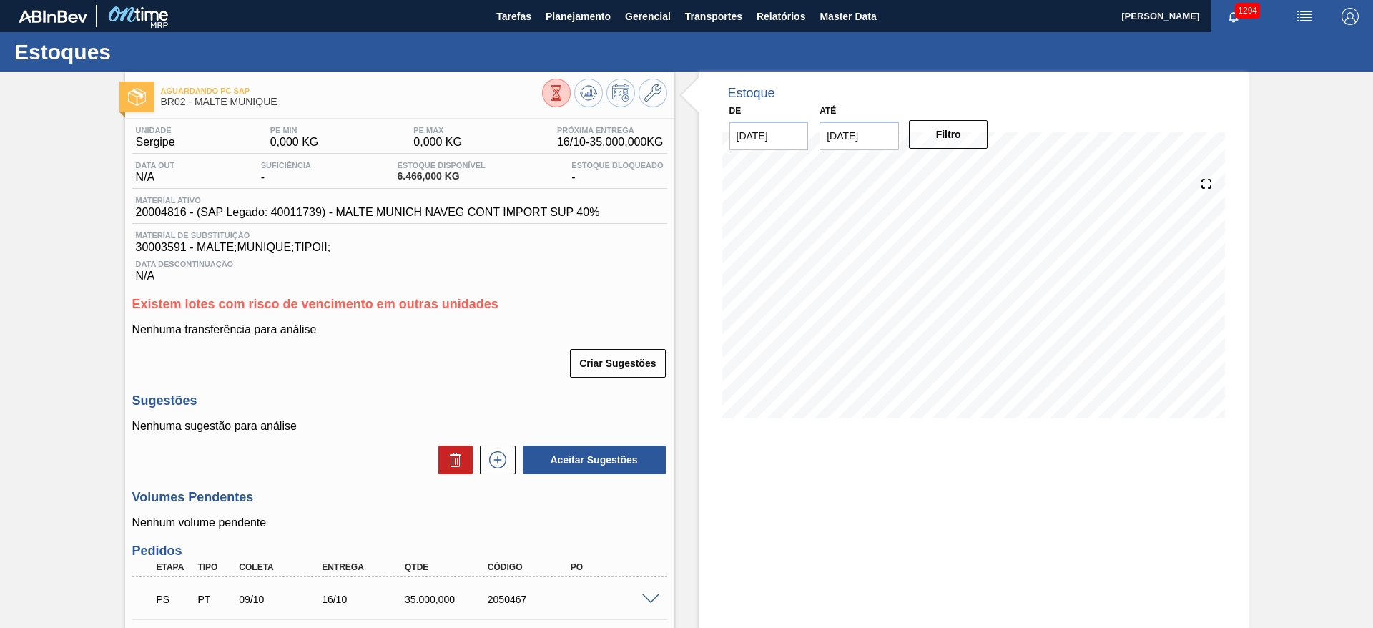
click at [173, 212] on span "20004816 - (SAP Legado: 40011739) - MALTE MUNICH NAVEG CONT IMPORT SUP 40%" at bounding box center [368, 212] width 464 height 13
copy span "20004816"
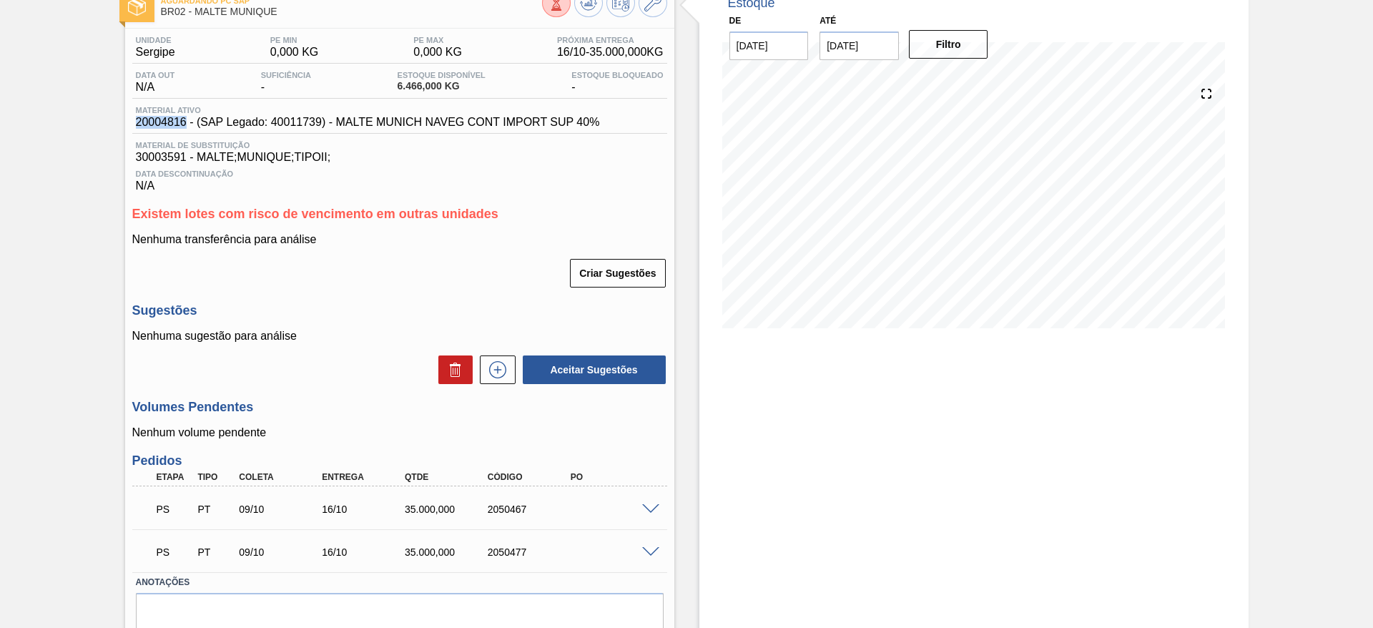
scroll to position [152, 0]
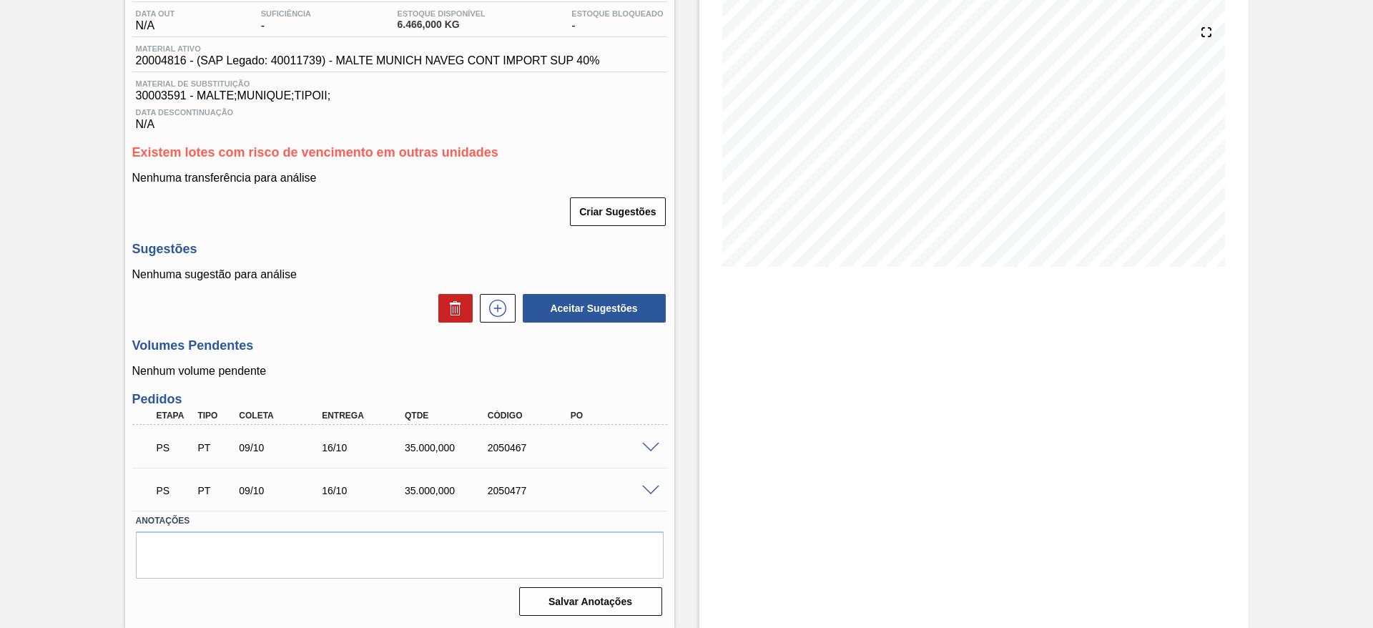
click at [648, 448] on span at bounding box center [650, 448] width 17 height 11
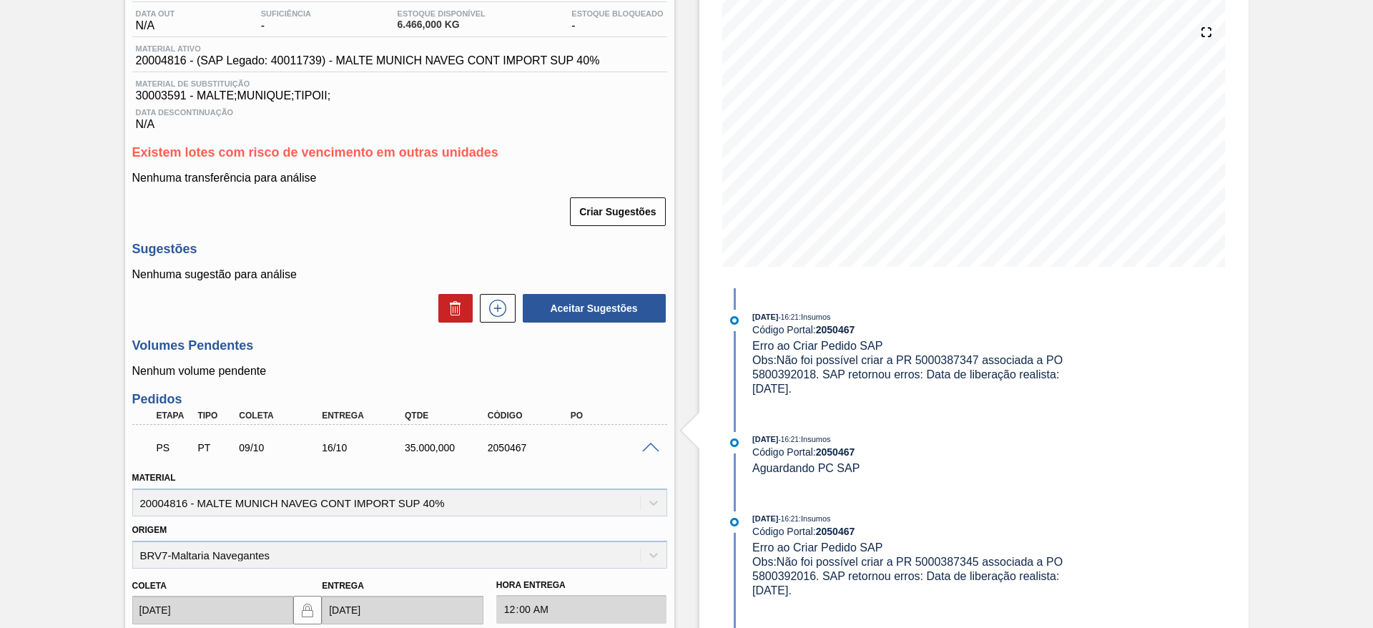
click at [789, 375] on span "Obs: Não foi possível criar a PR 5000387347 associada a PO 5800392018. SAP reto…" at bounding box center [908, 374] width 313 height 41
copy span "5800392018"
click at [941, 355] on span "Obs: Não foi possível criar a PR 5000387347 associada a PO 5800392018. SAP reto…" at bounding box center [908, 374] width 313 height 41
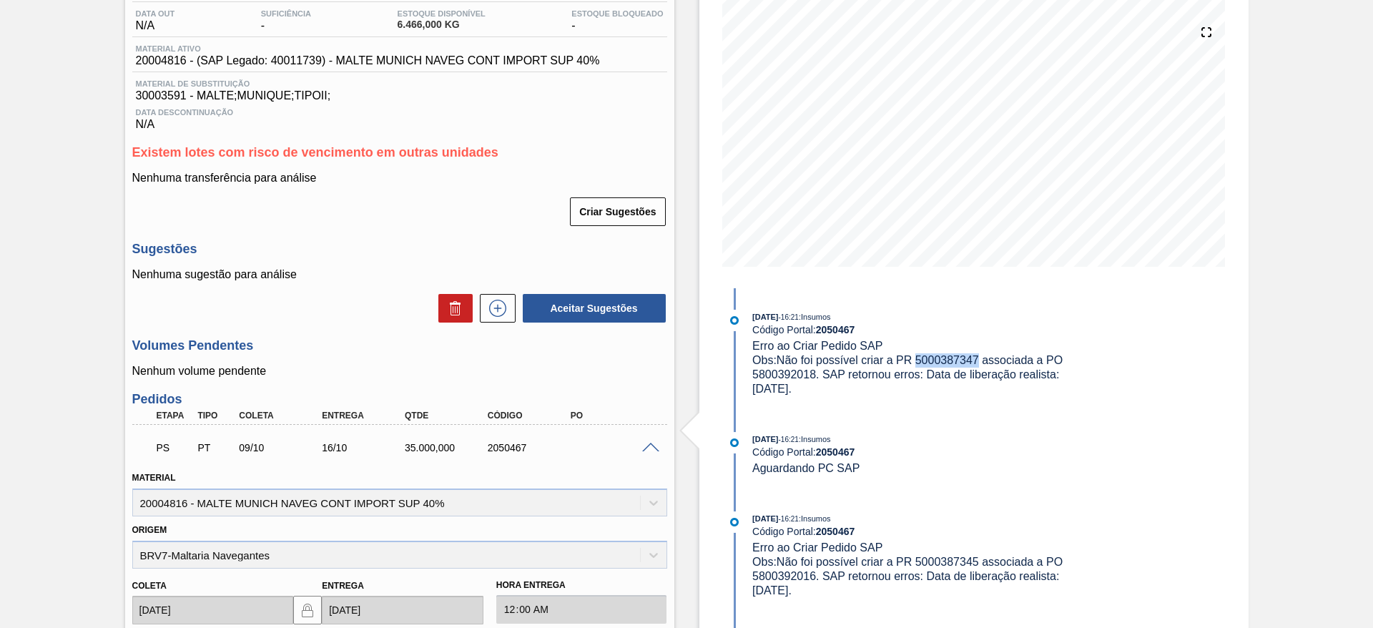
copy span "5000387347"
click at [771, 369] on span "Obs: Não foi possível criar a PR 5000387347 associada a PO 5800392018. SAP reto…" at bounding box center [908, 374] width 313 height 41
copy span "5800392018"
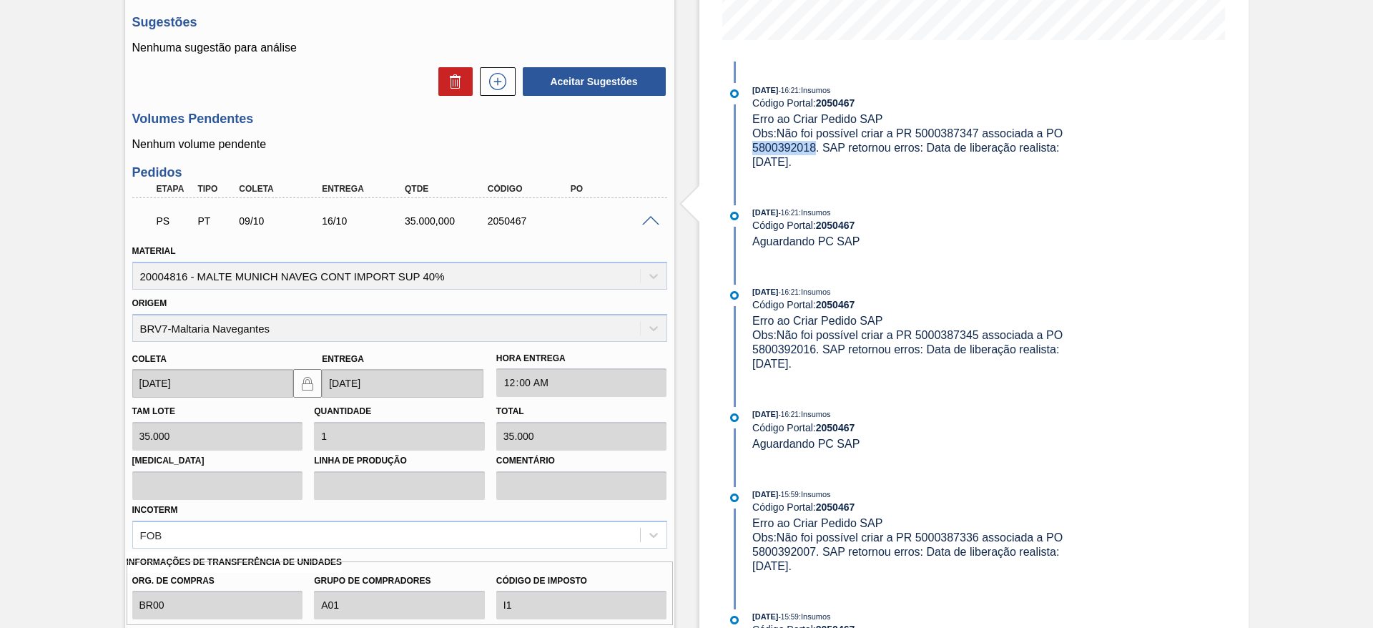
scroll to position [473, 0]
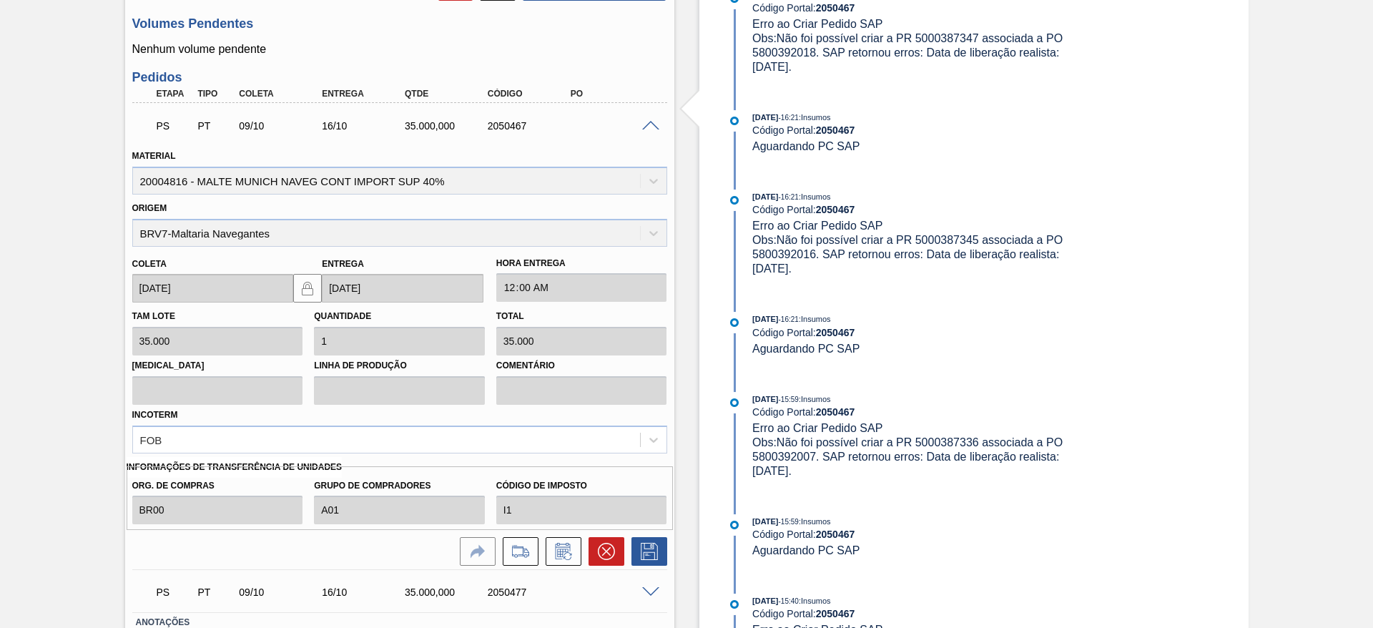
click at [648, 125] on span at bounding box center [650, 126] width 17 height 11
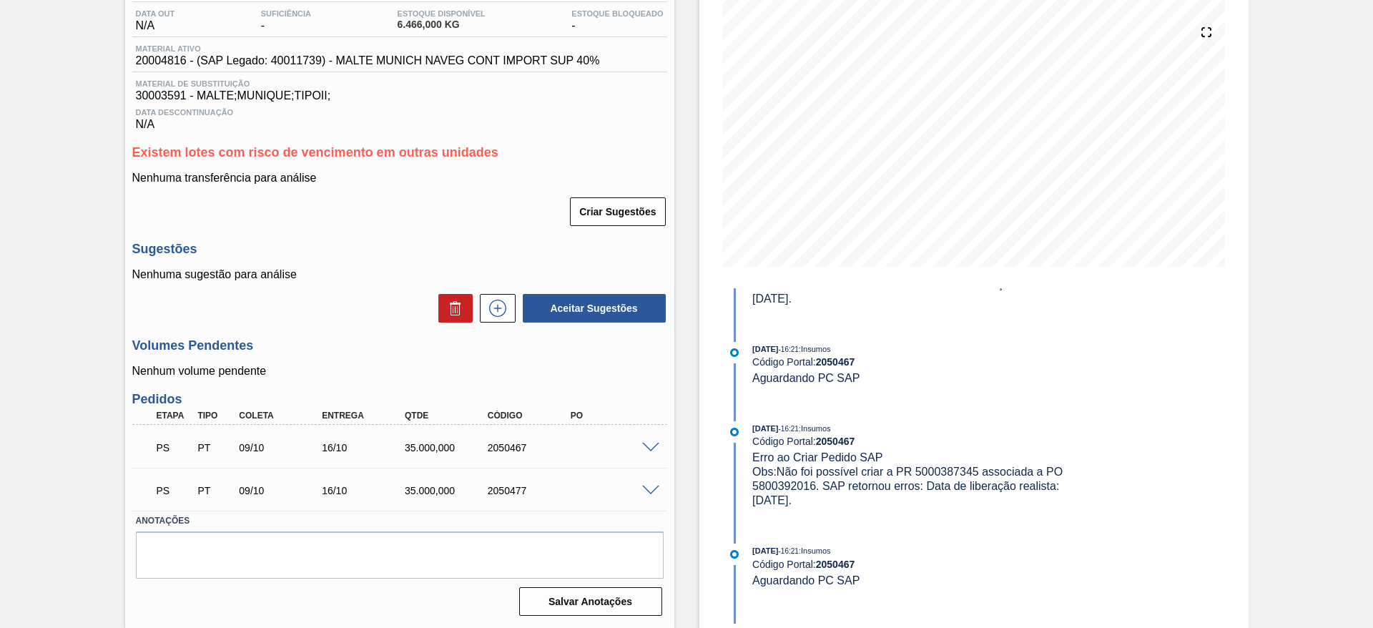
scroll to position [214, 0]
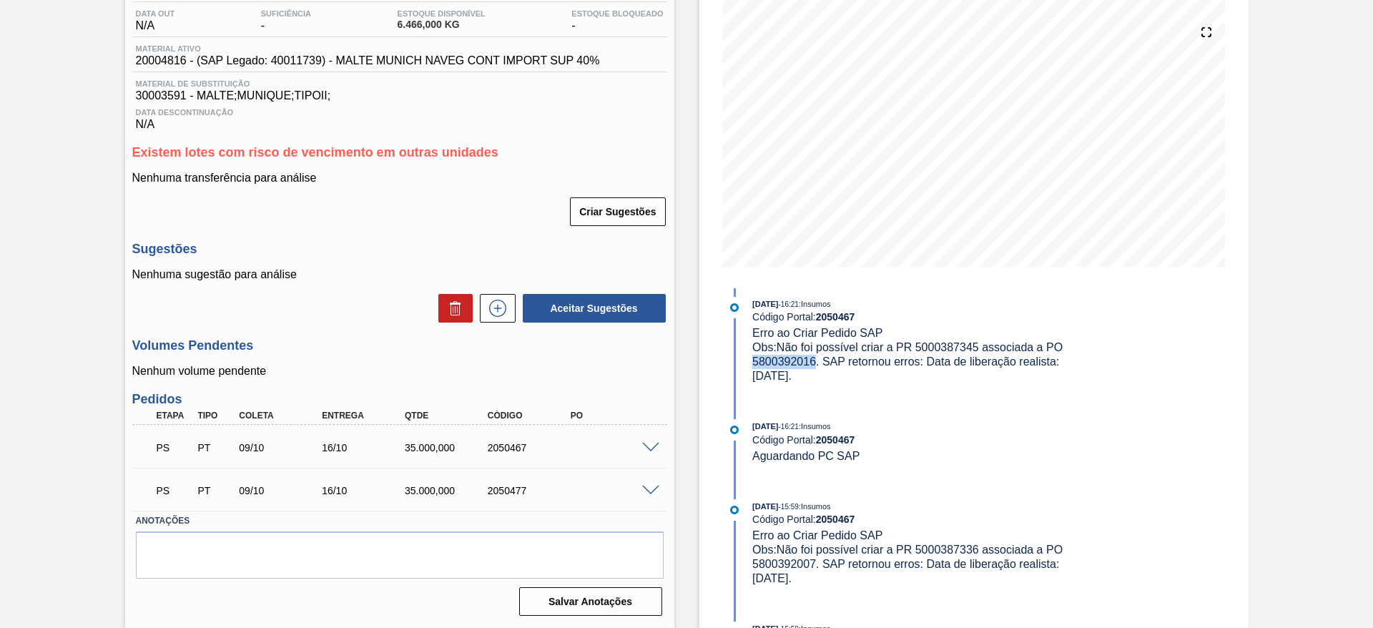
drag, startPoint x: 813, startPoint y: 360, endPoint x: 751, endPoint y: 360, distance: 62.2
click at [752, 360] on span "Obs: Não foi possível criar a PR 5000387345 associada a PO 5800392016. SAP reto…" at bounding box center [908, 361] width 313 height 41
copy span "5800392016"
click at [951, 345] on span "Obs: Não foi possível criar a PR 5000387345 associada a PO 5800392016. SAP reto…" at bounding box center [908, 361] width 313 height 41
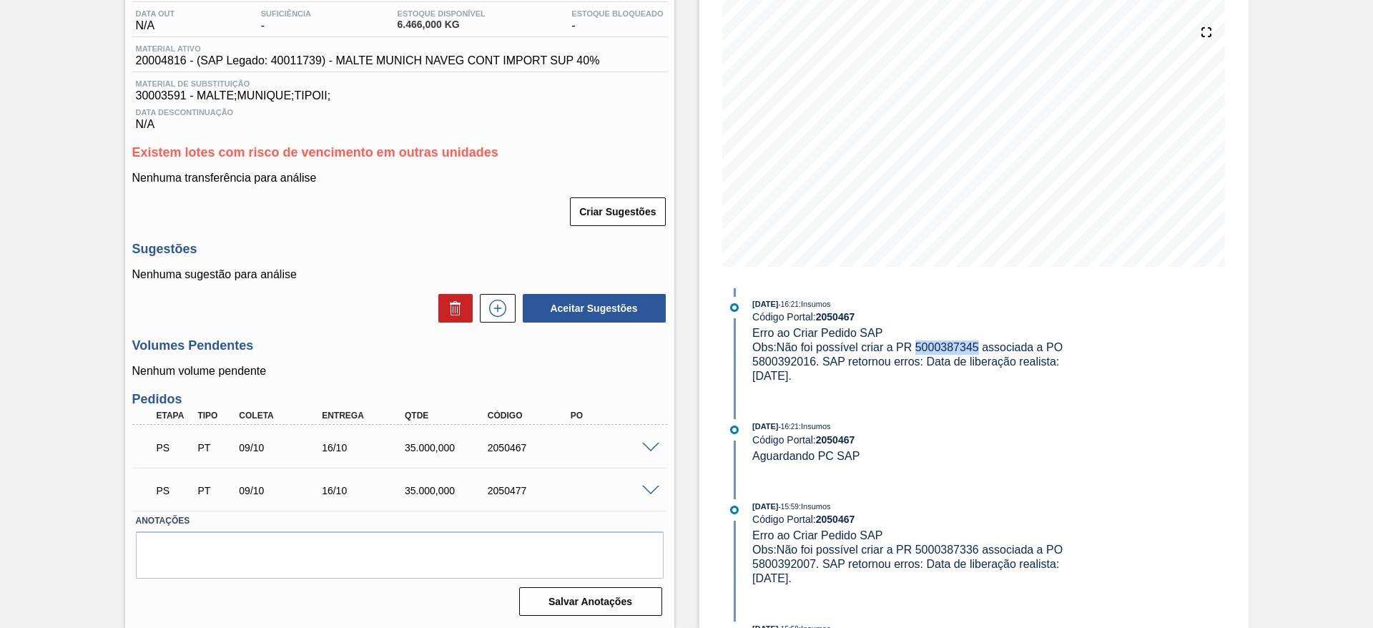
copy span "5000387345"
click at [782, 352] on span "Obs: Não foi possível criar a PR 5000387345 associada a PO 5800392016. SAP reto…" at bounding box center [908, 361] width 313 height 41
click at [781, 361] on span "Obs: Não foi possível criar a PR 5000387345 associada a PO 5800392016. SAP reto…" at bounding box center [908, 361] width 313 height 41
copy span "5800392016"
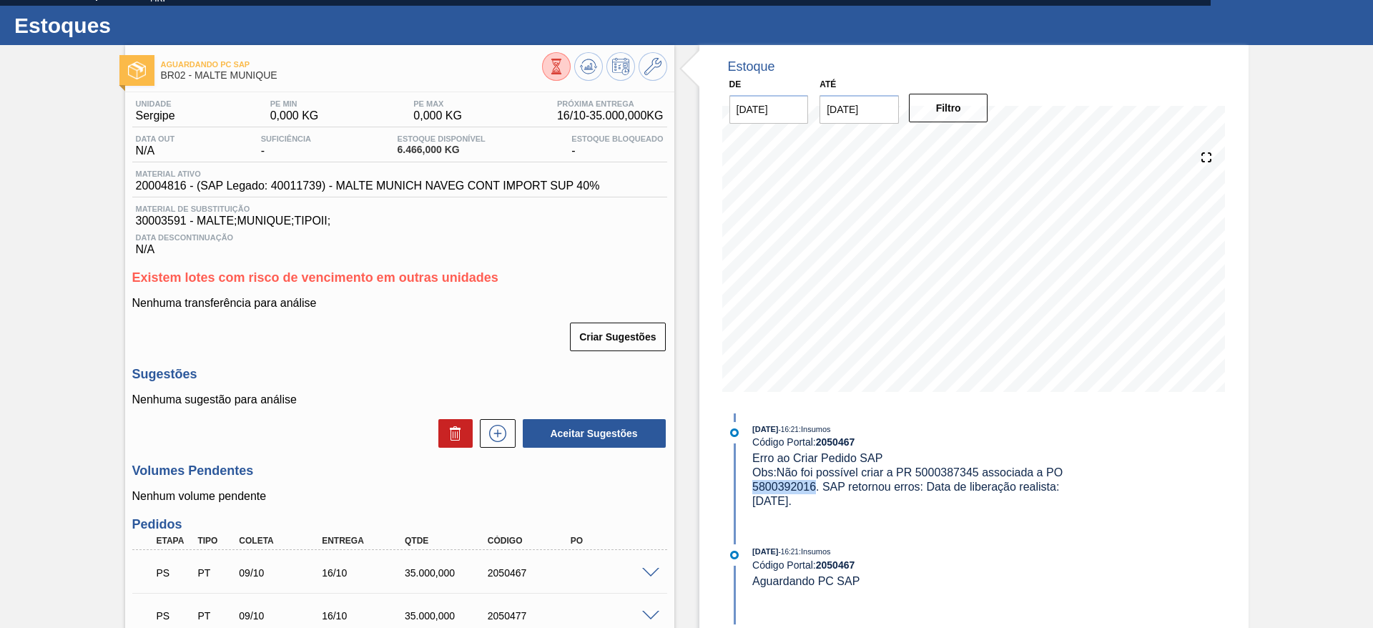
scroll to position [0, 0]
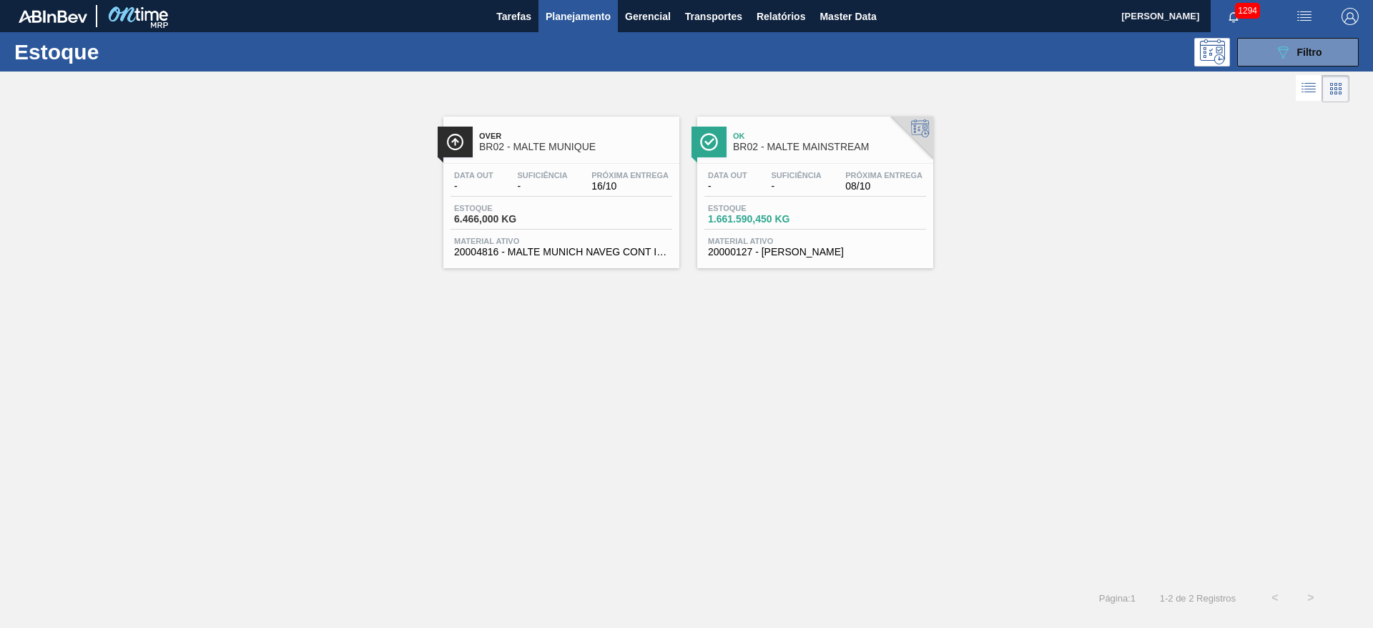
click at [582, 229] on div "Estoque 6.466,000 KG" at bounding box center [561, 217] width 222 height 26
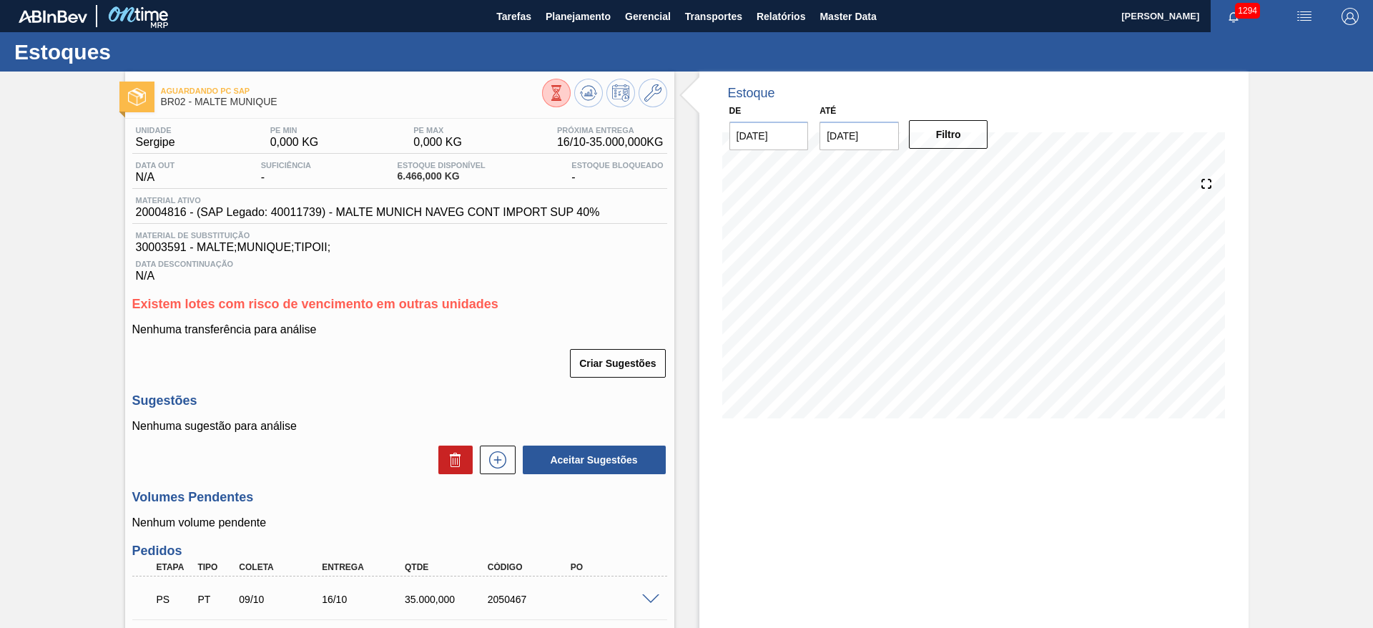
click at [52, 342] on div "Aguardando PC SAP BR02 - MALTE MUNIQUE Unidade Sergipe PE MIN 0,000 KG PE MAX 0…" at bounding box center [686, 425] width 1373 height 708
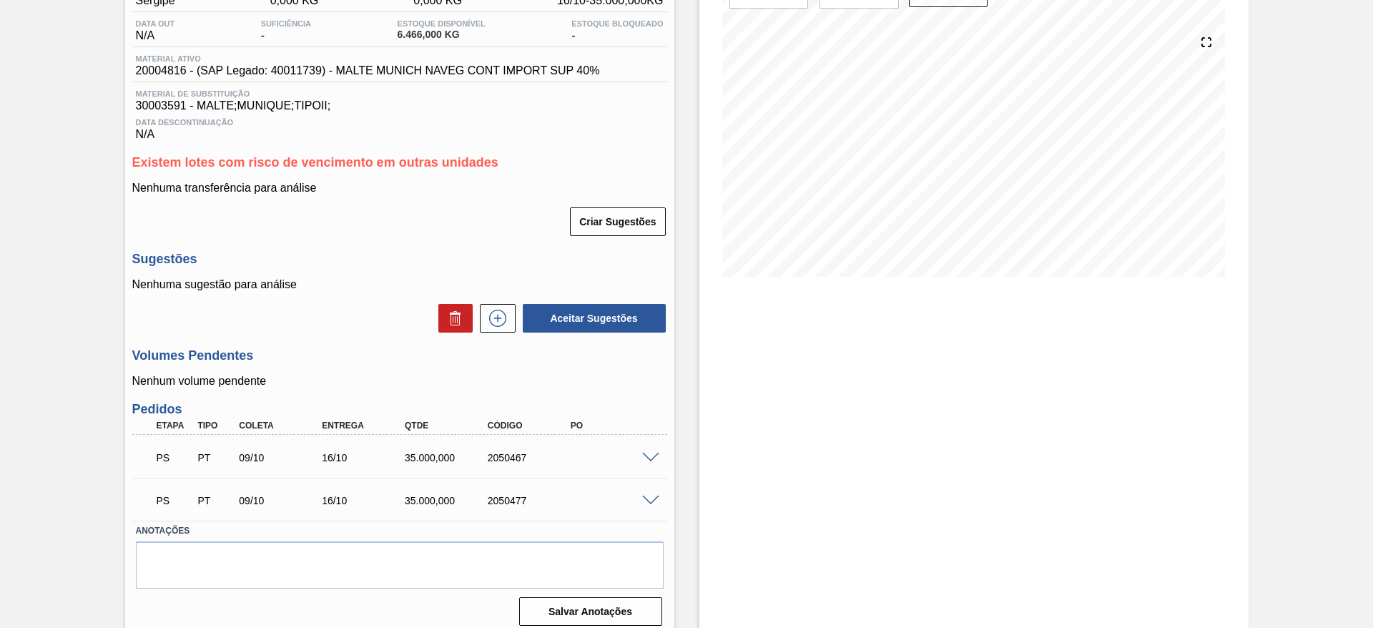
scroll to position [152, 0]
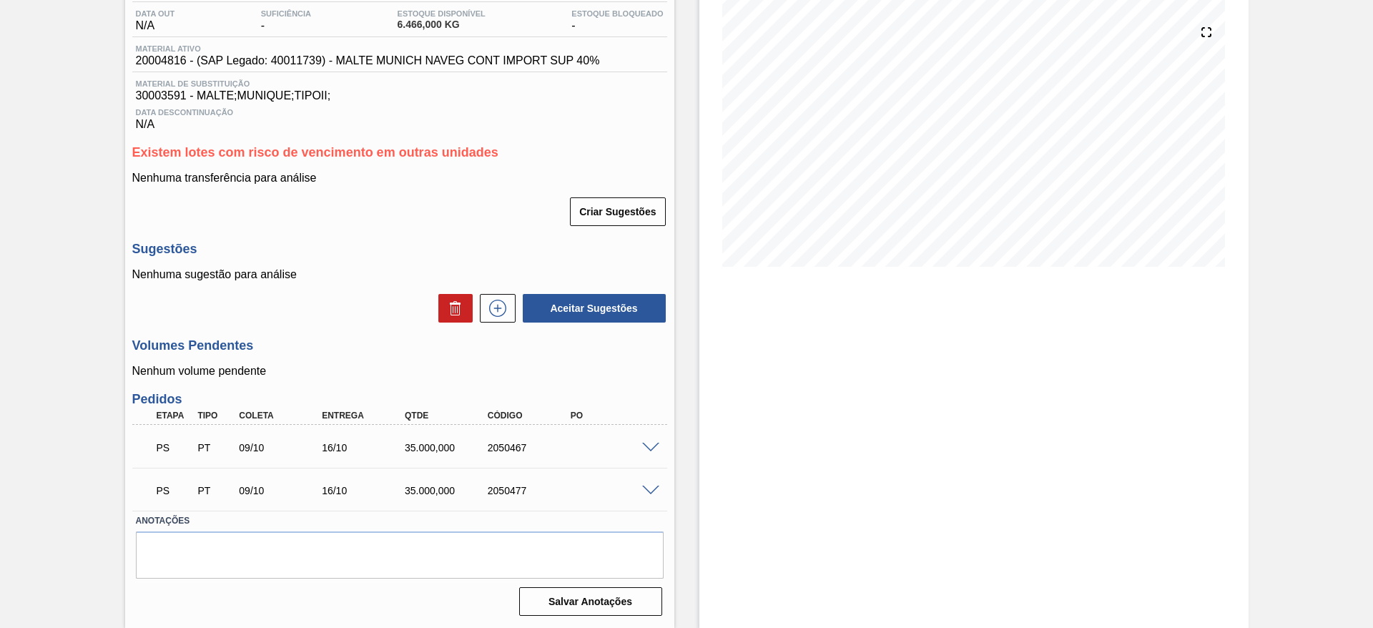
click at [650, 452] on div "PS PT 09/10 16/10 35.000,000 2050467" at bounding box center [399, 446] width 535 height 36
click at [61, 323] on div "Aguardando PC SAP BR02 - MALTE MUNIQUE Unidade Sergipe PE MIN 0,000 KG PE MAX 0…" at bounding box center [686, 274] width 1373 height 708
click at [652, 450] on span at bounding box center [650, 448] width 17 height 11
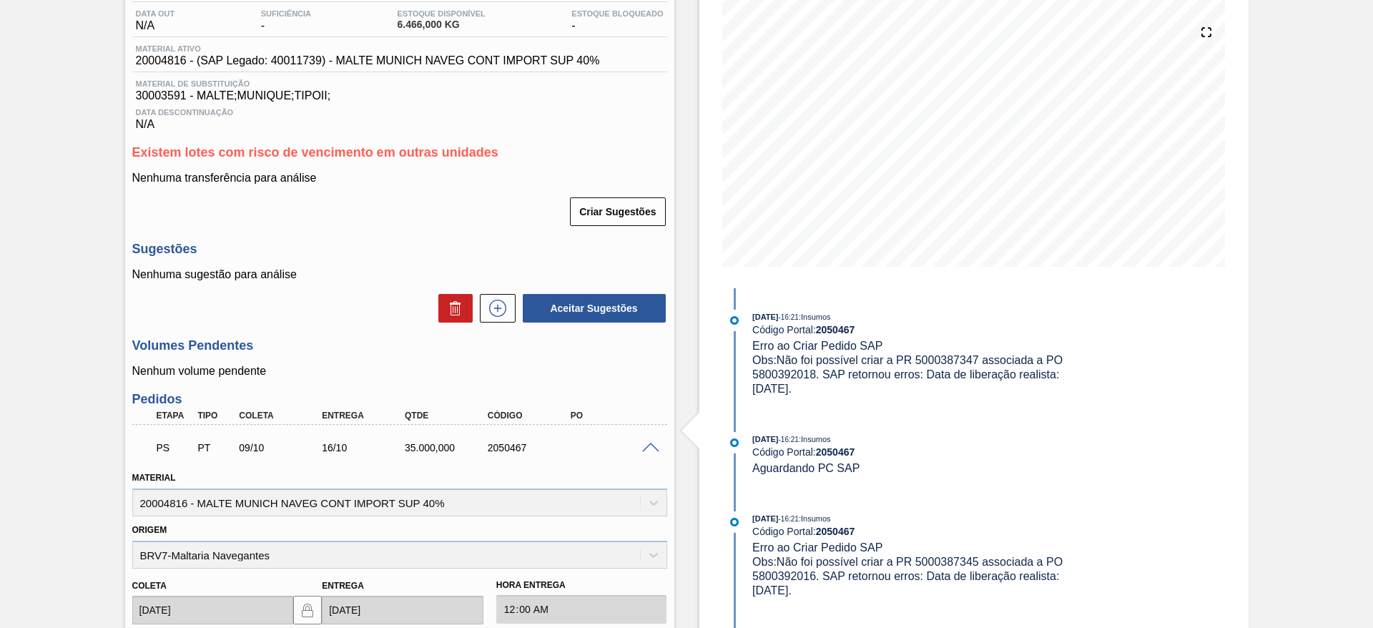
click at [59, 400] on div "Aguardando PC SAP BR02 - MALTE MUNIQUE Unidade Sergipe PE MIN 0,000 KG PE MAX 0…" at bounding box center [686, 485] width 1373 height 1131
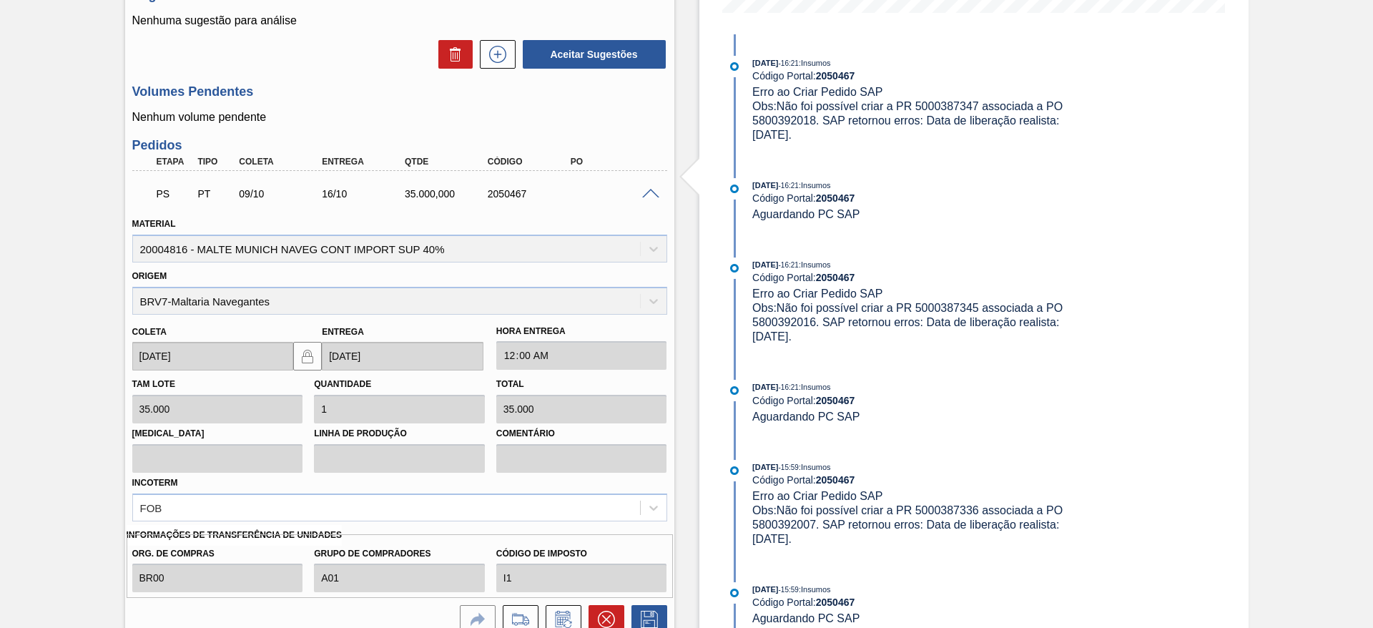
scroll to position [409, 0]
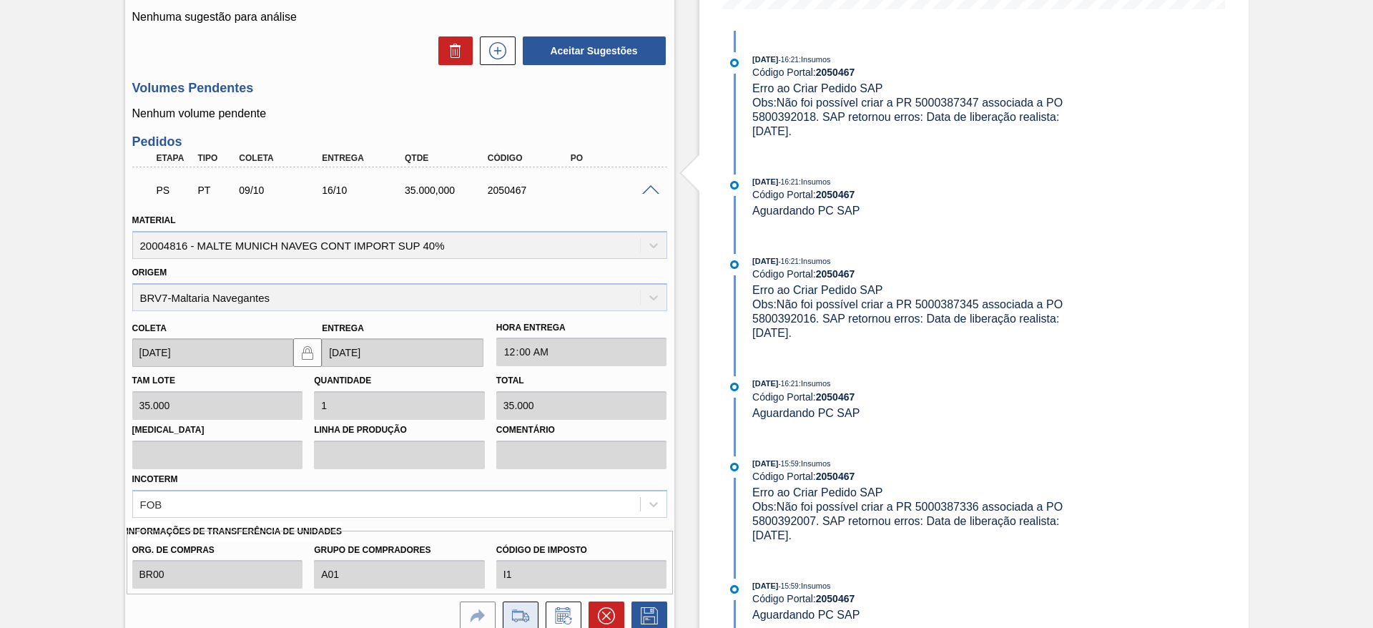
click at [522, 616] on icon at bounding box center [520, 615] width 23 height 17
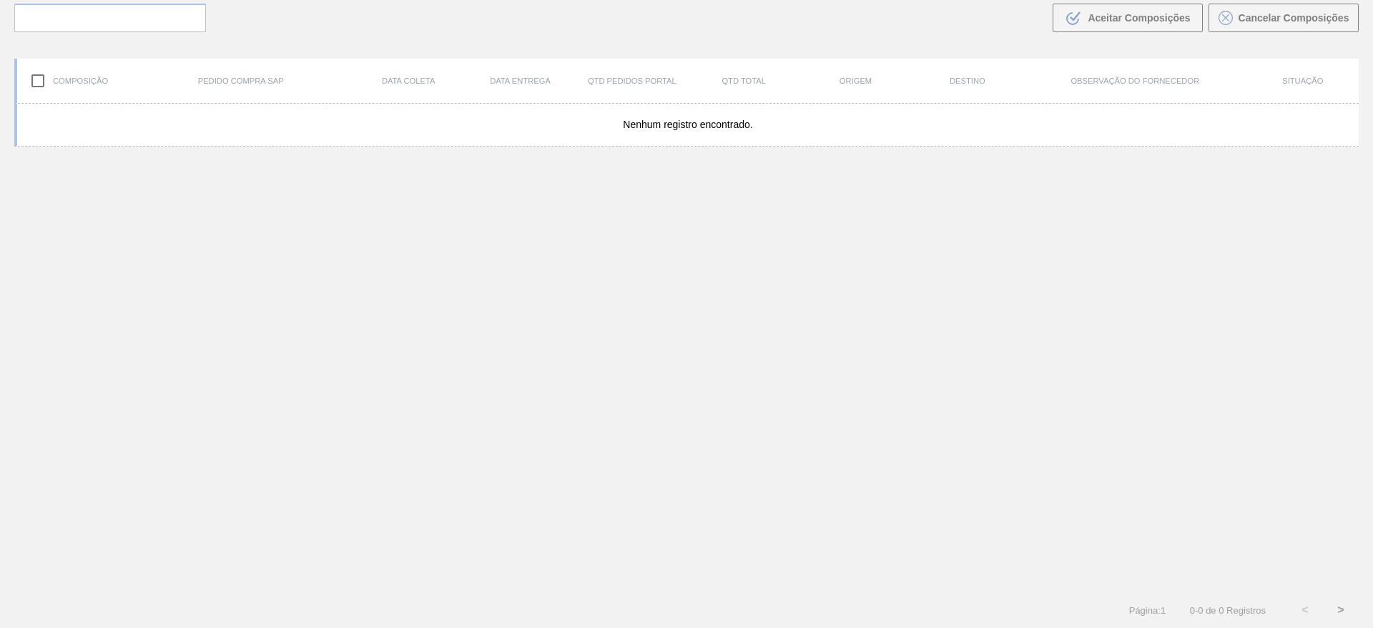
scroll to position [103, 0]
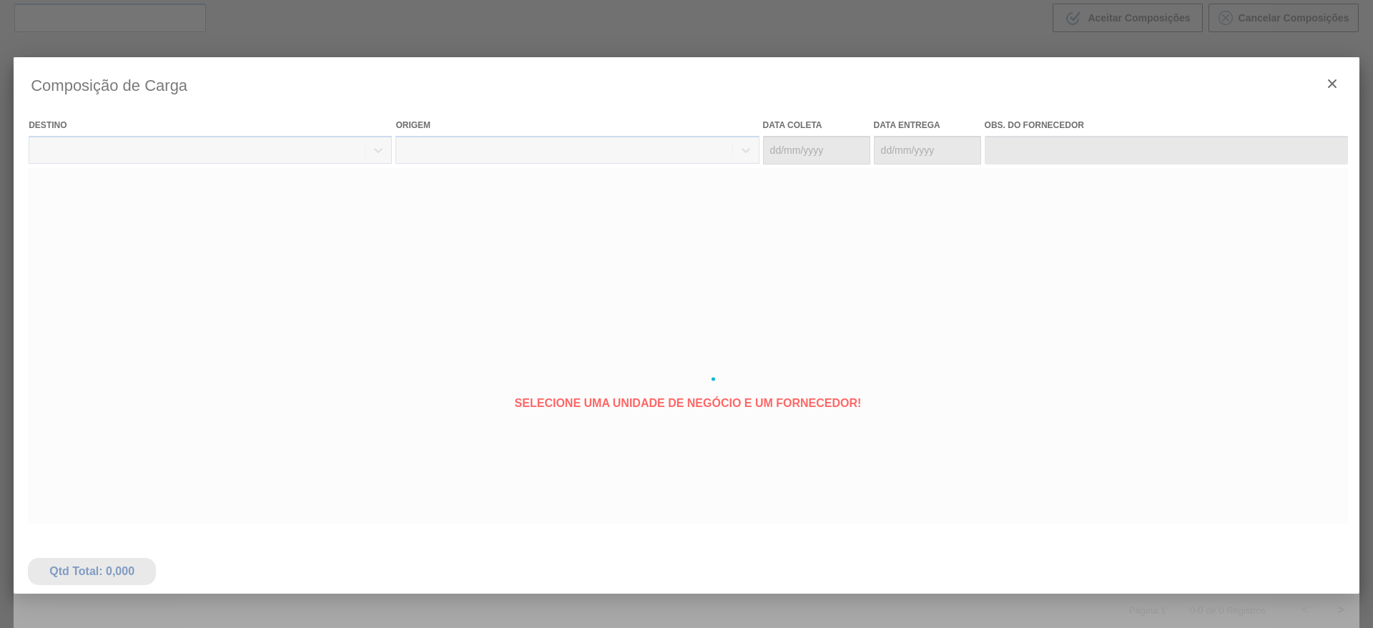
type coleta "09/10/2025"
type Entrega "16/10/2025"
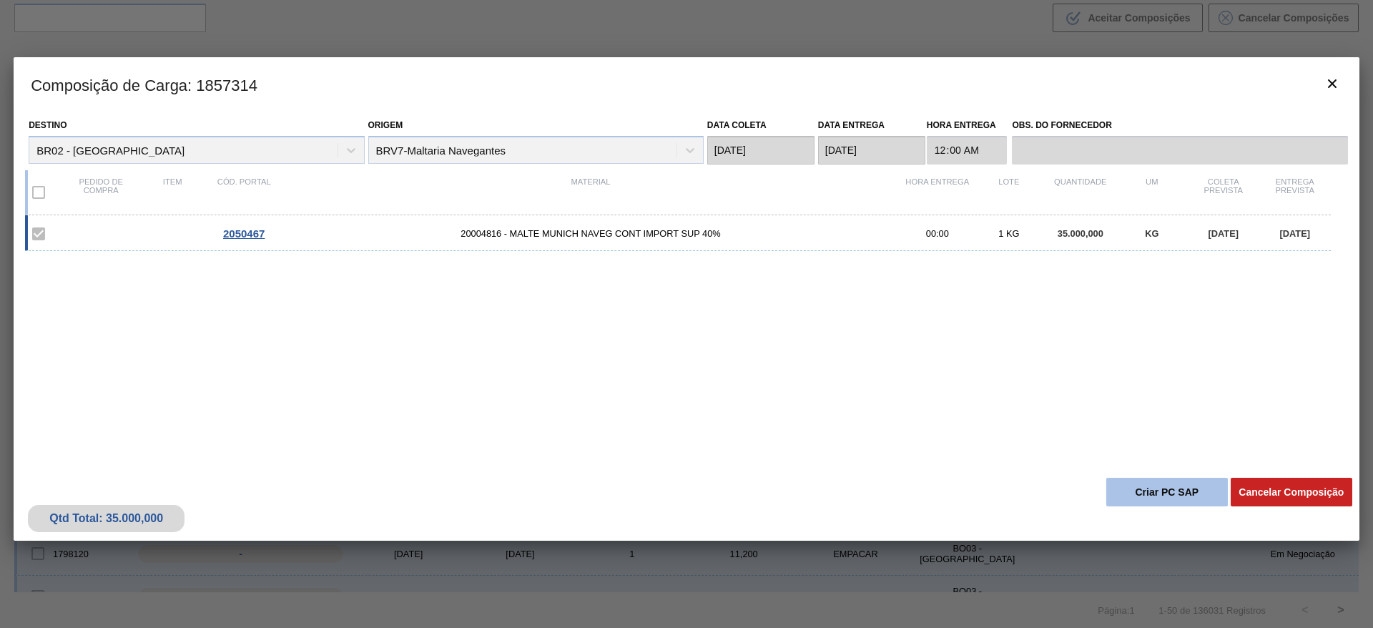
click at [1148, 498] on button "Criar PC SAP" at bounding box center [1167, 492] width 122 height 29
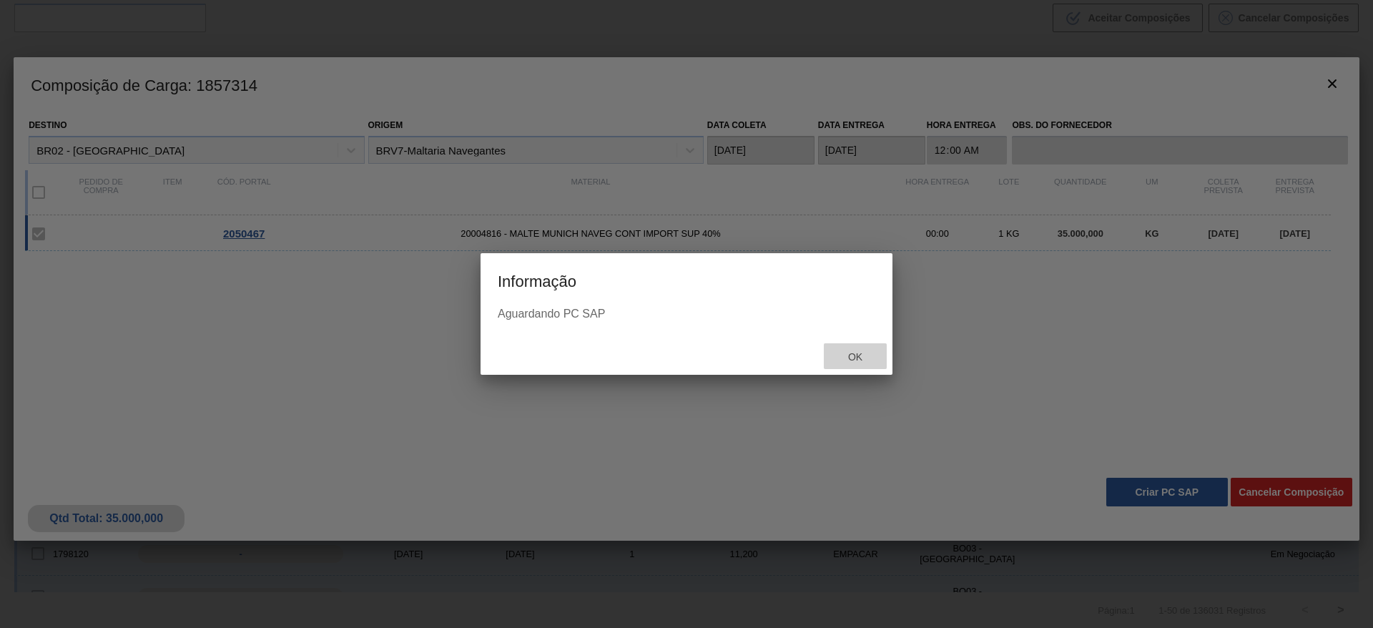
click at [842, 361] on span "Ok" at bounding box center [854, 356] width 37 height 11
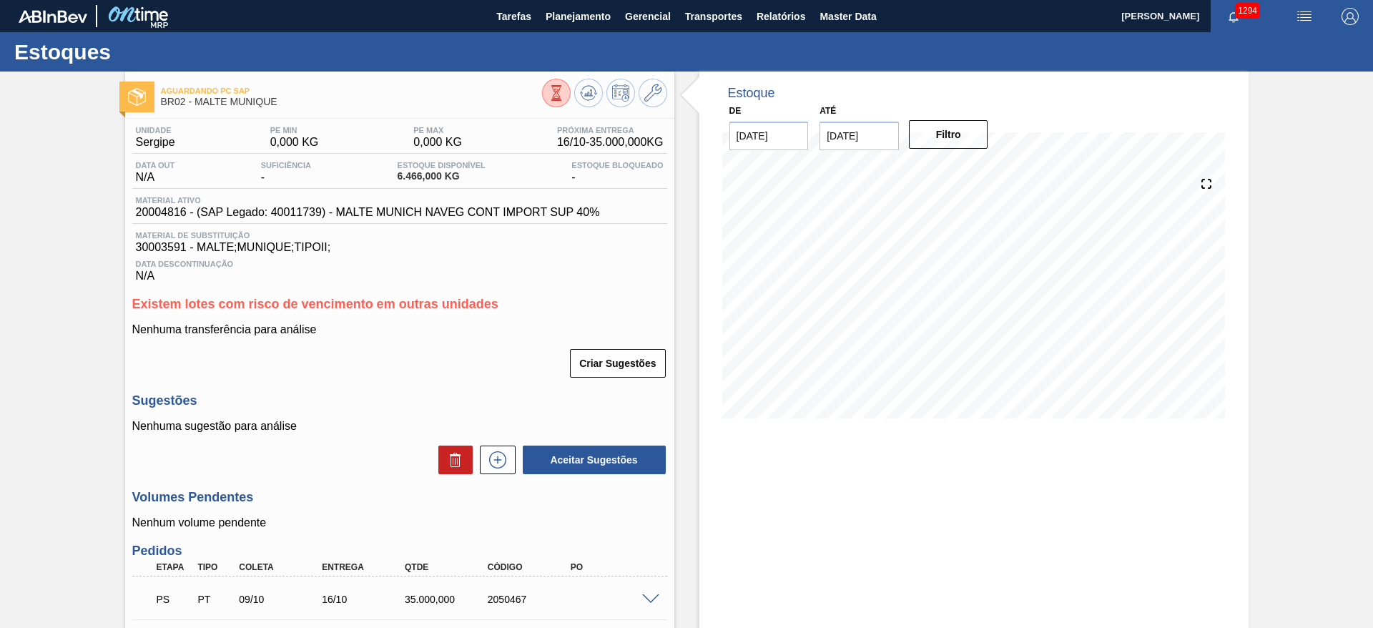
click at [118, 381] on div "Aguardando PC SAP BR02 - MALTE MUNIQUE Unidade Sergipe PE MIN 0,000 KG PE MAX 0…" at bounding box center [686, 425] width 1373 height 708
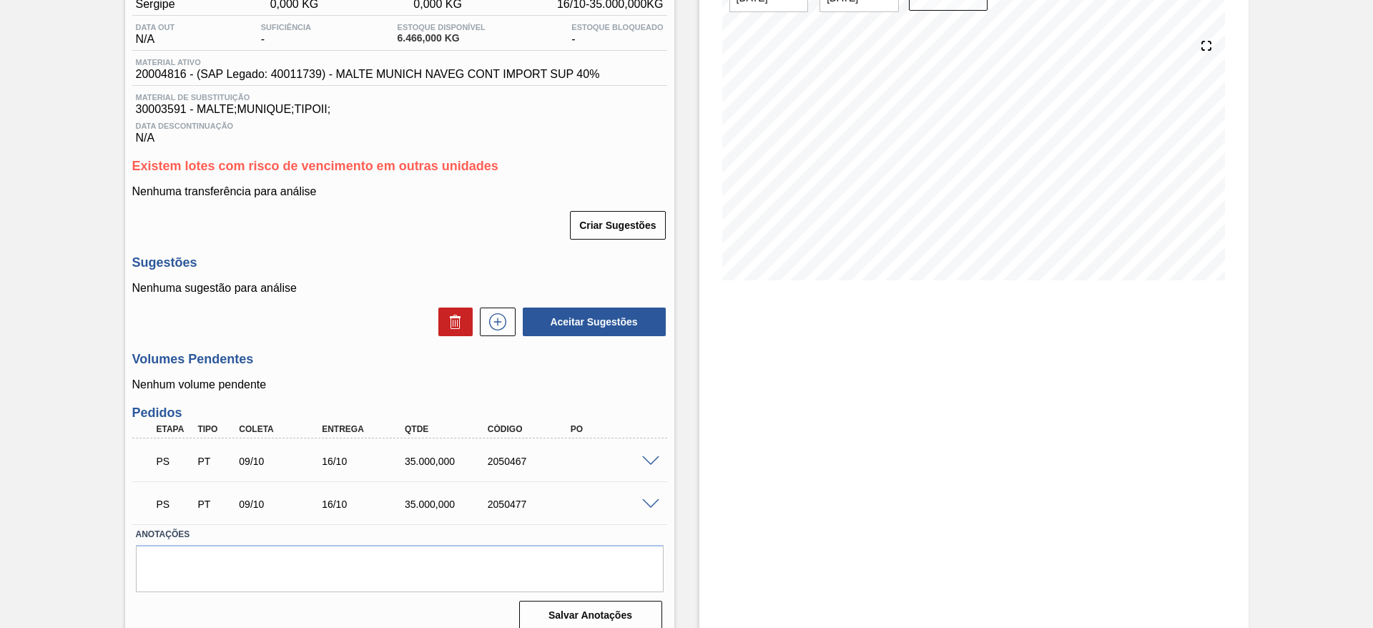
scroll to position [152, 0]
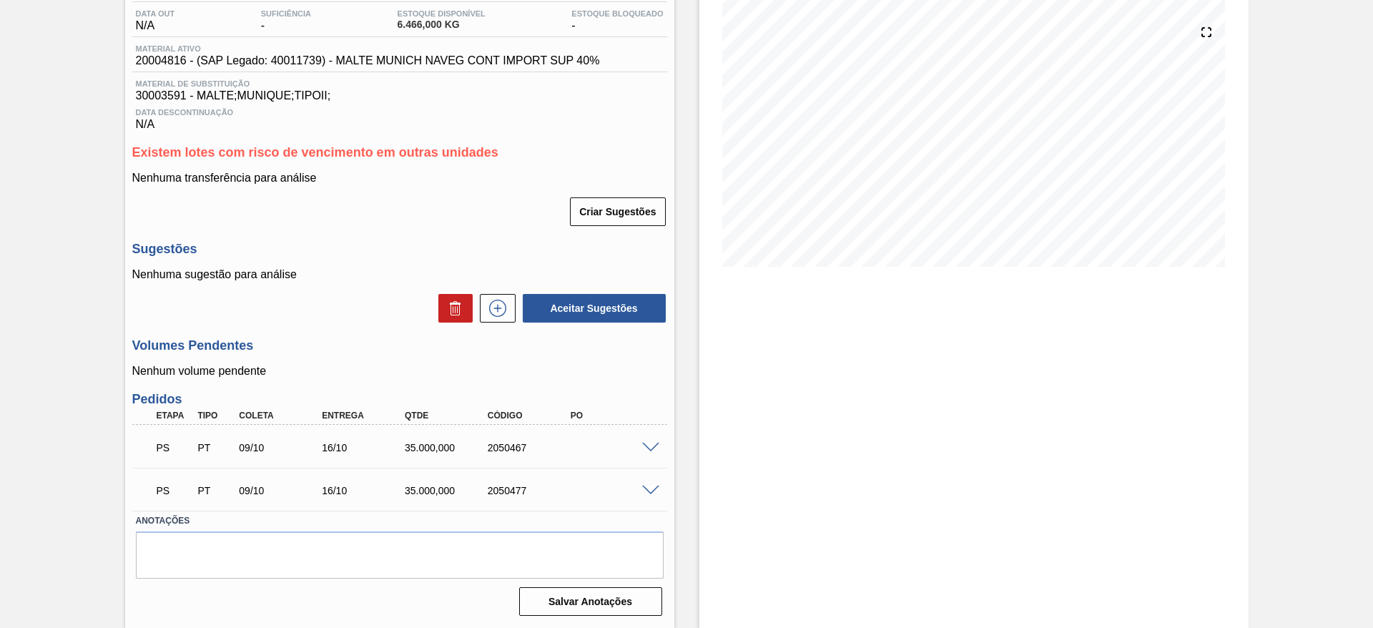
click at [46, 149] on div "Aguardando PC SAP BR02 - MALTE MUNIQUE Unidade Sergipe PE MIN 0,000 KG PE MAX 0…" at bounding box center [686, 274] width 1373 height 708
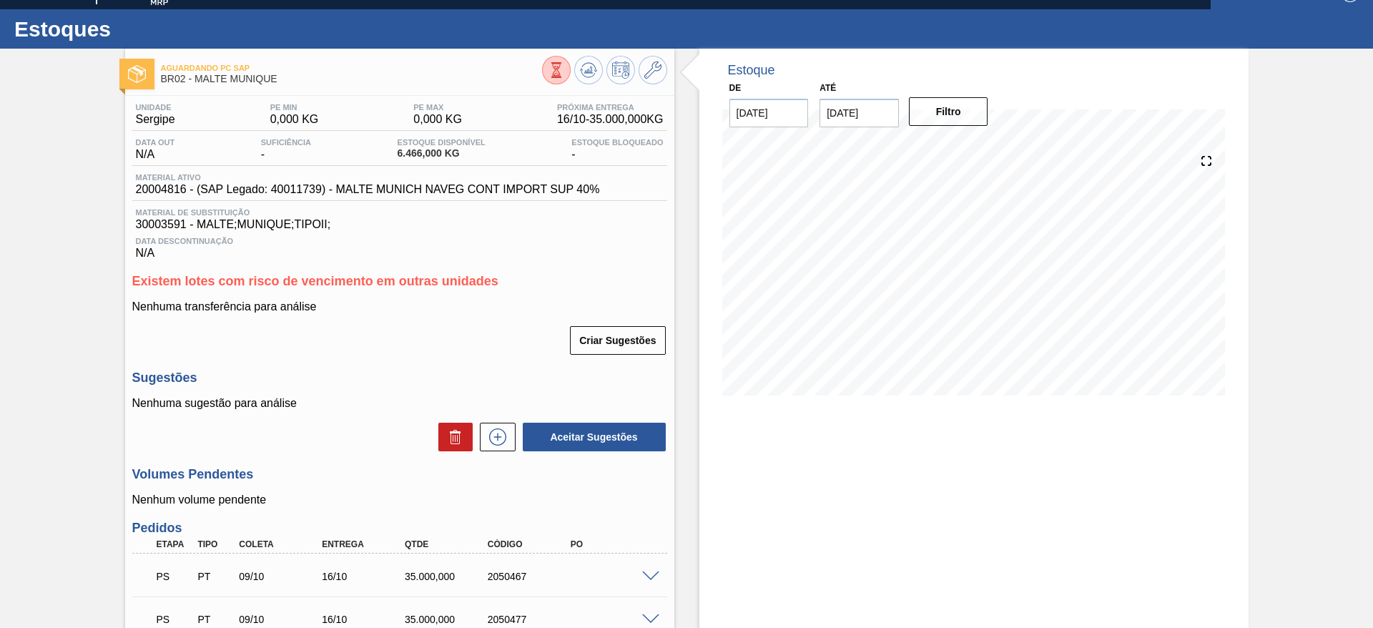
scroll to position [0, 0]
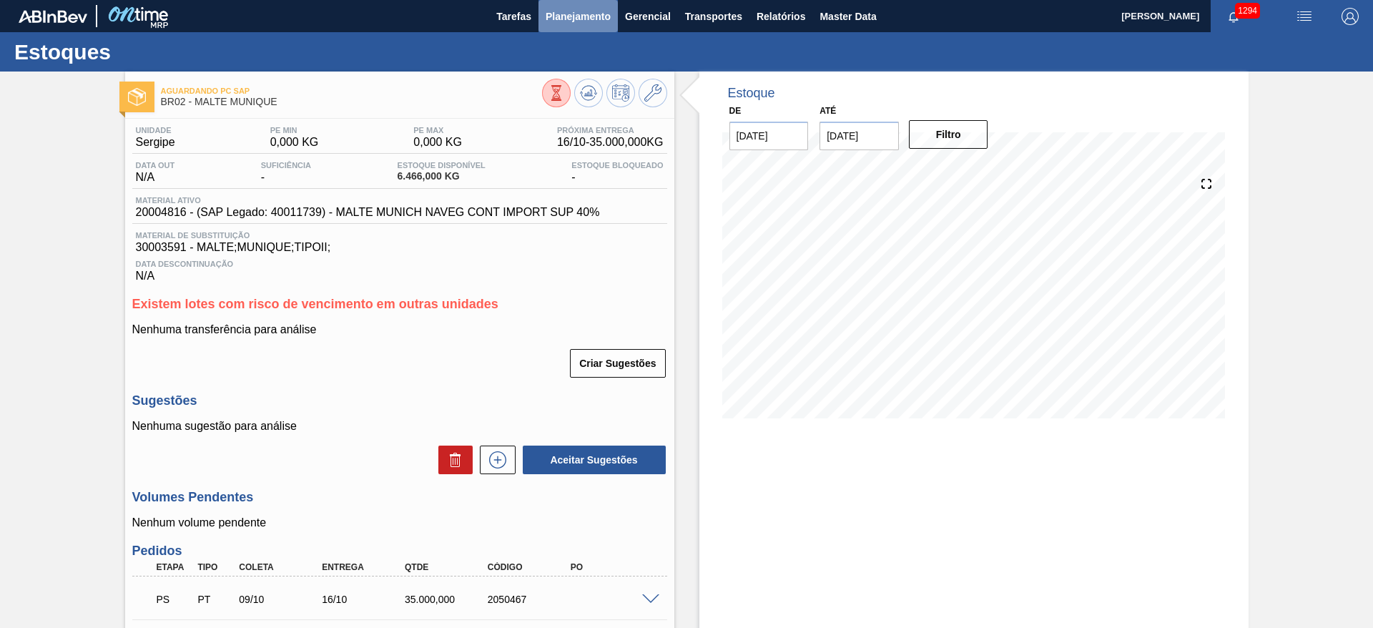
click at [582, 17] on span "Planejamento" at bounding box center [577, 16] width 65 height 17
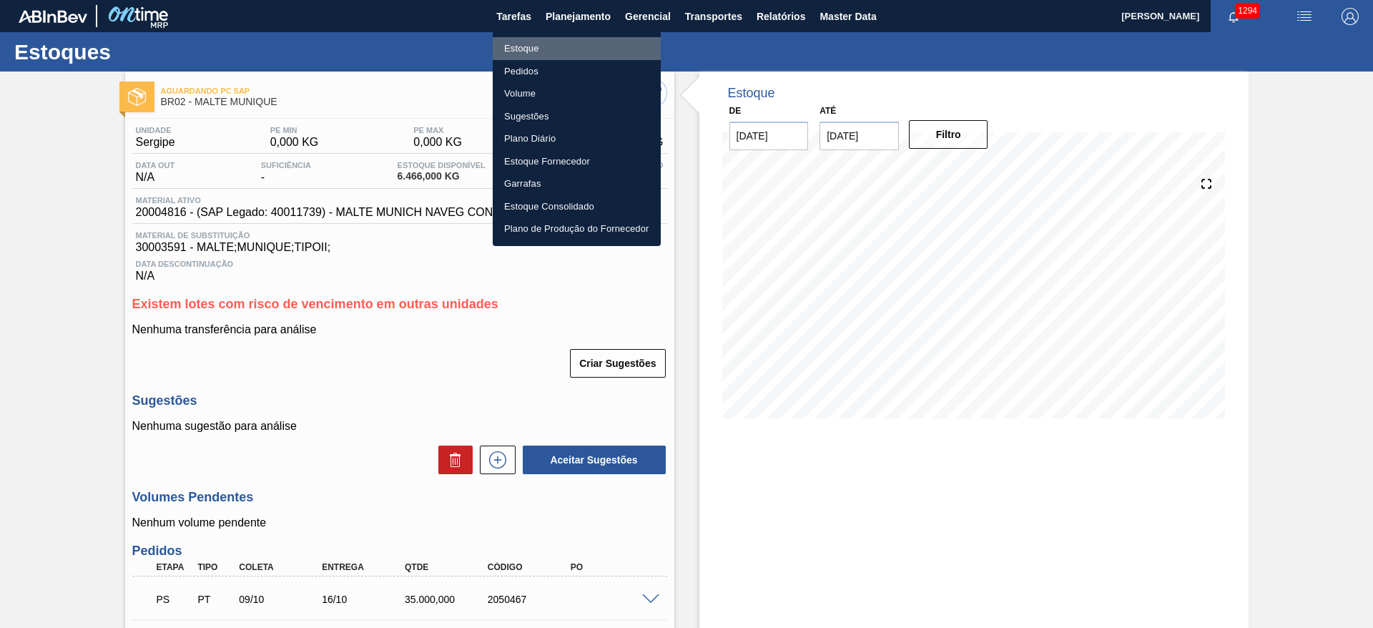
click at [523, 49] on li "Estoque" at bounding box center [577, 48] width 168 height 23
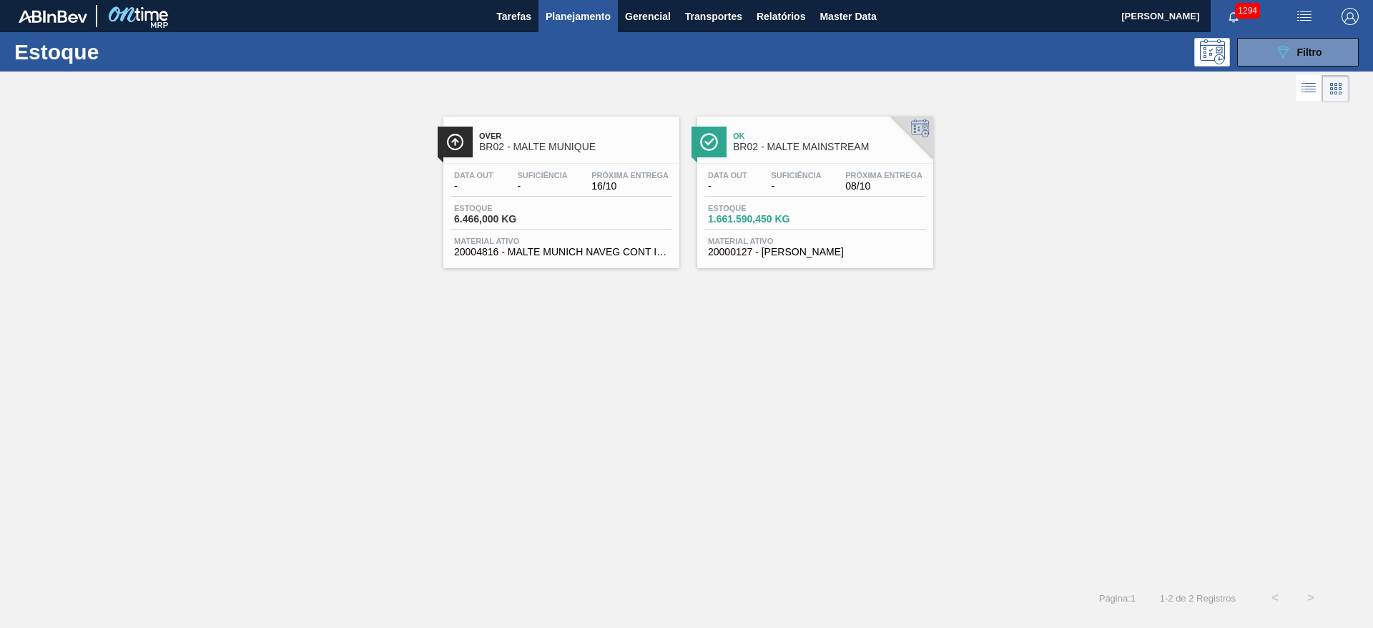
click at [577, 209] on div "Estoque 6.466,000 KG" at bounding box center [561, 217] width 222 height 26
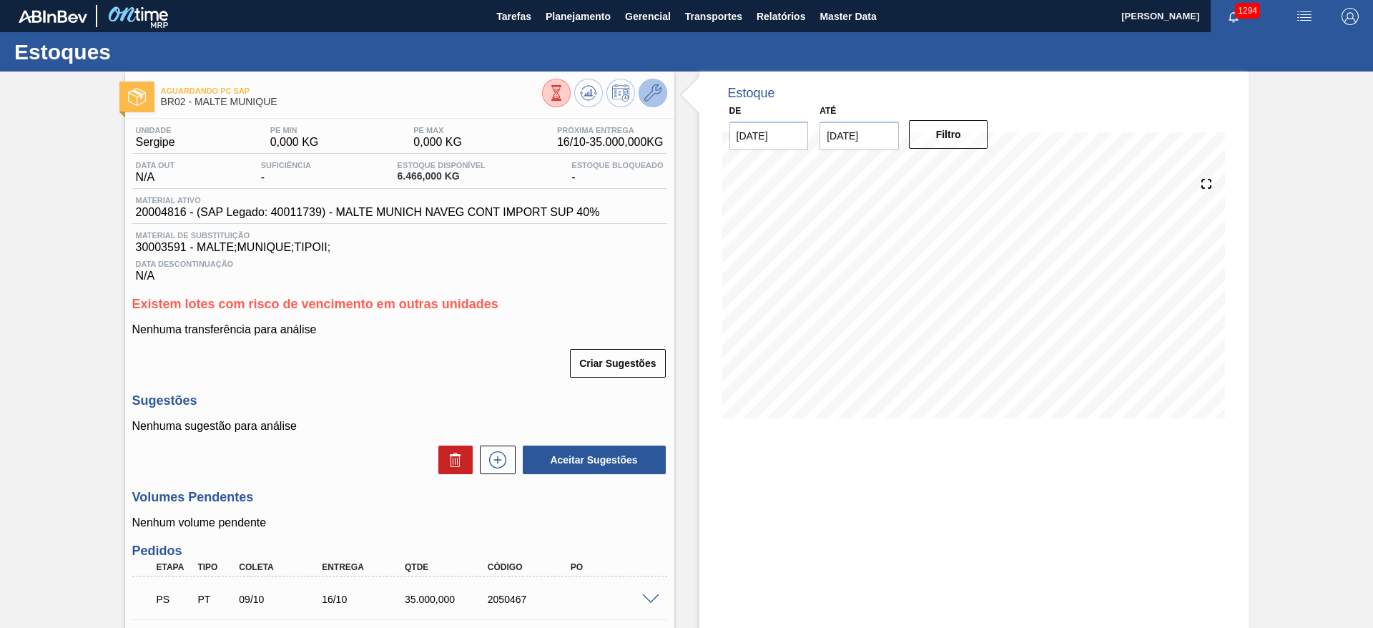
click at [656, 87] on icon at bounding box center [652, 92] width 17 height 17
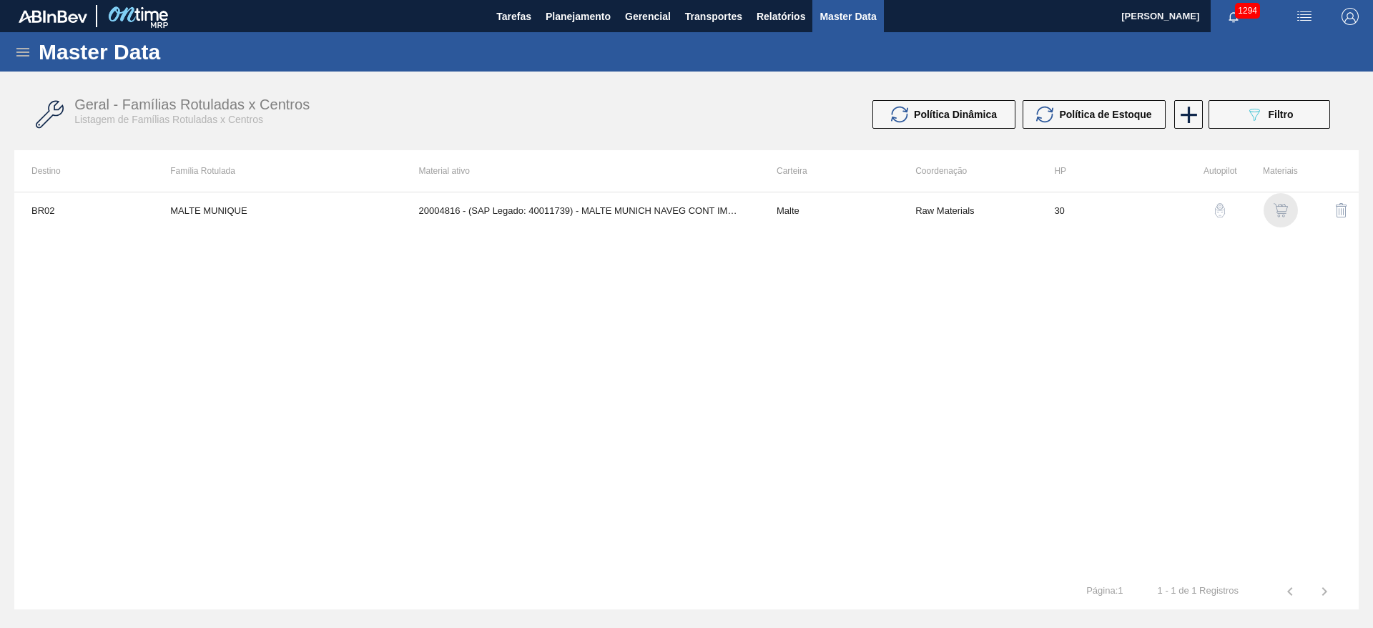
click at [1283, 217] on img "button" at bounding box center [1280, 210] width 14 height 14
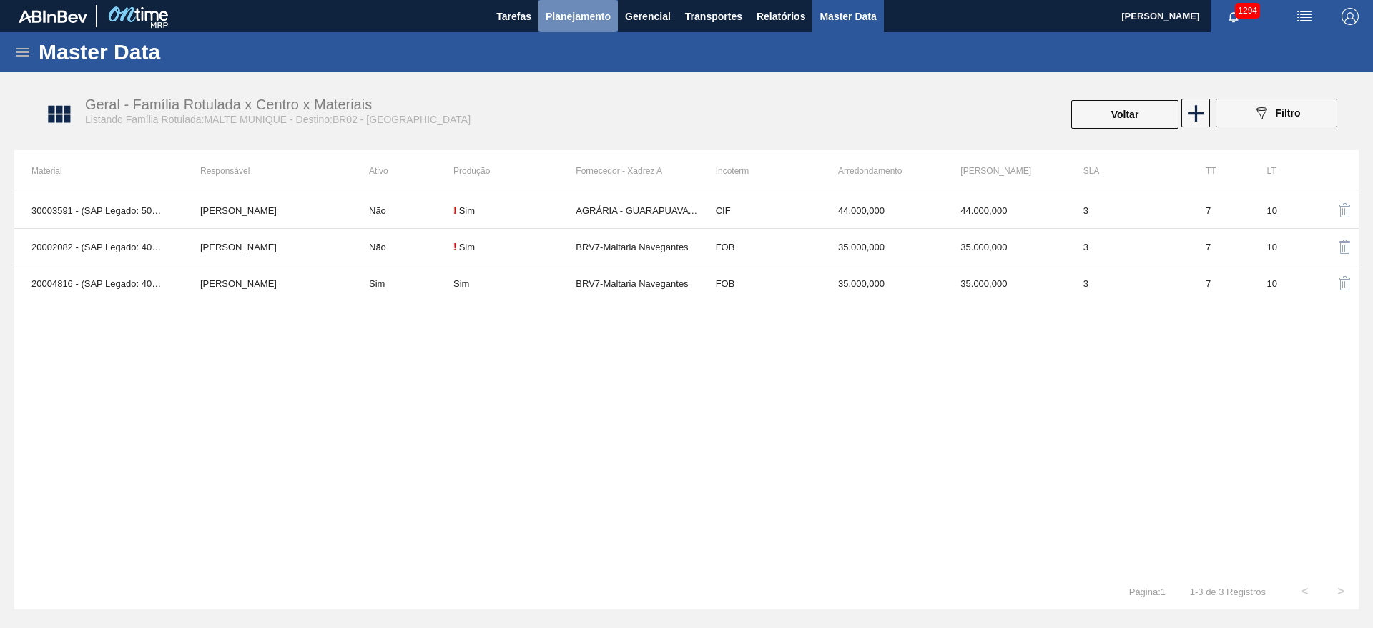
click at [590, 16] on span "Planejamento" at bounding box center [577, 16] width 65 height 17
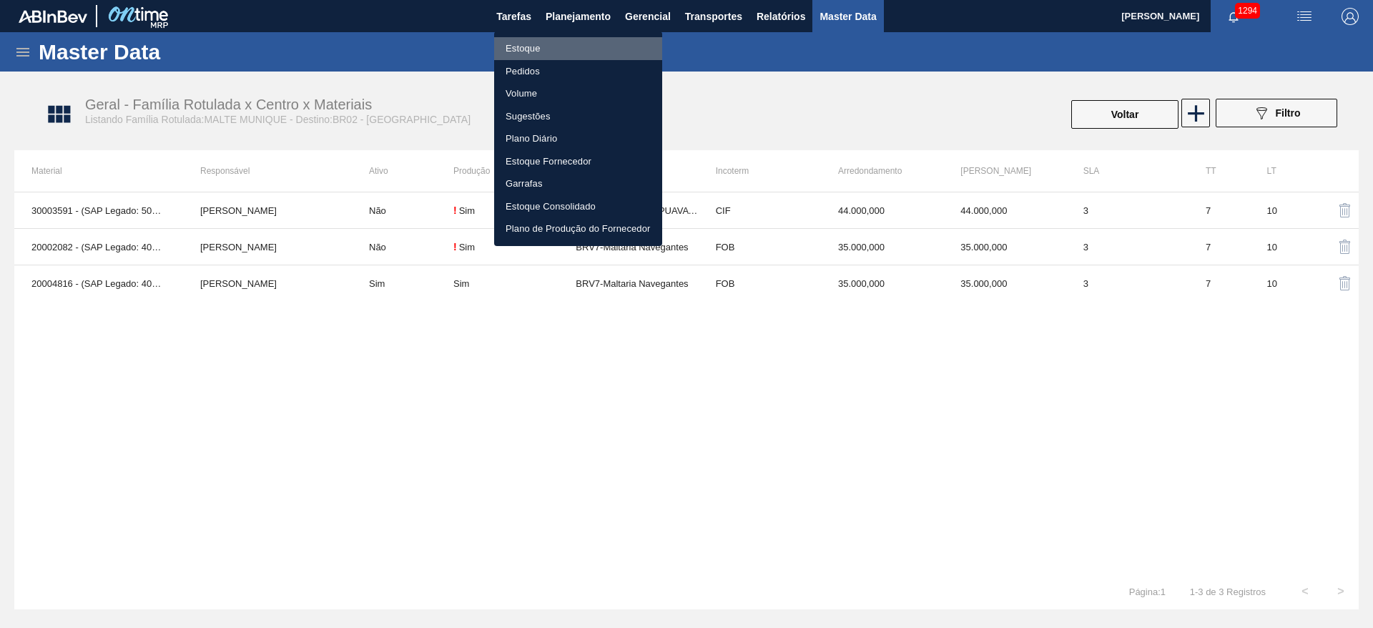
click at [512, 53] on li "Estoque" at bounding box center [578, 48] width 168 height 23
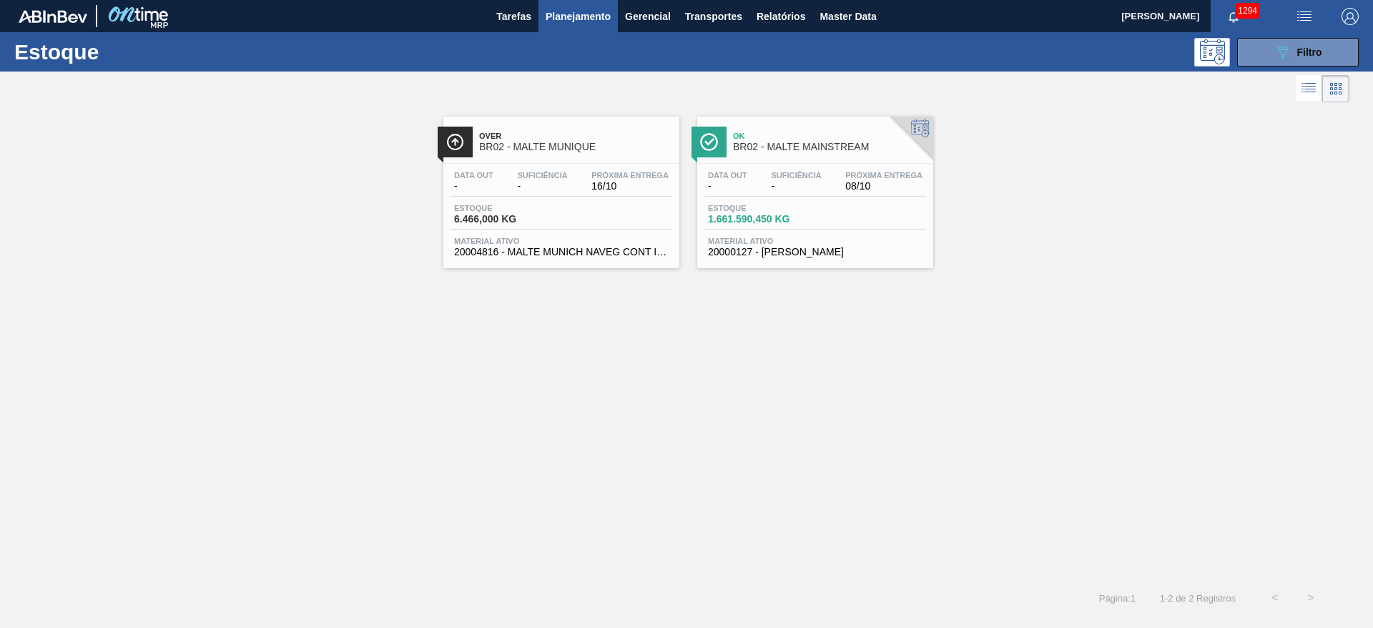
click at [550, 214] on span "6.466,000 KG" at bounding box center [504, 219] width 100 height 11
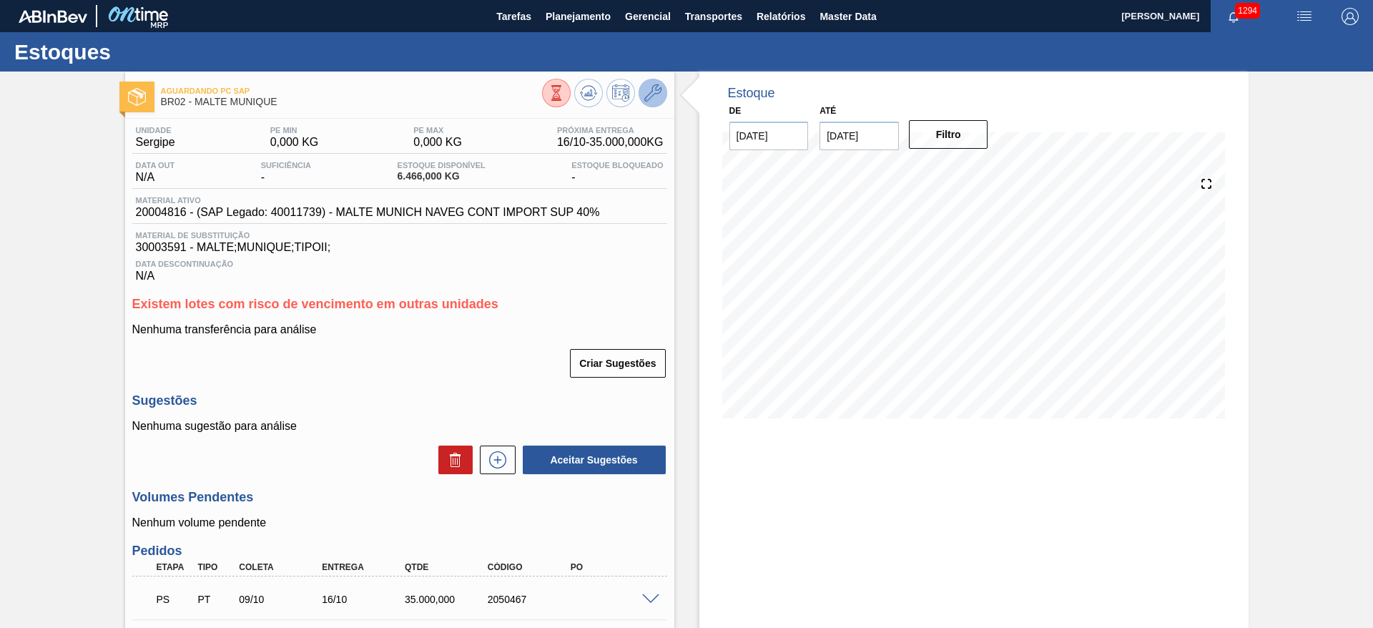
click at [647, 87] on icon at bounding box center [652, 92] width 17 height 17
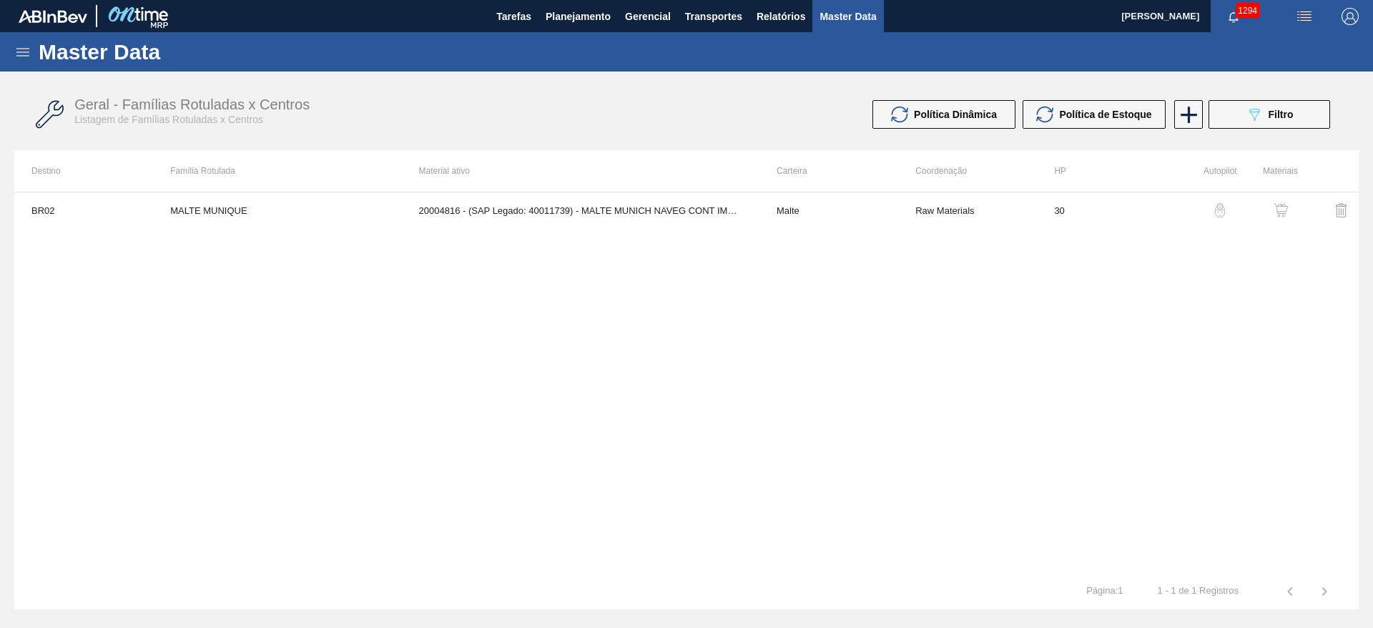
click at [1291, 207] on button "button" at bounding box center [1280, 210] width 34 height 34
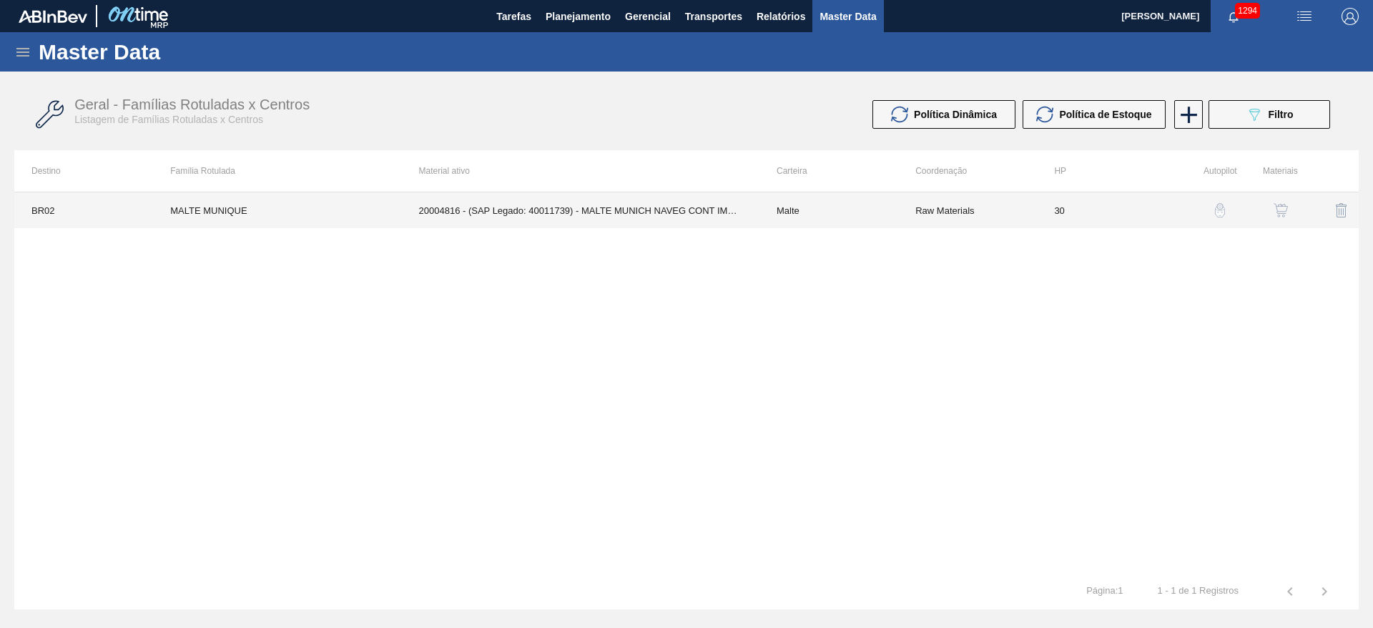
click at [688, 220] on td "20004816 - (SAP Legado: 40011739) - MALTE MUNICH NAVEG CONT IMPORT SUP 40%" at bounding box center [580, 210] width 357 height 36
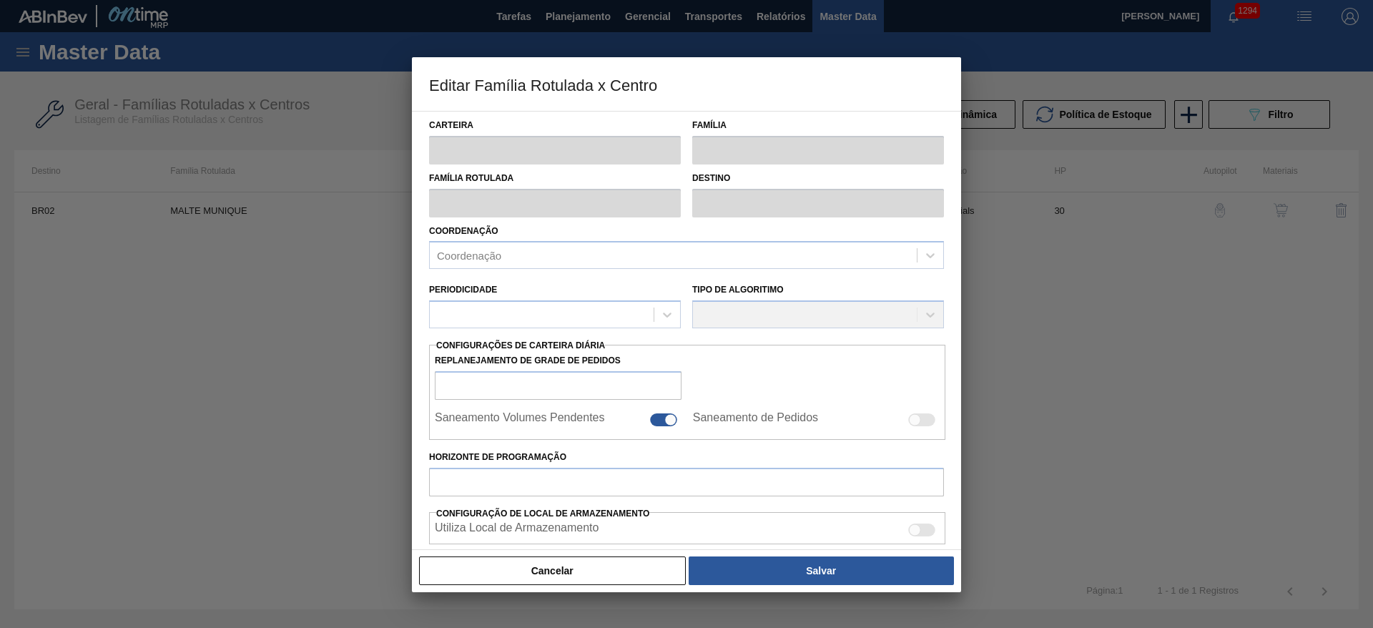
type input "Malte"
type input "MALTE MUNIQUE"
type input "BR02 - [GEOGRAPHIC_DATA]"
type input "0"
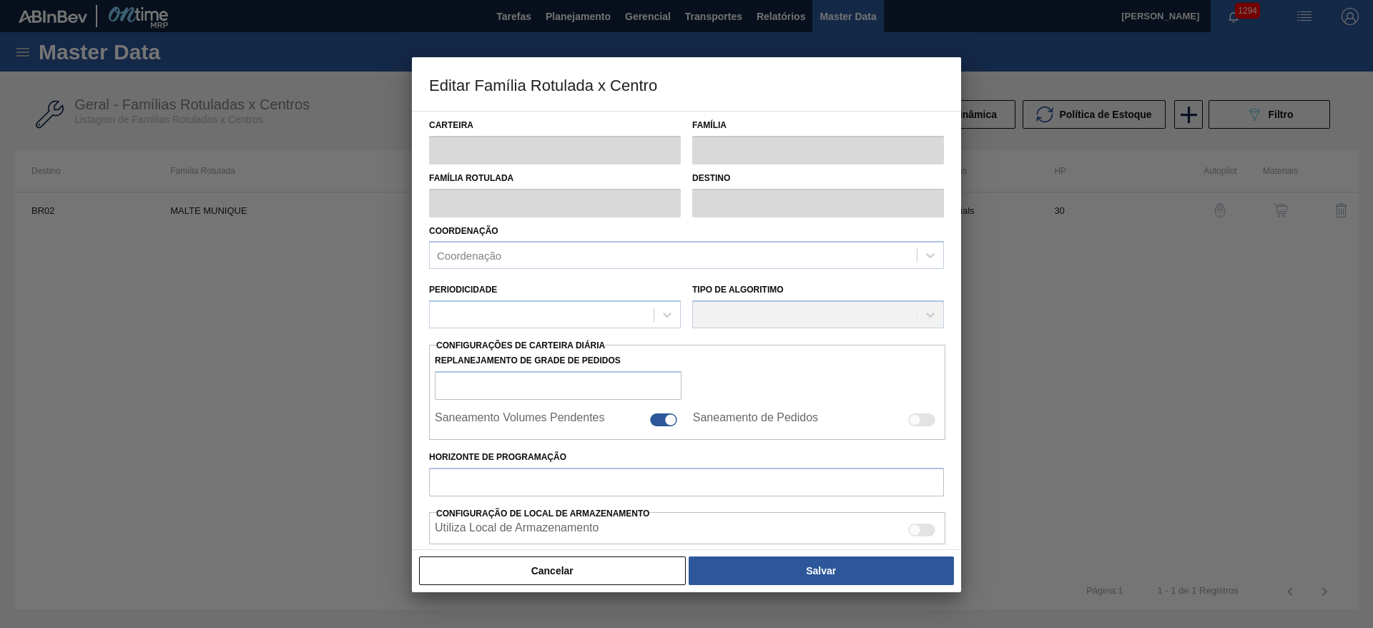
checkbox input "false"
checkbox input "true"
type input "30"
type input "0"
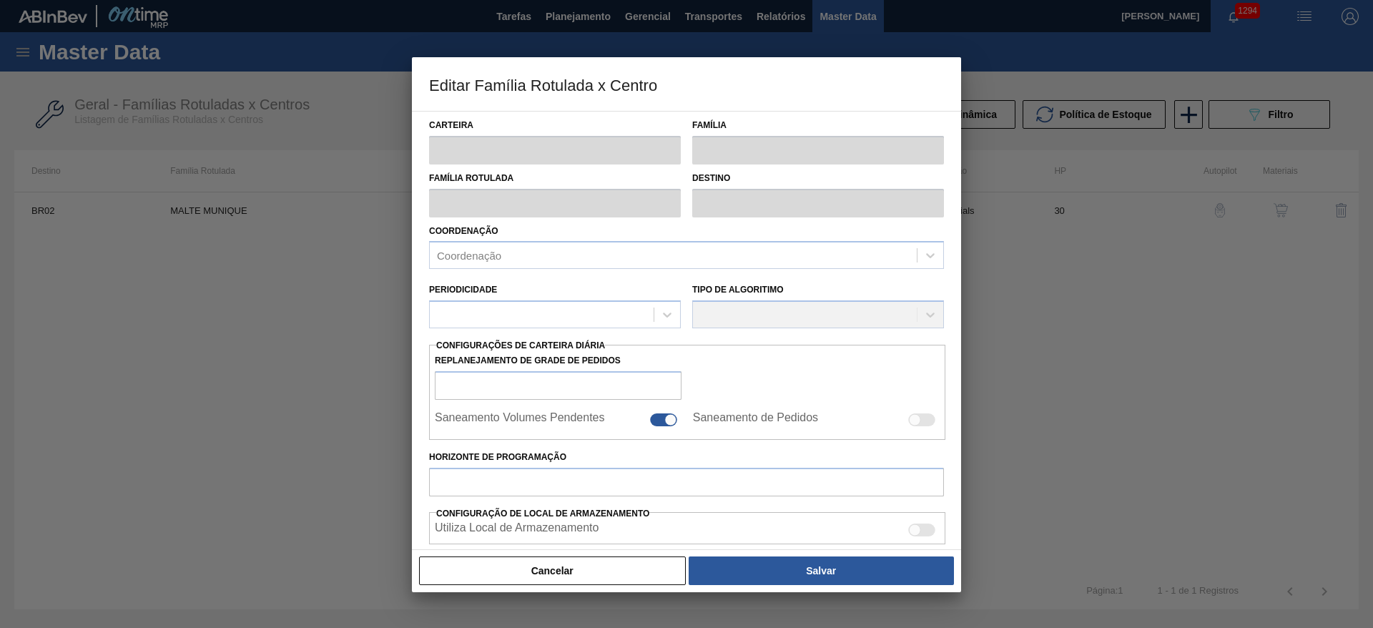
type input "100"
type input "0,000"
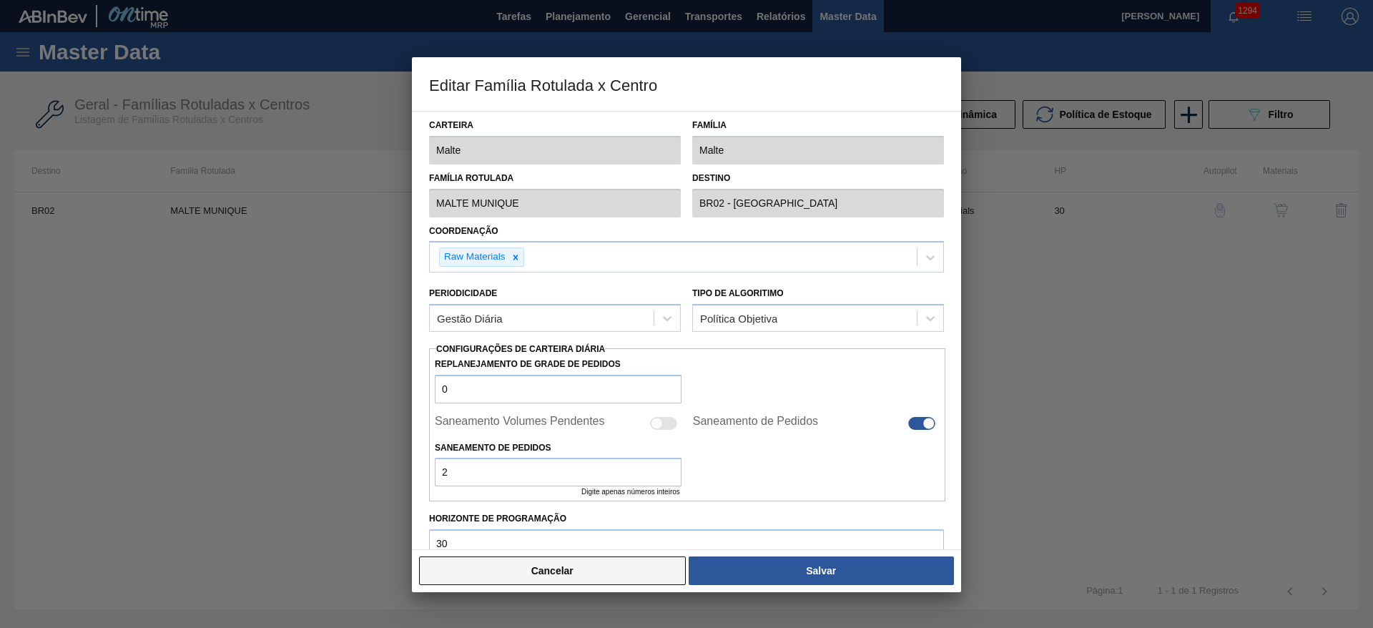
click at [558, 580] on button "Cancelar" at bounding box center [552, 570] width 267 height 29
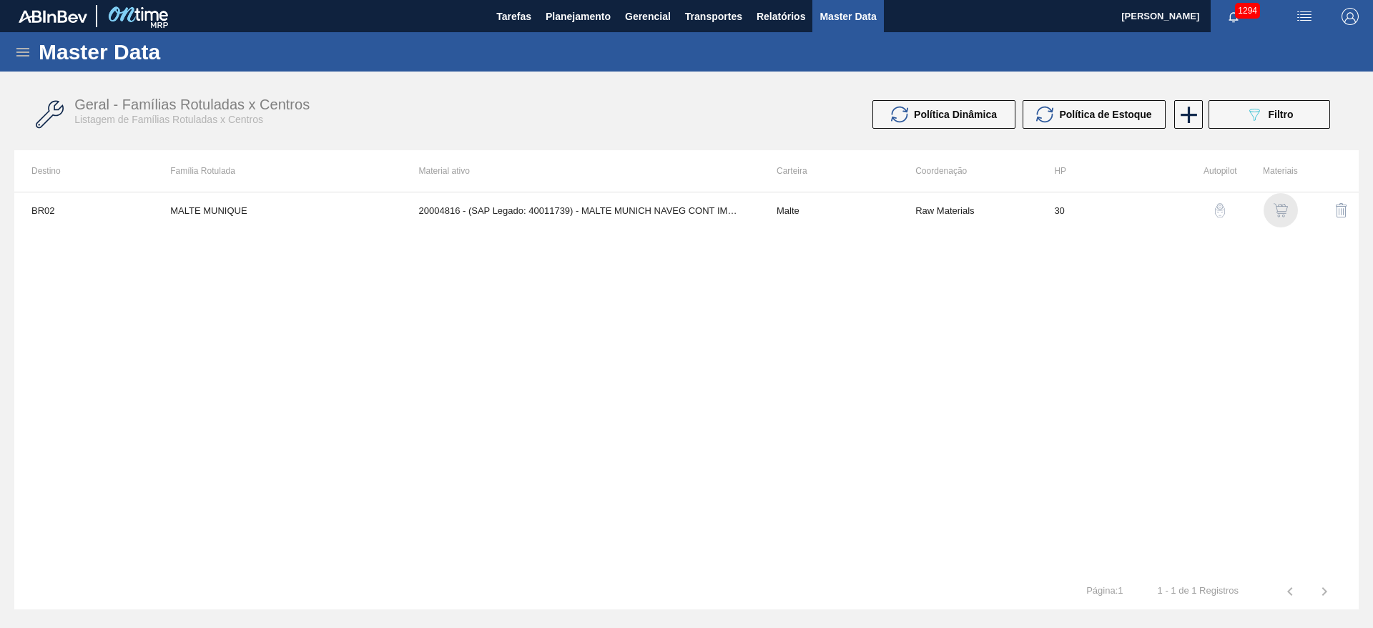
click at [1275, 206] on img "button" at bounding box center [1280, 210] width 14 height 14
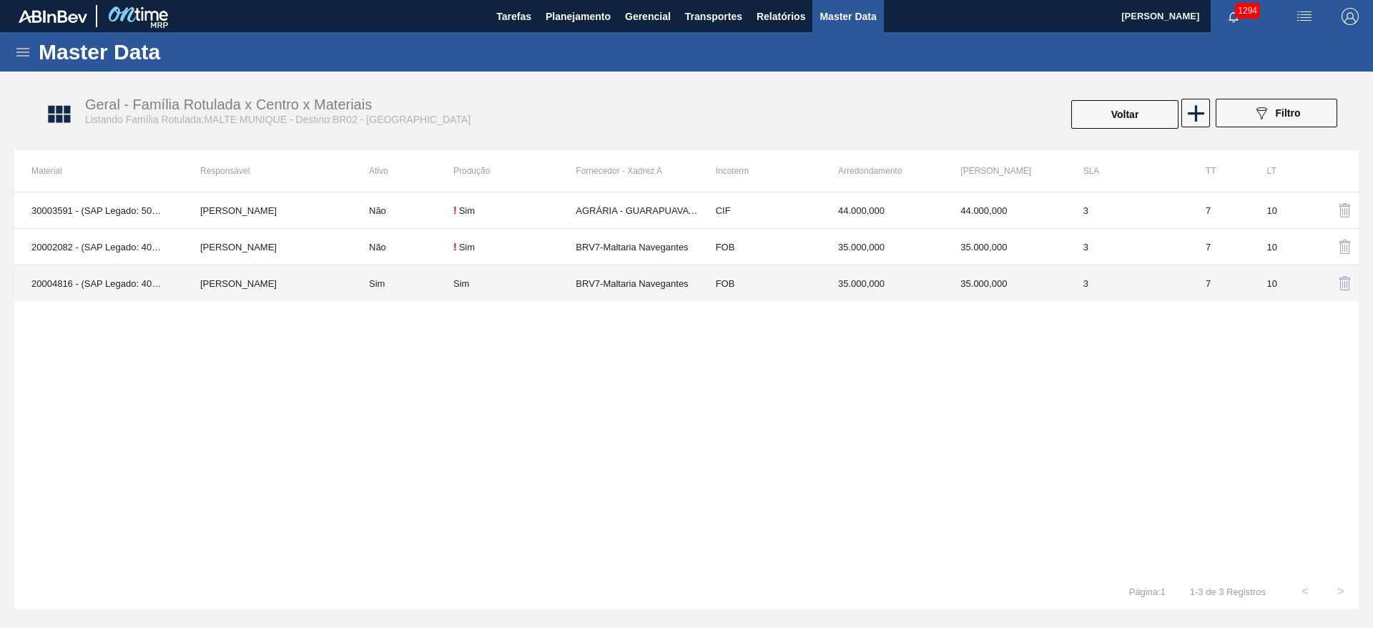
click at [435, 292] on td "Sim" at bounding box center [403, 283] width 102 height 36
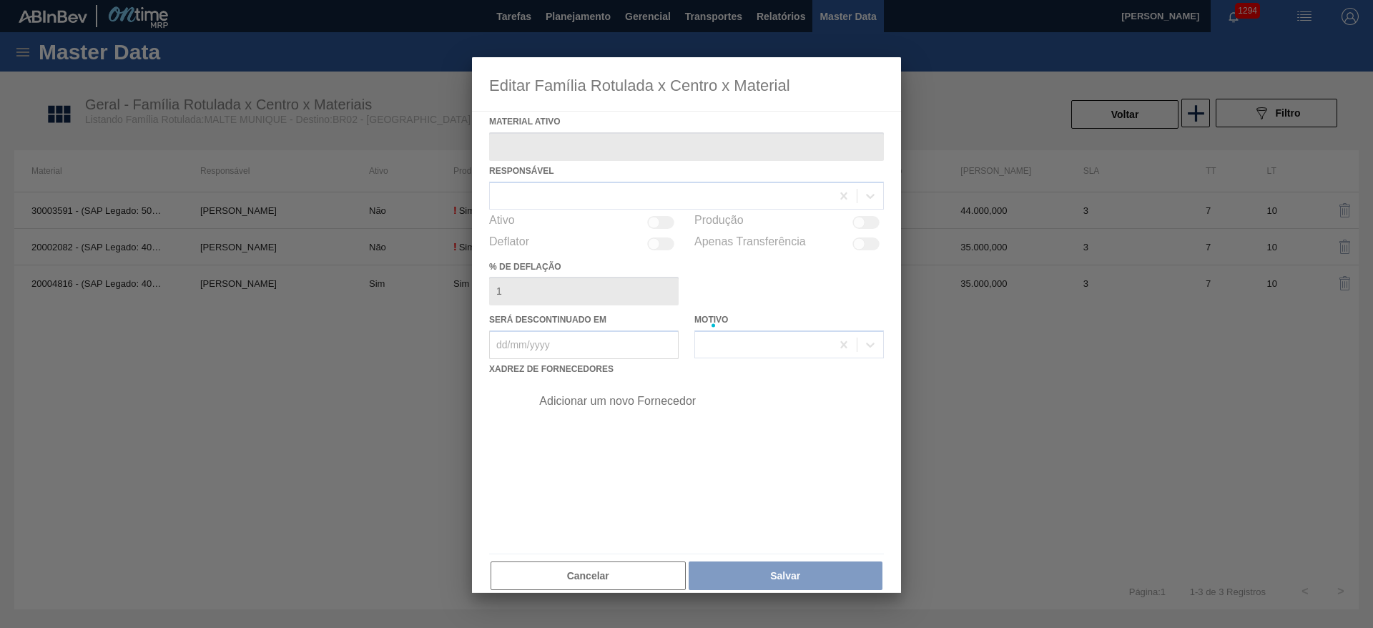
type ativo "20004816 - (SAP Legado: 40011739) - MALTE MUNICH NAVEG CONT IMPORT SUP 40%"
checkbox input "true"
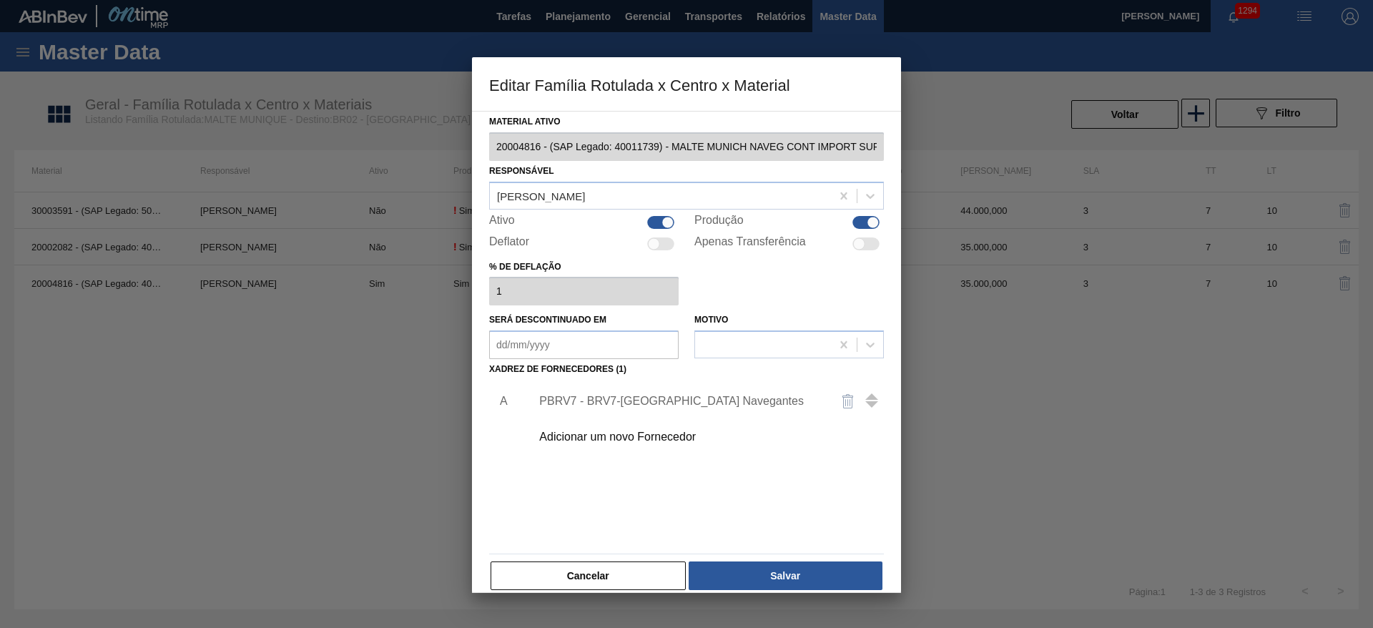
click at [579, 402] on div "PBRV7 - BRV7-Maltaria Navegantes" at bounding box center [679, 401] width 280 height 13
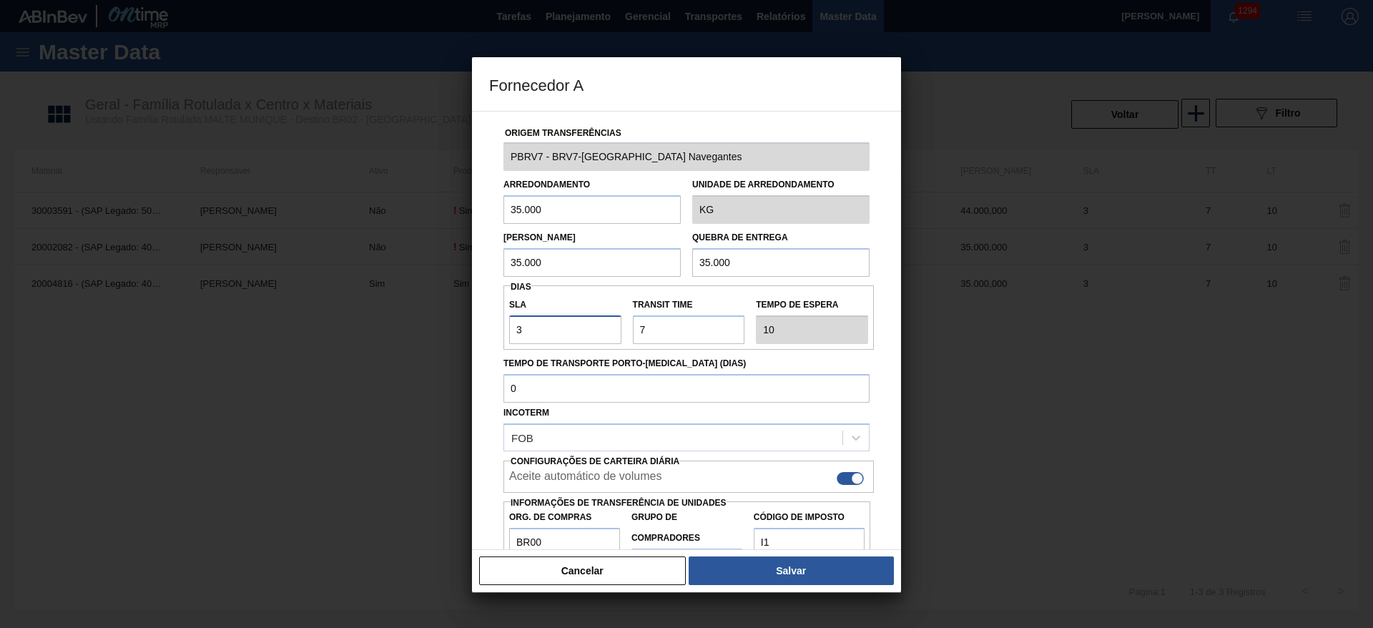
click at [538, 327] on input "3" at bounding box center [565, 329] width 112 height 29
type input "NaN"
type input "3"
type input "10"
click at [686, 325] on input "Transit Time" at bounding box center [689, 329] width 112 height 29
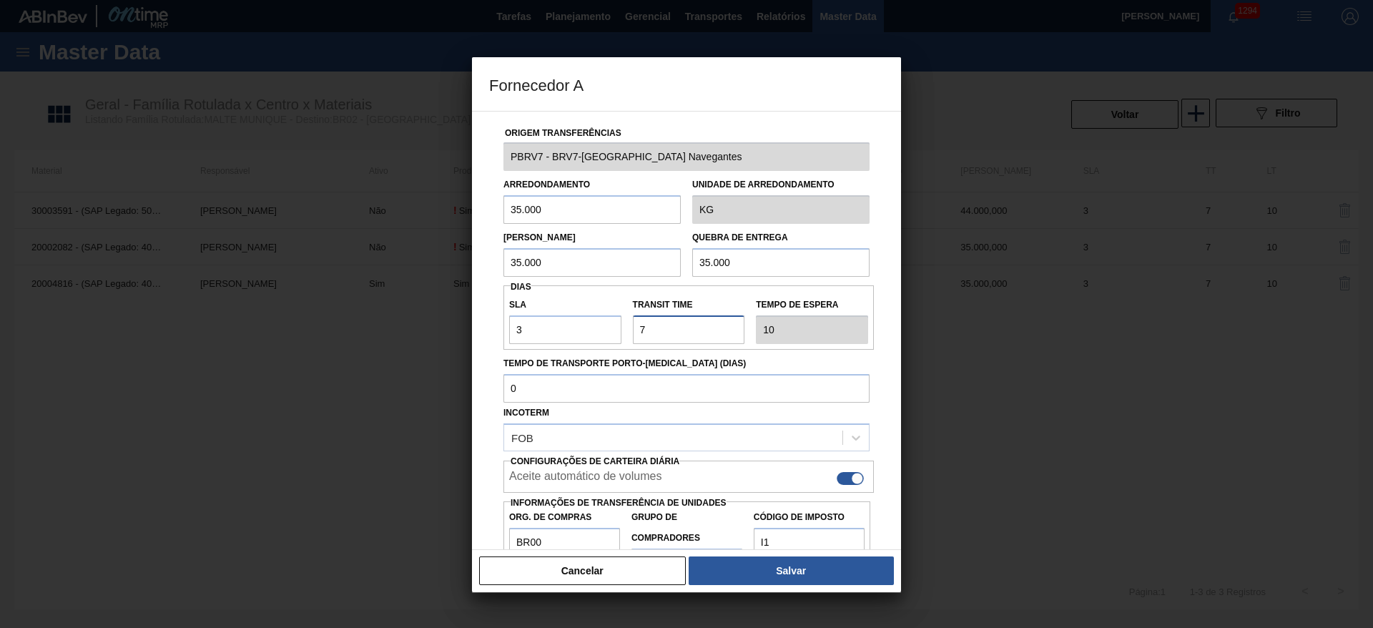
type input "NaN"
type input "4"
type input "7"
type input "4"
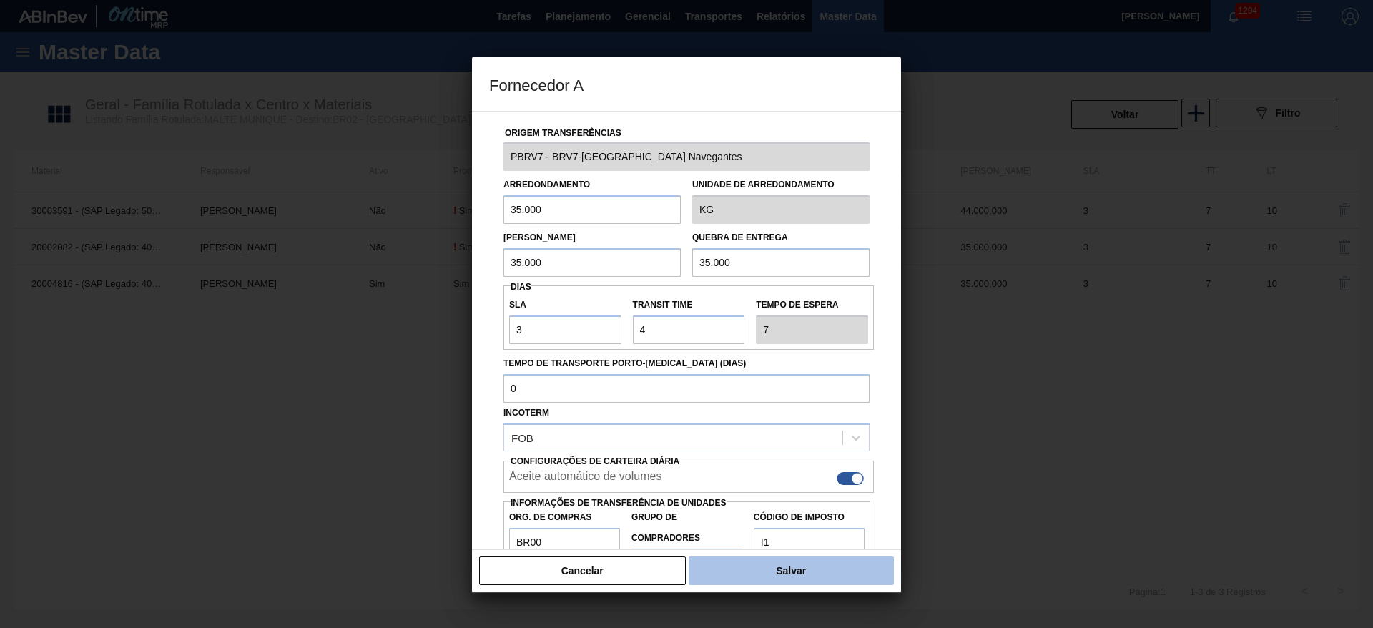
click at [846, 580] on button "Salvar" at bounding box center [790, 570] width 205 height 29
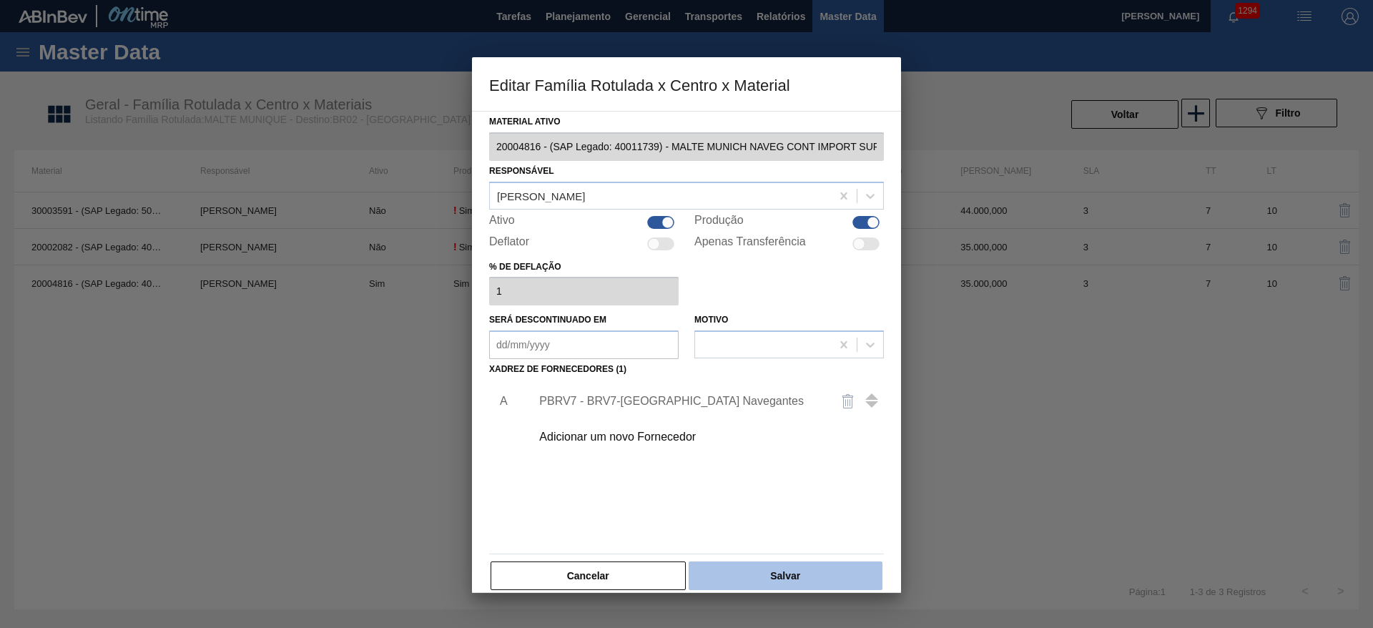
click at [774, 569] on button "Salvar" at bounding box center [785, 575] width 194 height 29
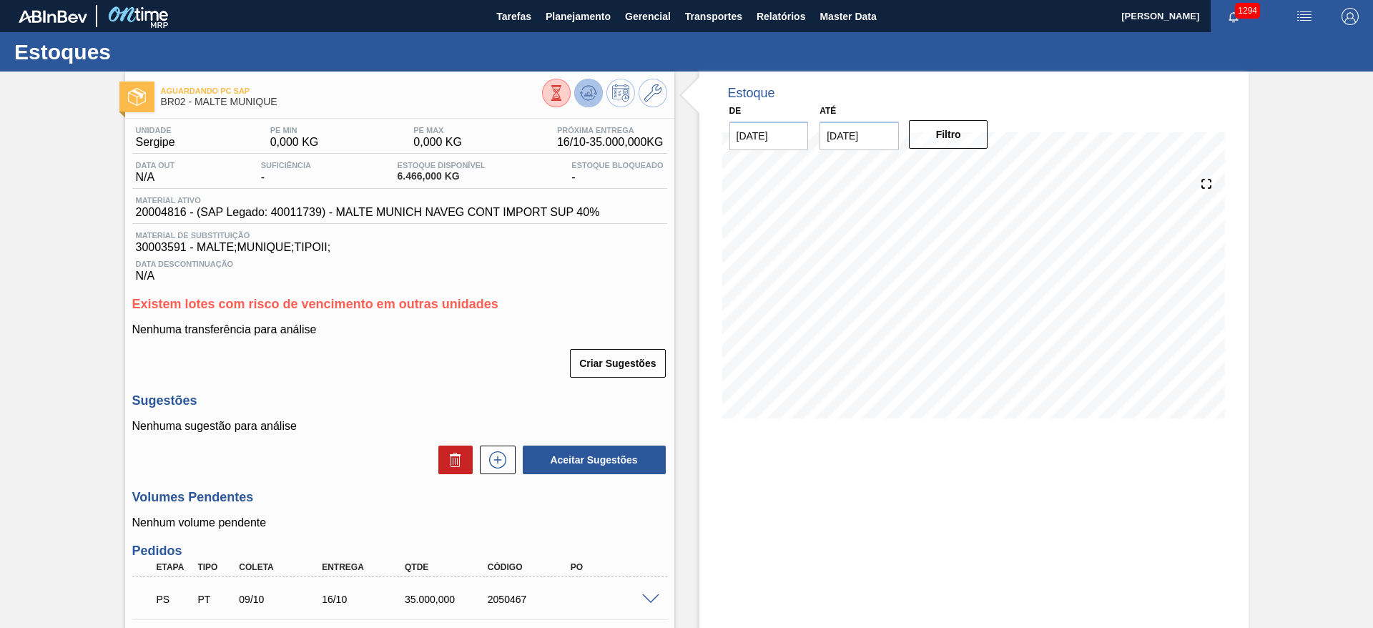
click at [580, 84] on icon at bounding box center [588, 92] width 17 height 17
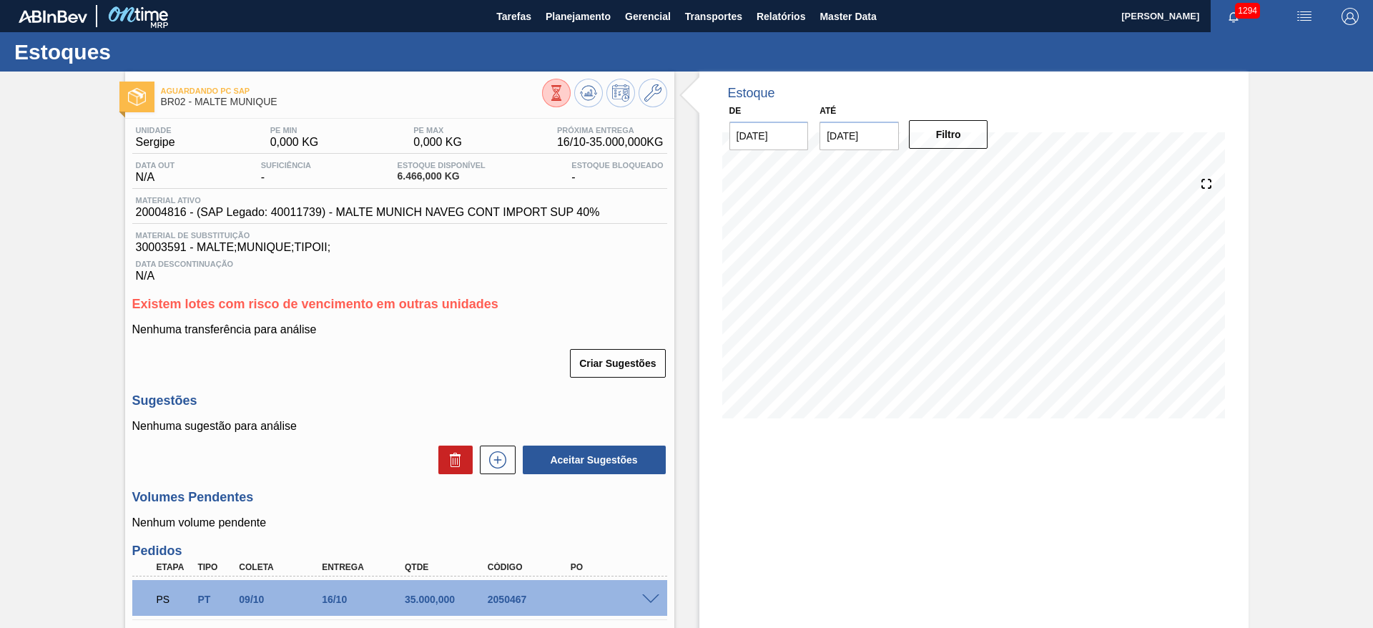
click at [99, 450] on div "Aguardando PC SAP BR02 - MALTE MUNIQUE Unidade Sergipe PE MIN 0,000 KG PE MAX 0…" at bounding box center [686, 425] width 1373 height 708
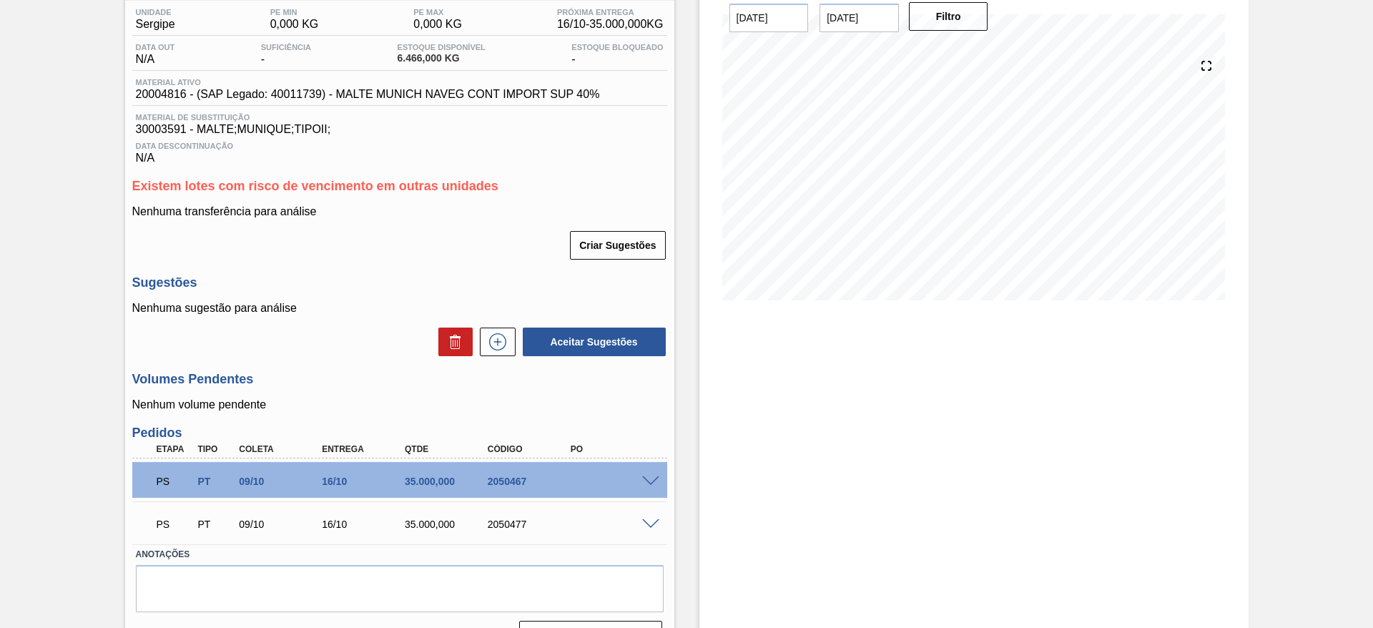
scroll to position [152, 0]
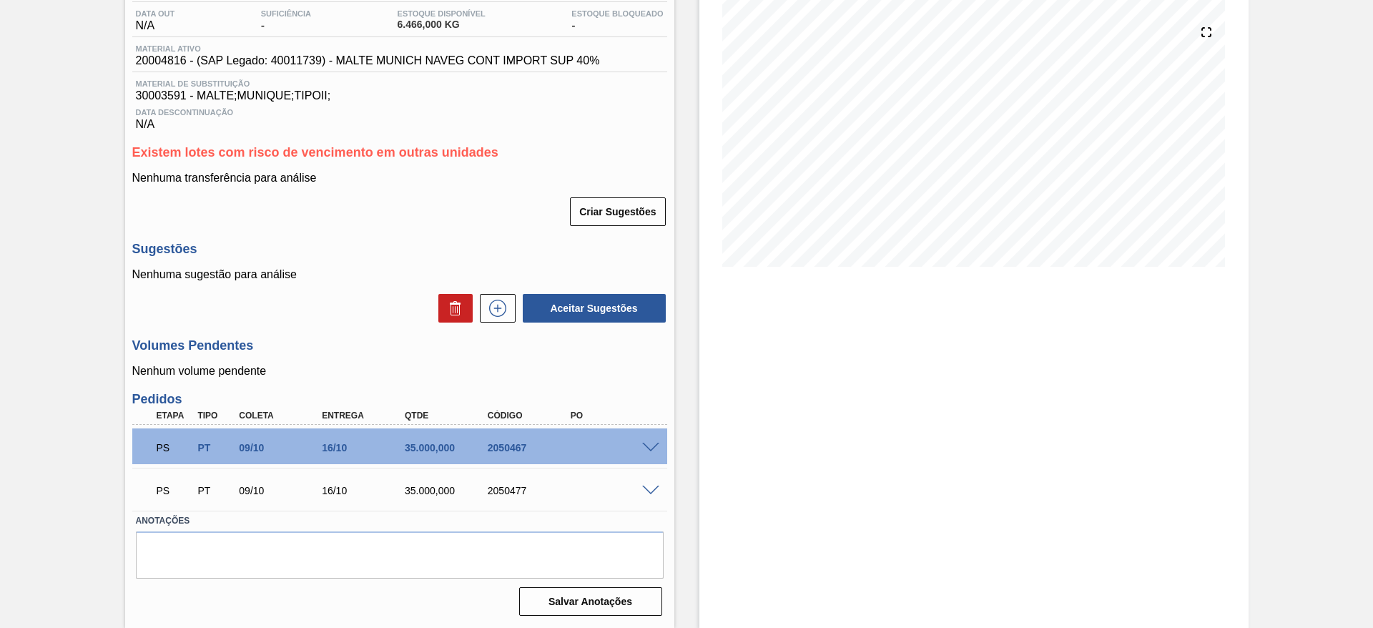
click at [648, 449] on span at bounding box center [650, 448] width 17 height 11
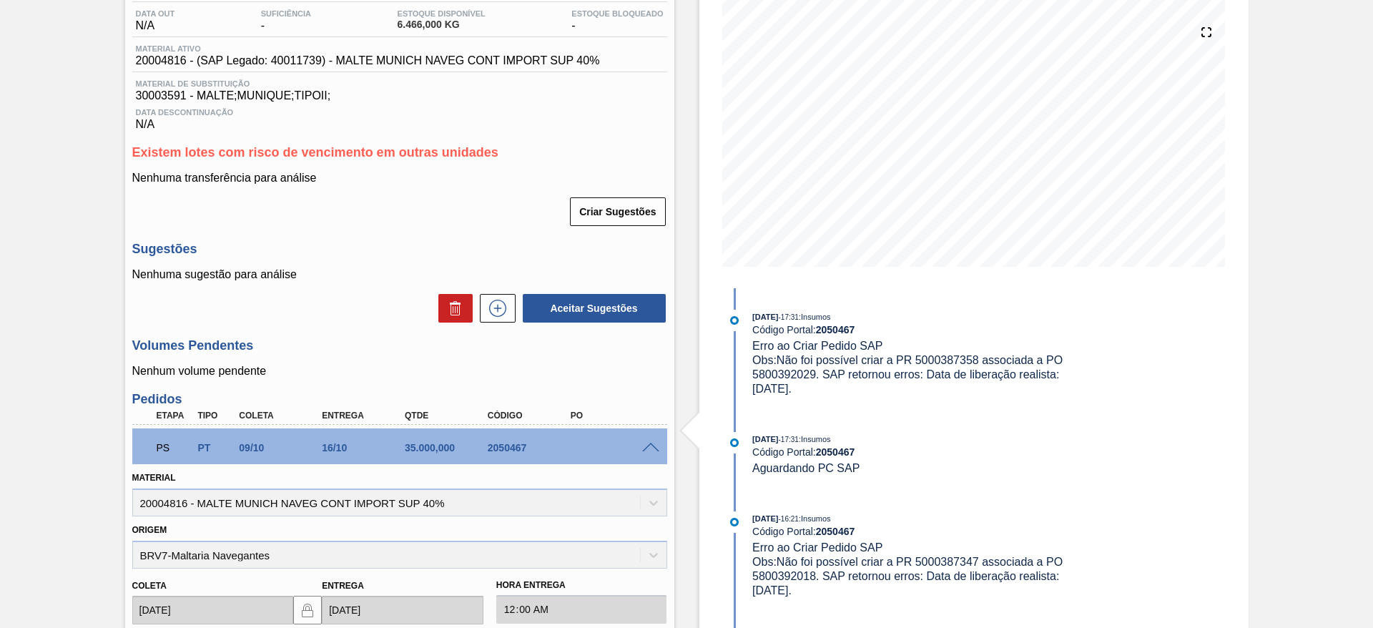
click at [105, 485] on div "Aguardando PC SAP BR02 - MALTE MUNIQUE Unidade Sergipe PE MIN 0,000 KG PE MAX 0…" at bounding box center [686, 485] width 1373 height 1131
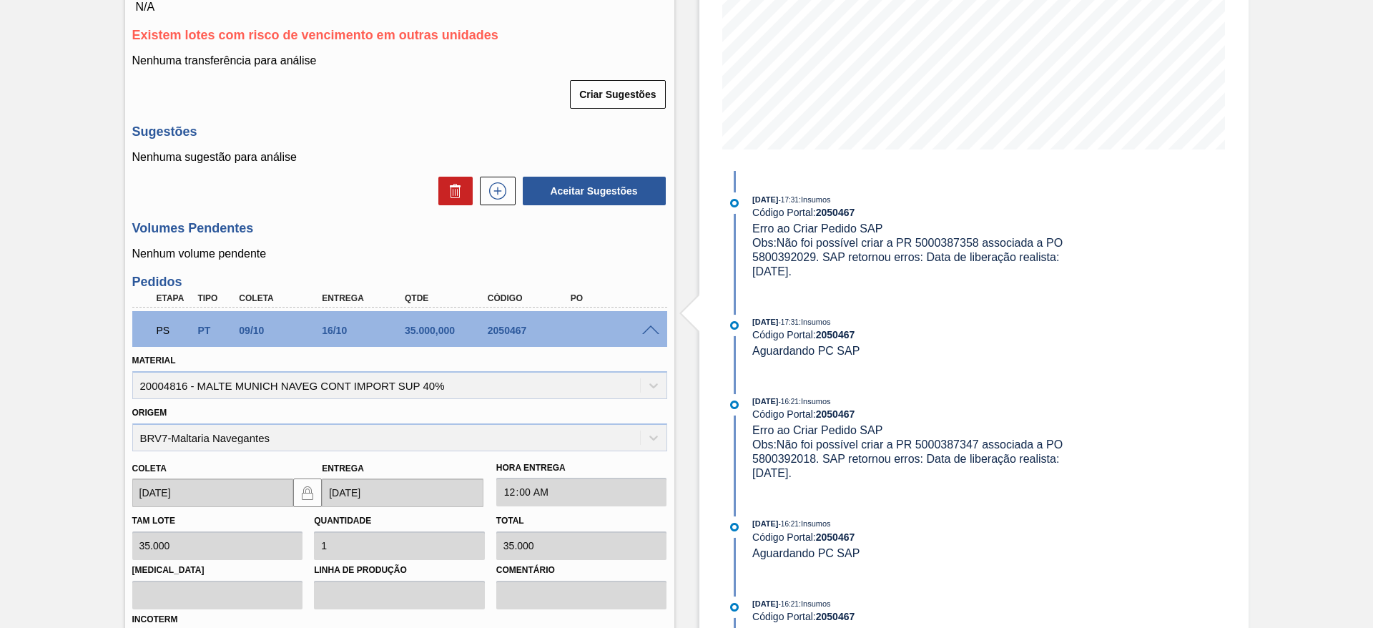
scroll to position [280, 0]
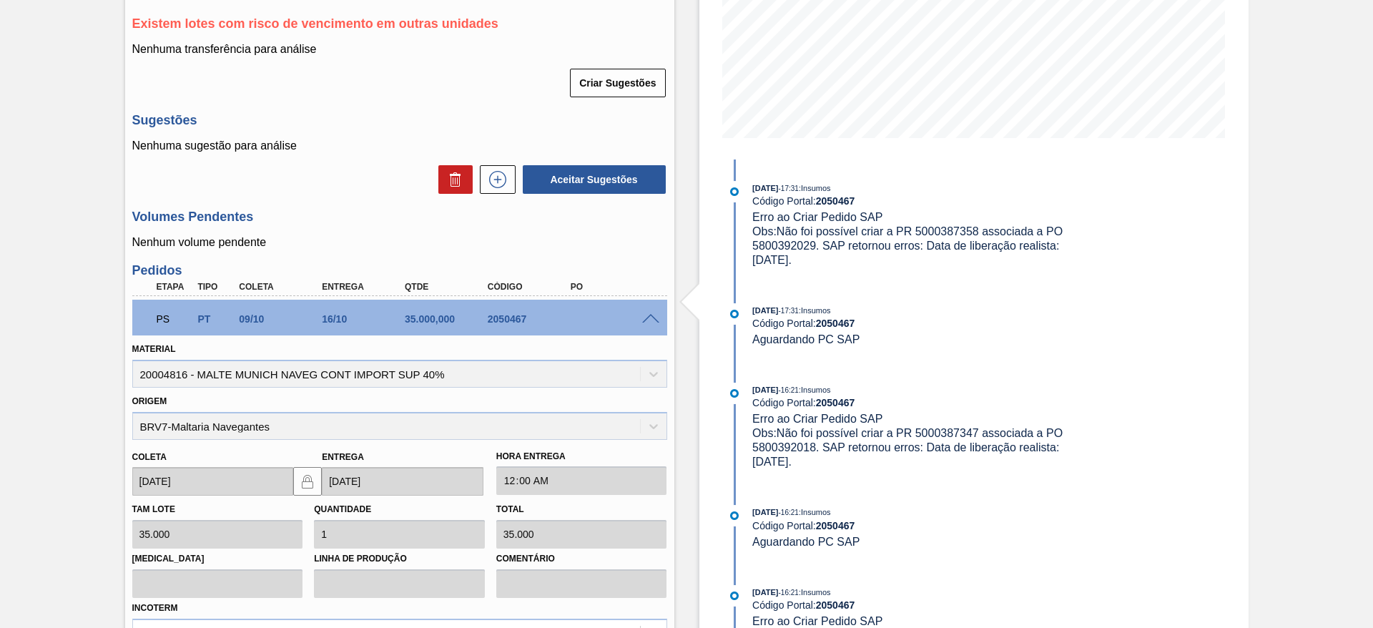
click at [16, 477] on div "Aguardando PC SAP BR02 - MALTE MUNIQUE Unidade Sergipe PE MIN 0,000 KG PE MAX 0…" at bounding box center [686, 356] width 1373 height 1131
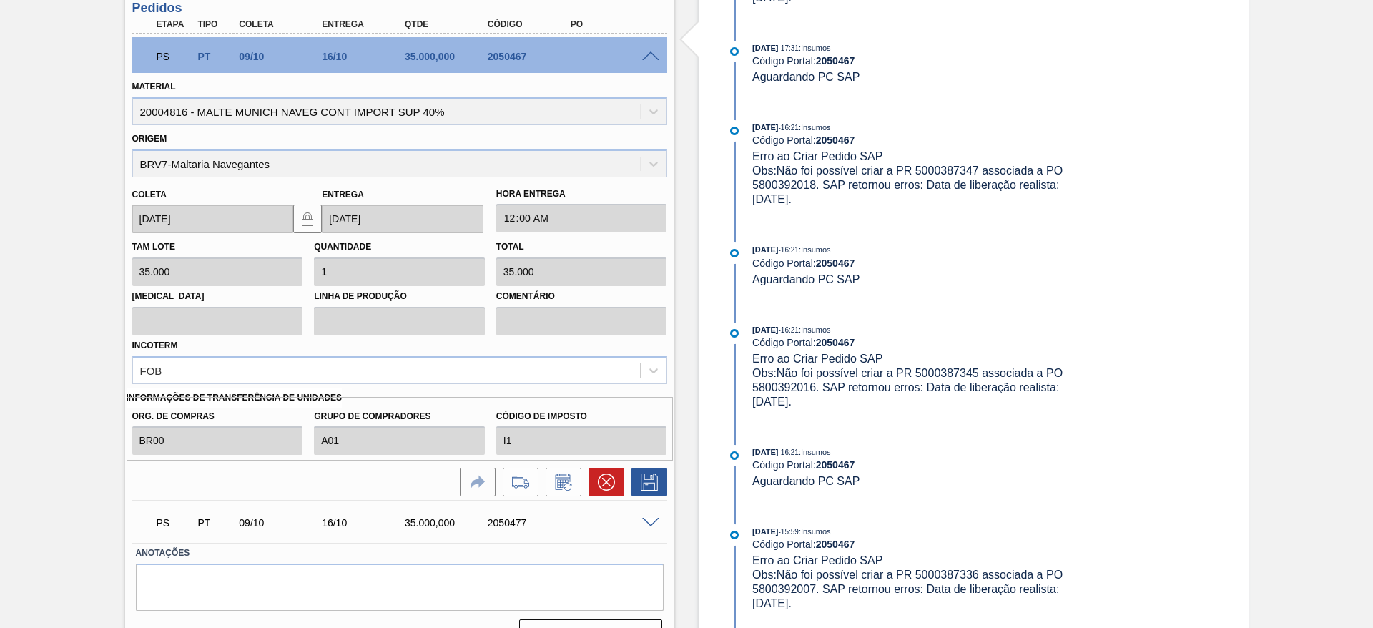
scroll to position [575, 0]
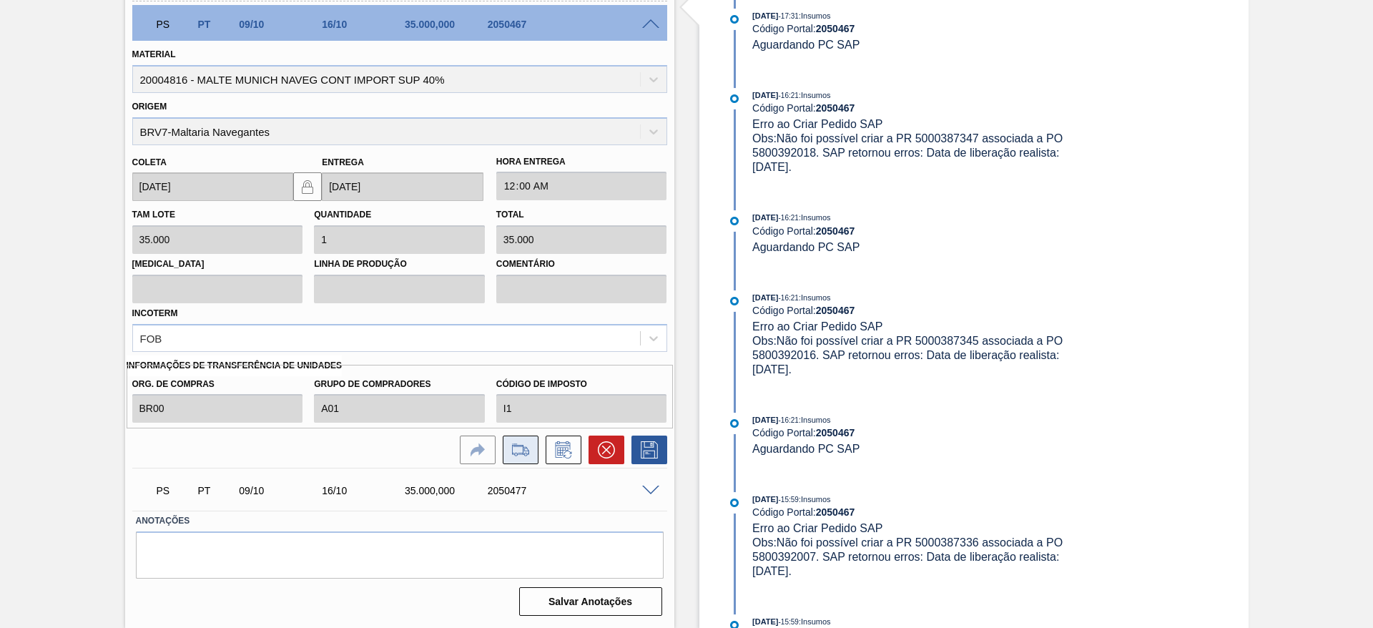
click at [522, 452] on icon at bounding box center [520, 449] width 23 height 17
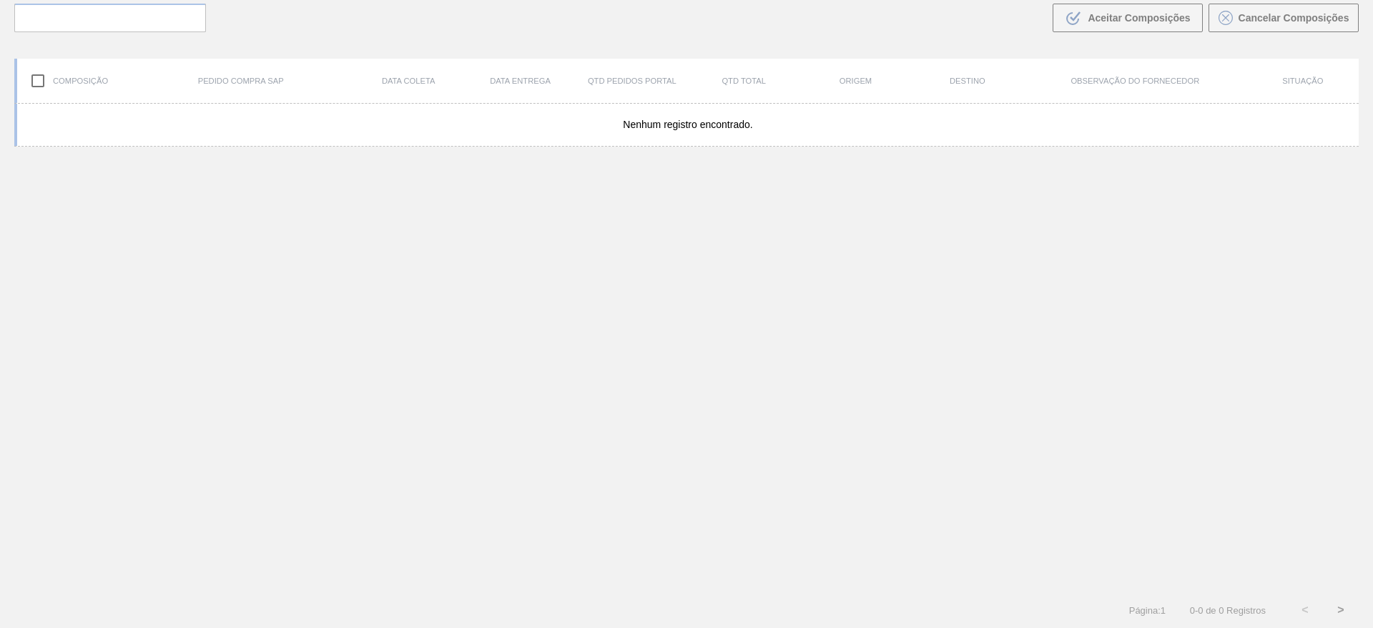
scroll to position [103, 0]
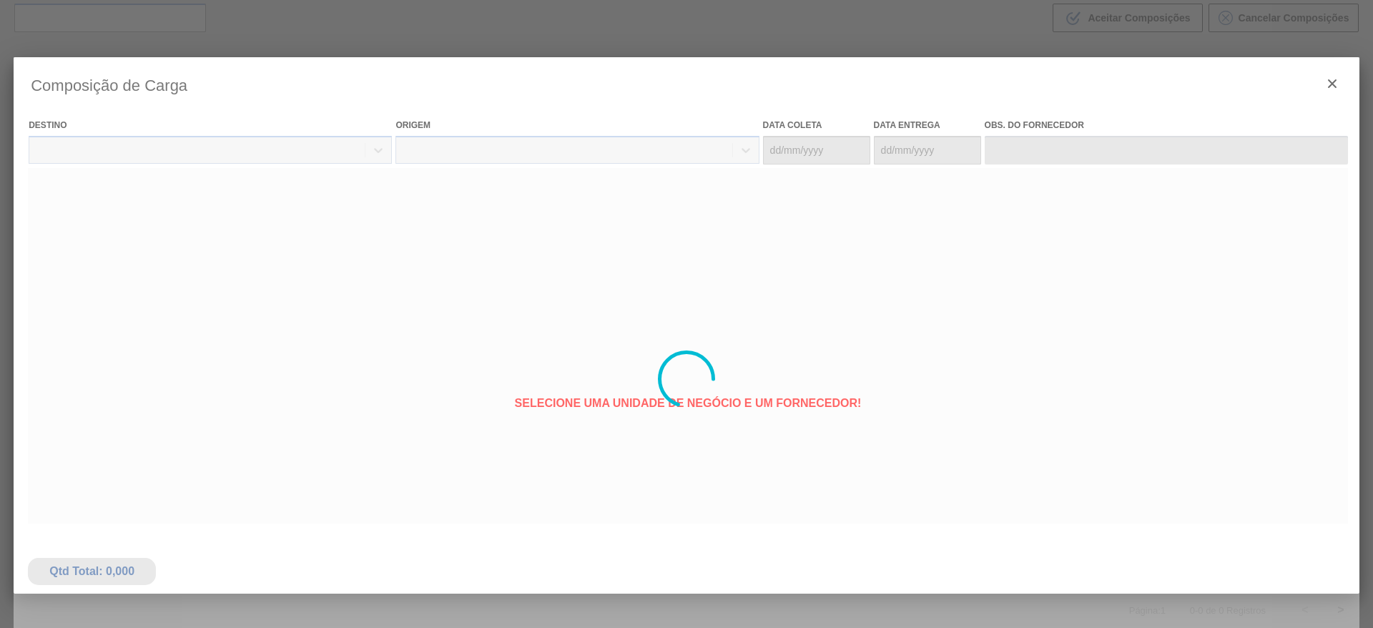
type coleta "09/10/2025"
type Entrega "16/10/2025"
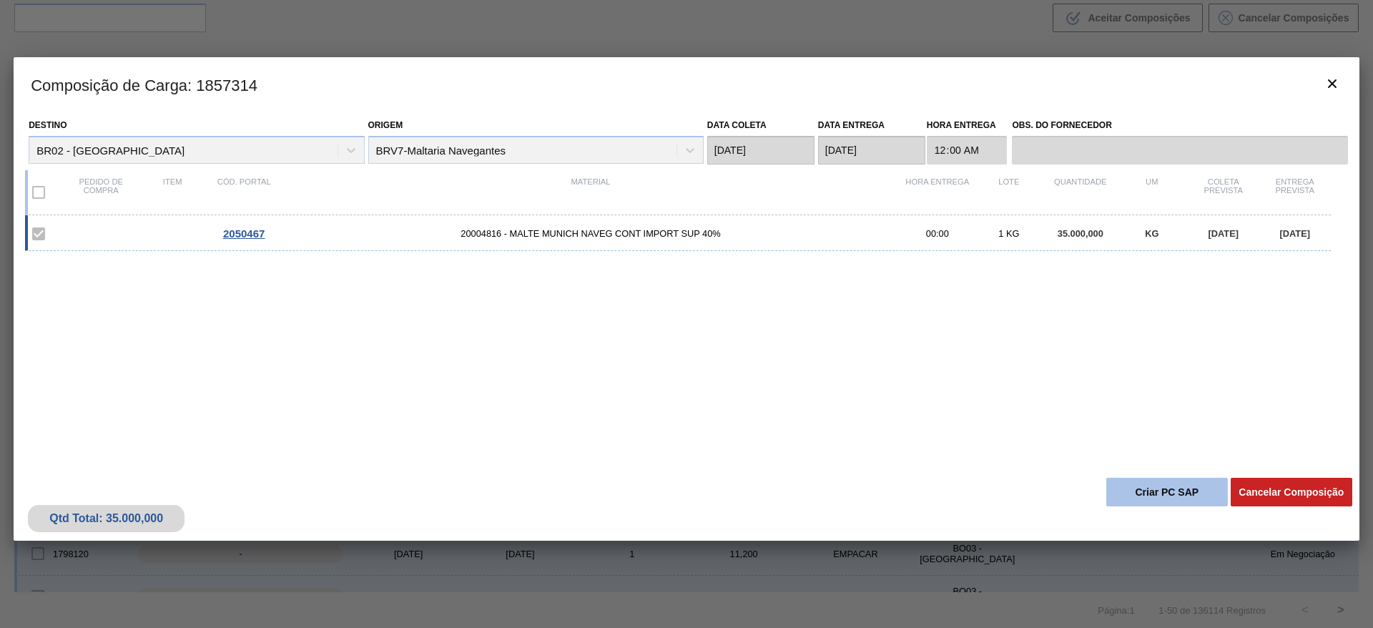
click at [1167, 490] on button "Criar PC SAP" at bounding box center [1167, 492] width 122 height 29
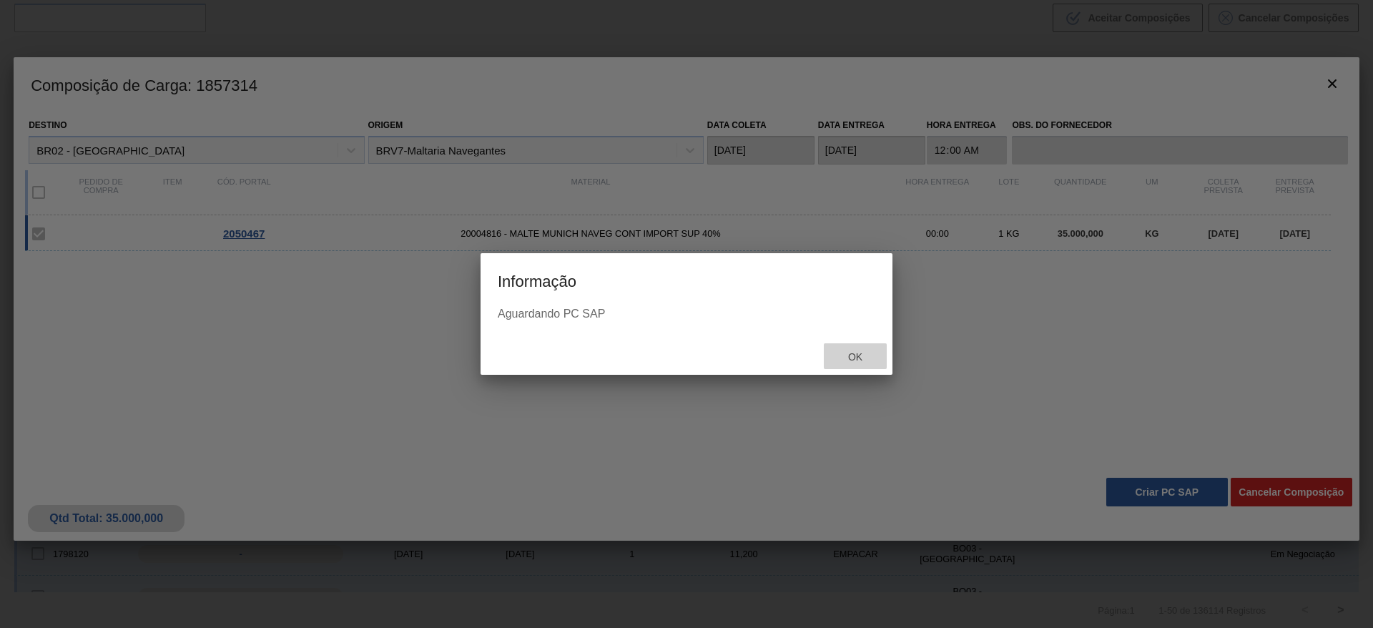
click at [853, 355] on span "Ok" at bounding box center [854, 356] width 37 height 11
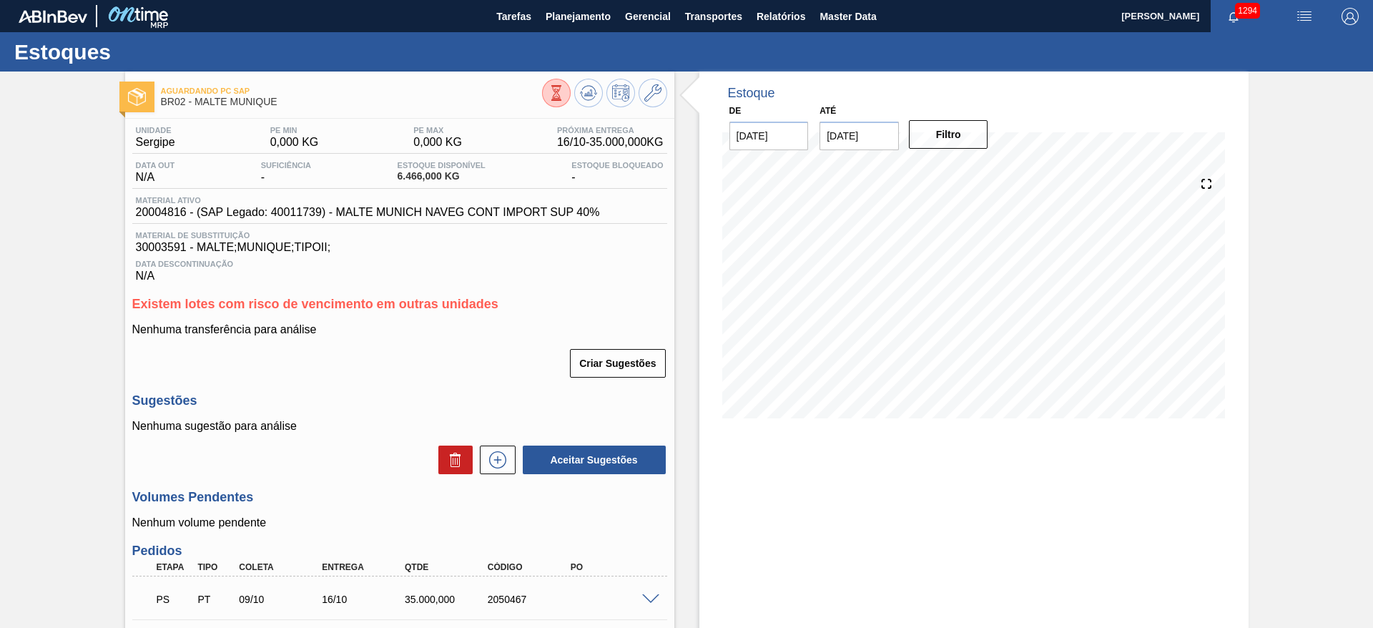
click at [83, 367] on div "Aguardando PC SAP BR02 - MALTE MUNIQUE Unidade Sergipe PE MIN 0,000 KG PE MAX 0…" at bounding box center [686, 425] width 1373 height 708
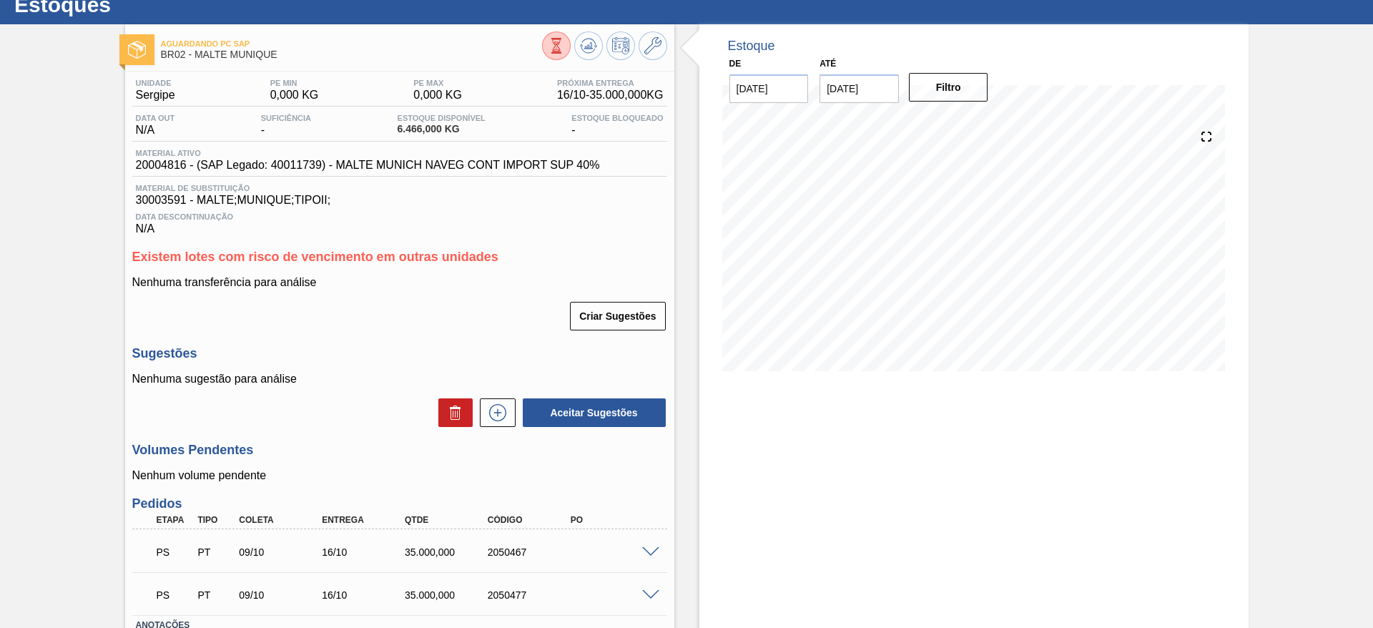
scroll to position [23, 0]
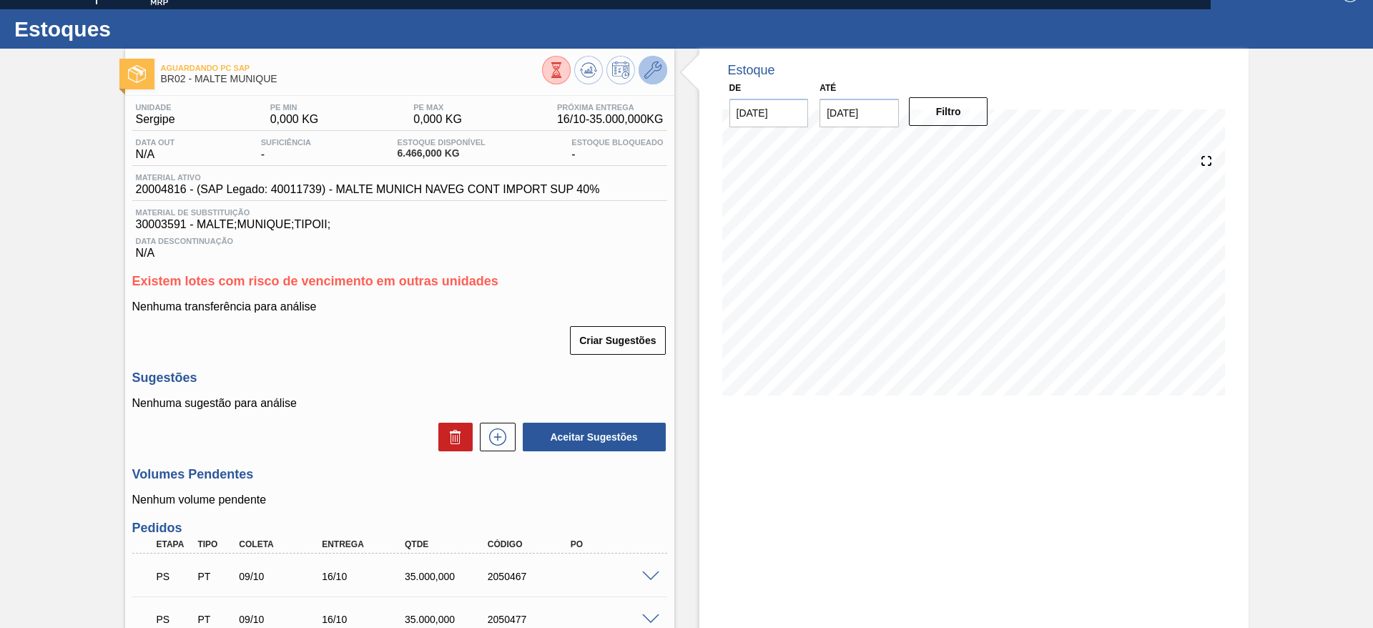
click at [644, 74] on icon at bounding box center [652, 69] width 17 height 17
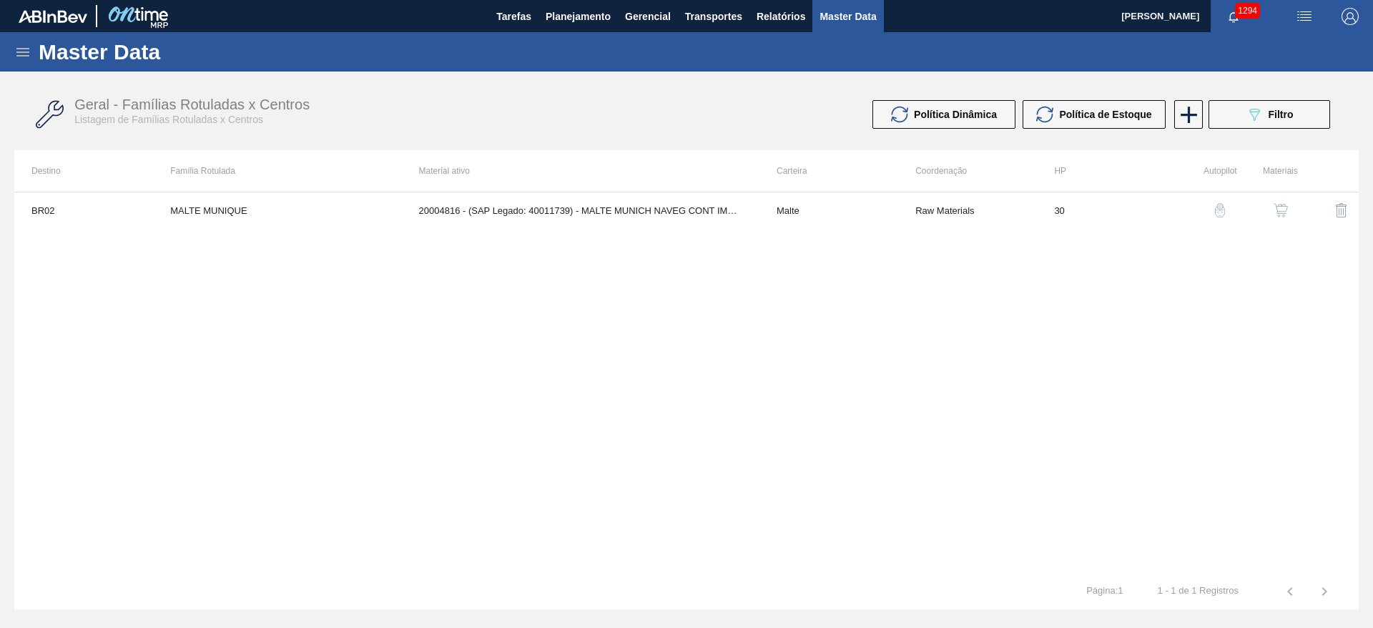
click at [1290, 209] on button "button" at bounding box center [1280, 210] width 34 height 34
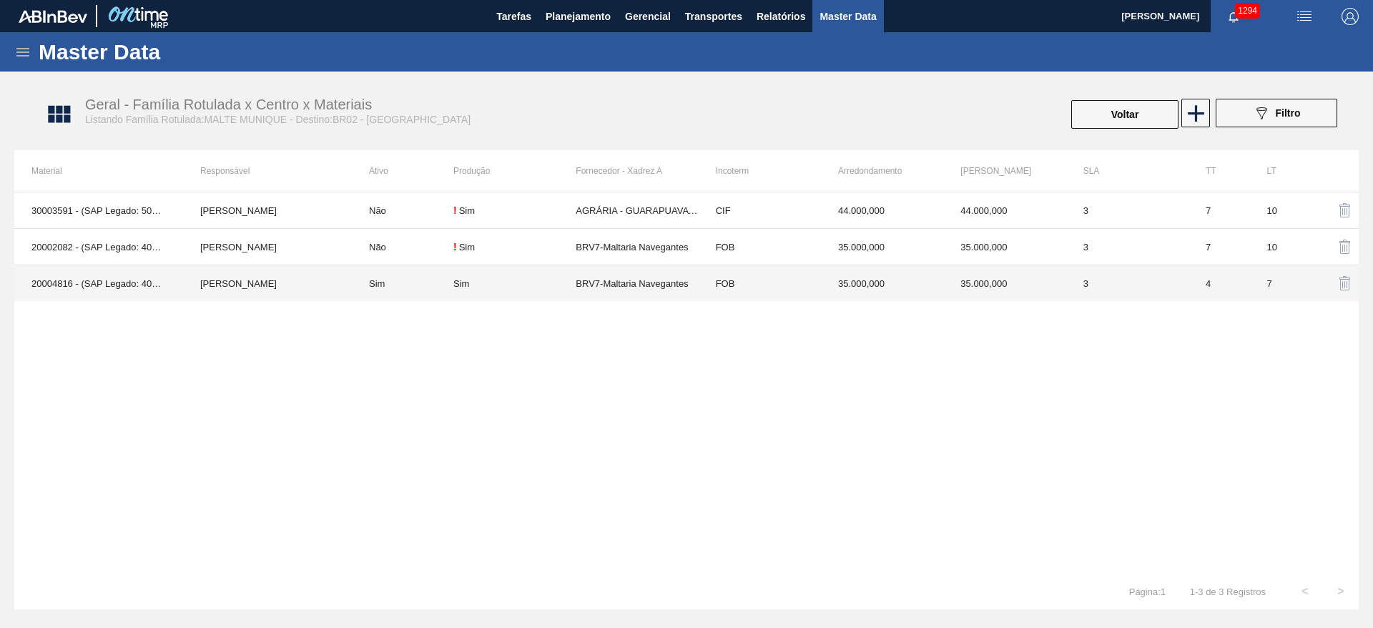
click at [428, 287] on td "Sim" at bounding box center [403, 283] width 102 height 36
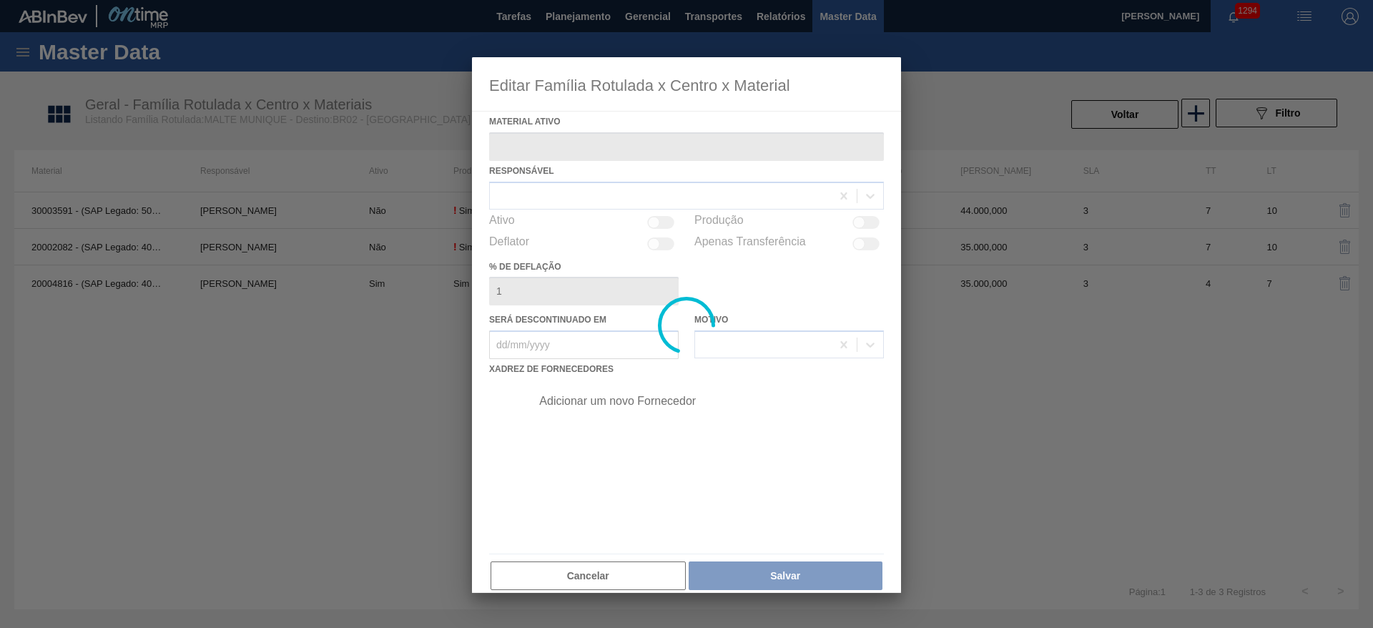
type ativo "20004816 - (SAP Legado: 40011739) - MALTE MUNICH NAVEG CONT IMPORT SUP 40%"
checkbox input "true"
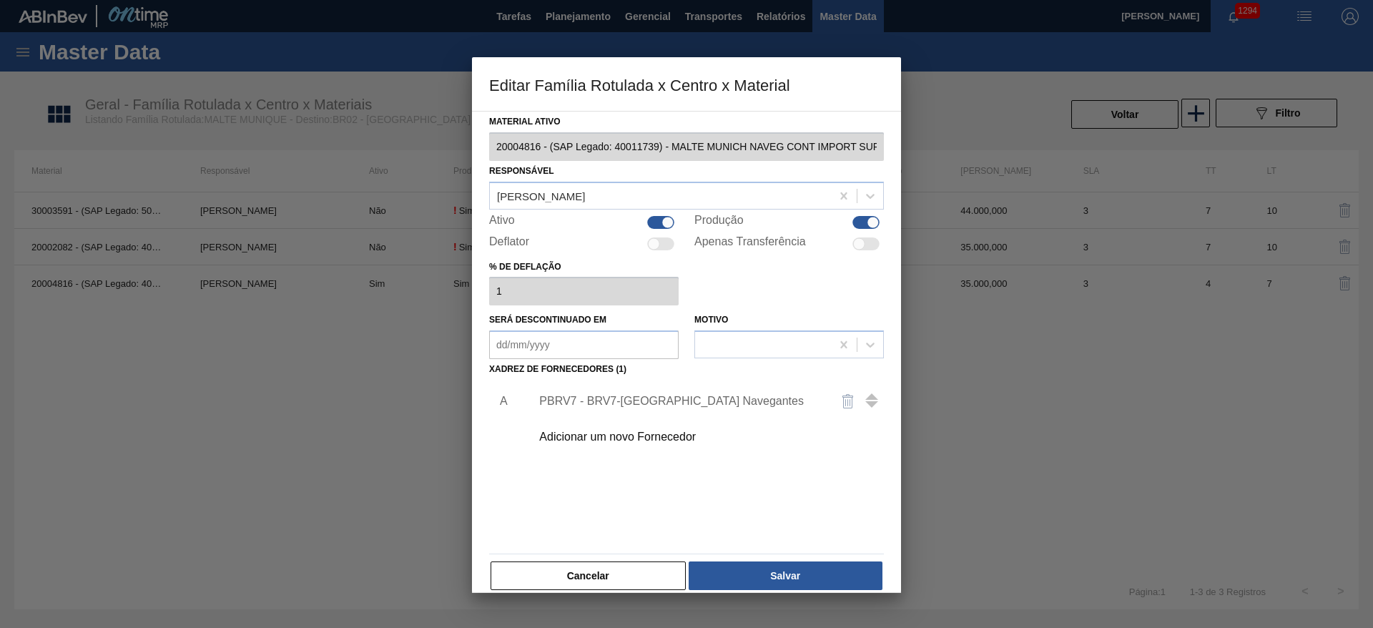
click at [610, 397] on div "PBRV7 - BRV7-Maltaria Navegantes" at bounding box center [679, 401] width 280 height 13
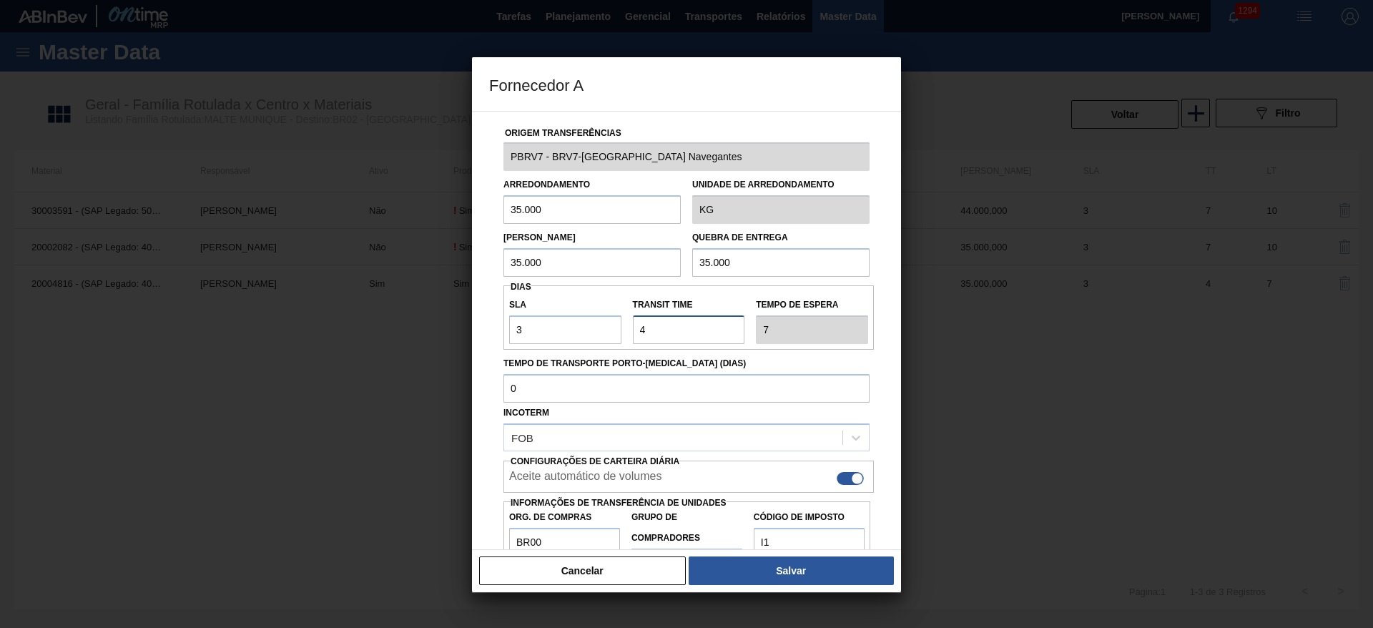
click at [672, 335] on input "Transit Time" at bounding box center [689, 329] width 112 height 29
type input "NaN"
type input "7"
type input "10"
type input "7"
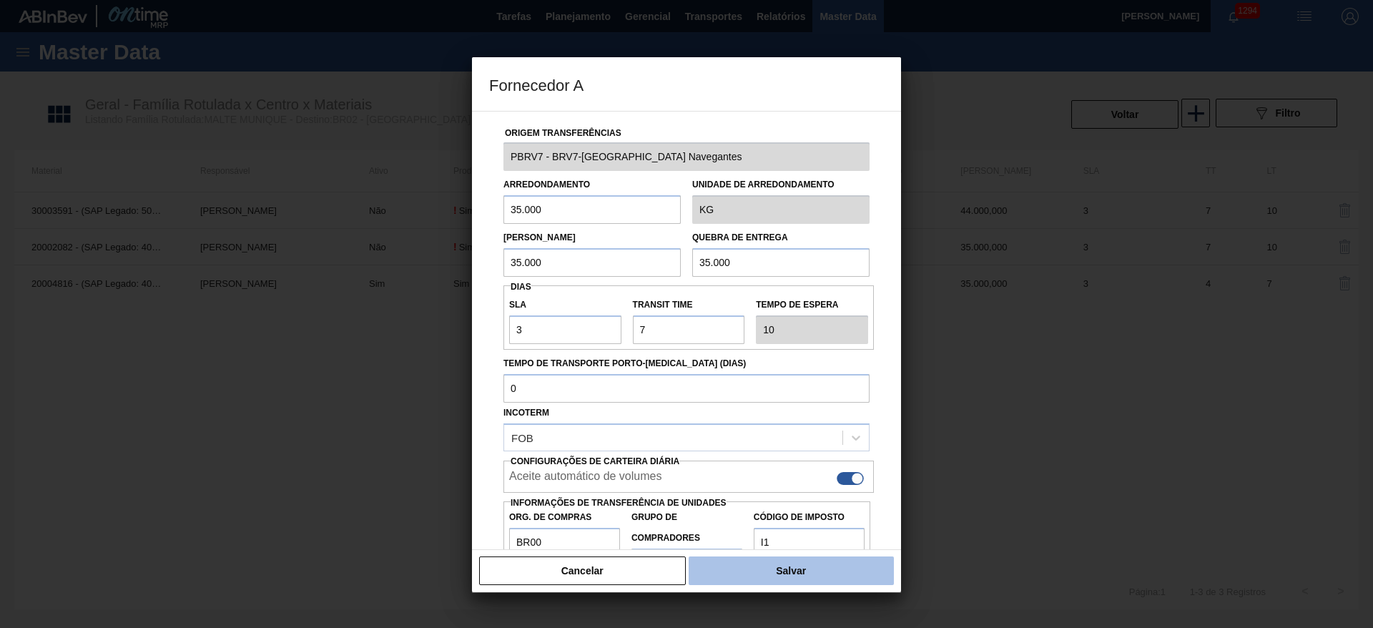
click at [778, 572] on button "Salvar" at bounding box center [790, 570] width 205 height 29
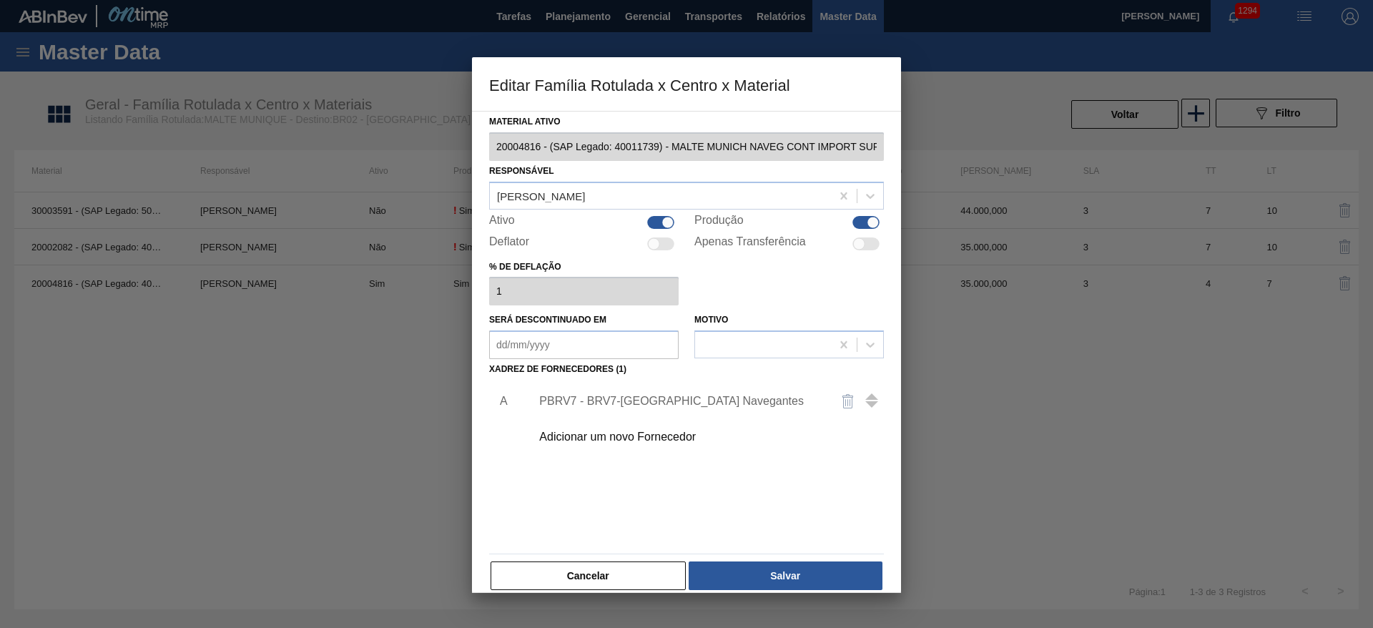
click at [778, 572] on button "Salvar" at bounding box center [785, 575] width 194 height 29
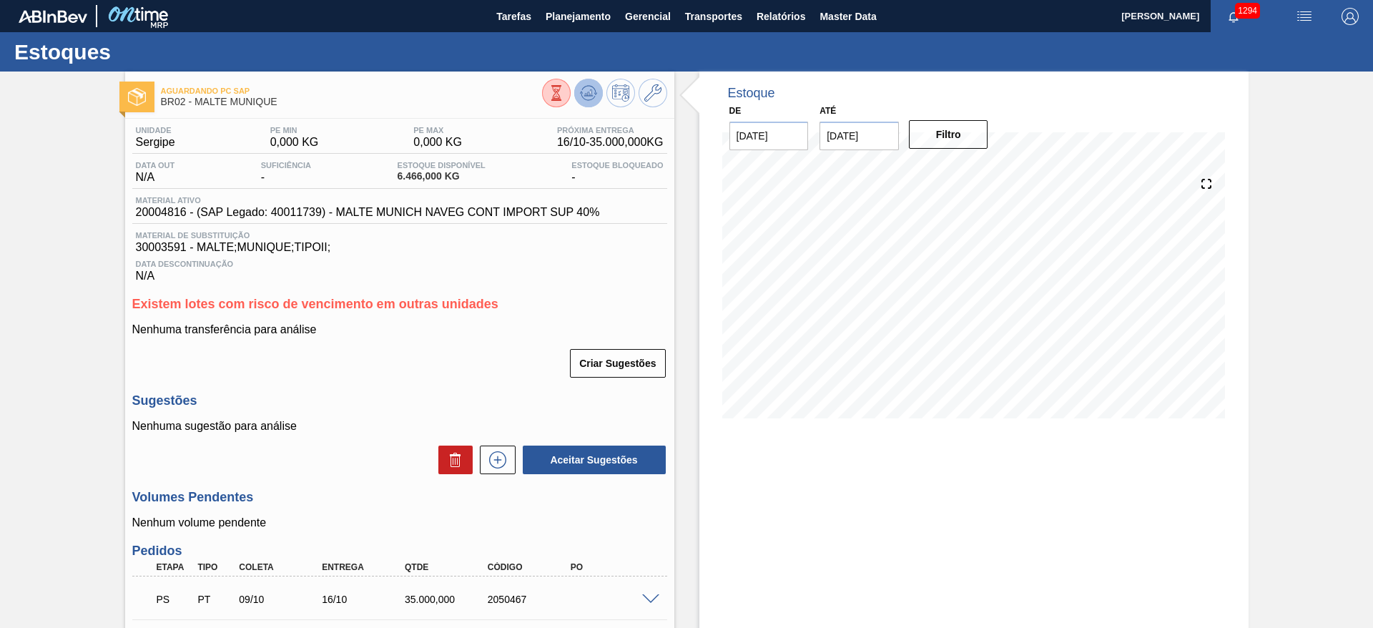
click at [589, 84] on icon at bounding box center [588, 92] width 17 height 17
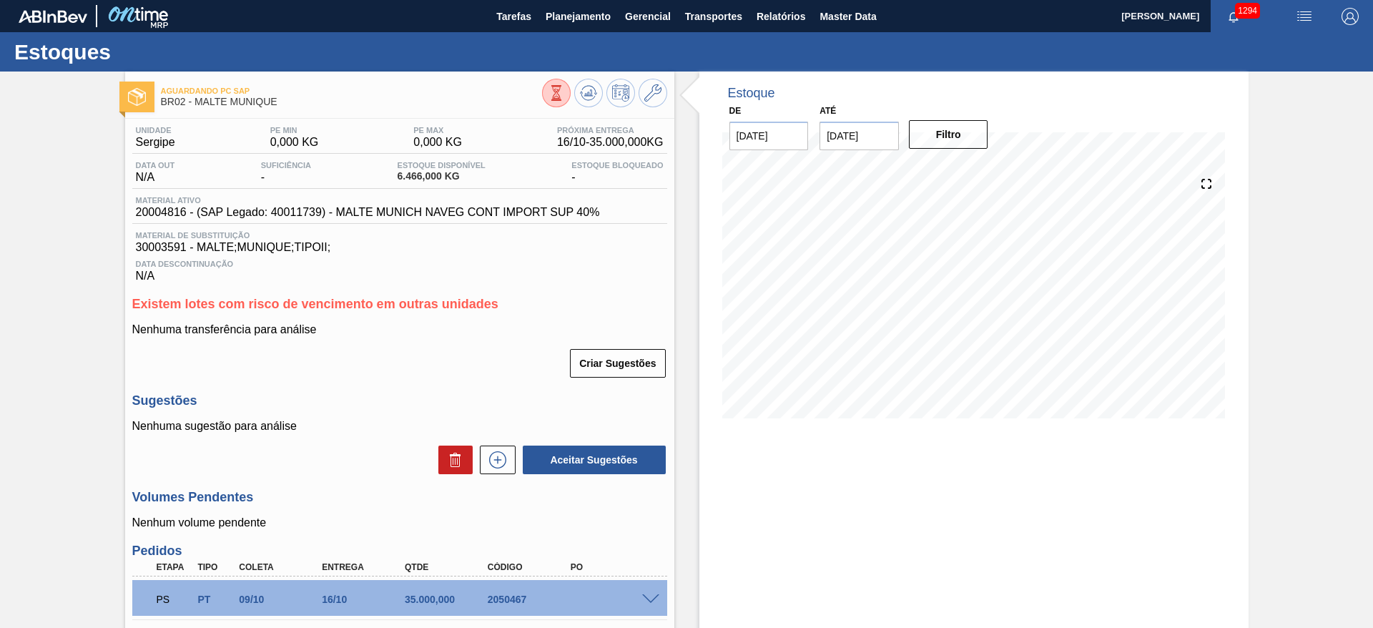
click at [40, 361] on div "Aguardando PC SAP BR02 - MALTE MUNIQUE Unidade Sergipe PE MIN 0,000 KG PE MAX 0…" at bounding box center [686, 425] width 1373 height 708
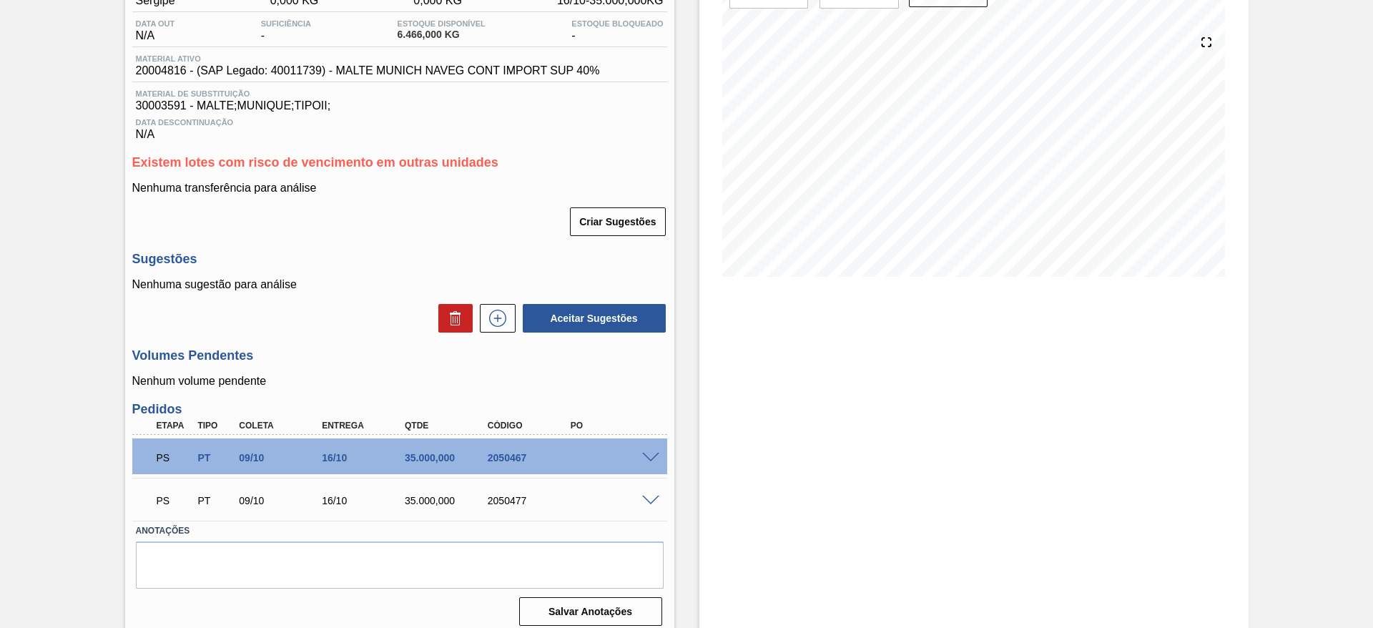
scroll to position [152, 0]
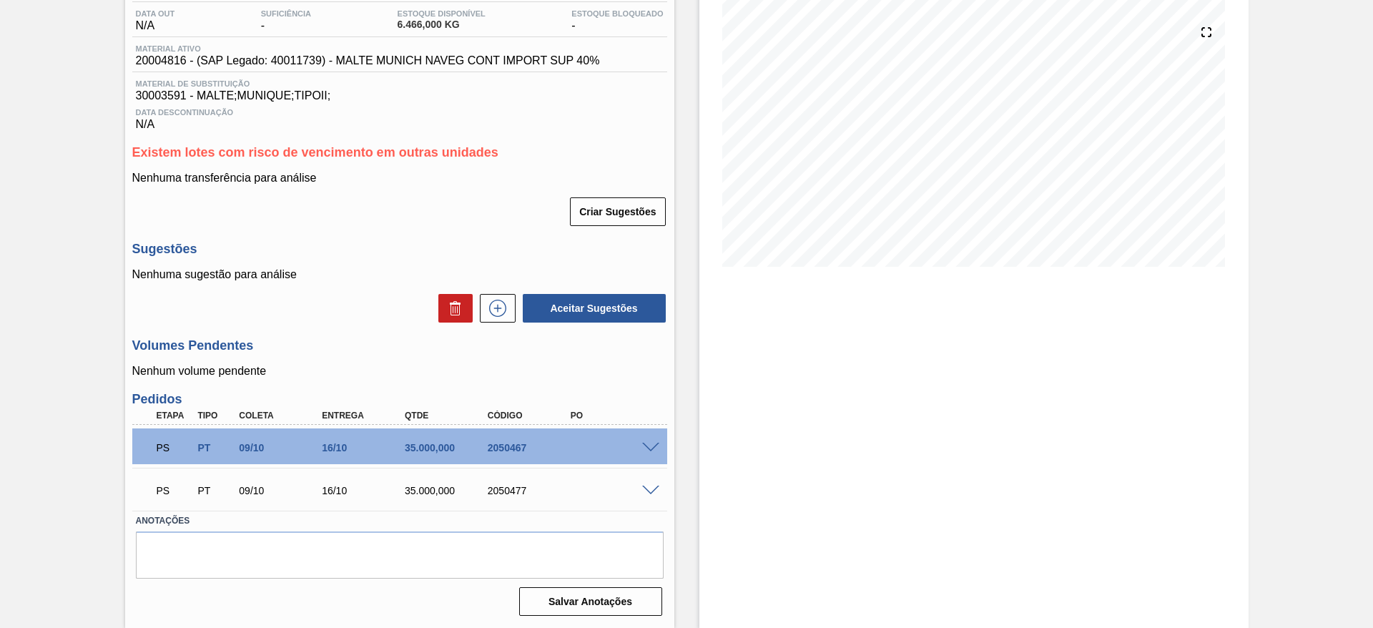
click at [23, 257] on div "Aguardando PC SAP BR02 - MALTE MUNIQUE Unidade Sergipe PE MIN 0,000 KG PE MAX 0…" at bounding box center [686, 274] width 1373 height 708
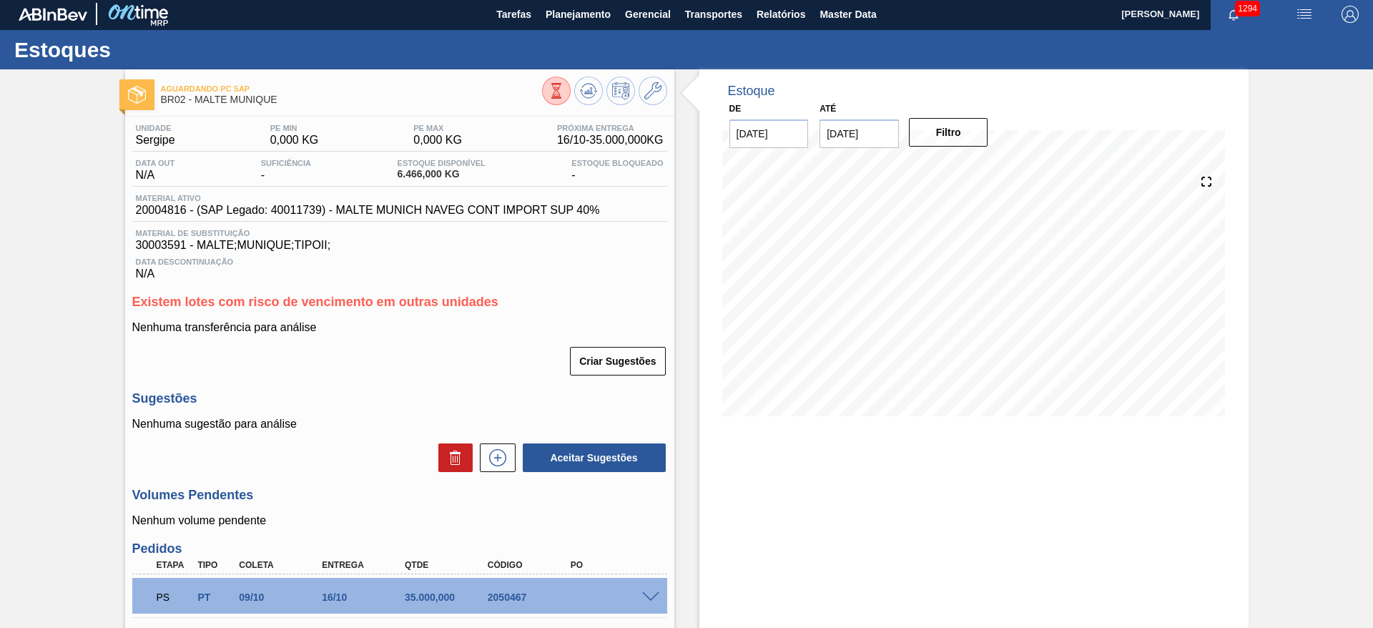
scroll to position [0, 0]
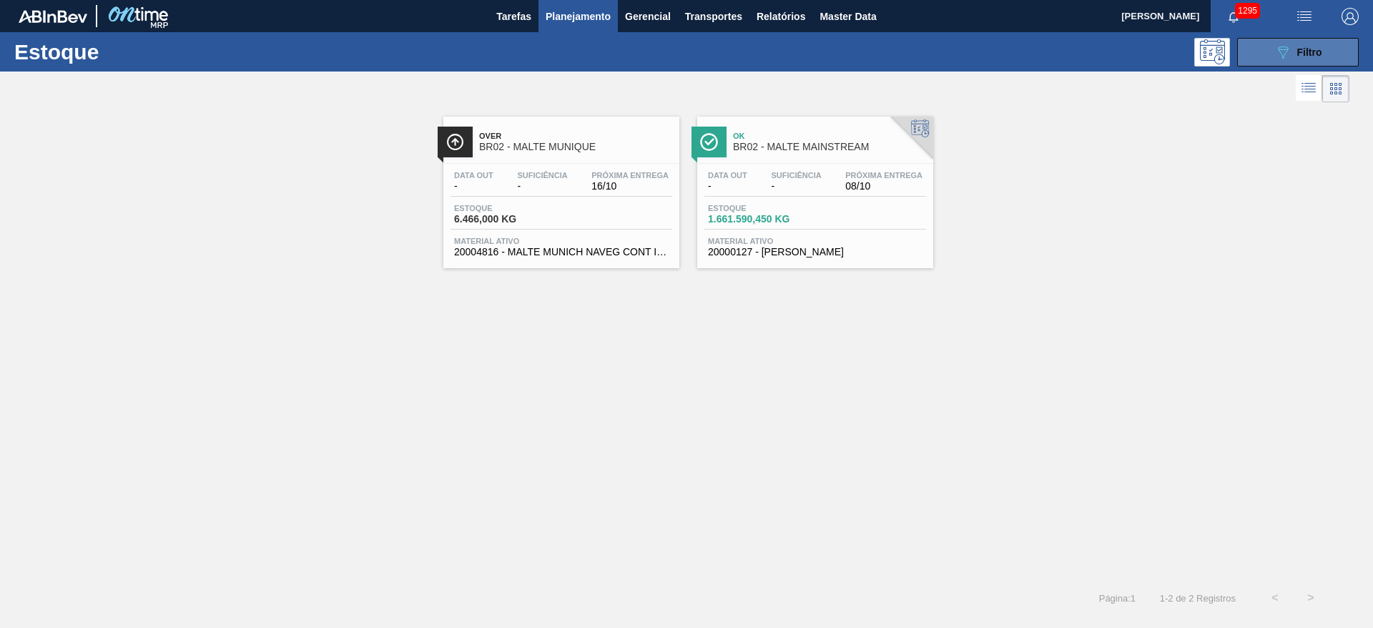
click at [1281, 44] on icon "089F7B8B-B2A5-4AFE-B5C0-19BA573D28AC" at bounding box center [1282, 52] width 17 height 17
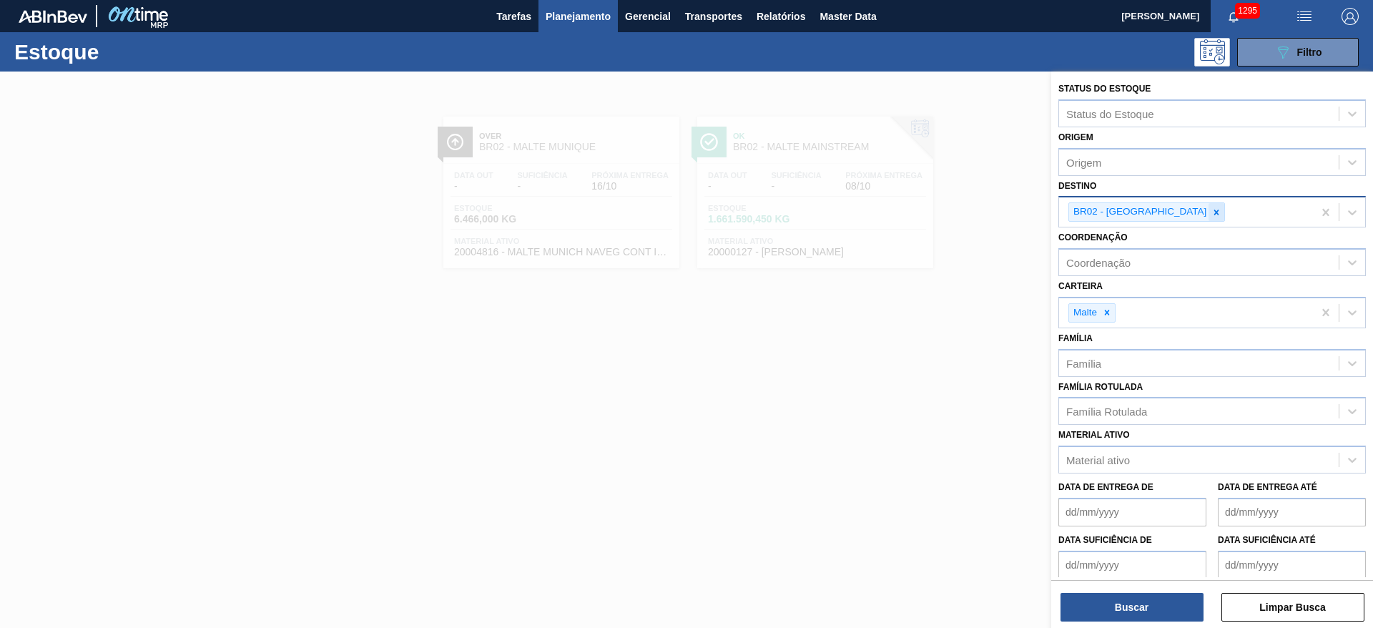
click at [1211, 209] on icon at bounding box center [1216, 212] width 10 height 10
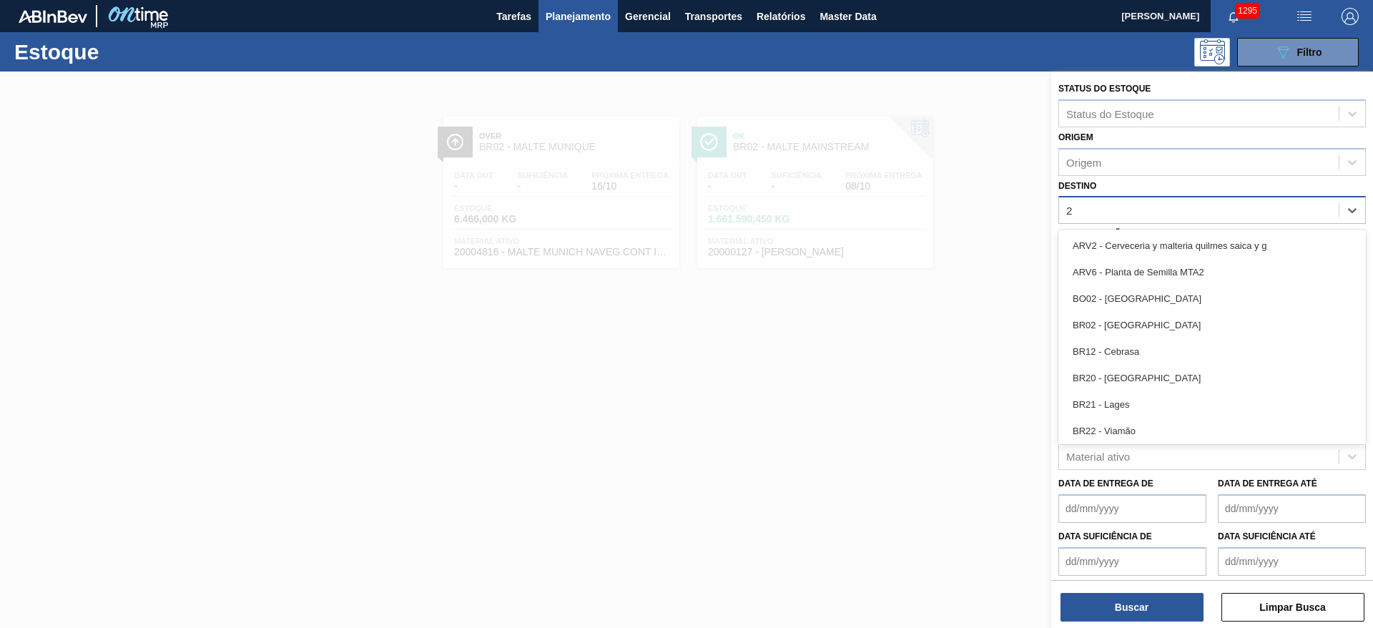
type input "20"
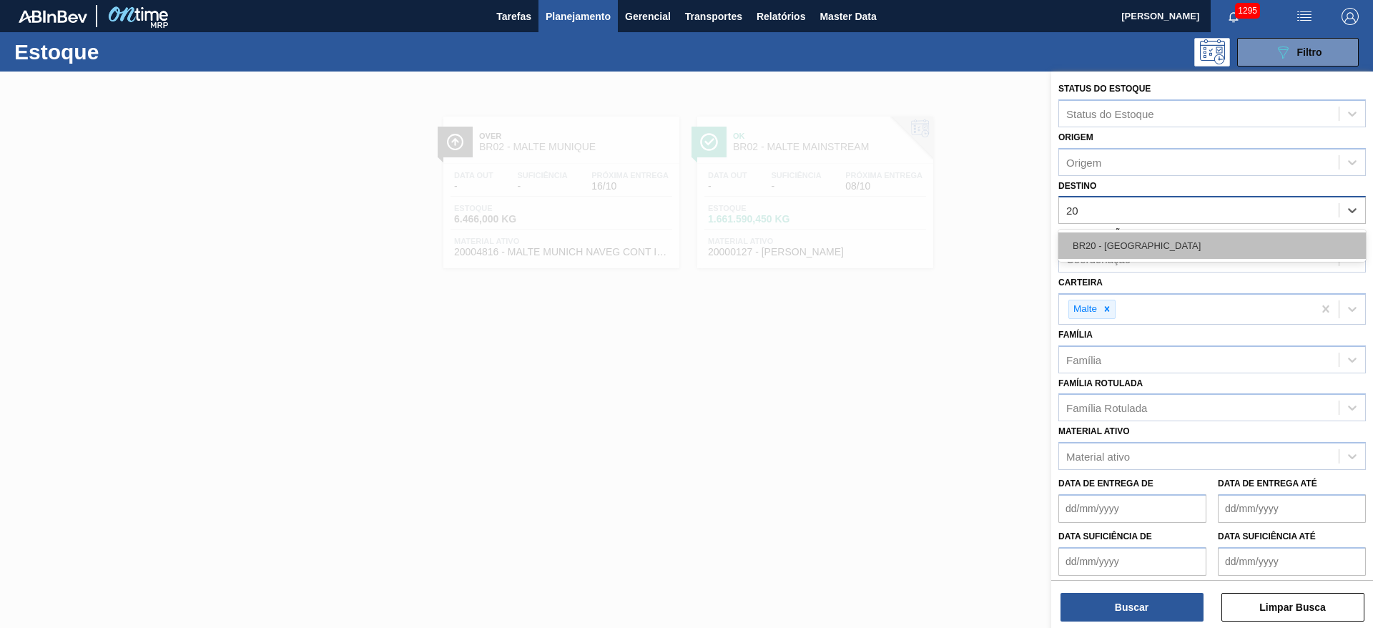
click at [1124, 237] on div "BR20 - [GEOGRAPHIC_DATA]" at bounding box center [1211, 245] width 307 height 26
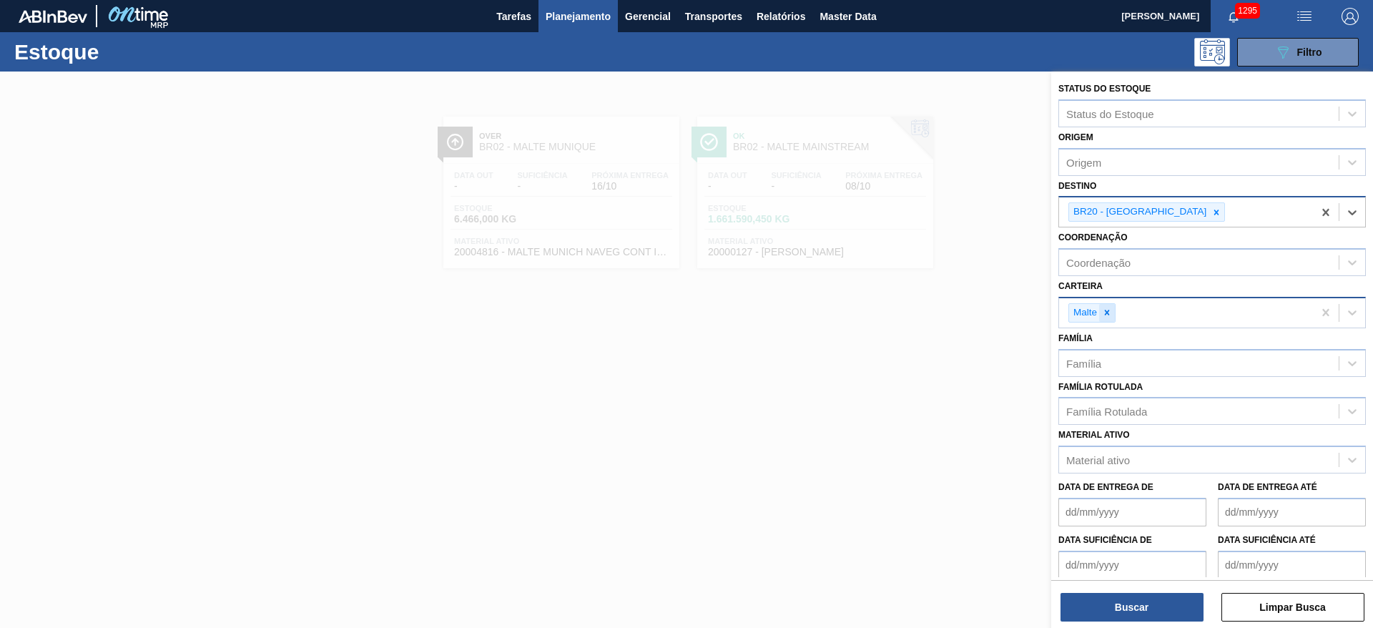
click at [1105, 312] on icon at bounding box center [1107, 312] width 10 height 10
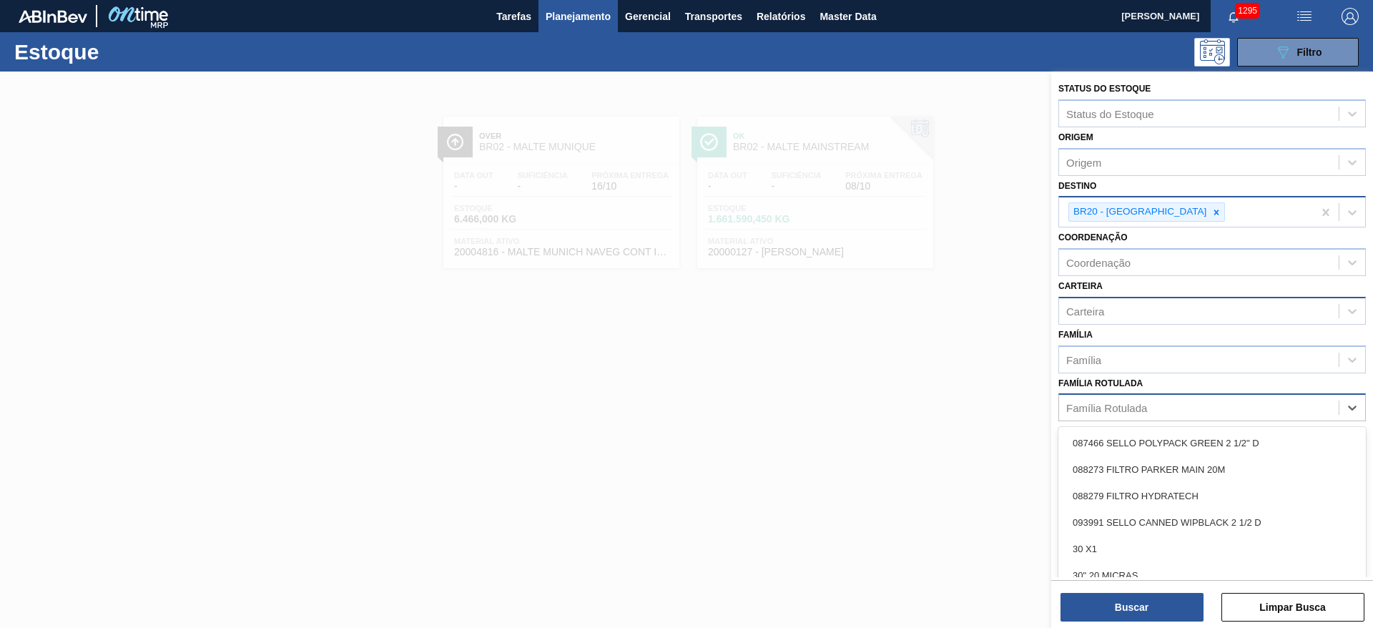
click at [1102, 407] on div "Família Rotulada" at bounding box center [1106, 408] width 81 height 12
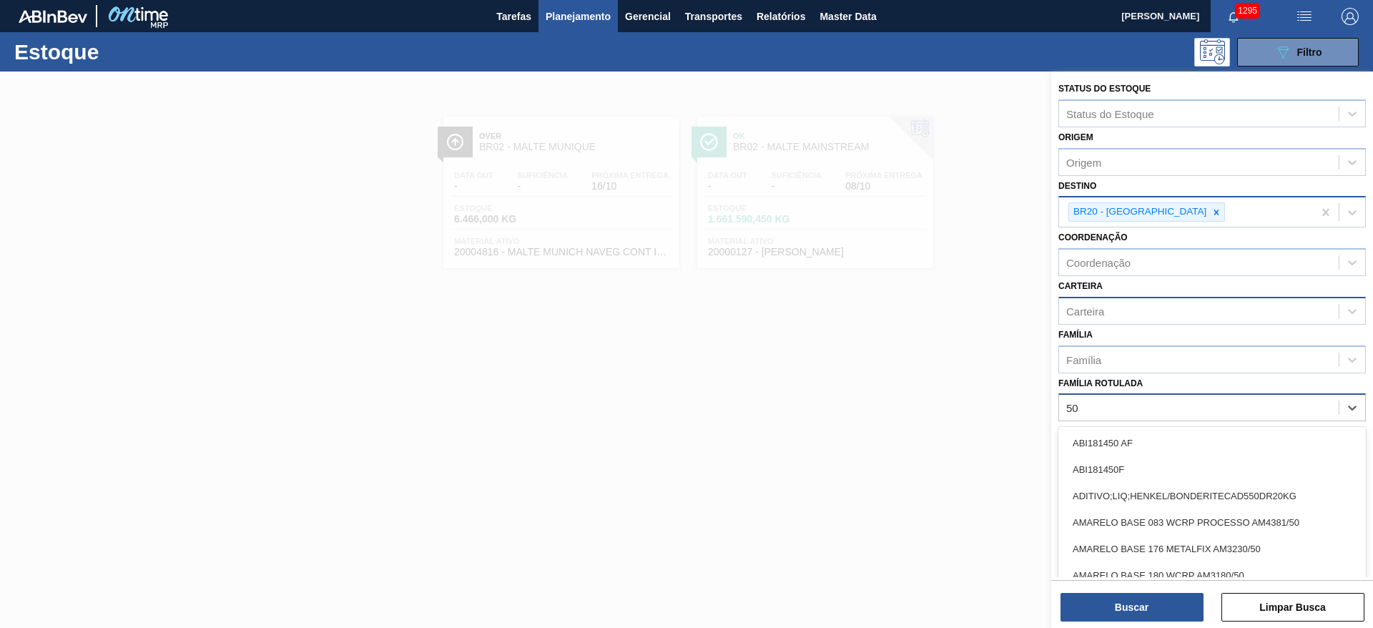
type Rotulada "50g"
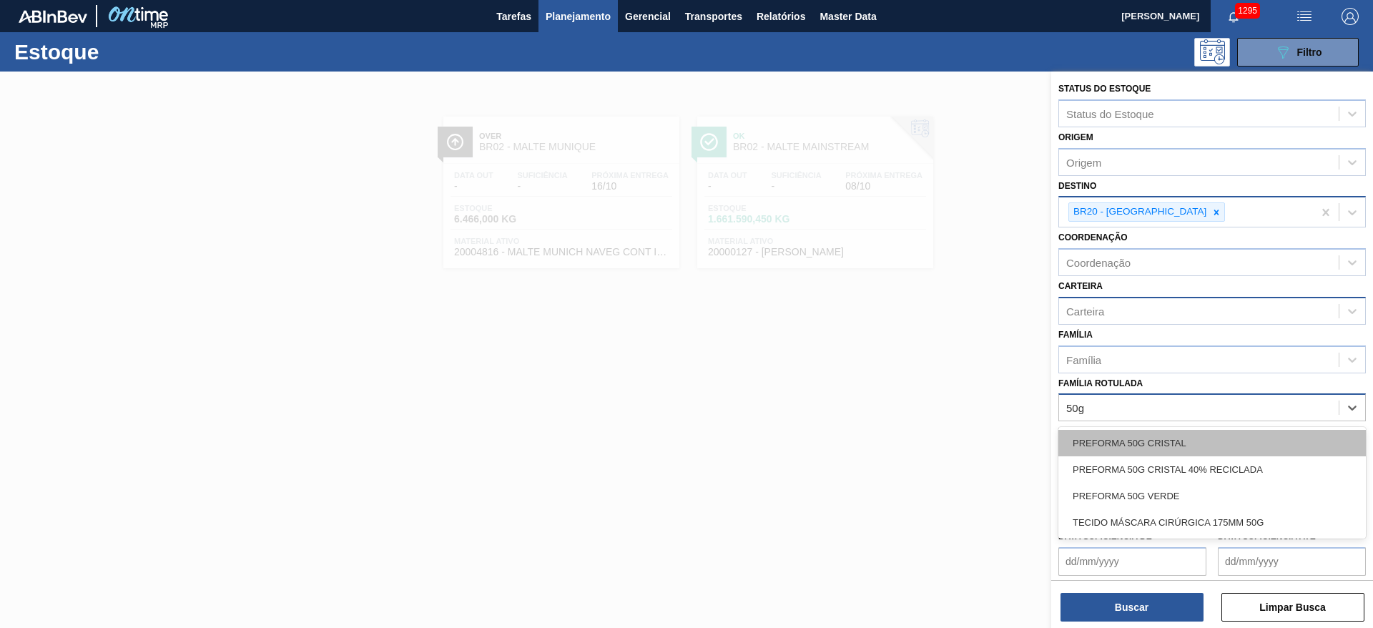
click at [1143, 441] on div "PREFORMA 50G CRISTAL" at bounding box center [1211, 443] width 307 height 26
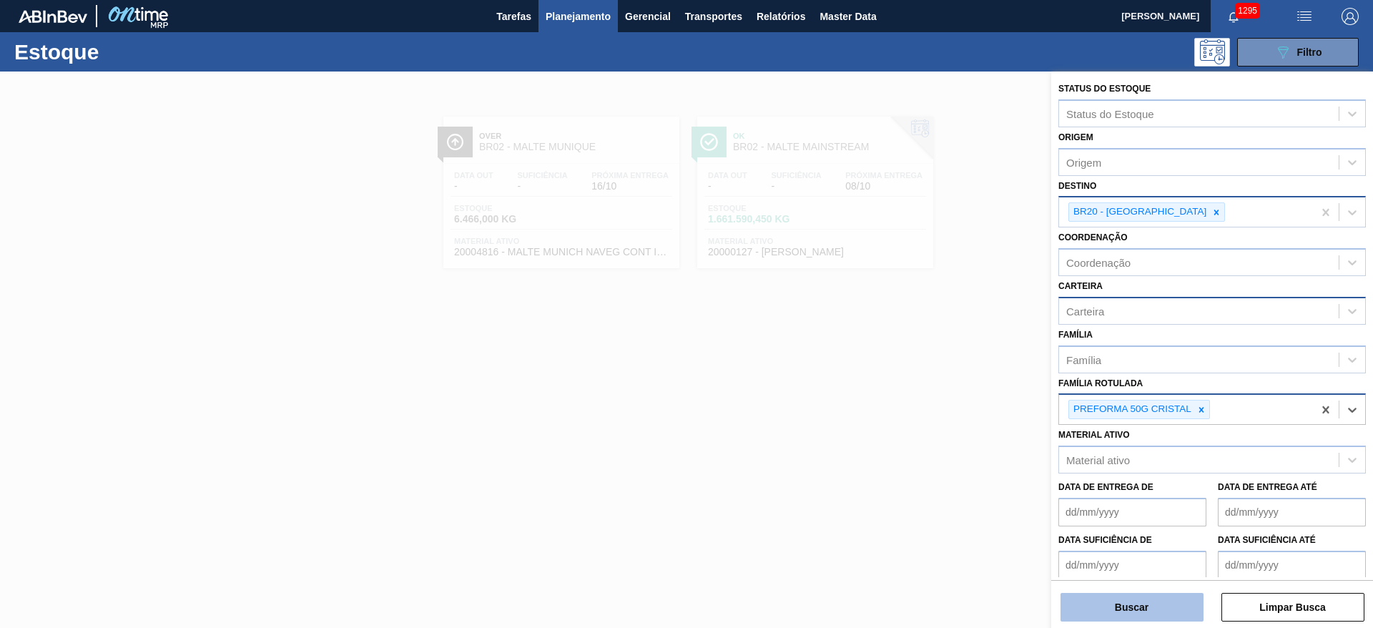
click at [1105, 607] on button "Buscar" at bounding box center [1131, 607] width 143 height 29
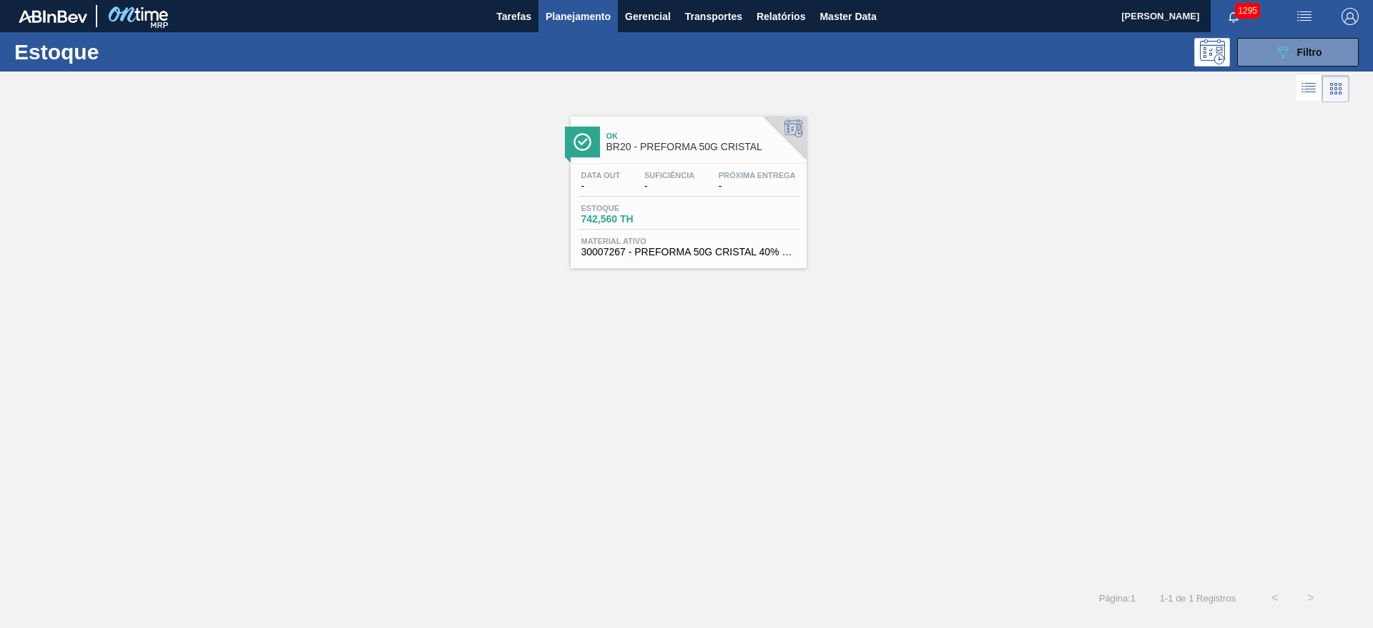
click at [641, 157] on div "Ok BR20 - PREFORMA 50G CRISTAL" at bounding box center [702, 142] width 193 height 32
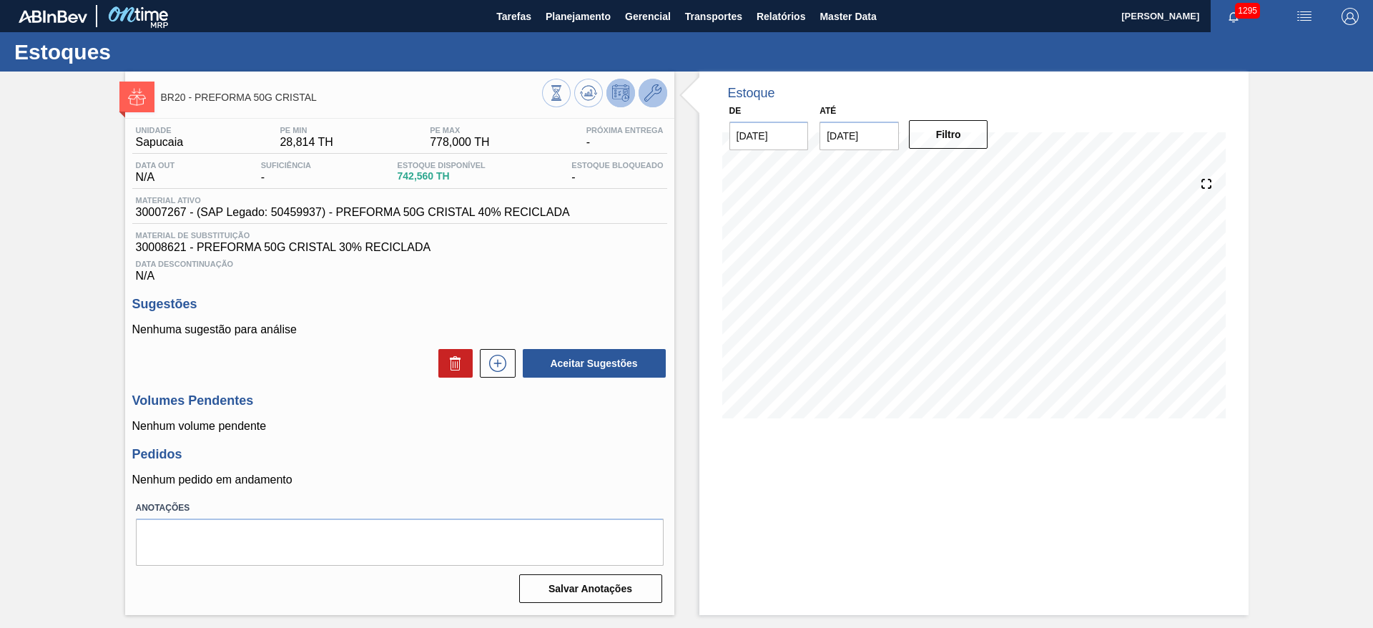
click at [653, 83] on button at bounding box center [652, 93] width 29 height 29
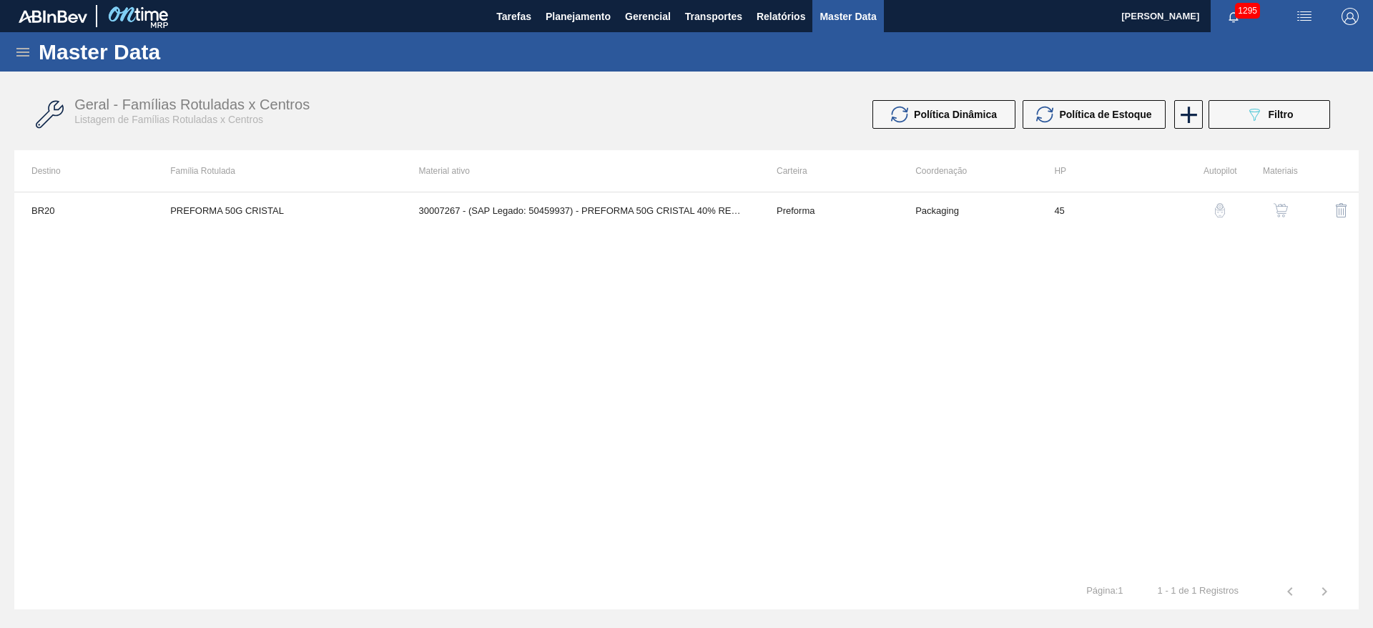
click at [1270, 216] on button "button" at bounding box center [1280, 210] width 34 height 34
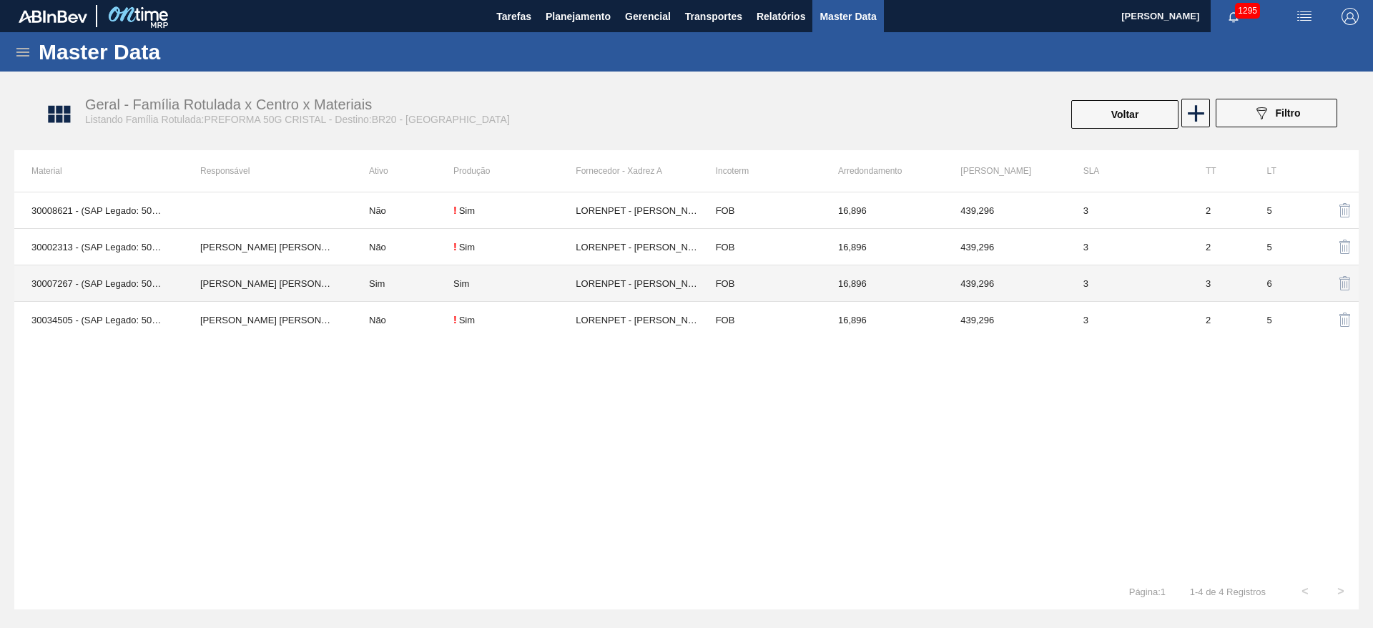
click at [377, 285] on td "Sim" at bounding box center [403, 283] width 102 height 36
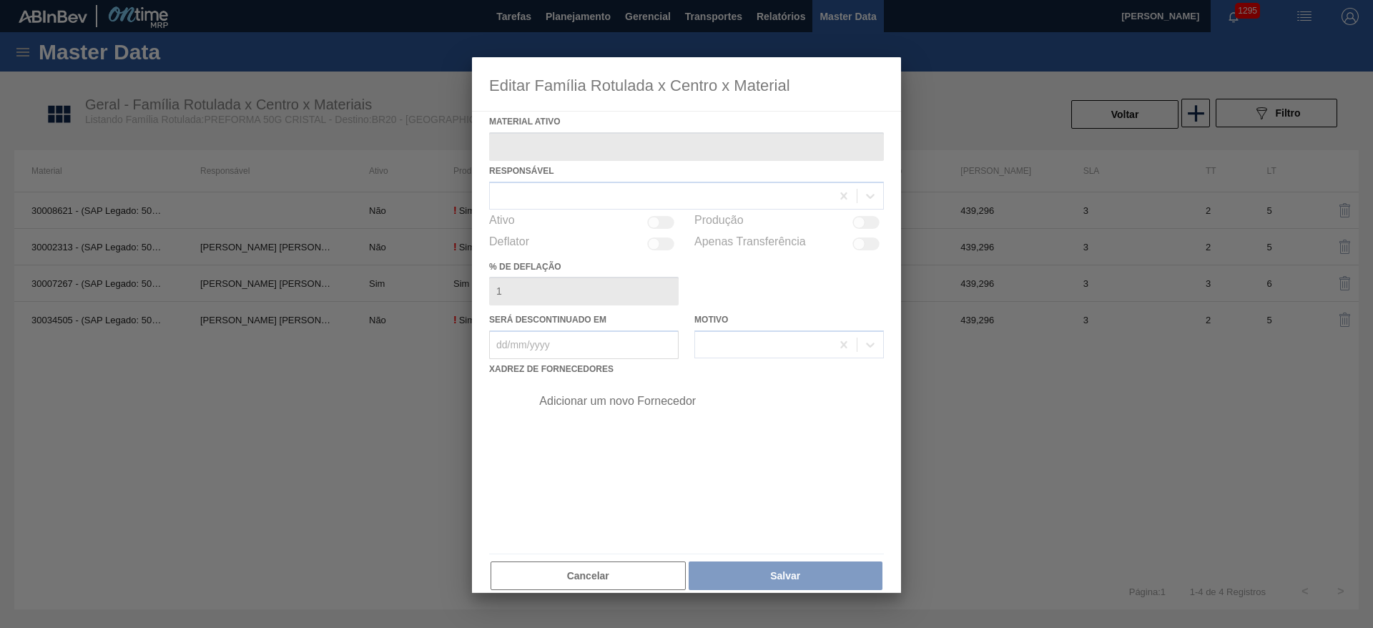
type ativo "30007267 - (SAP Legado: 50459937) - PREFORMA 50G CRISTAL 40% RECICLADA"
checkbox input "true"
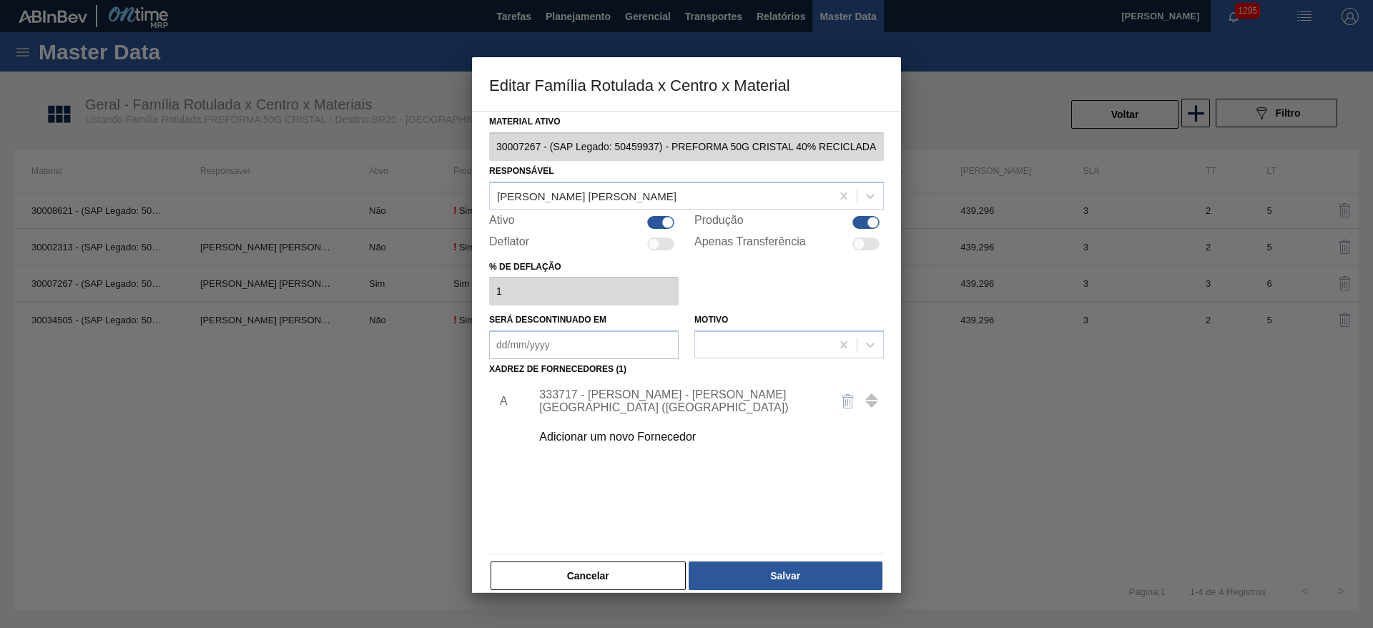
click at [651, 218] on div at bounding box center [660, 222] width 27 height 13
checkbox input "false"
click at [803, 565] on button "Salvar" at bounding box center [785, 575] width 194 height 29
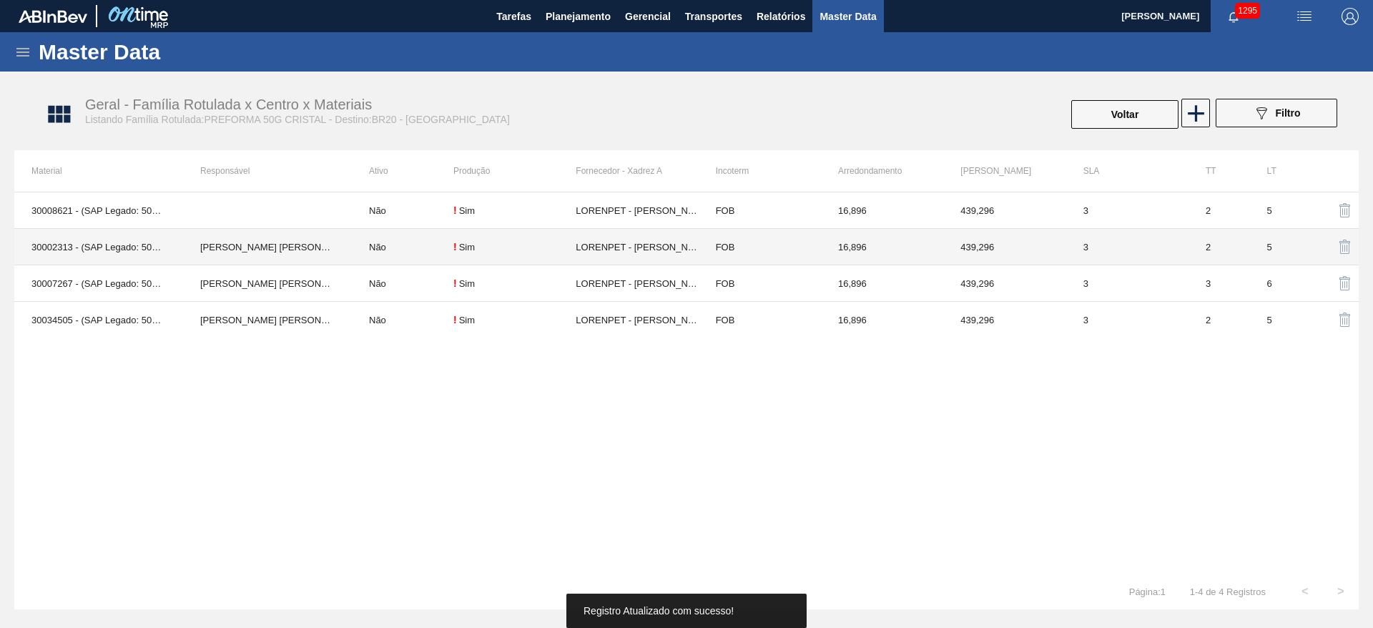
click at [382, 247] on td "Não" at bounding box center [403, 247] width 102 height 36
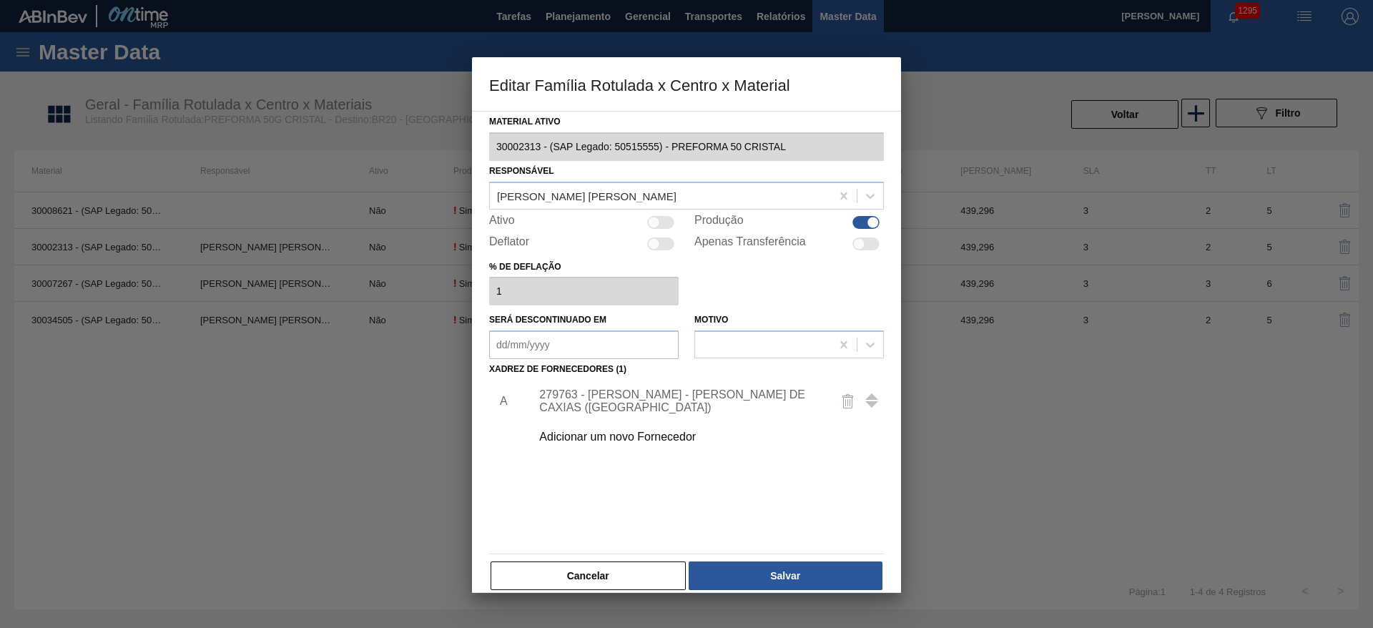
click at [656, 223] on div at bounding box center [654, 222] width 12 height 12
checkbox input "true"
click at [764, 567] on button "Salvar" at bounding box center [785, 575] width 194 height 29
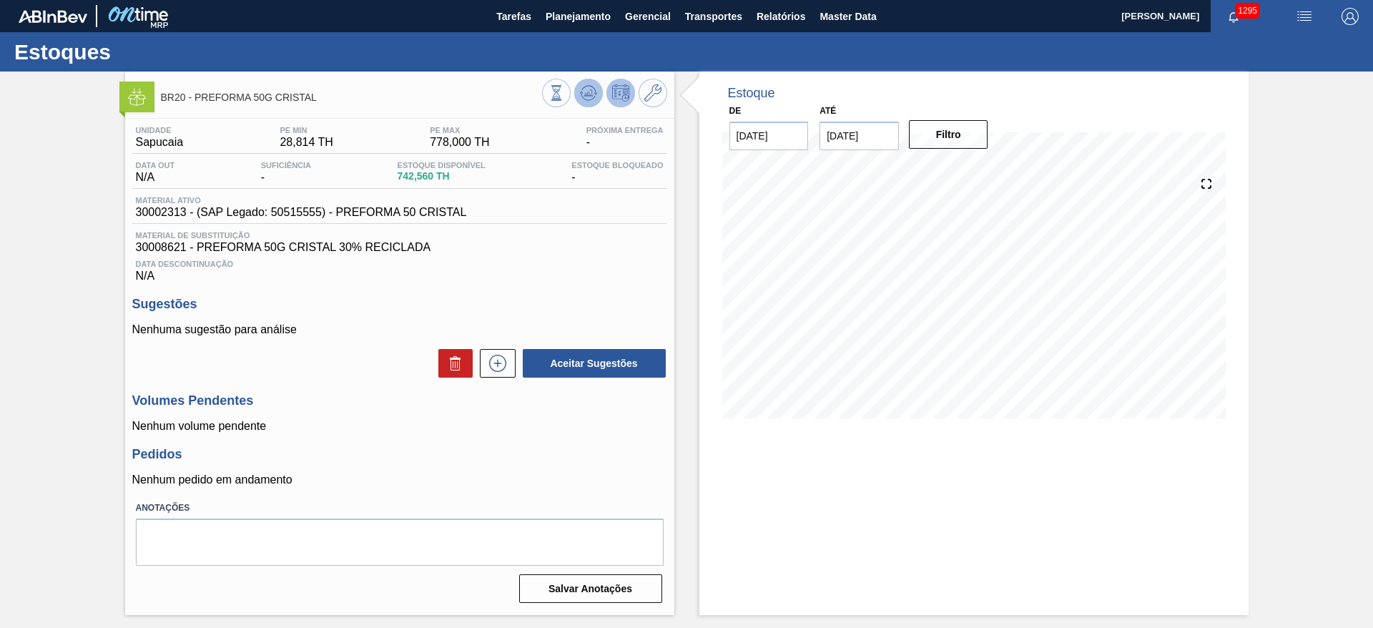
click at [585, 94] on icon at bounding box center [585, 95] width 1 height 2
click at [499, 363] on icon at bounding box center [497, 363] width 23 height 17
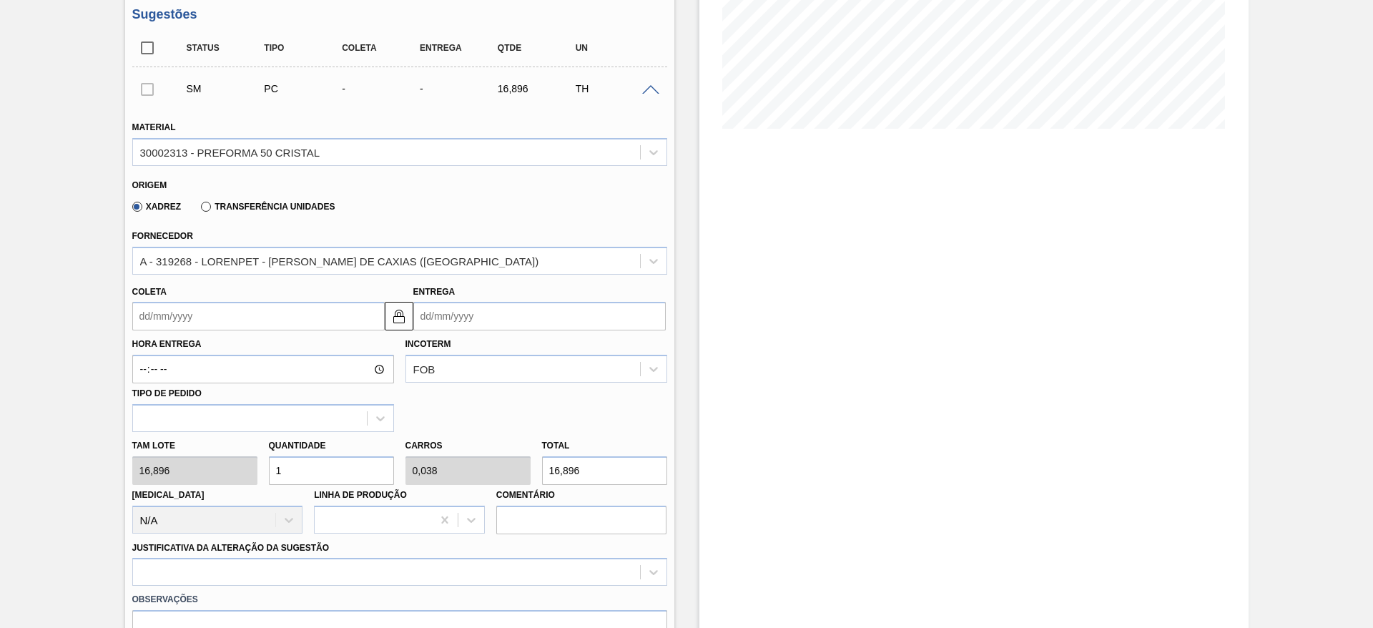
scroll to position [322, 0]
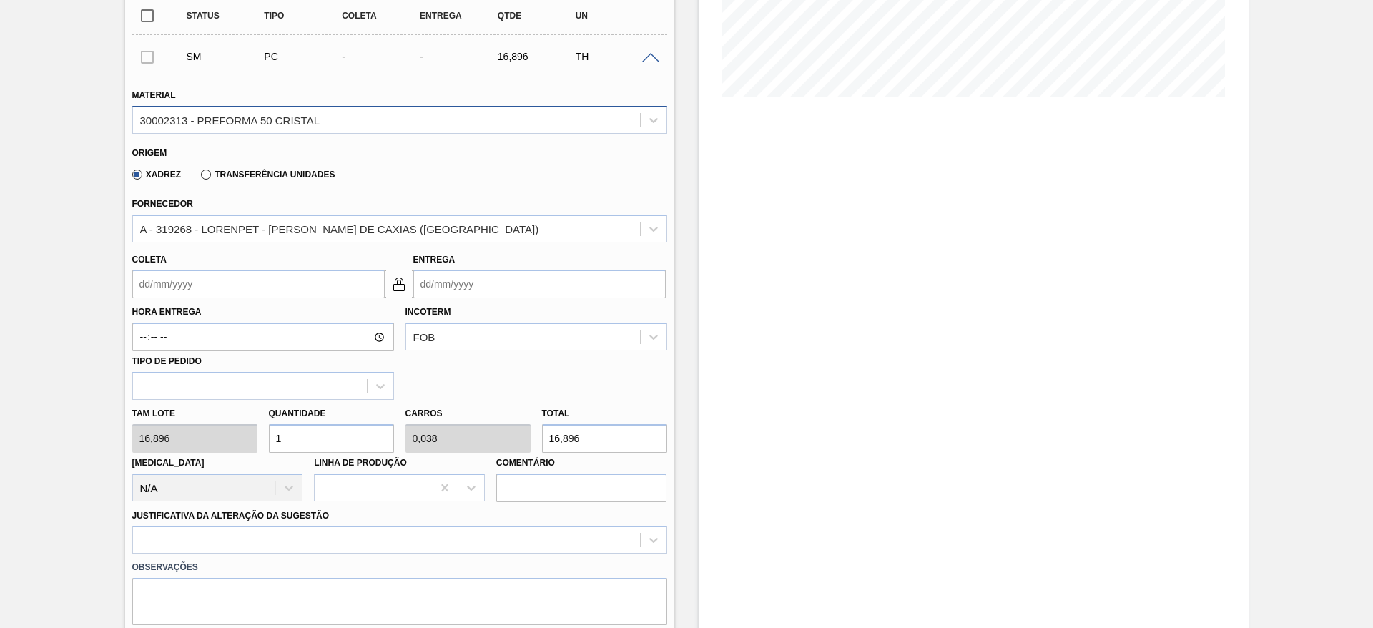
click at [216, 123] on div "30002313 - PREFORMA 50 CRISTAL" at bounding box center [230, 120] width 180 height 12
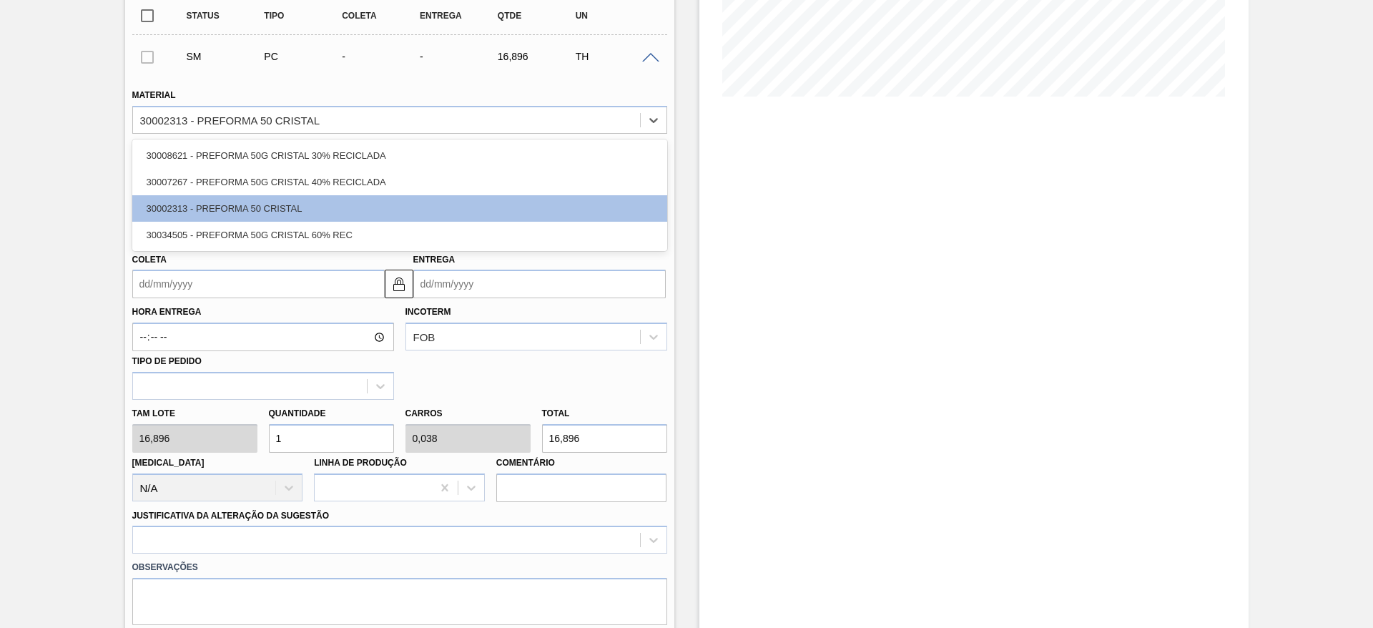
click at [764, 227] on div "Estoque De [DATE] Até [DATE] Filtro 08/10 Projeção de Estoque 742.56 [DOMAIN_NA…" at bounding box center [973, 344] width 549 height 1189
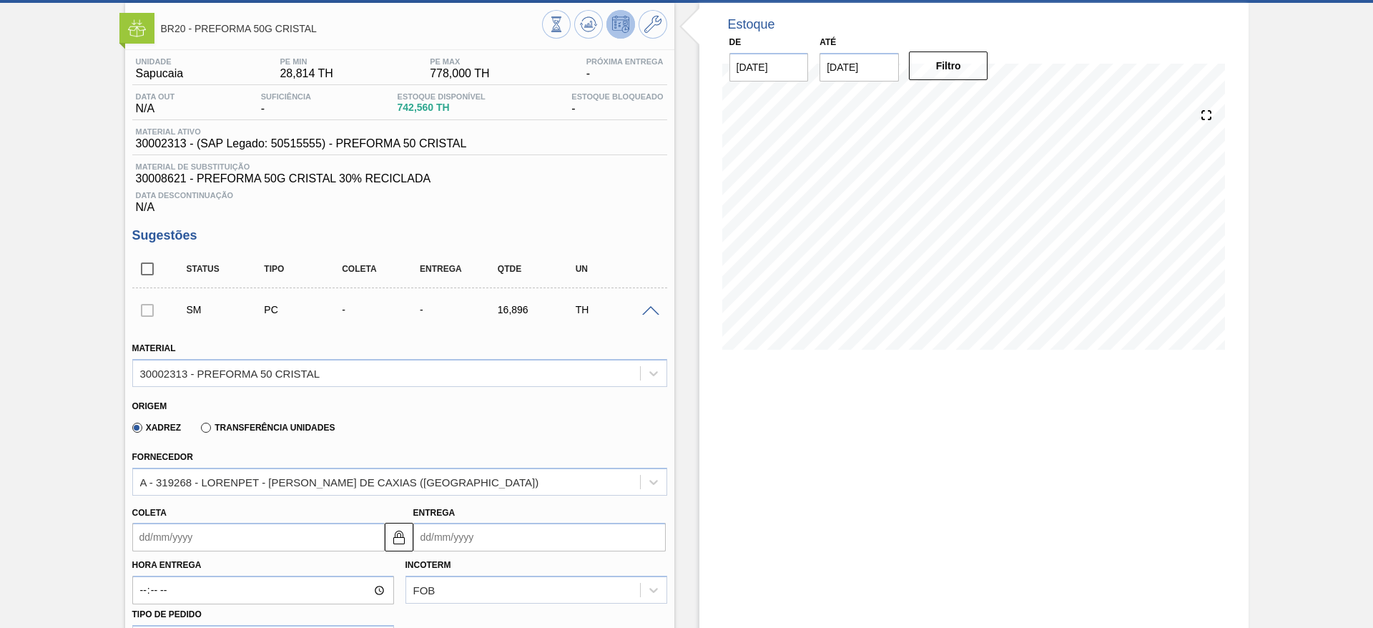
scroll to position [0, 0]
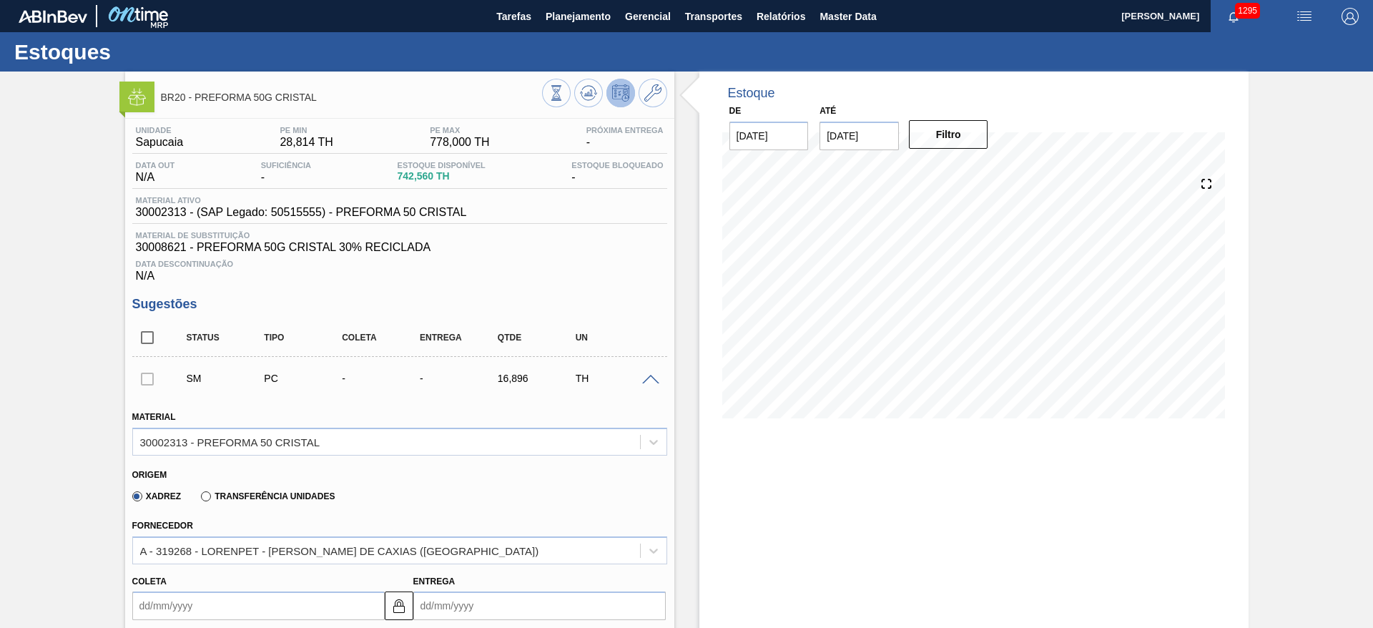
click at [649, 375] on span at bounding box center [650, 380] width 17 height 11
